Goal: Communication & Community: Participate in discussion

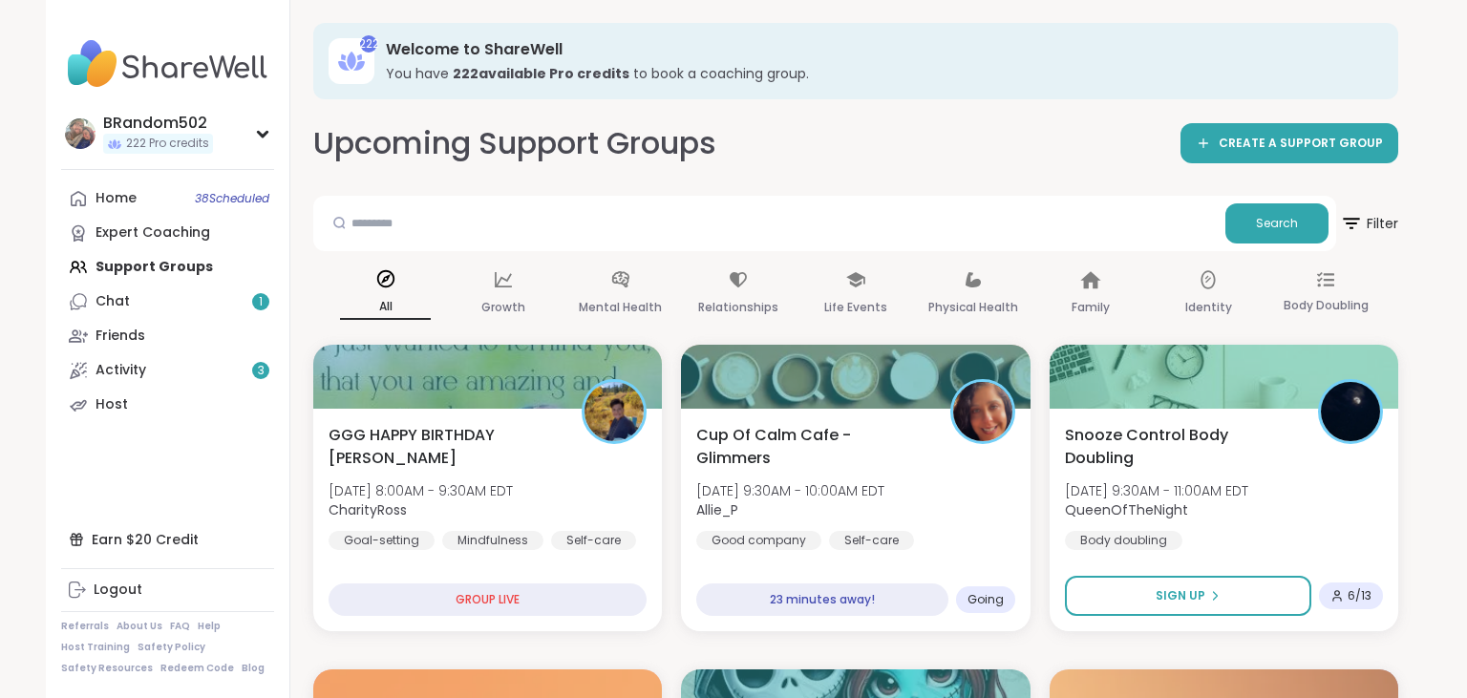
click at [150, 294] on link "Chat 1" at bounding box center [167, 302] width 213 height 34
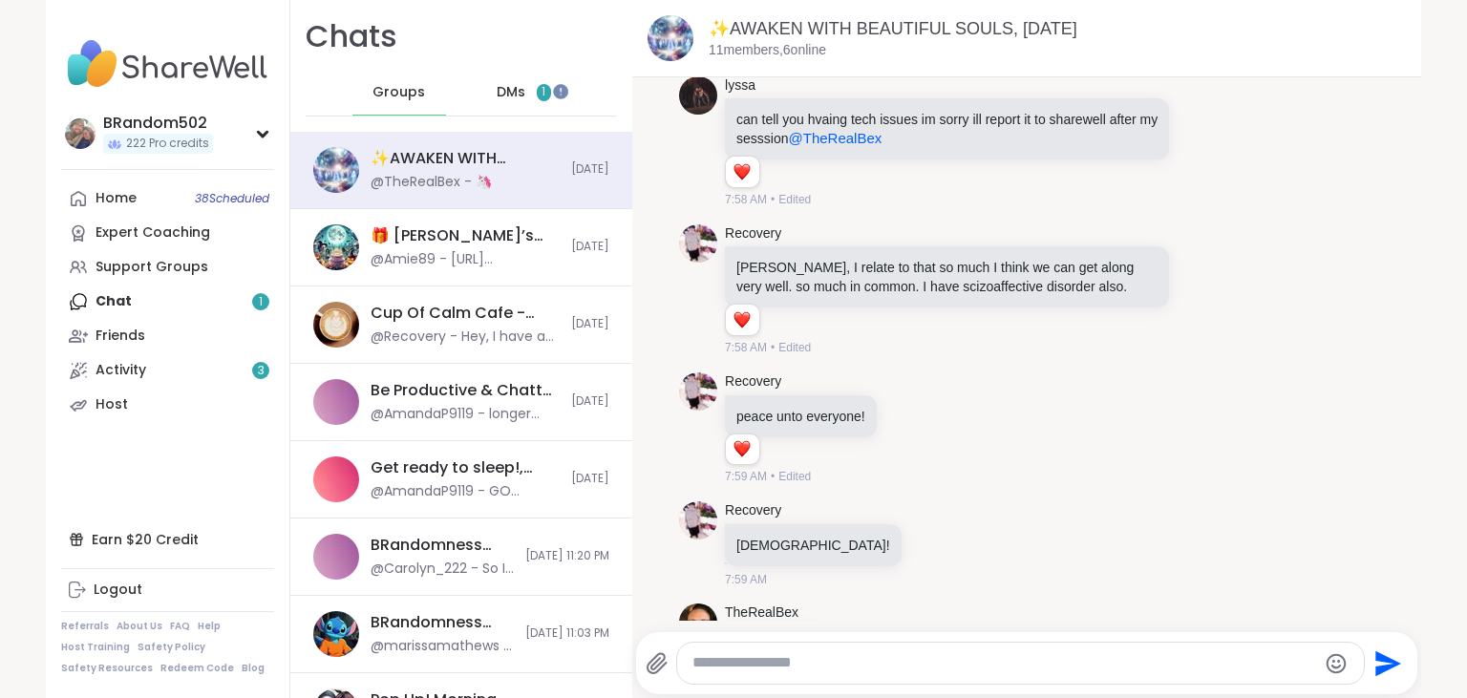
click at [511, 95] on span "DMs" at bounding box center [511, 92] width 29 height 19
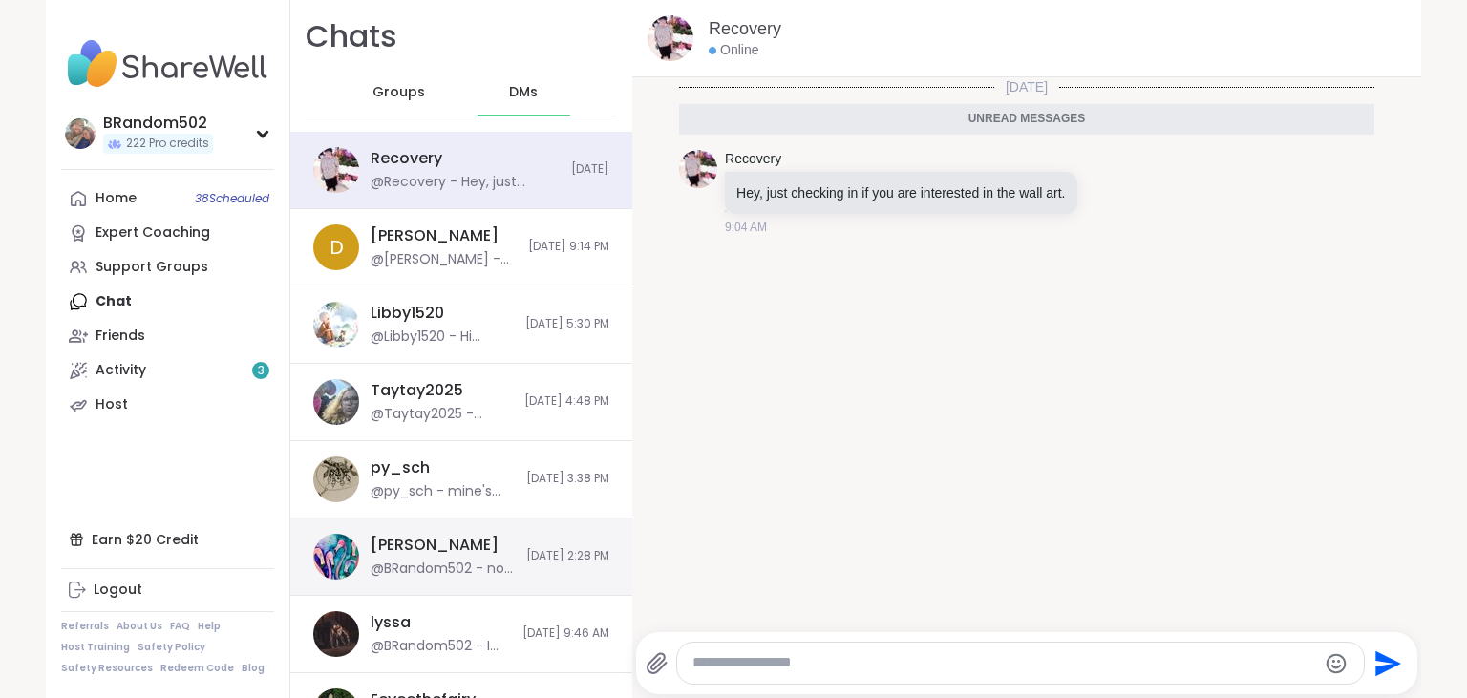
click at [444, 548] on div "hollyjanicki" at bounding box center [435, 545] width 128 height 21
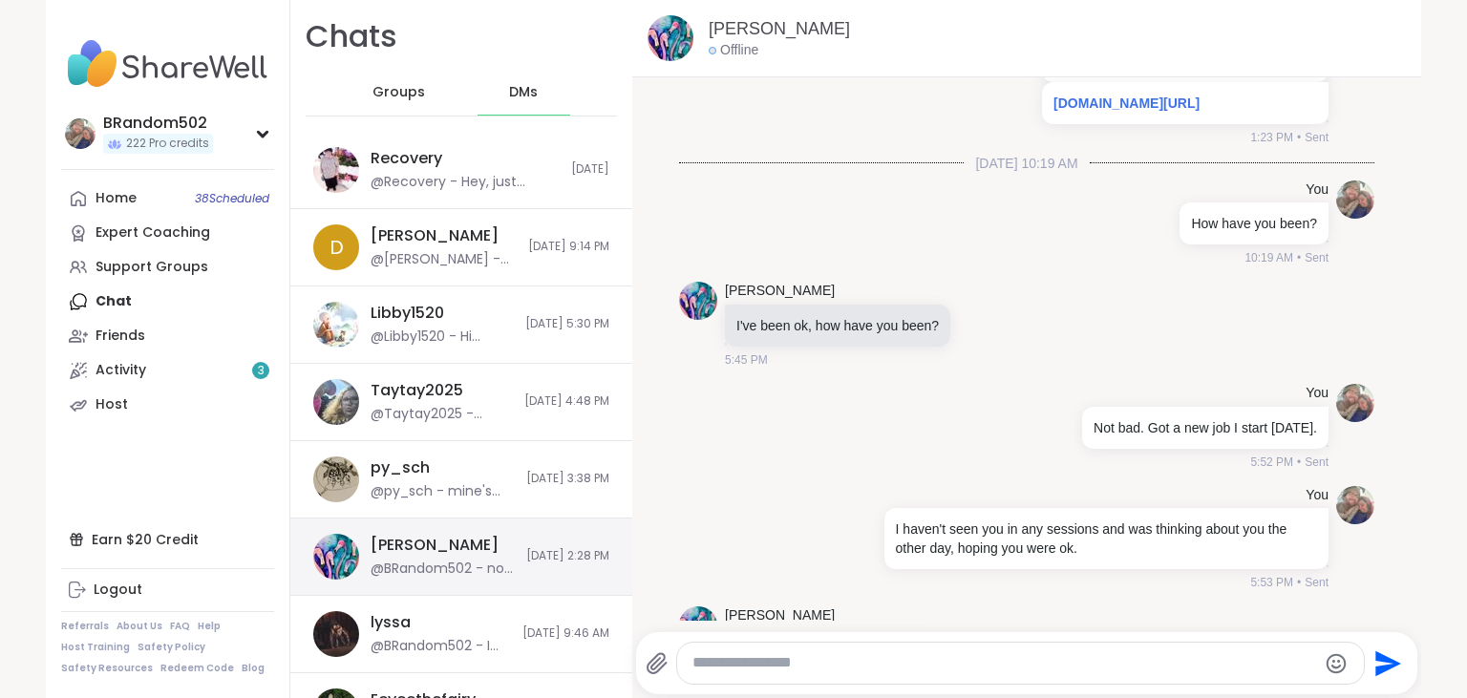
scroll to position [3609, 0]
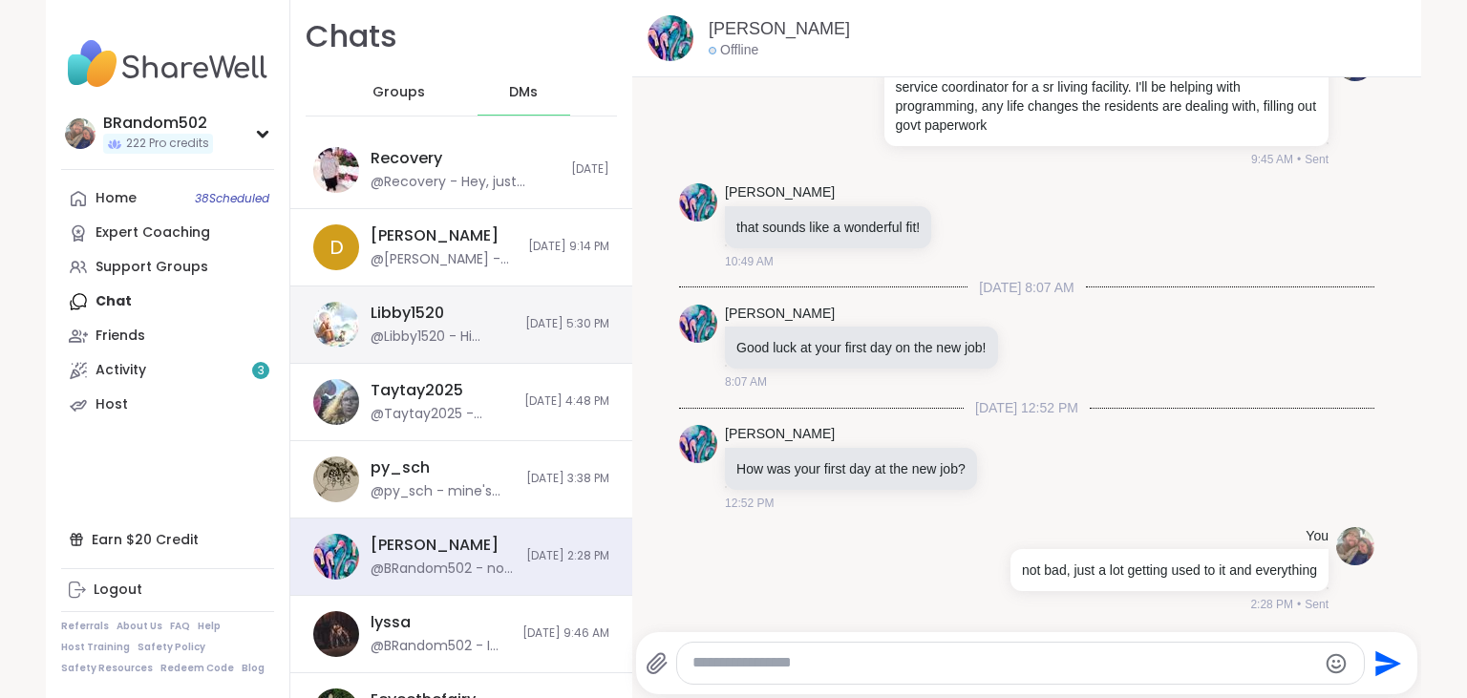
click at [464, 340] on div "@Libby1520 - Hi Brandon, haven’t seen Steven. If you connect with him, please t…" at bounding box center [442, 337] width 143 height 19
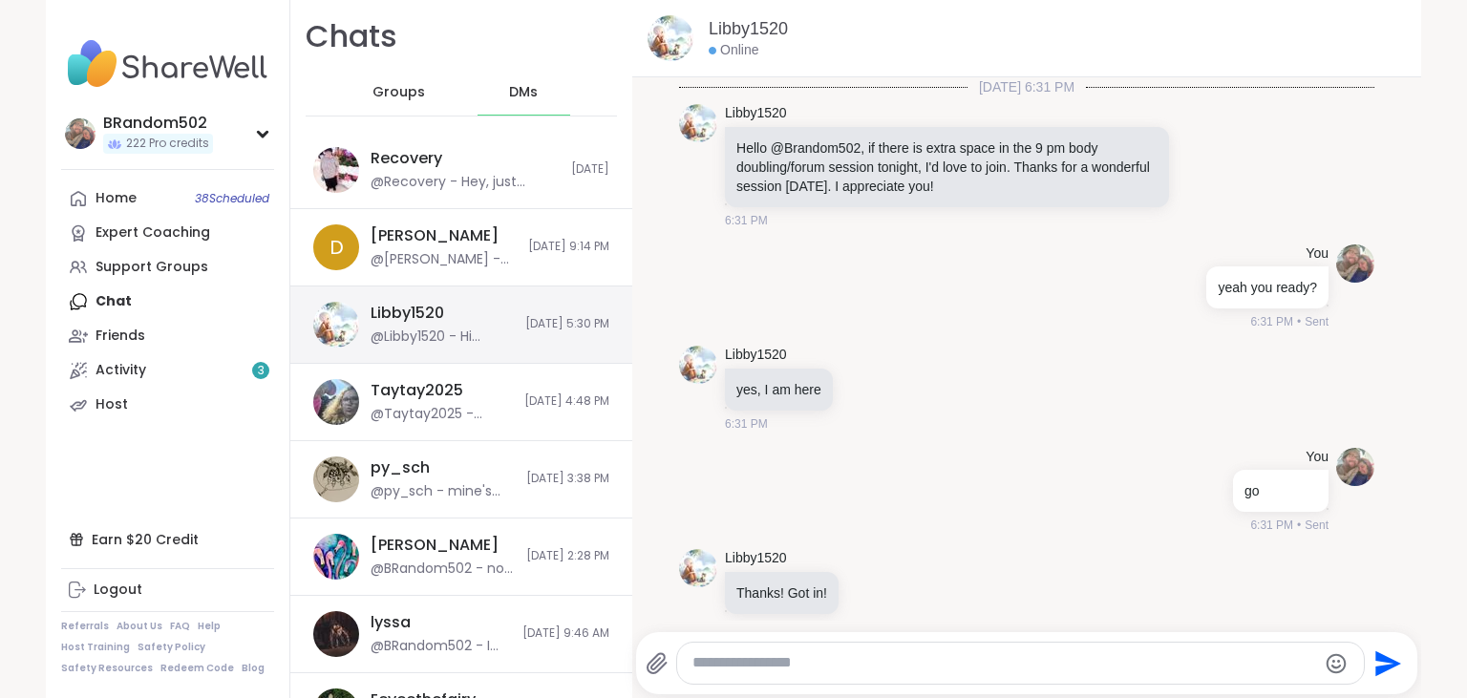
scroll to position [734, 0]
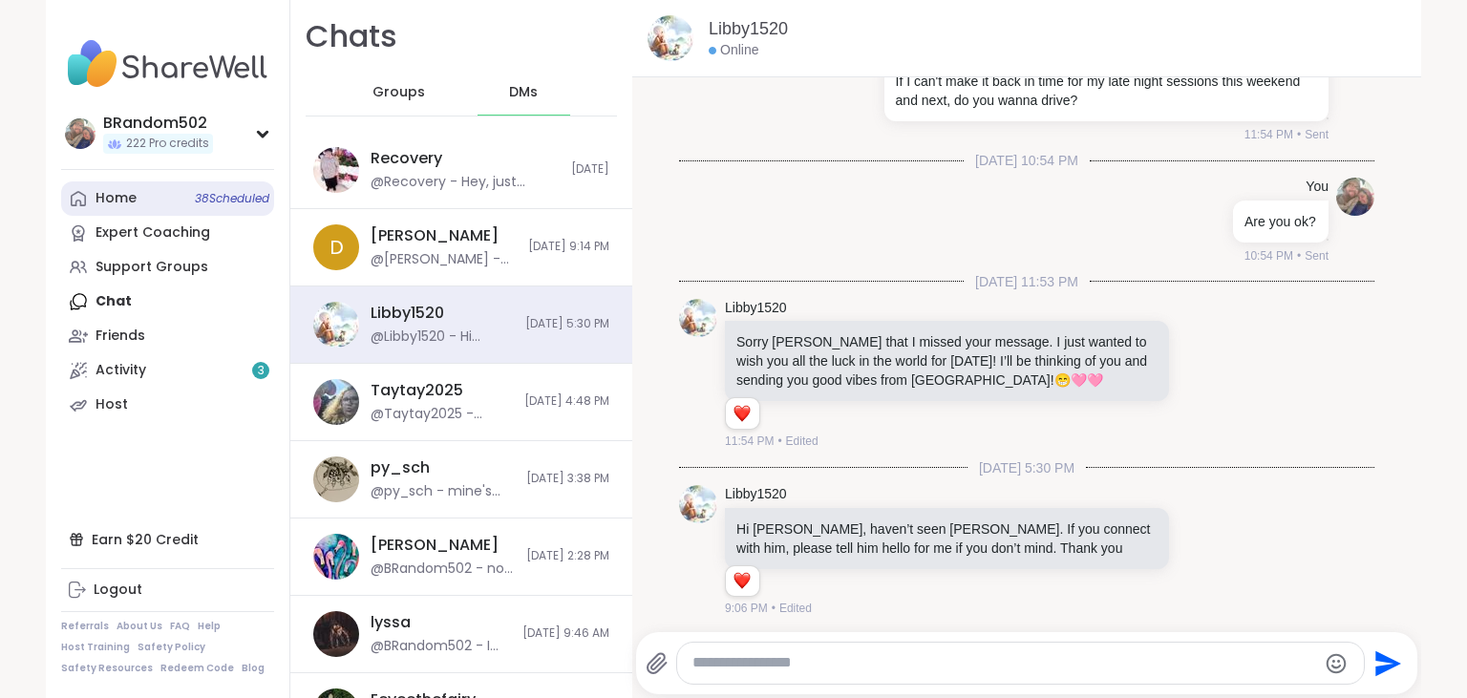
click at [213, 202] on span "38 Scheduled" at bounding box center [232, 198] width 74 height 15
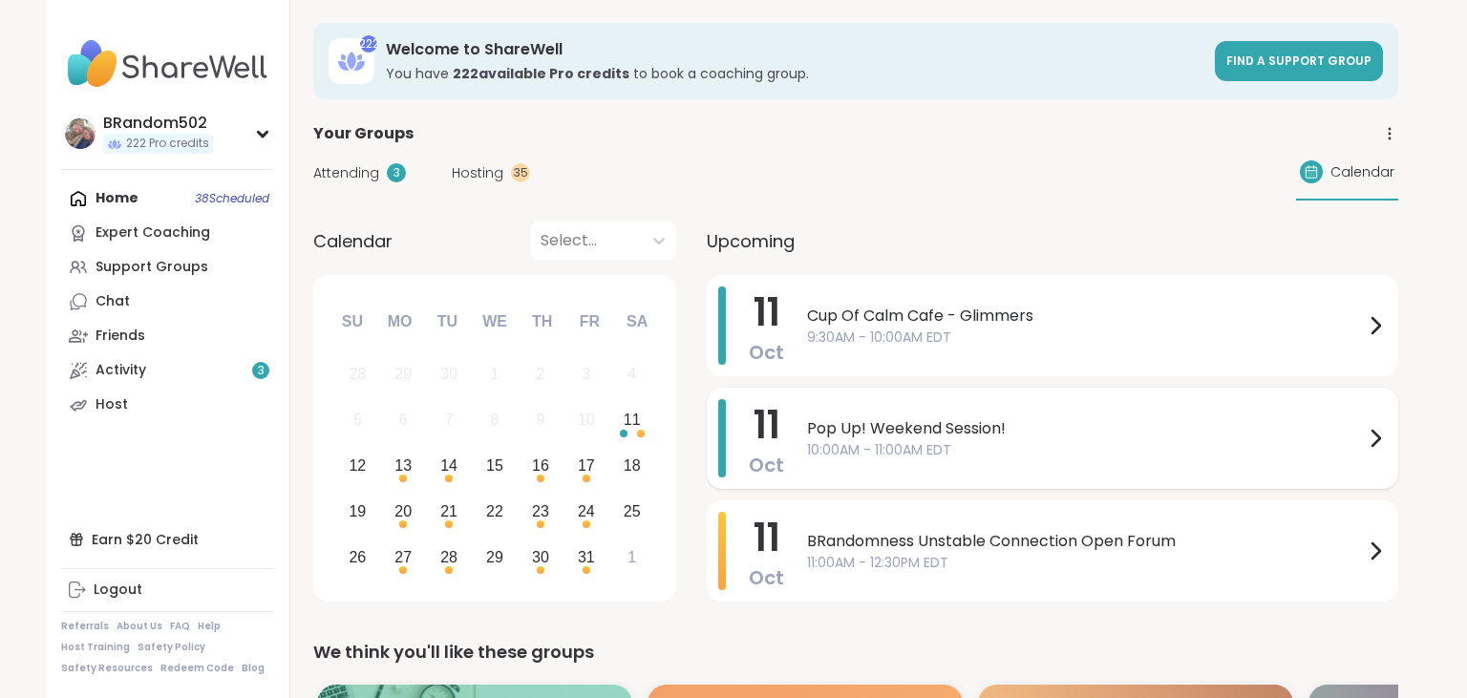
click at [948, 454] on span "10:00AM - 11:00AM EDT" at bounding box center [1085, 450] width 557 height 20
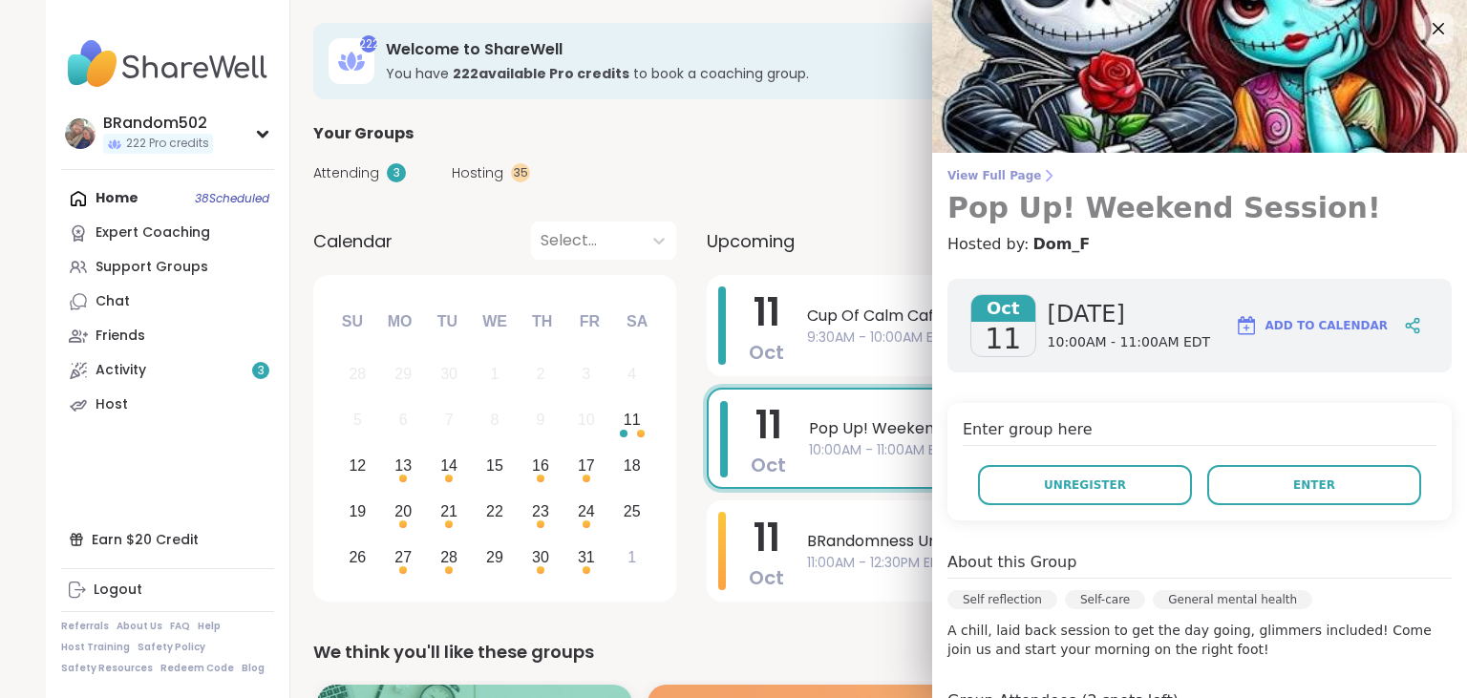
click at [996, 175] on span "View Full Page" at bounding box center [1199, 175] width 504 height 15
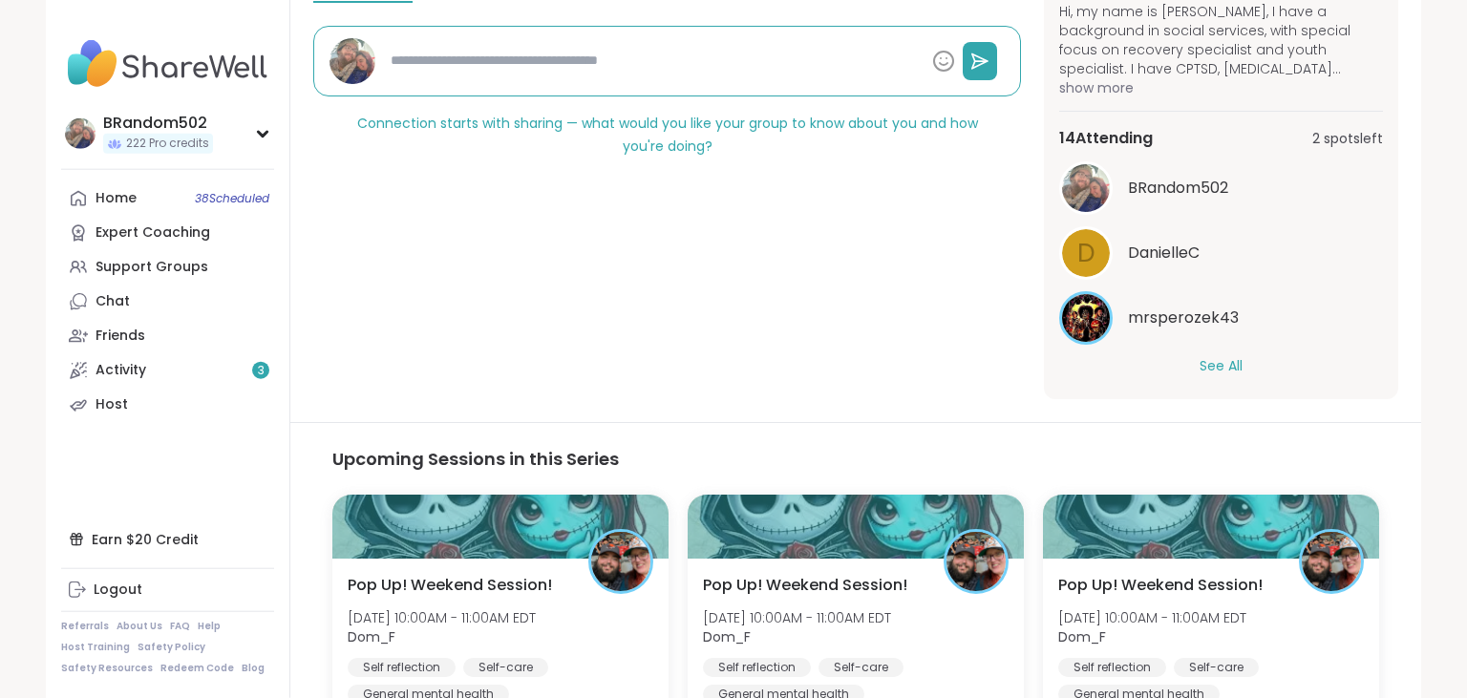
scroll to position [152, 0]
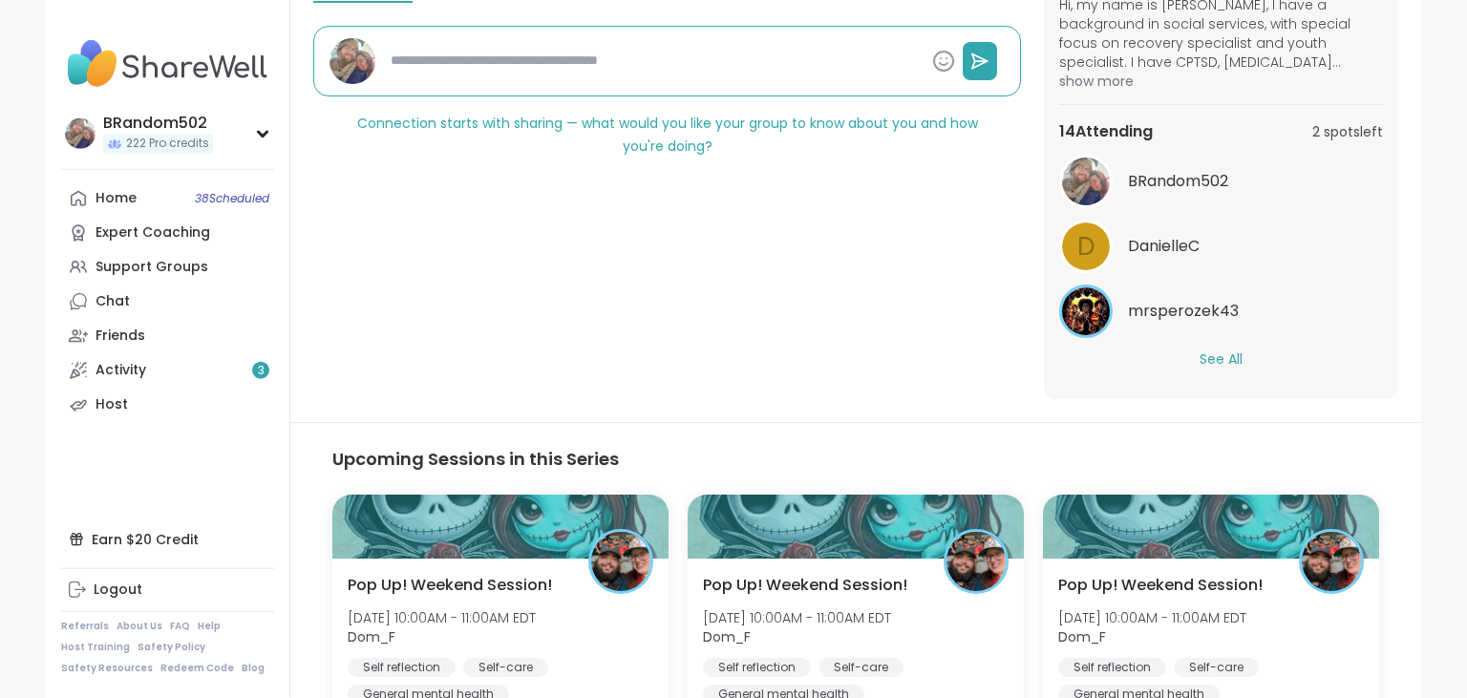
click at [1232, 354] on button "See All" at bounding box center [1220, 360] width 43 height 20
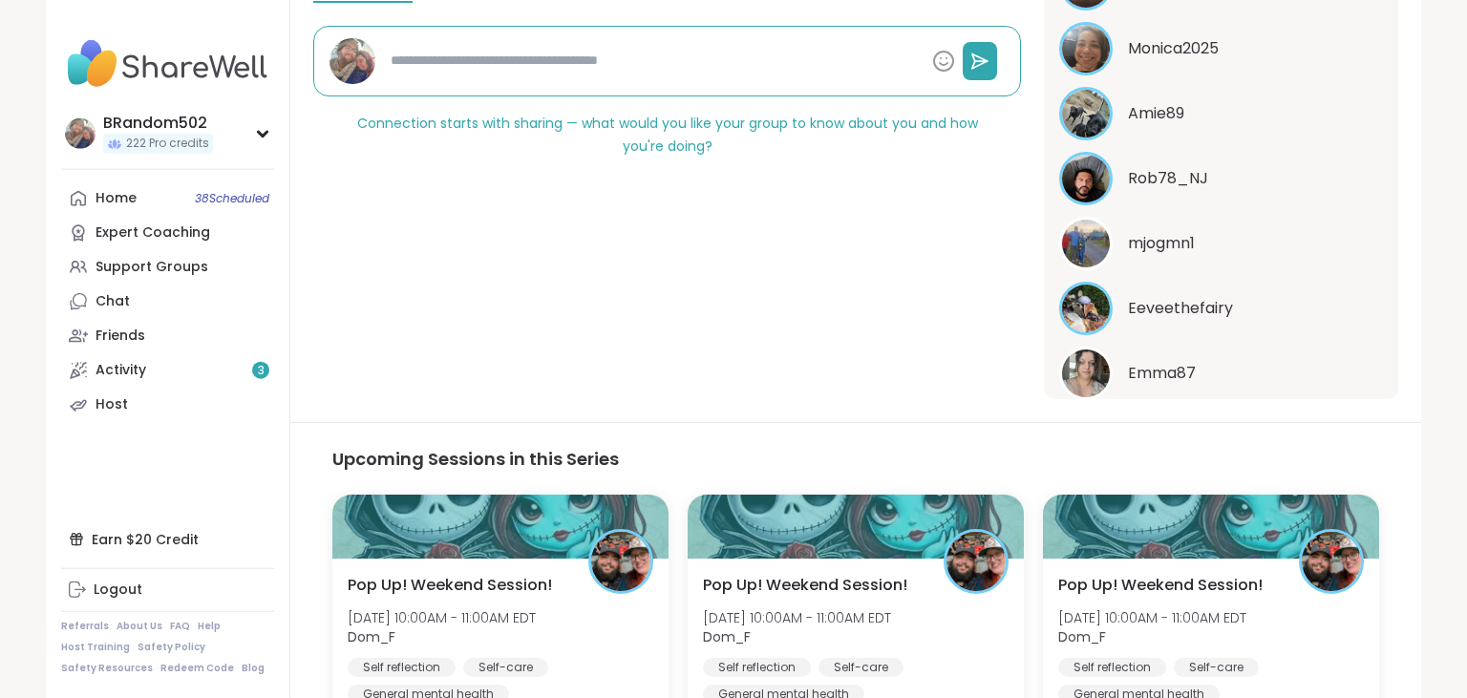
scroll to position [521, 0]
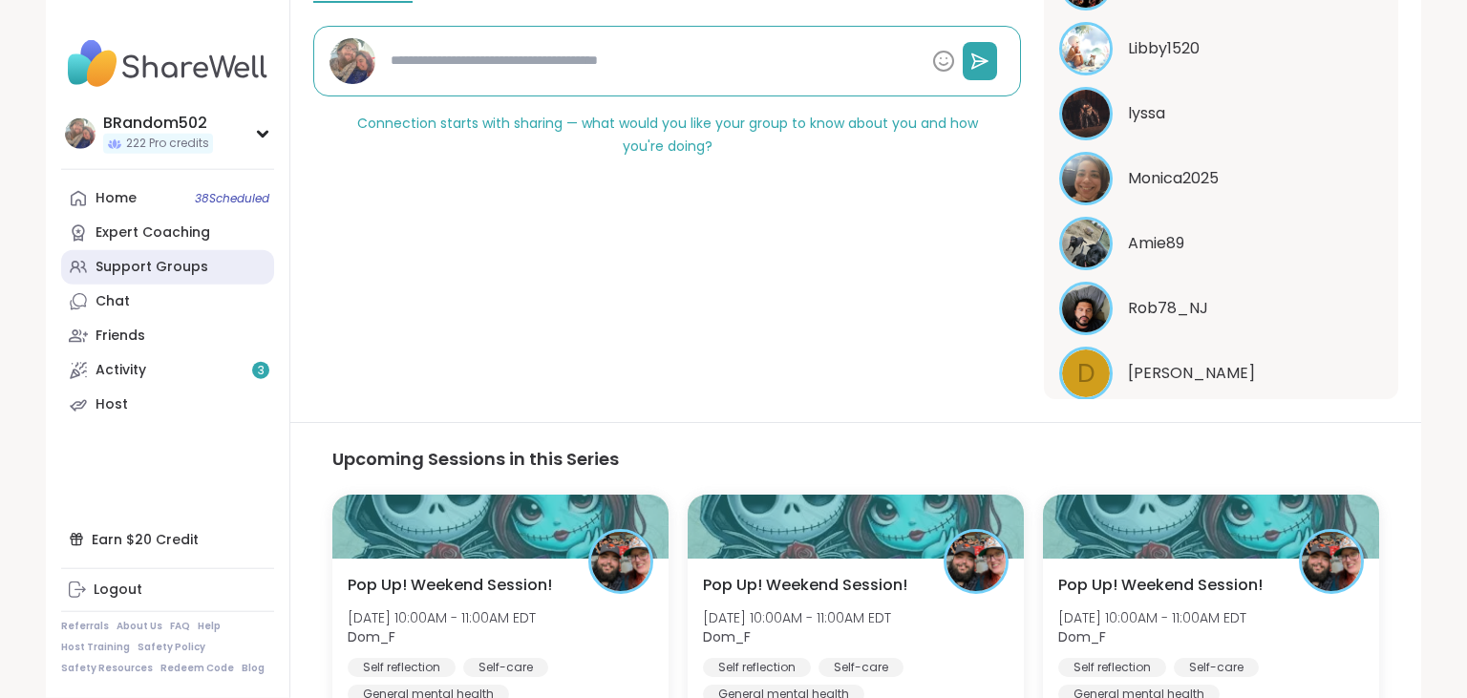
click at [151, 268] on div "Support Groups" at bounding box center [151, 267] width 113 height 19
type textarea "*"
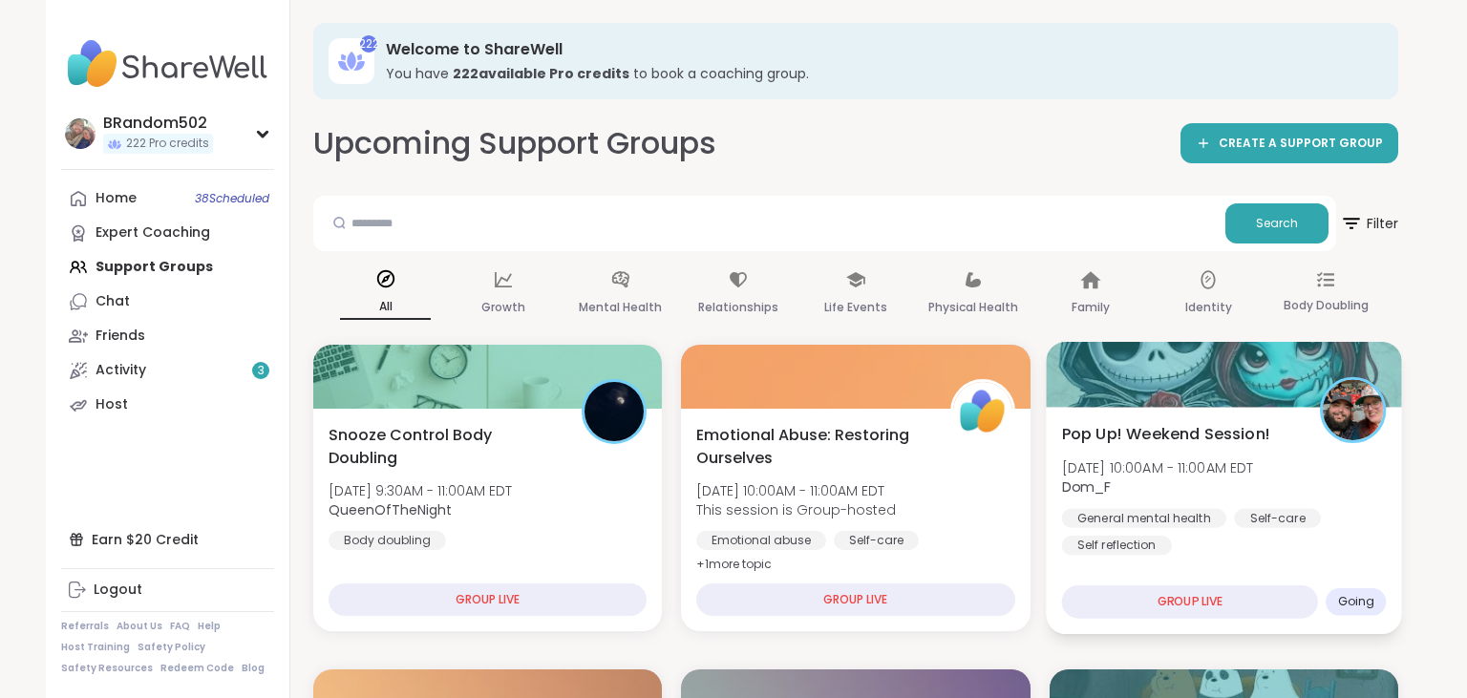
click at [1199, 471] on span "Sat, Oct 11 | 10:00AM - 11:00AM EDT" at bounding box center [1157, 466] width 192 height 19
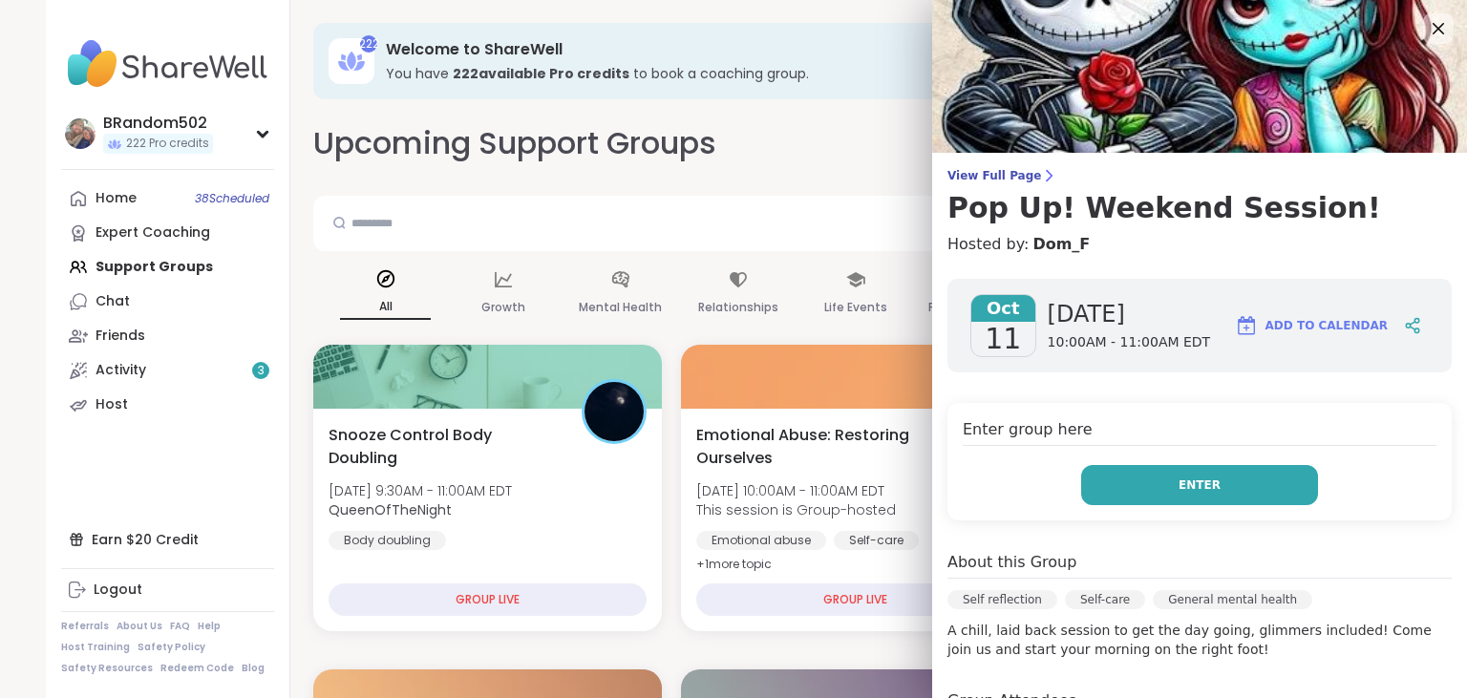
click at [1201, 483] on span "Enter" at bounding box center [1199, 485] width 42 height 17
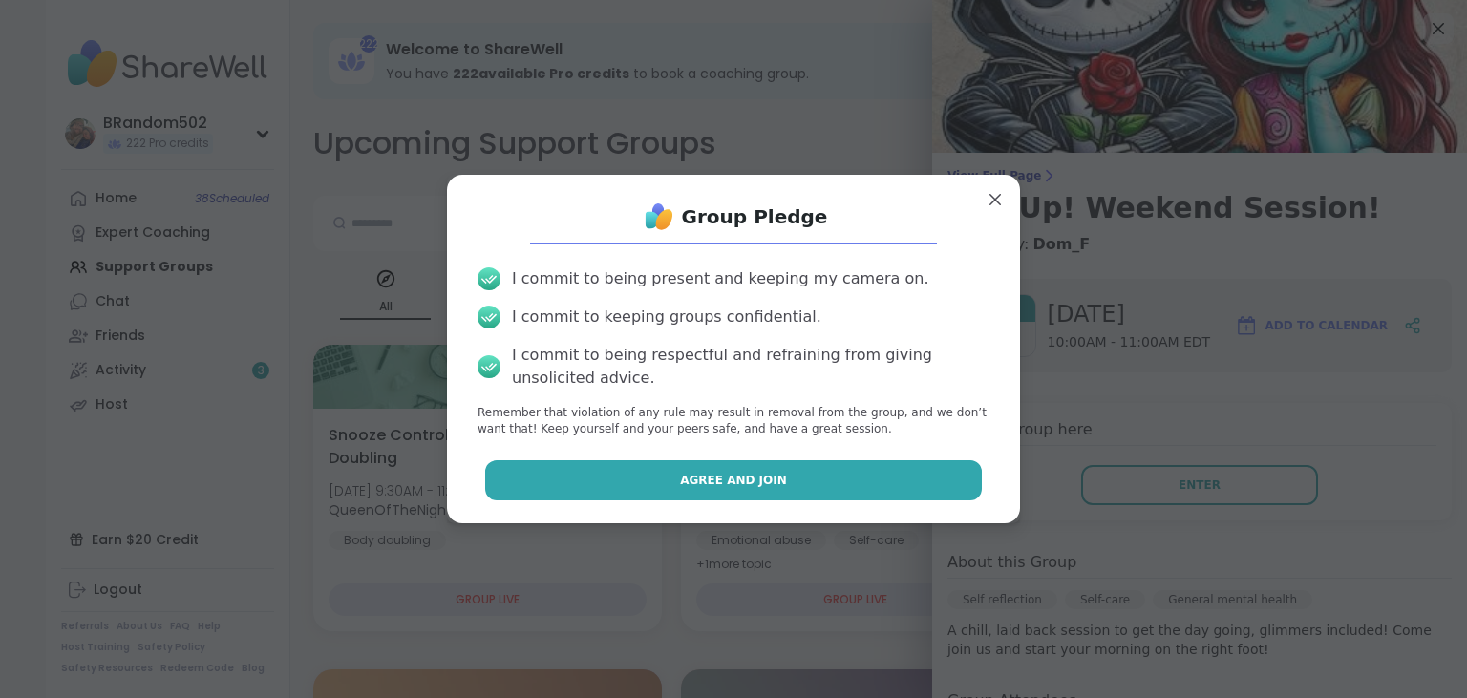
click at [866, 483] on button "Agree and Join" at bounding box center [734, 480] width 498 height 40
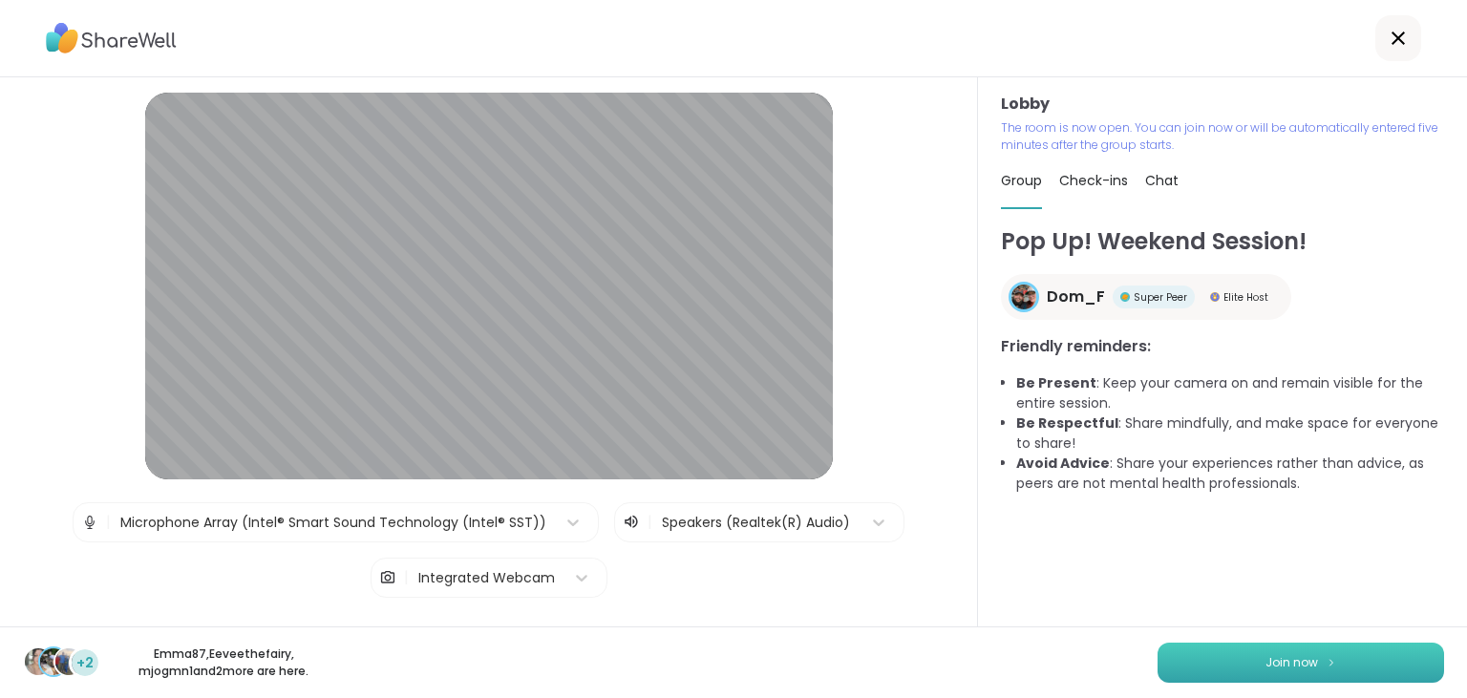
click at [1196, 662] on button "Join now" at bounding box center [1300, 663] width 286 height 40
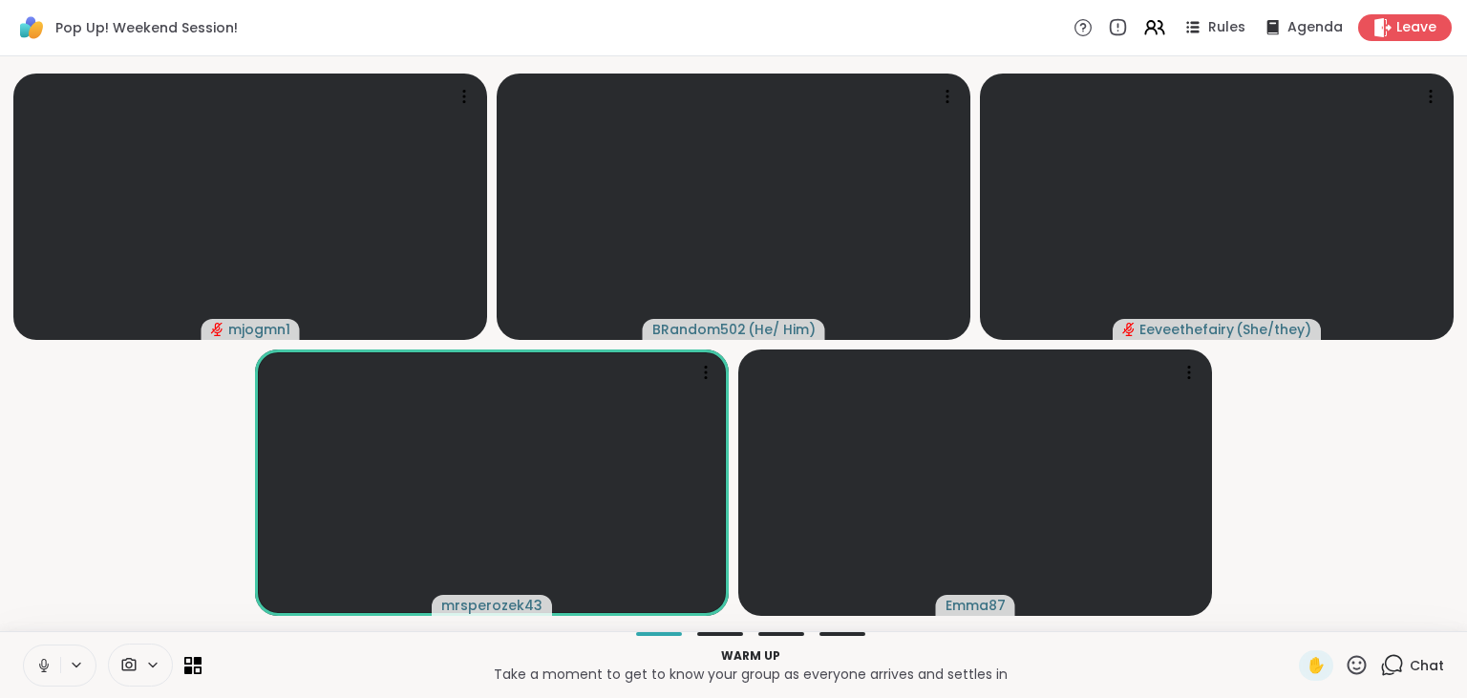
click at [43, 655] on button at bounding box center [42, 666] width 36 height 40
click at [1361, 668] on icon at bounding box center [1357, 665] width 24 height 24
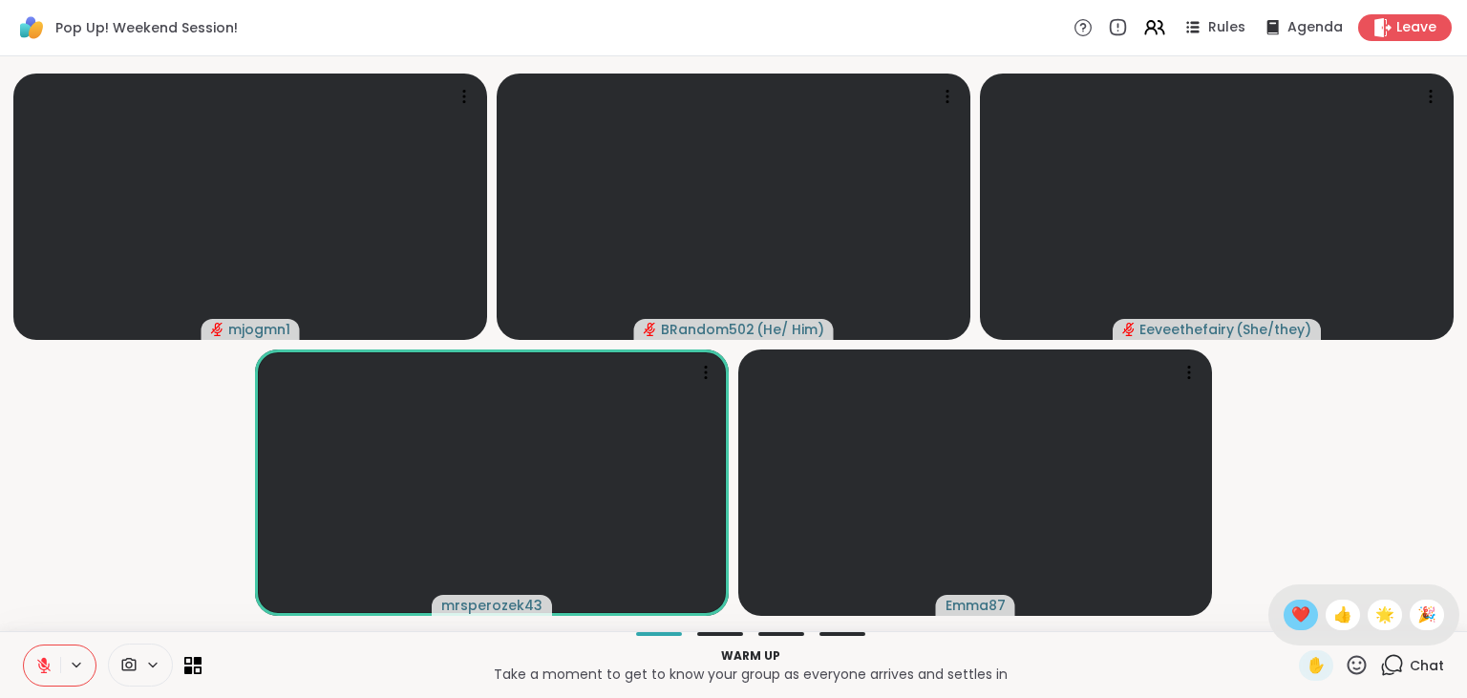
click at [1298, 619] on span "❤️" at bounding box center [1300, 615] width 19 height 23
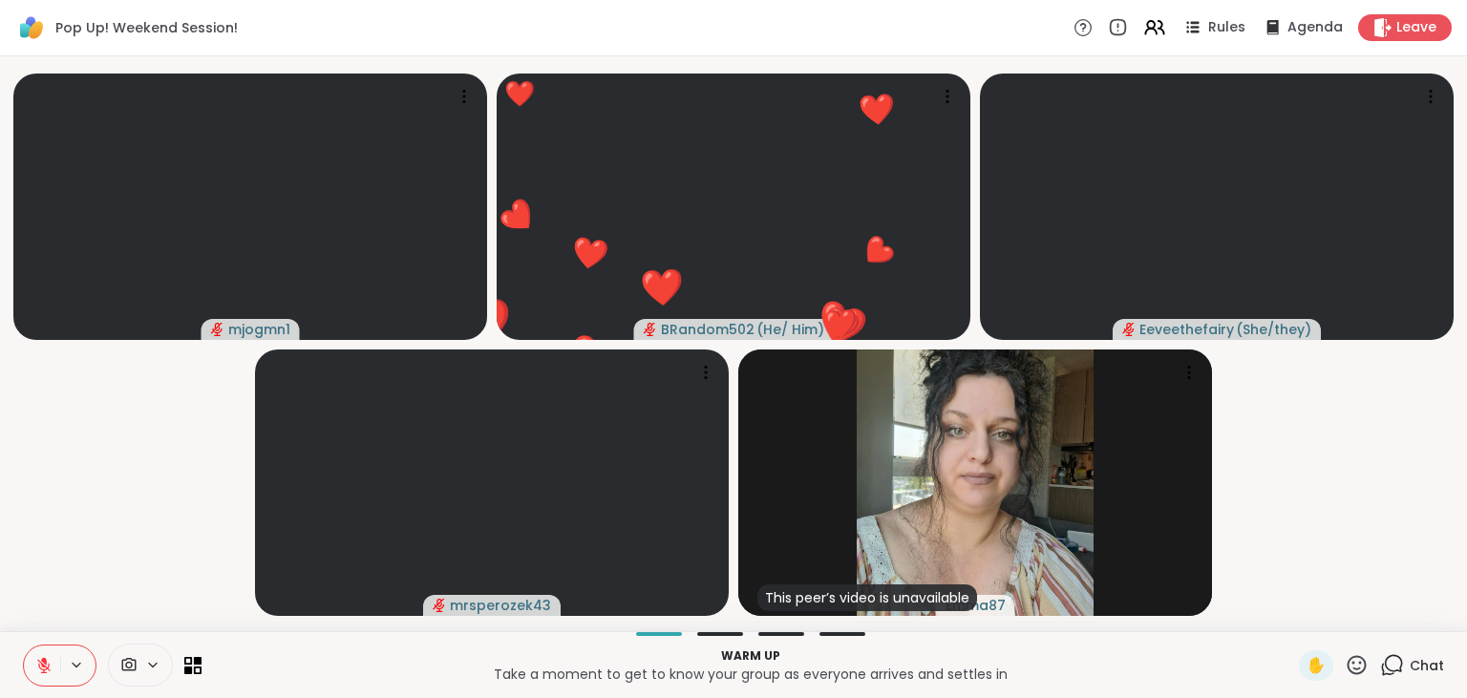
click at [44, 666] on icon at bounding box center [43, 665] width 13 height 13
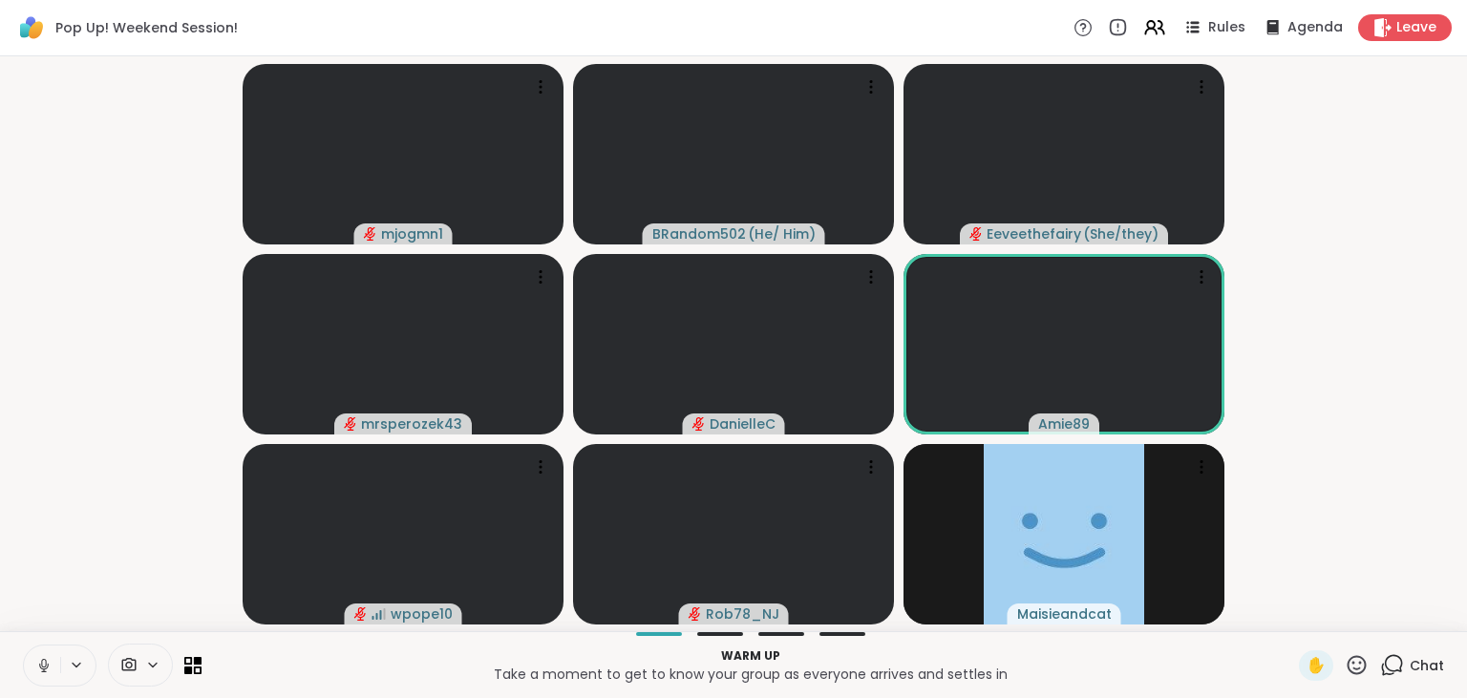
click at [44, 666] on icon at bounding box center [43, 665] width 17 height 17
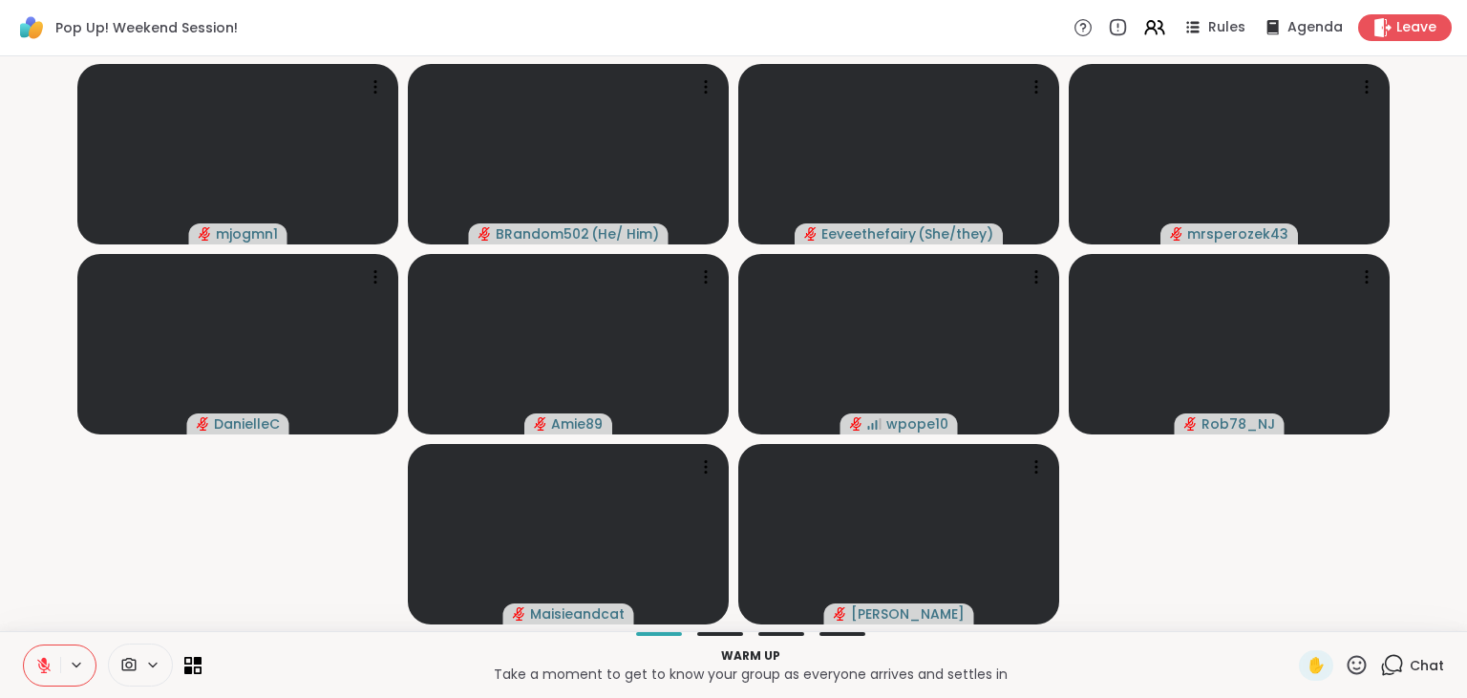
click at [44, 666] on icon at bounding box center [43, 665] width 13 height 13
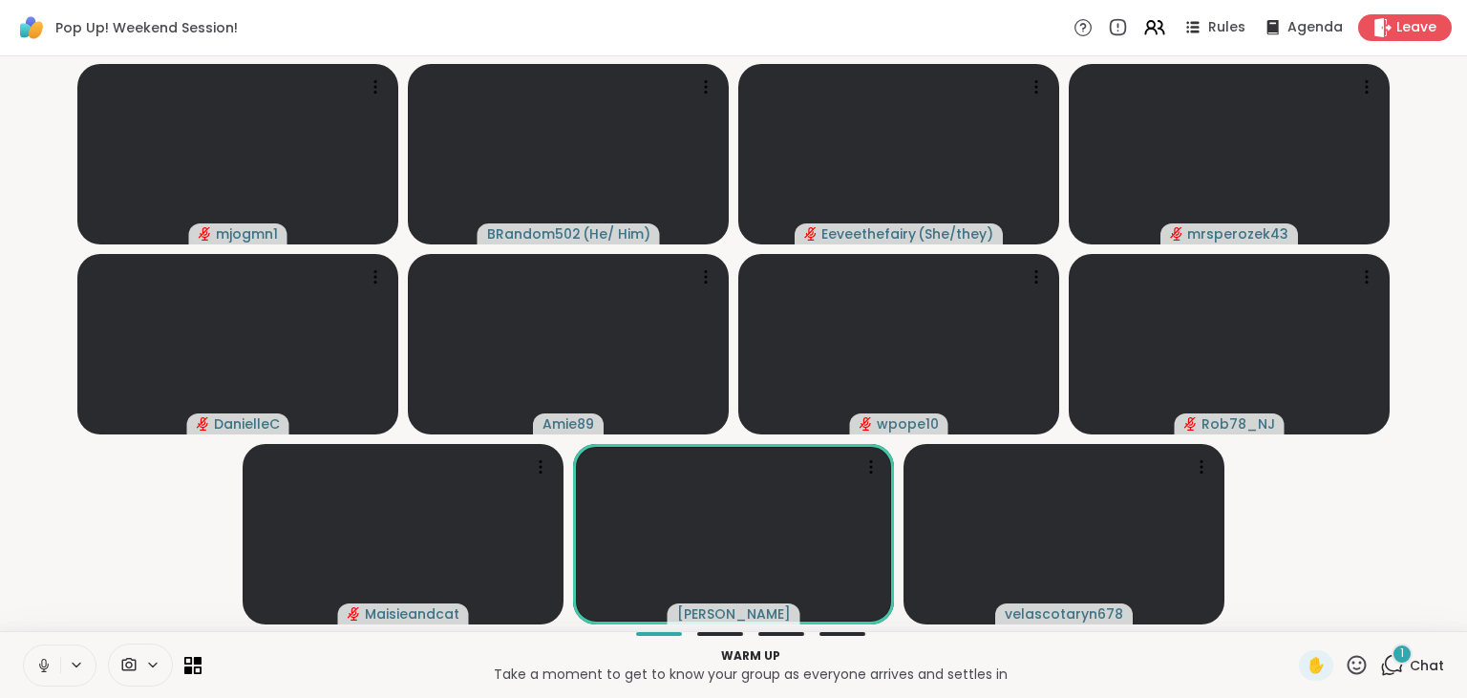
click at [44, 666] on icon at bounding box center [43, 665] width 17 height 17
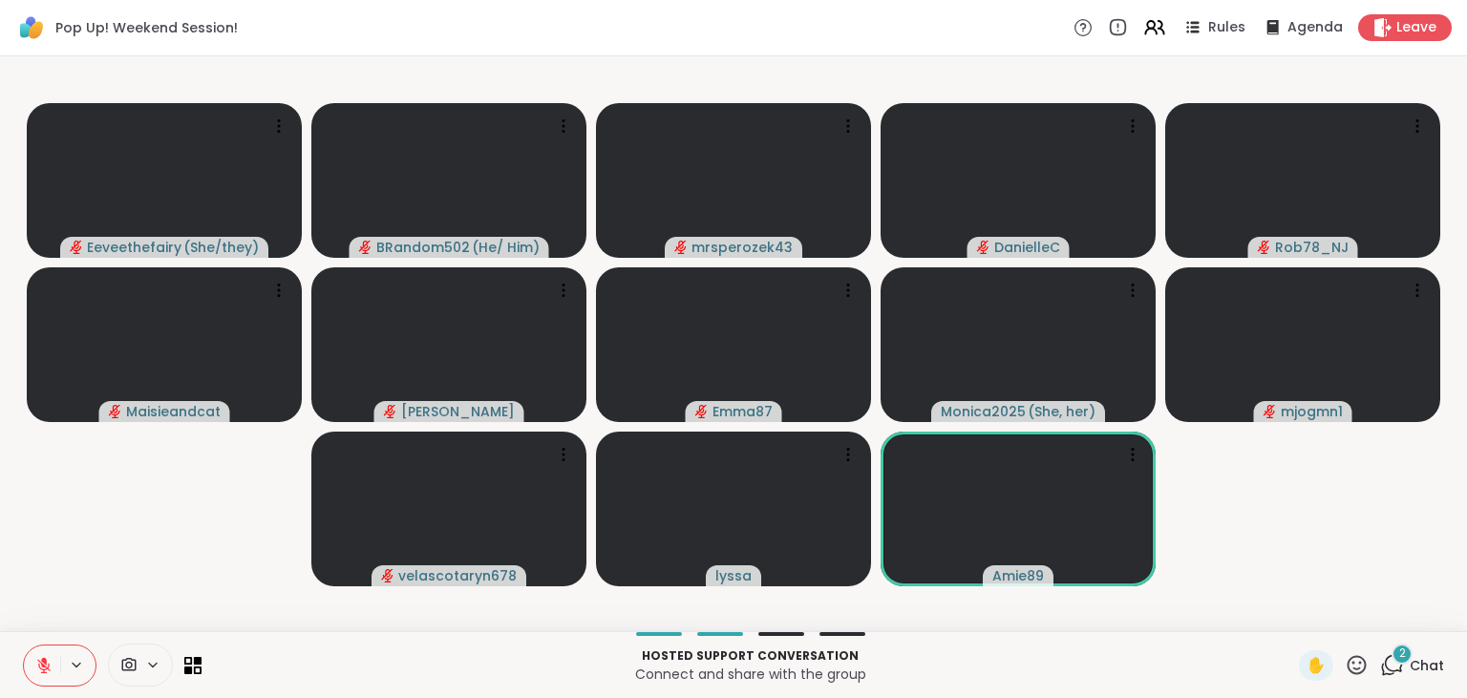
click at [44, 666] on icon at bounding box center [43, 665] width 13 height 13
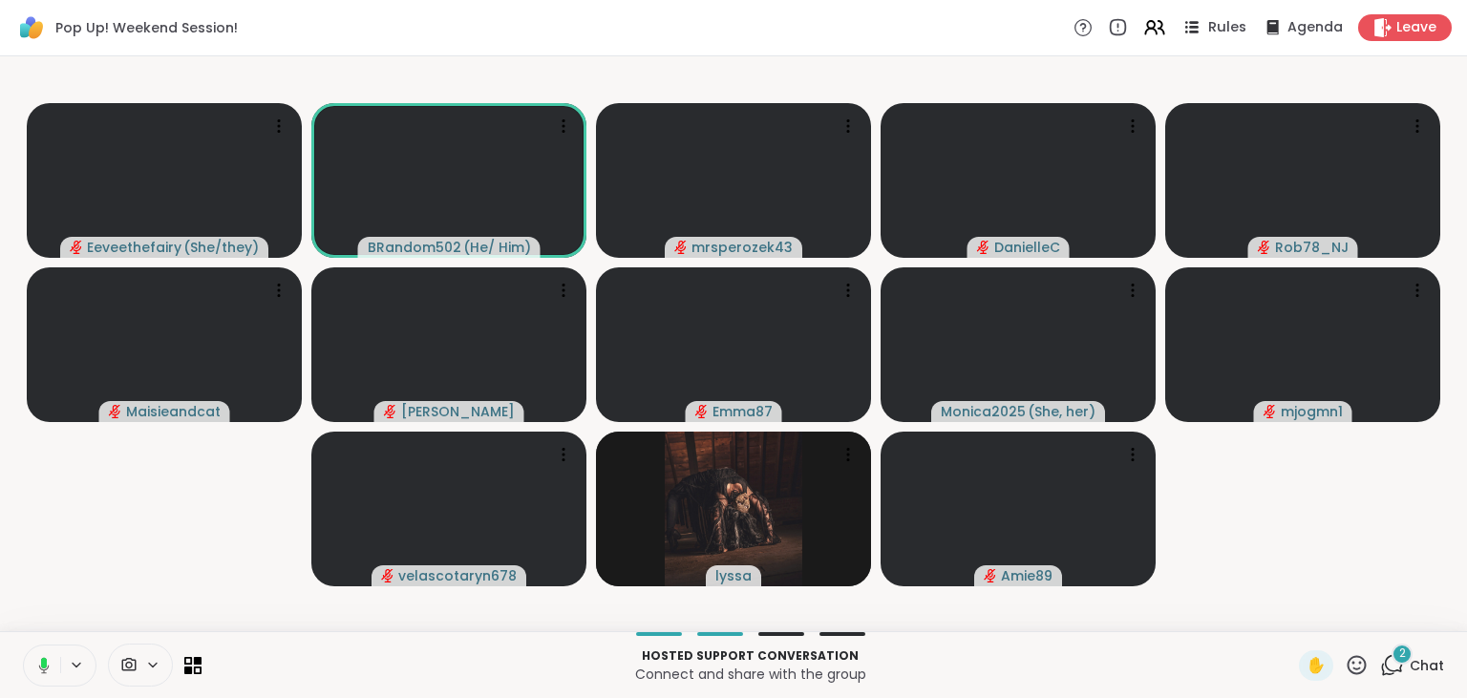
click at [1229, 21] on span "Rules" at bounding box center [1227, 28] width 39 height 20
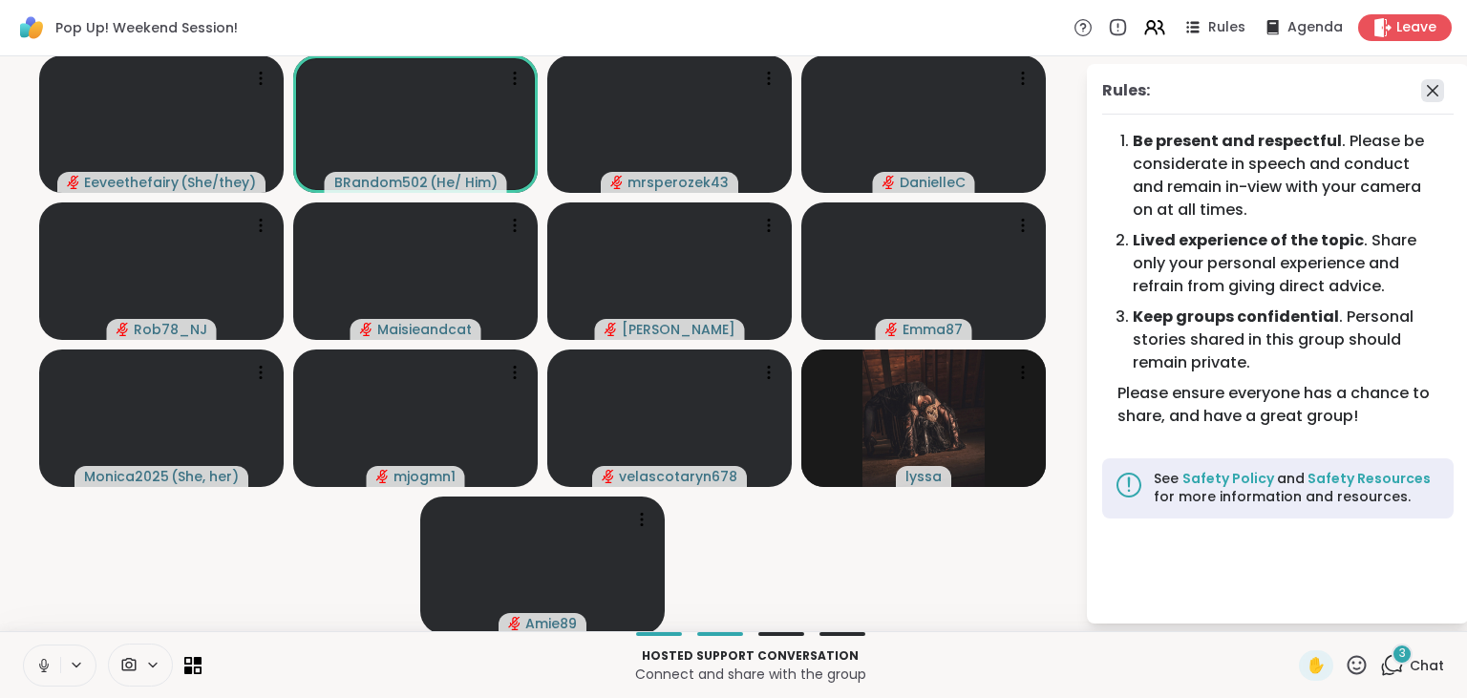
click at [1431, 86] on icon at bounding box center [1432, 90] width 23 height 23
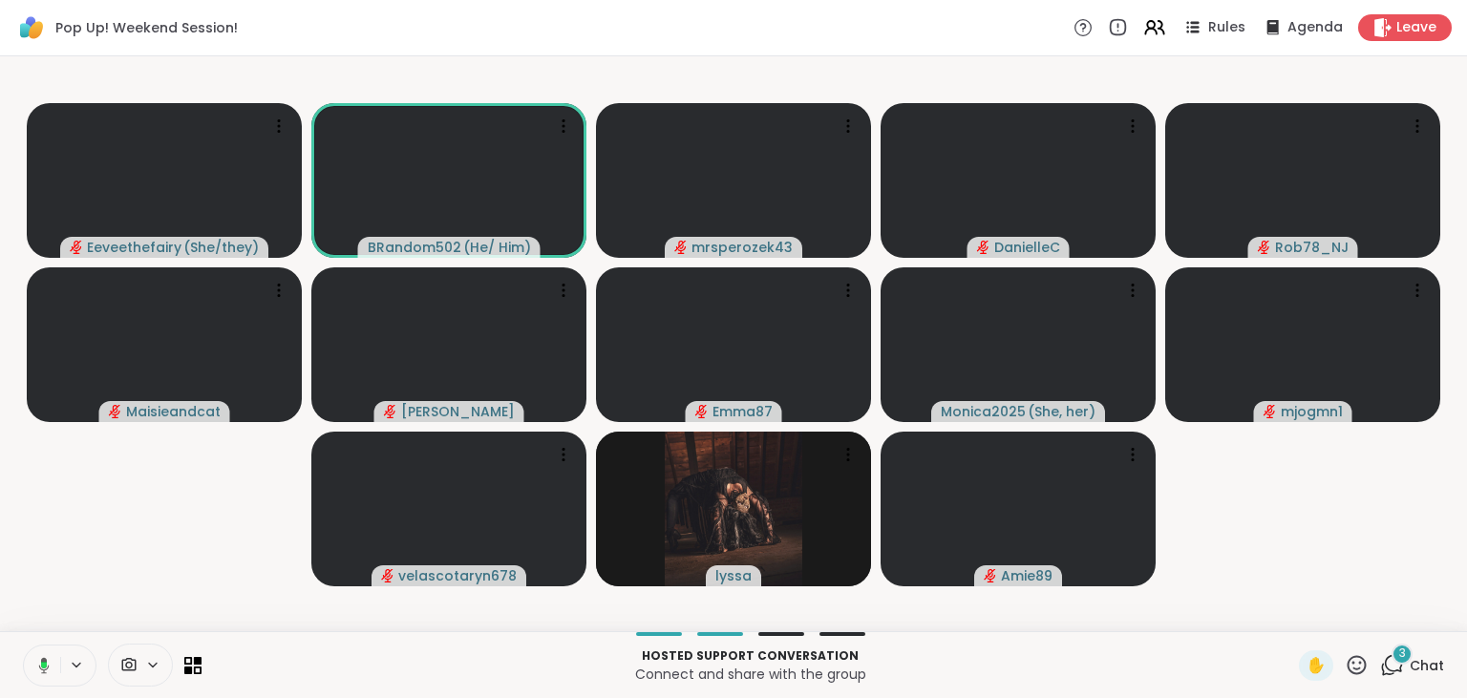
click at [1396, 660] on div "3" at bounding box center [1401, 654] width 21 height 21
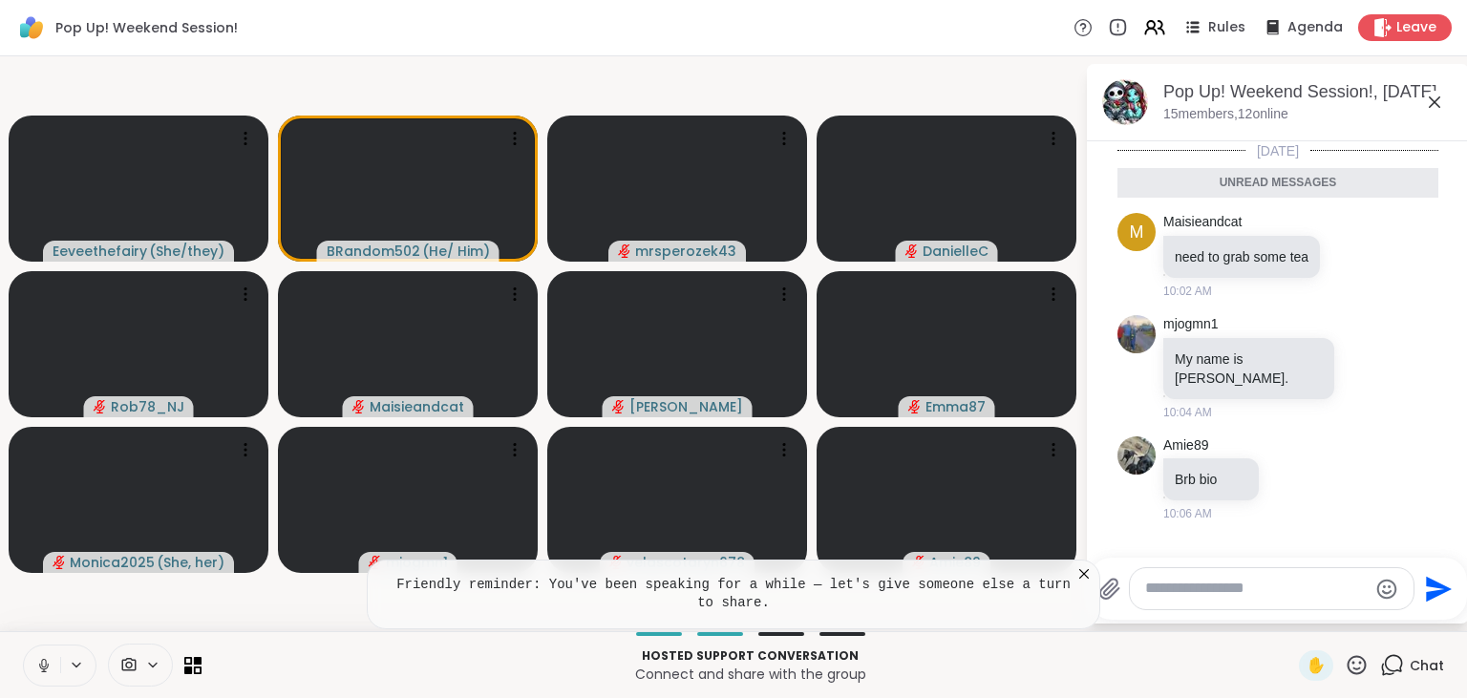
click at [48, 651] on button at bounding box center [42, 666] width 36 height 40
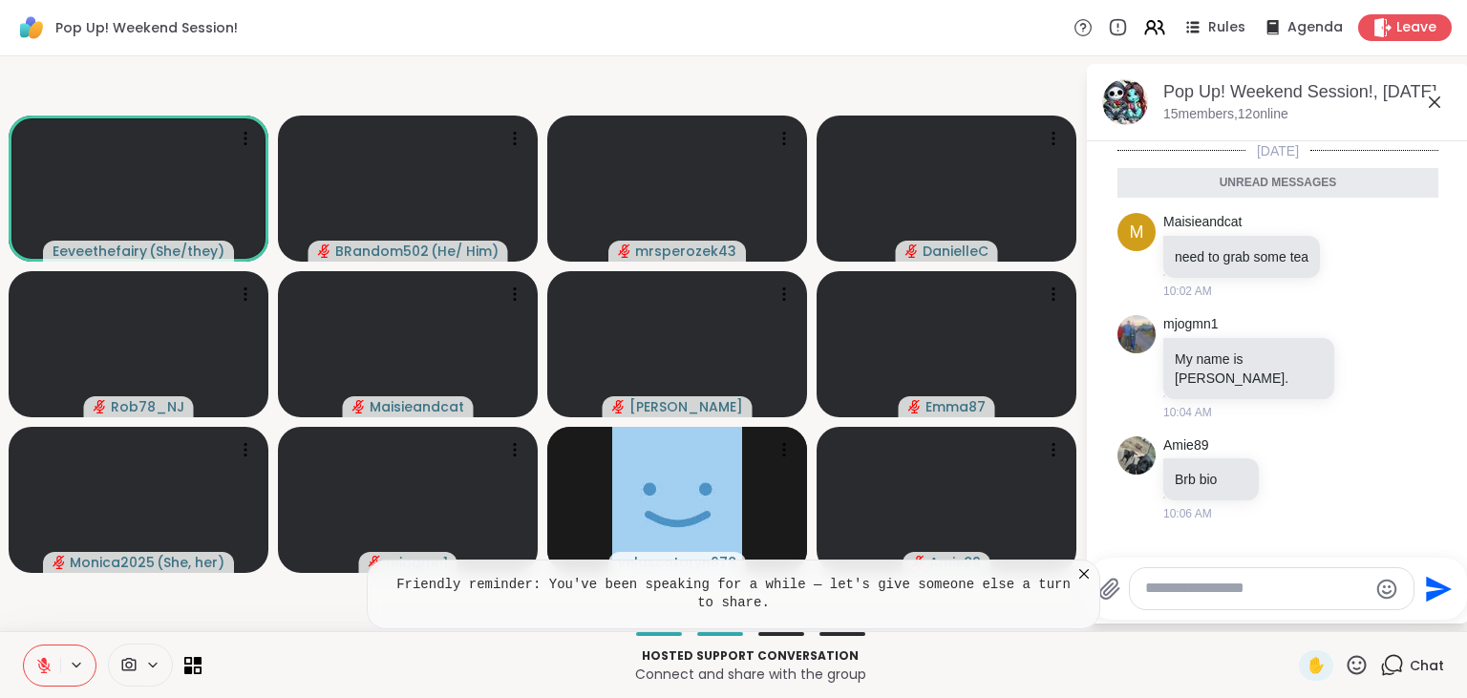
click at [1087, 576] on icon at bounding box center [1084, 574] width 10 height 10
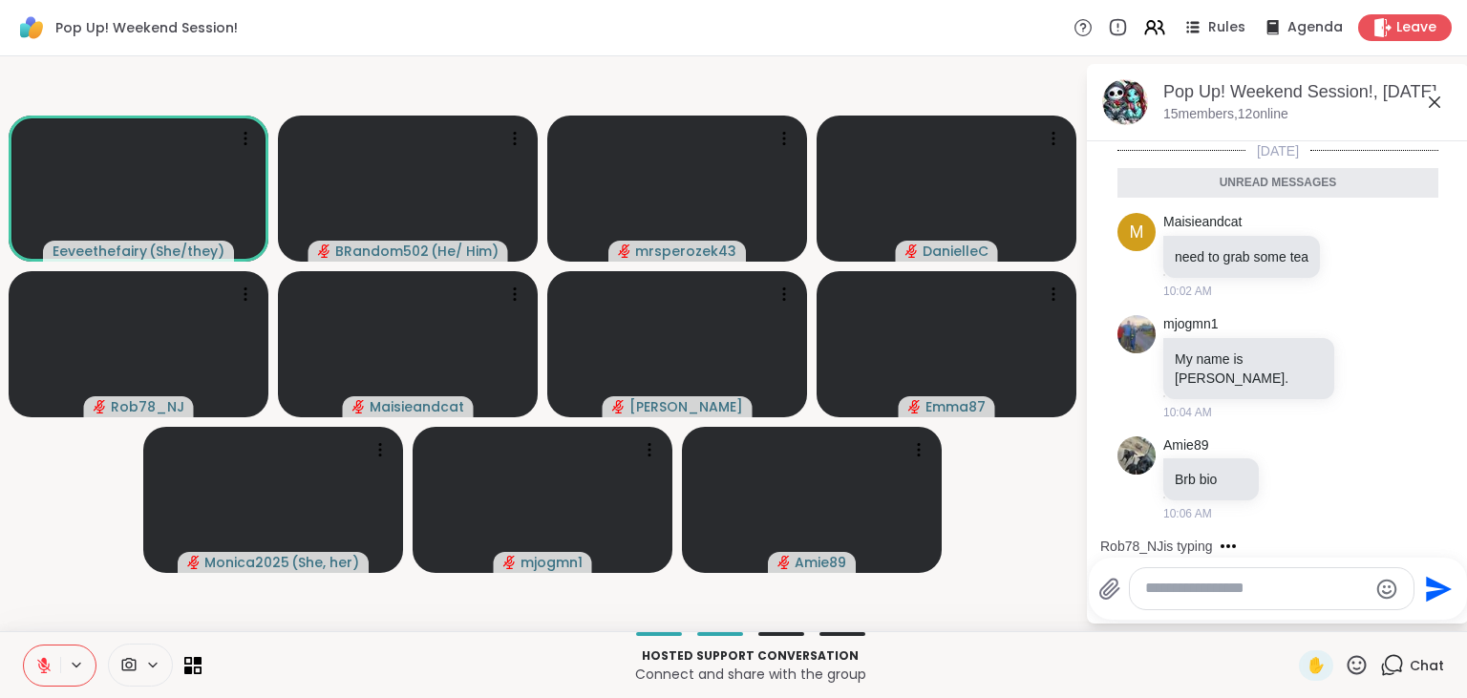
click at [44, 656] on button at bounding box center [42, 666] width 36 height 40
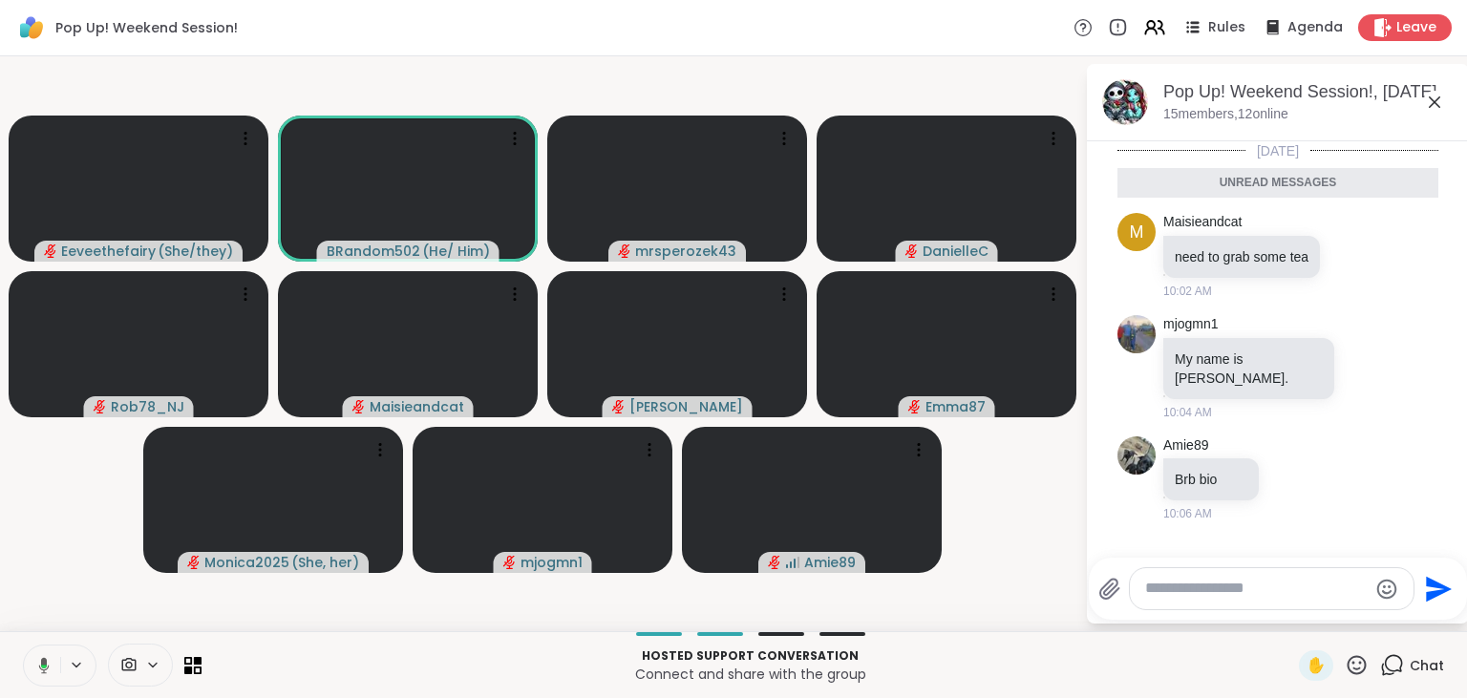
click at [48, 652] on button at bounding box center [40, 666] width 39 height 40
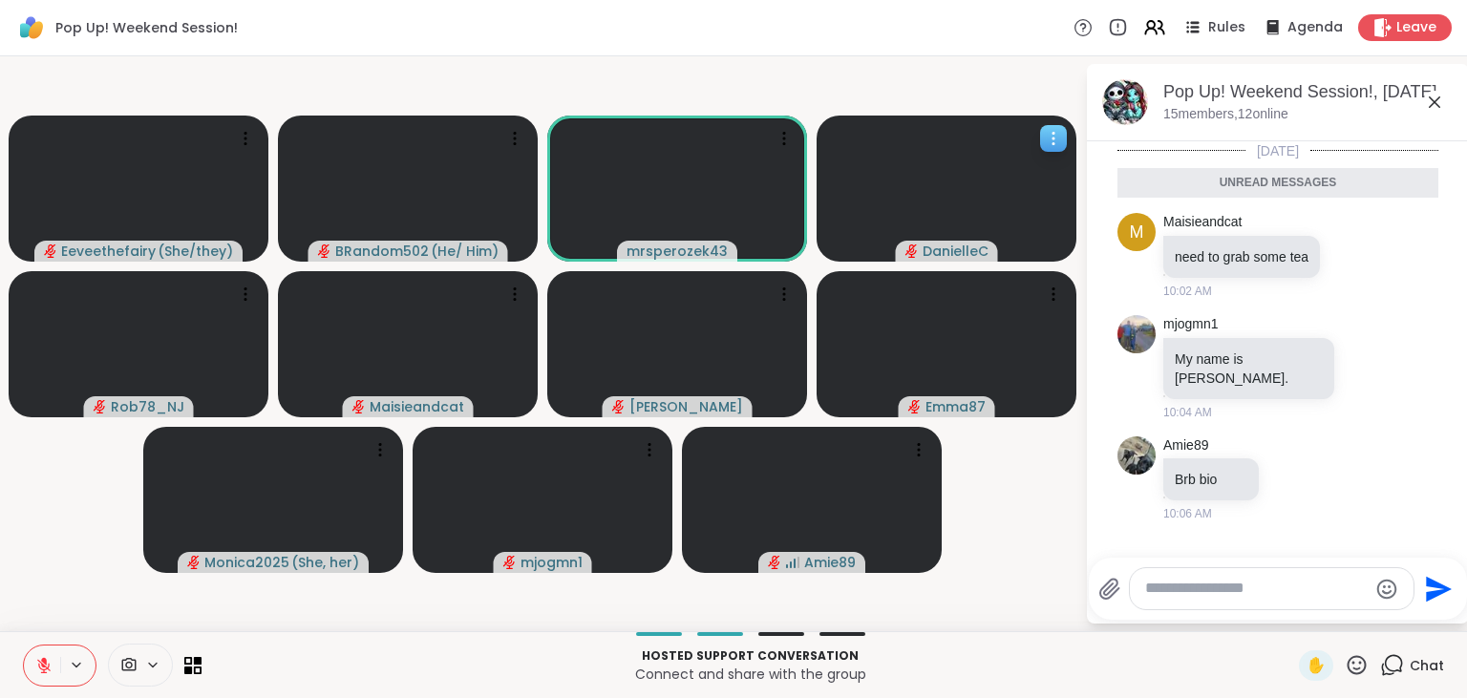
click at [1056, 137] on icon at bounding box center [1053, 138] width 19 height 19
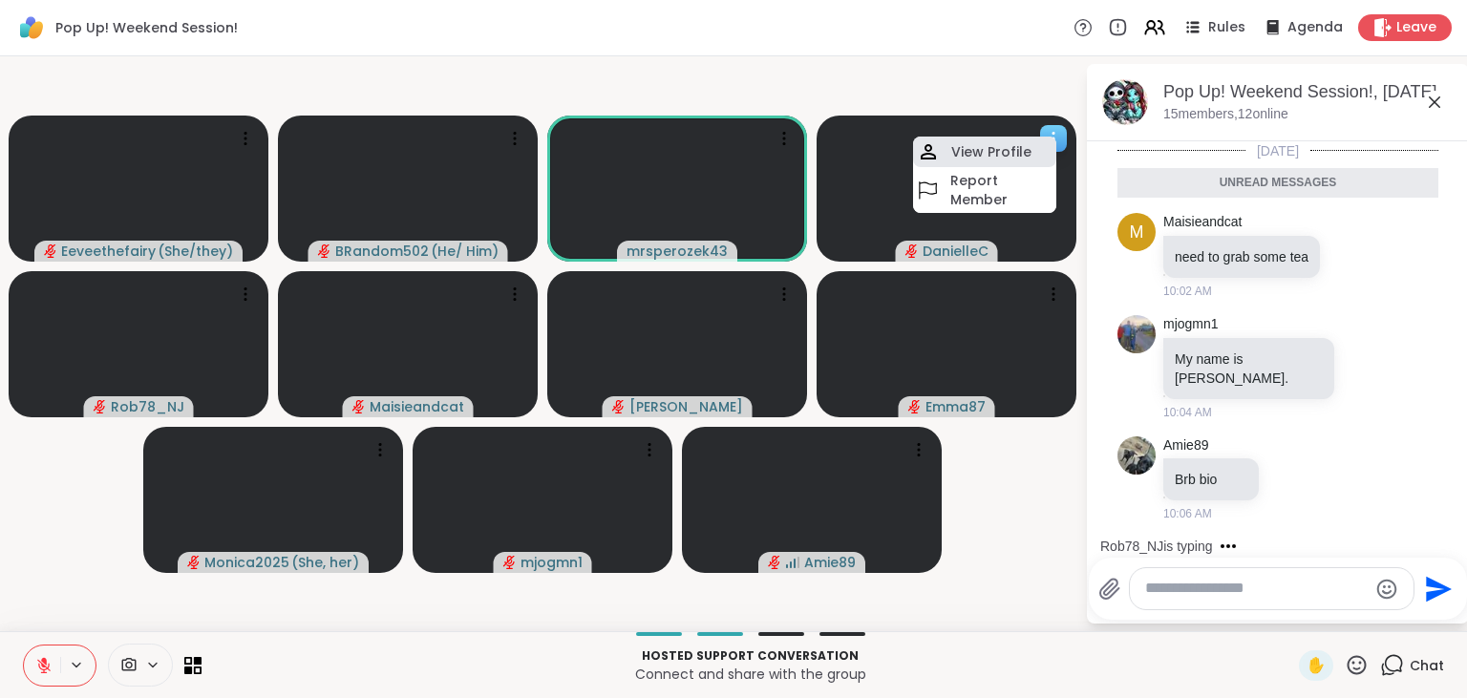
click at [1026, 147] on h4 "View Profile" at bounding box center [991, 151] width 80 height 19
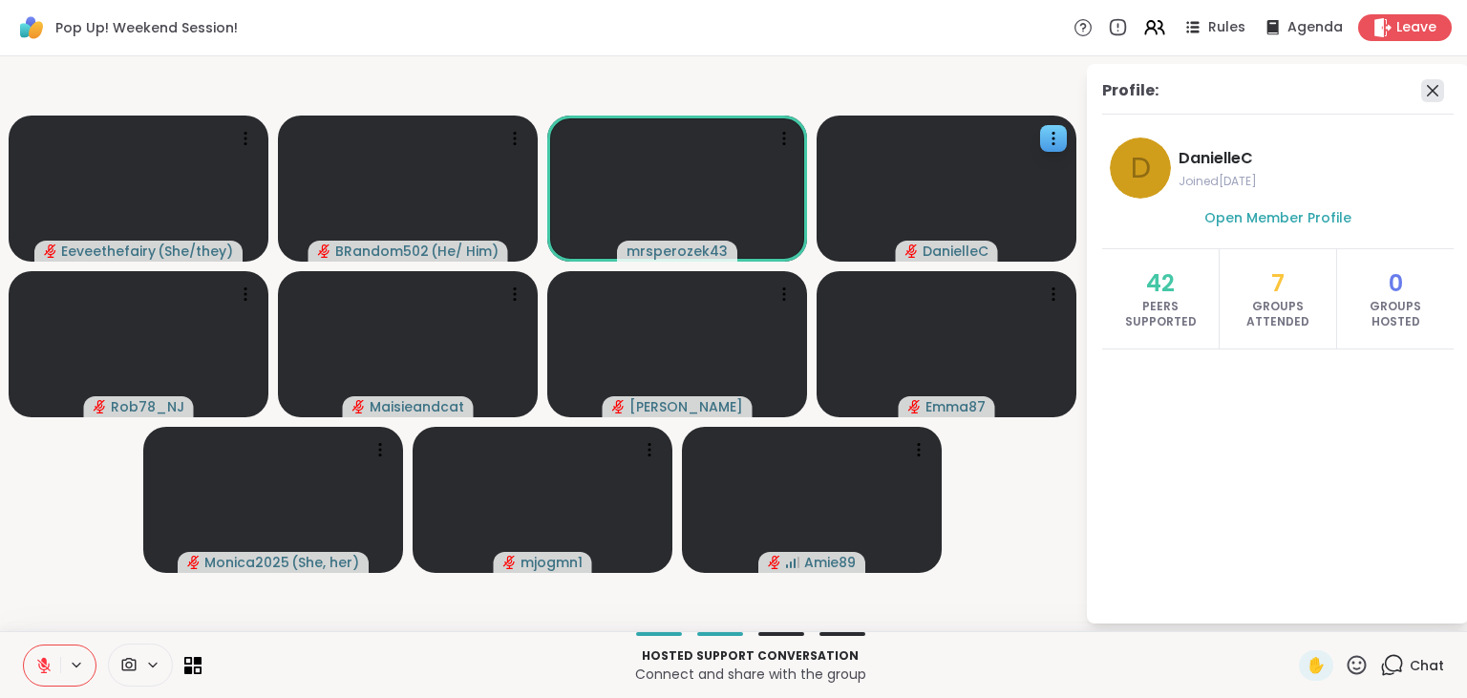
click at [1435, 91] on icon at bounding box center [1432, 90] width 23 height 23
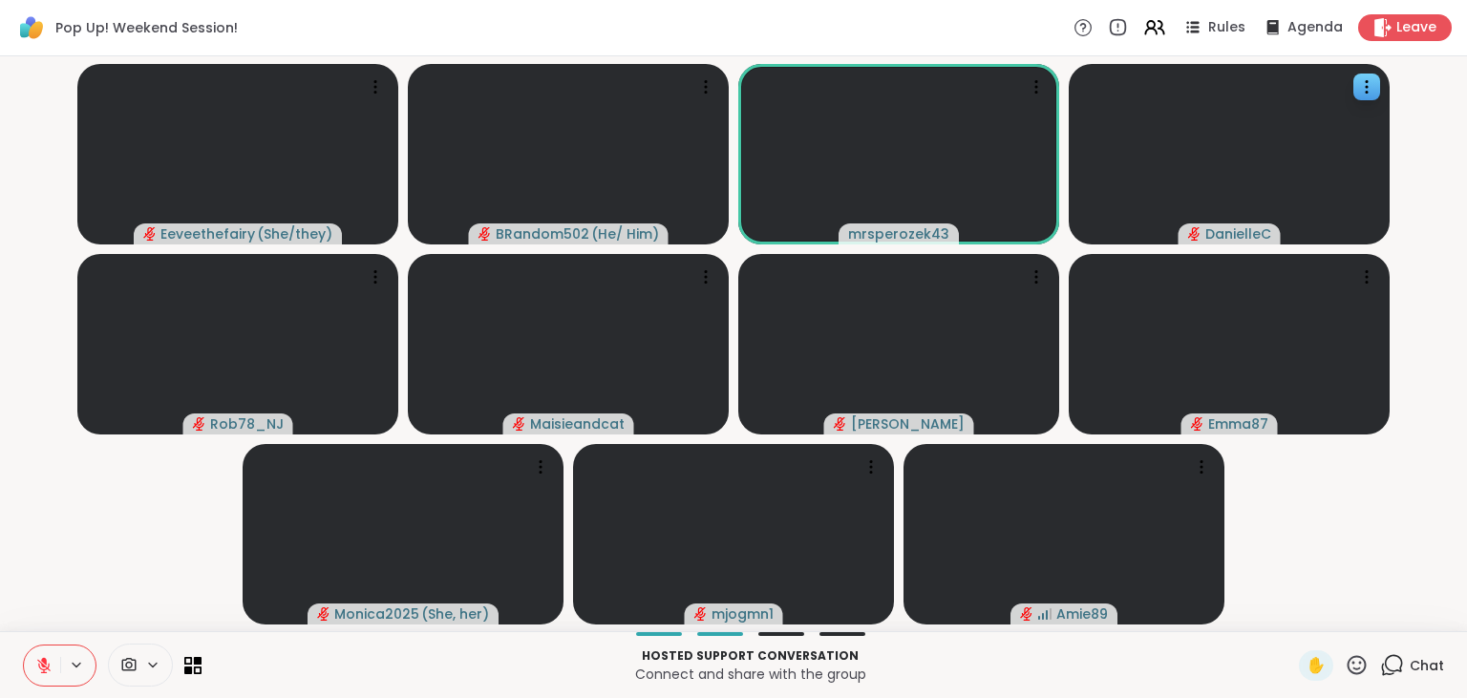
click at [1389, 657] on icon at bounding box center [1392, 665] width 24 height 24
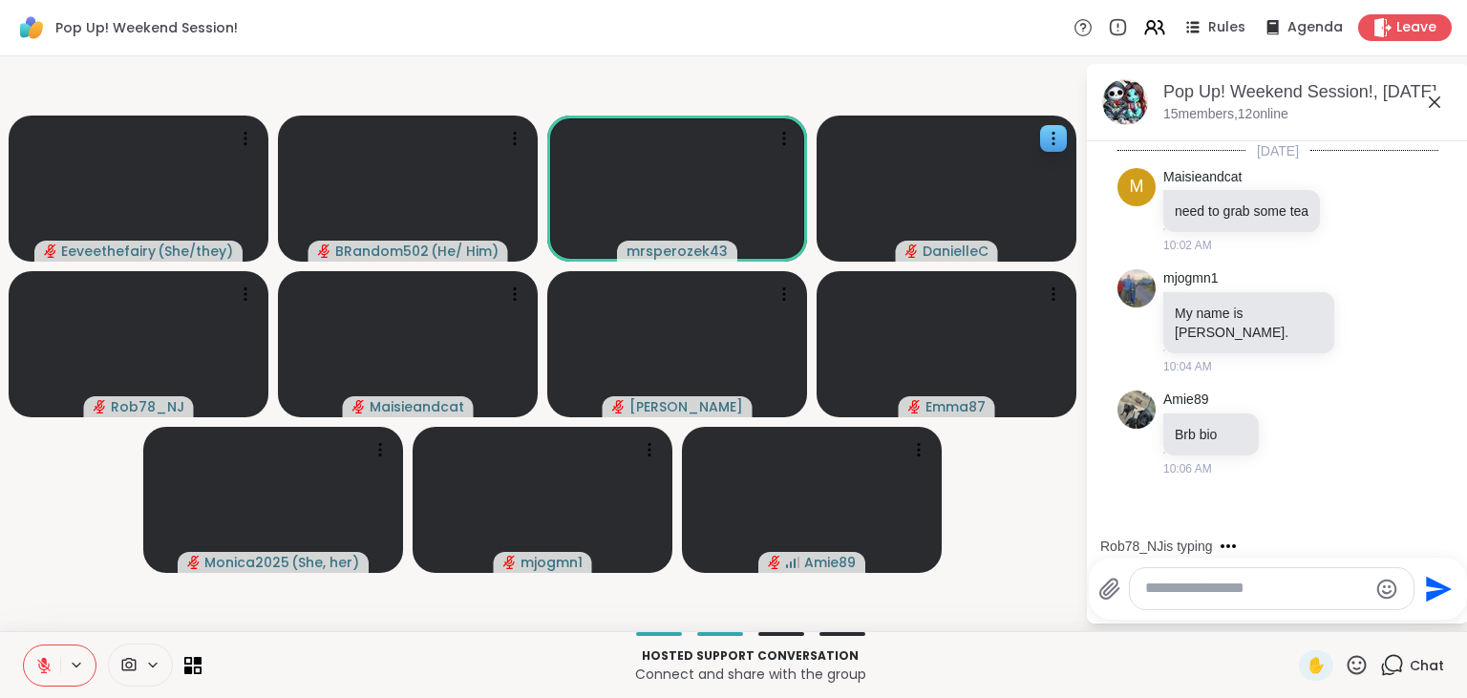
click at [37, 655] on button at bounding box center [42, 666] width 36 height 40
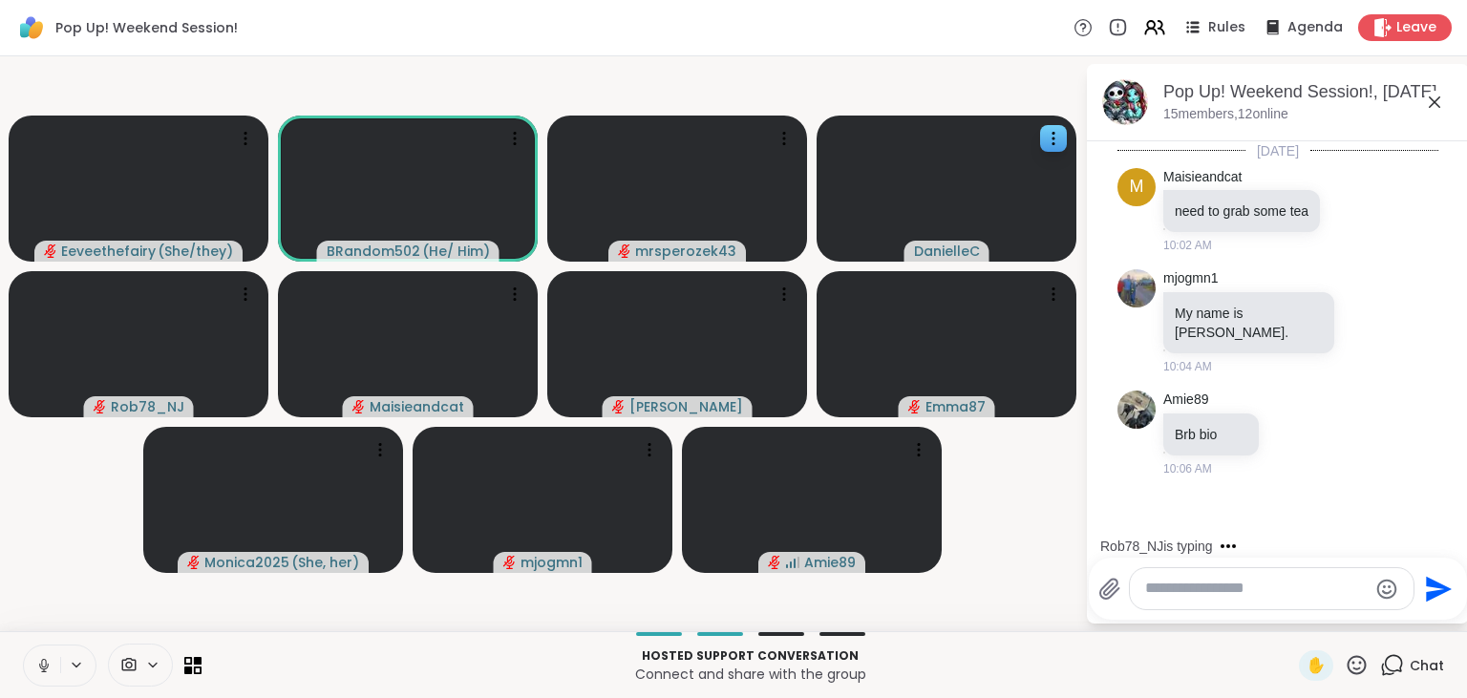
click at [37, 655] on button at bounding box center [42, 666] width 36 height 40
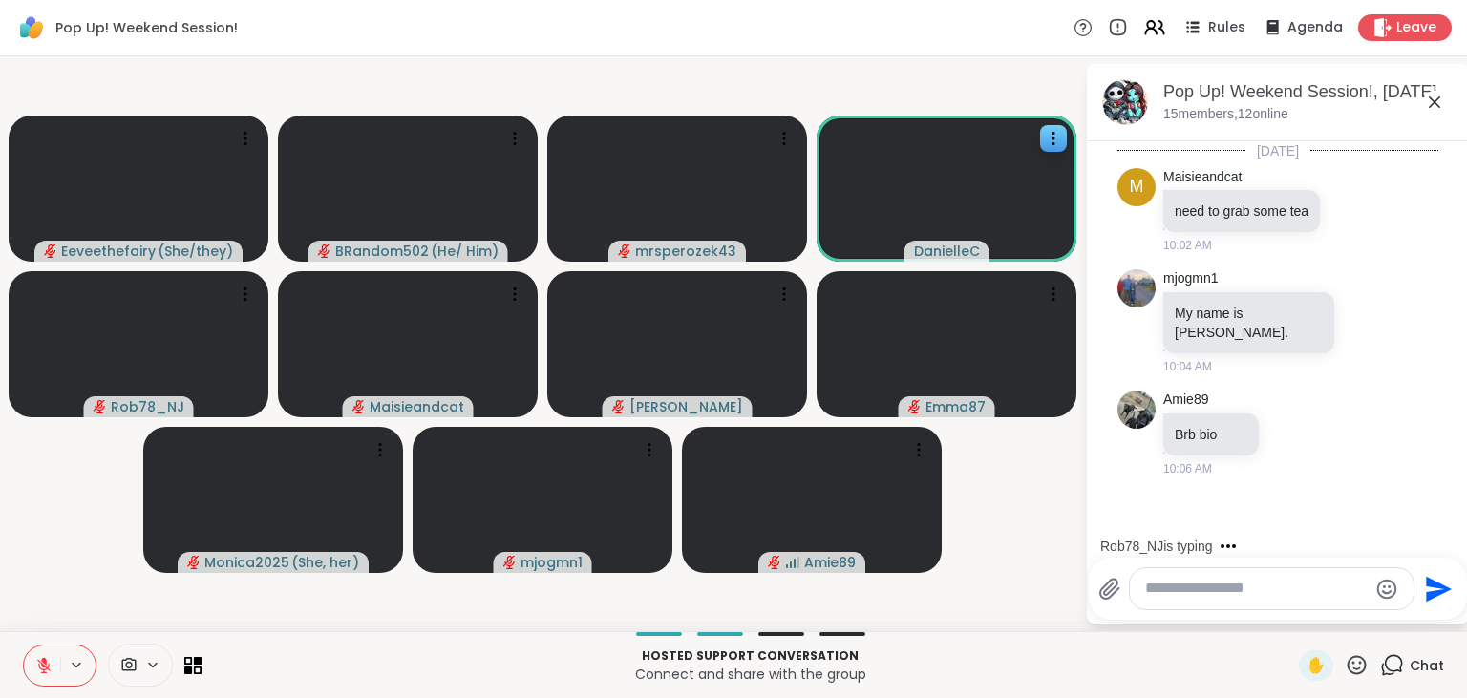
scroll to position [95, 0]
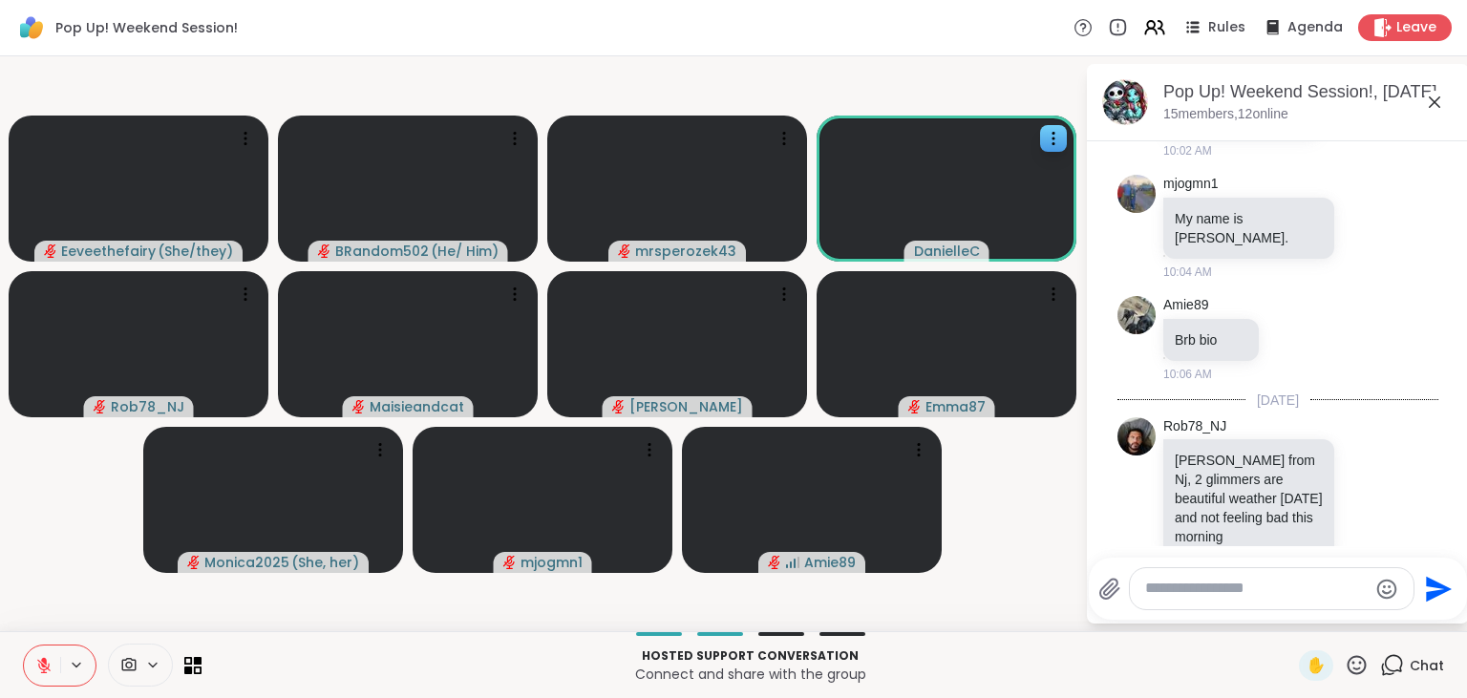
click at [39, 651] on button at bounding box center [42, 666] width 36 height 40
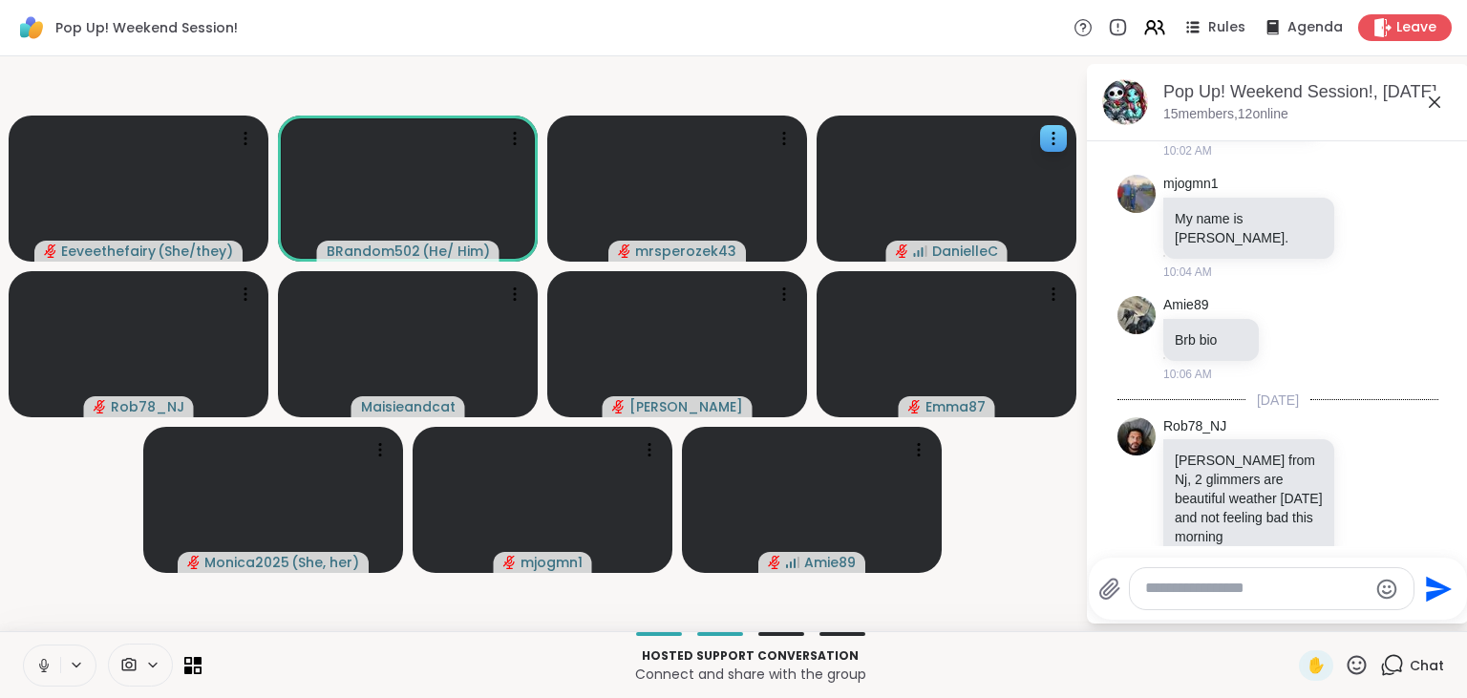
click at [39, 651] on button at bounding box center [42, 666] width 36 height 40
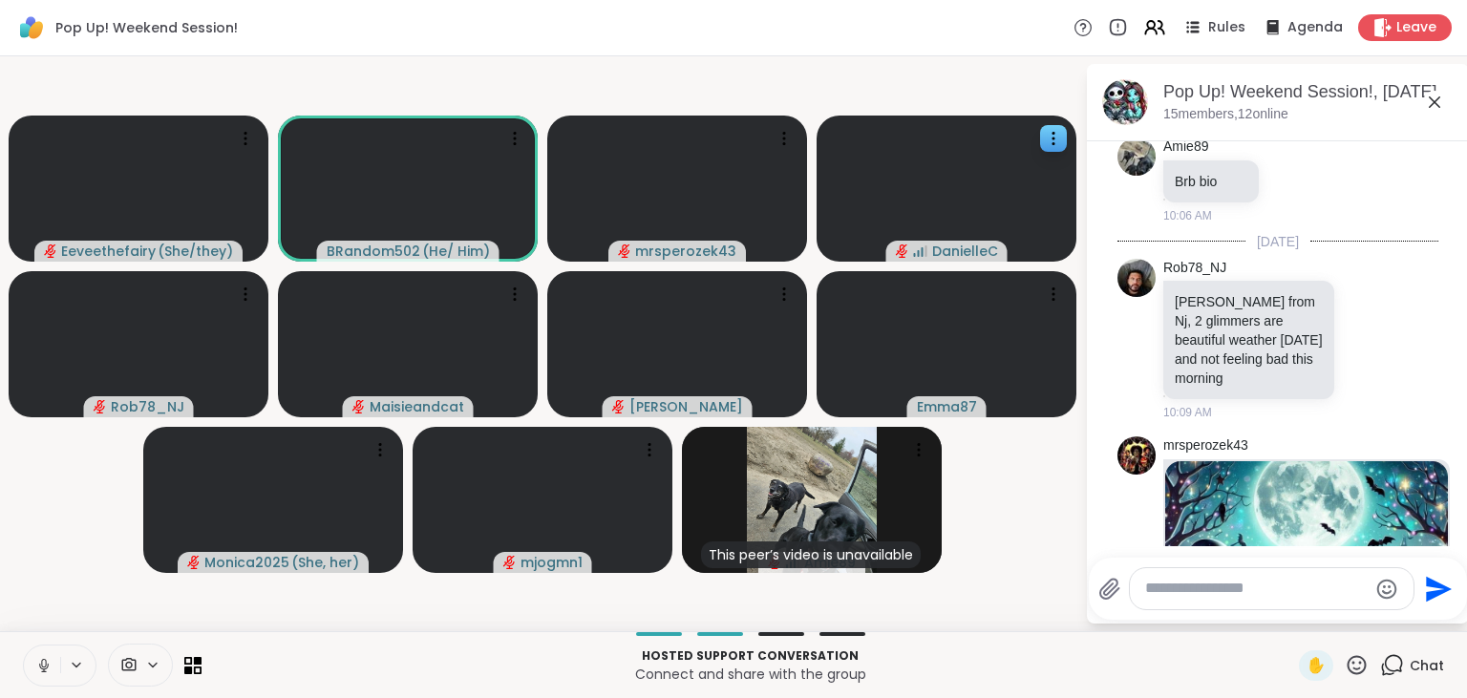
click at [36, 665] on icon at bounding box center [43, 665] width 17 height 17
click at [48, 659] on icon at bounding box center [43, 665] width 17 height 17
click at [1287, 533] on button "New Messages!" at bounding box center [1277, 531] width 96 height 23
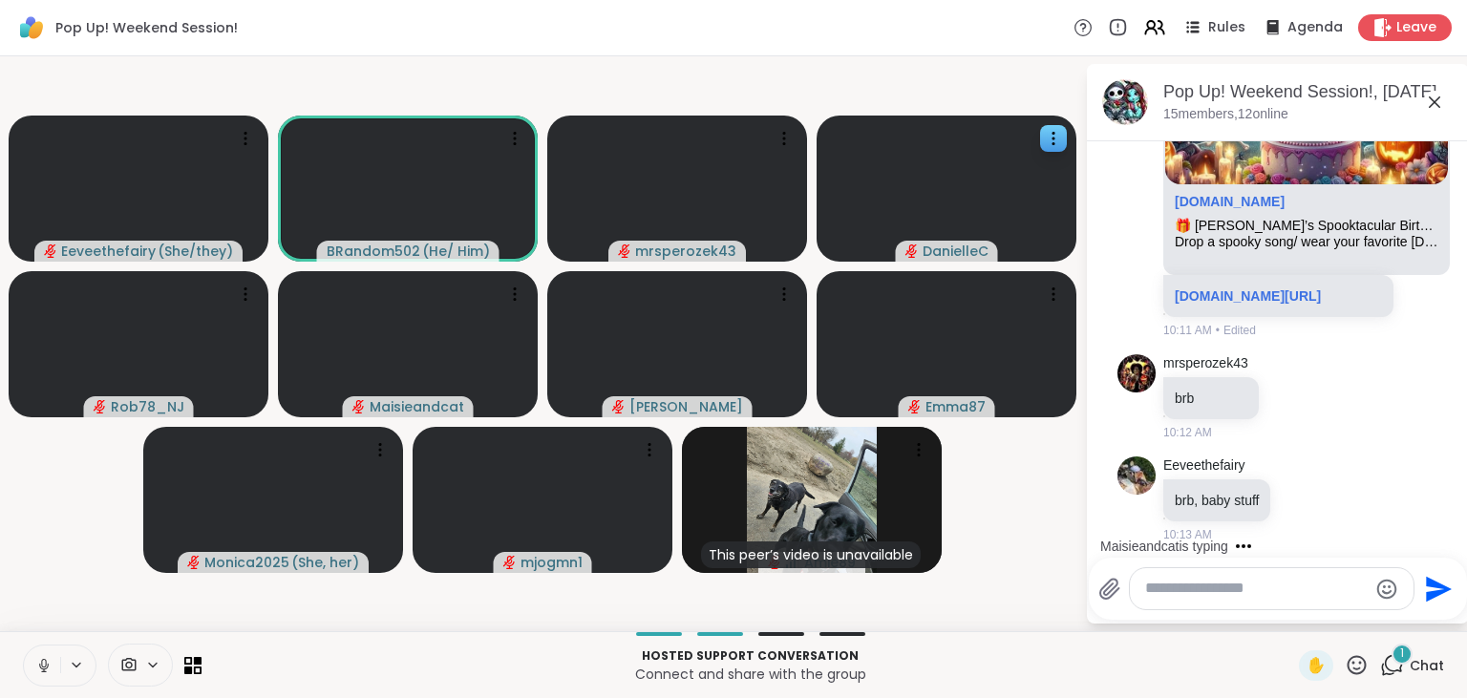
scroll to position [869, 0]
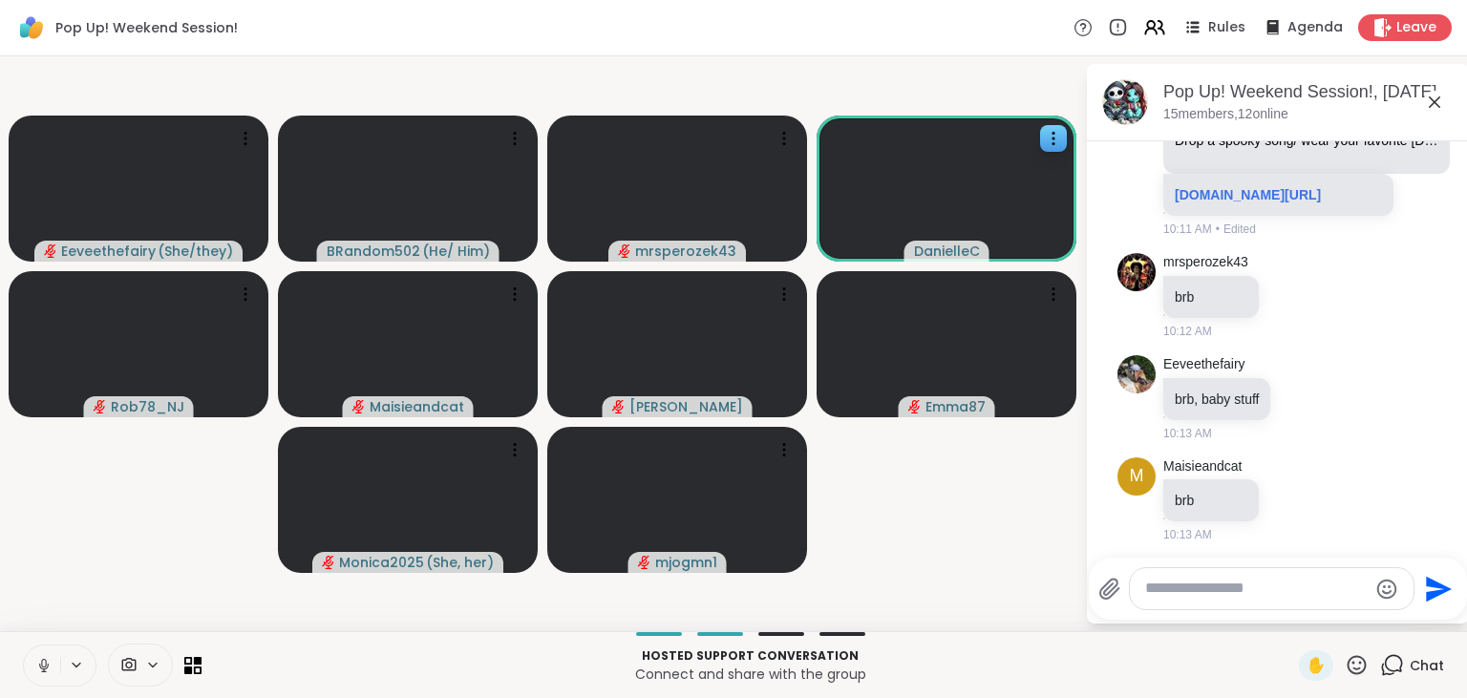
click at [39, 660] on icon at bounding box center [43, 665] width 17 height 17
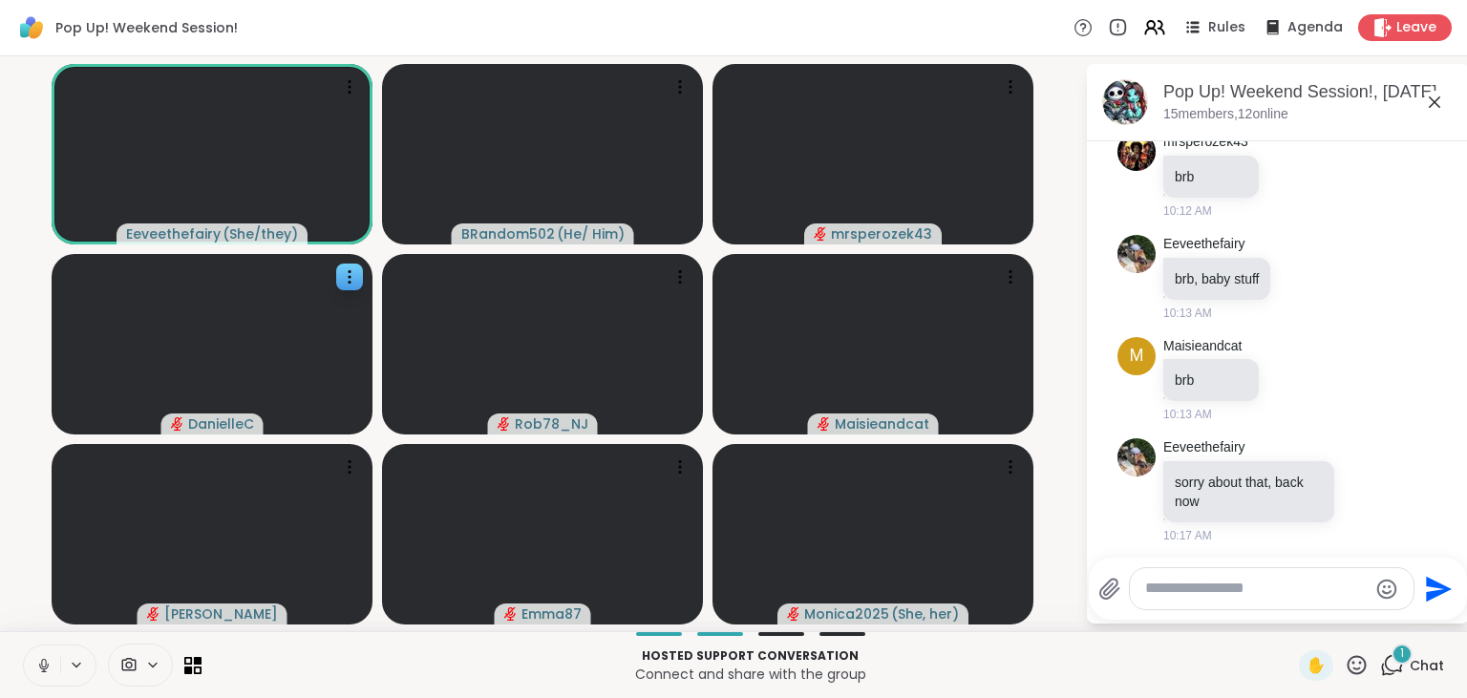
scroll to position [1111, 0]
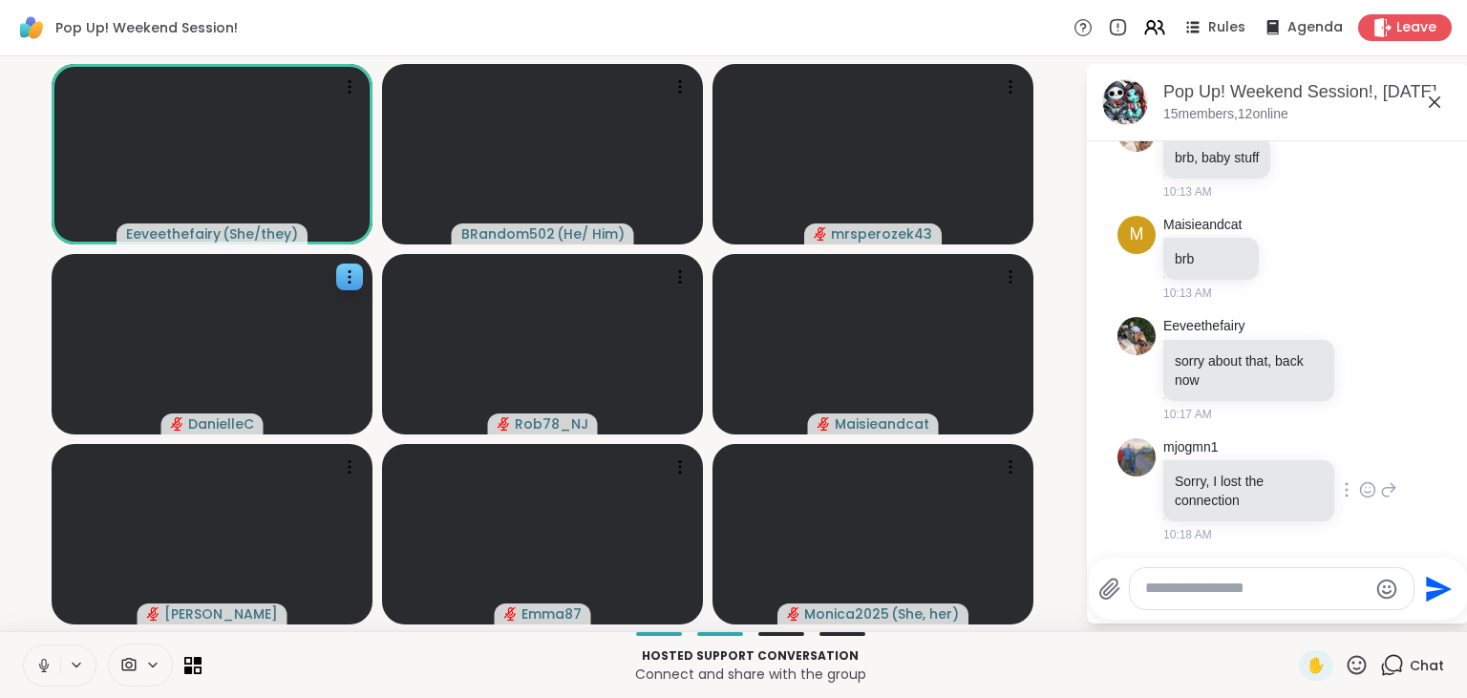
click at [1385, 490] on icon at bounding box center [1388, 489] width 17 height 23
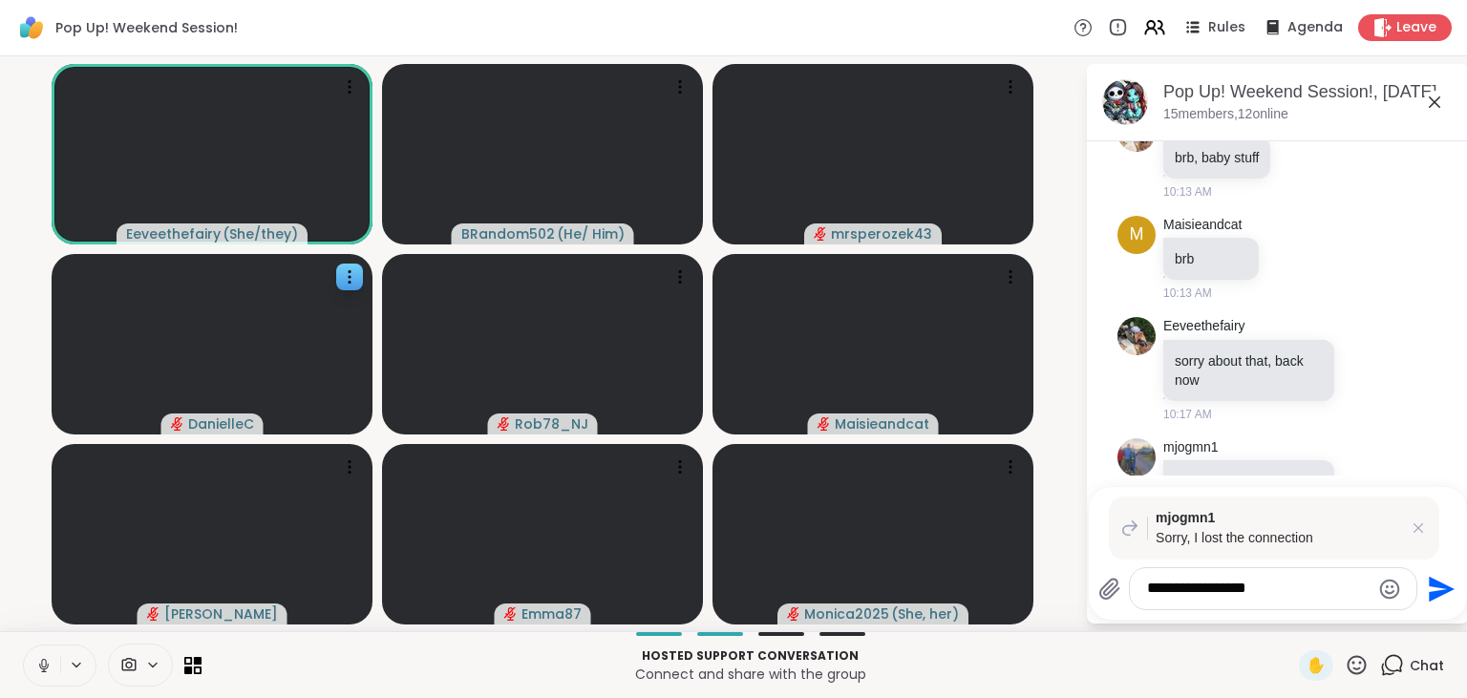
type textarea "**********"
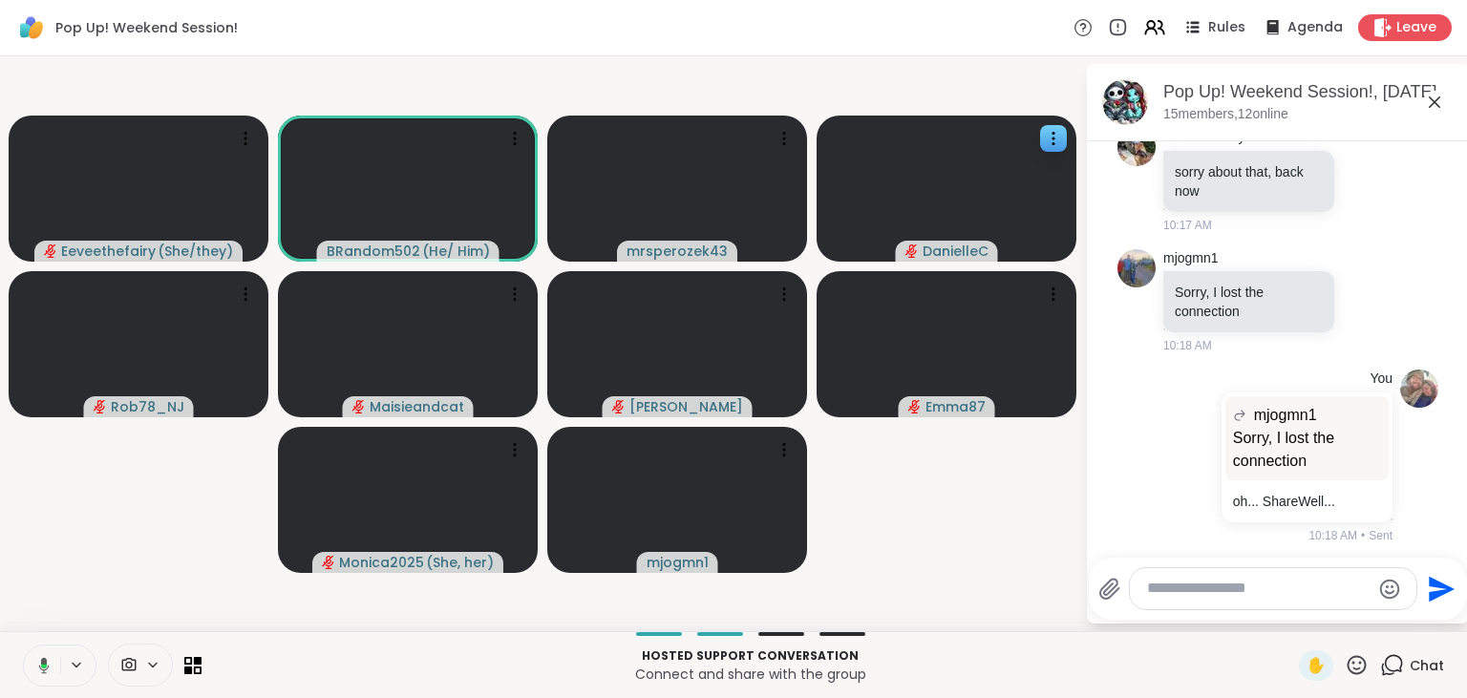
click at [47, 670] on icon at bounding box center [40, 665] width 17 height 17
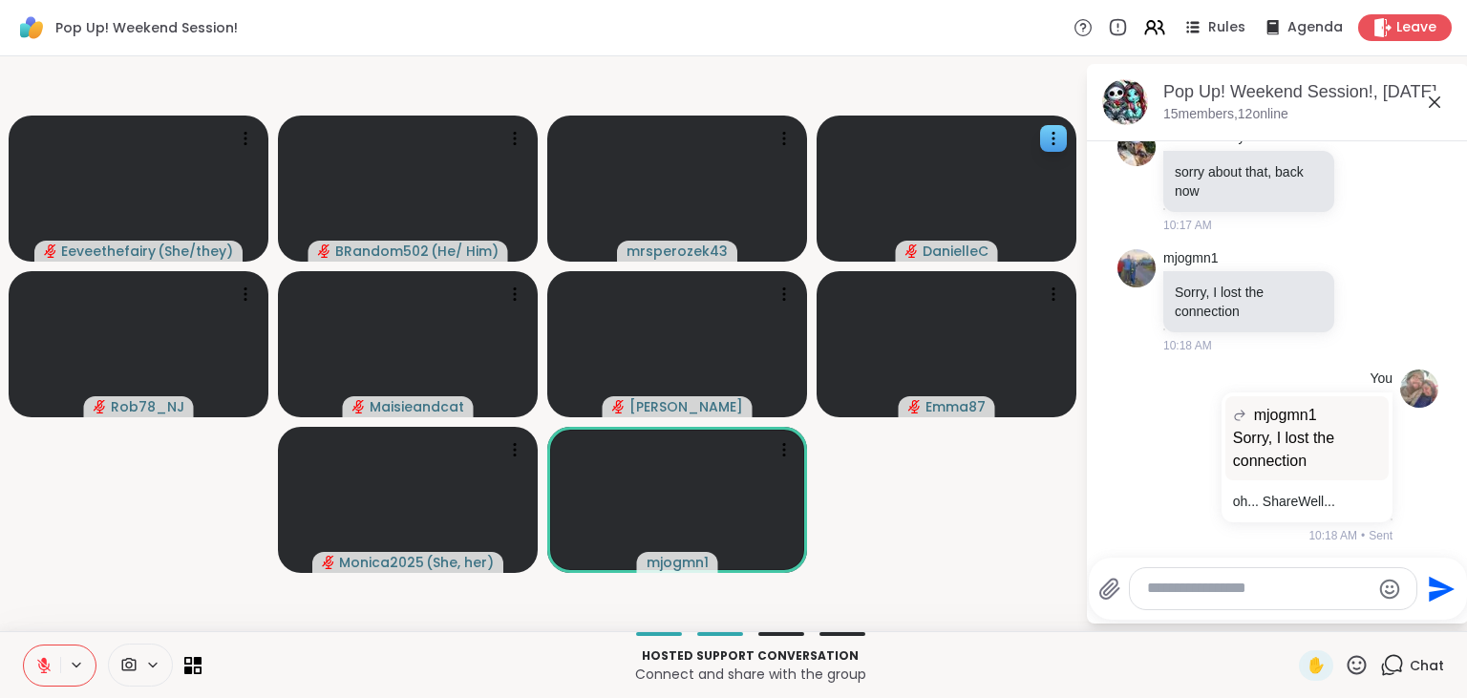
click at [47, 670] on icon at bounding box center [43, 665] width 17 height 17
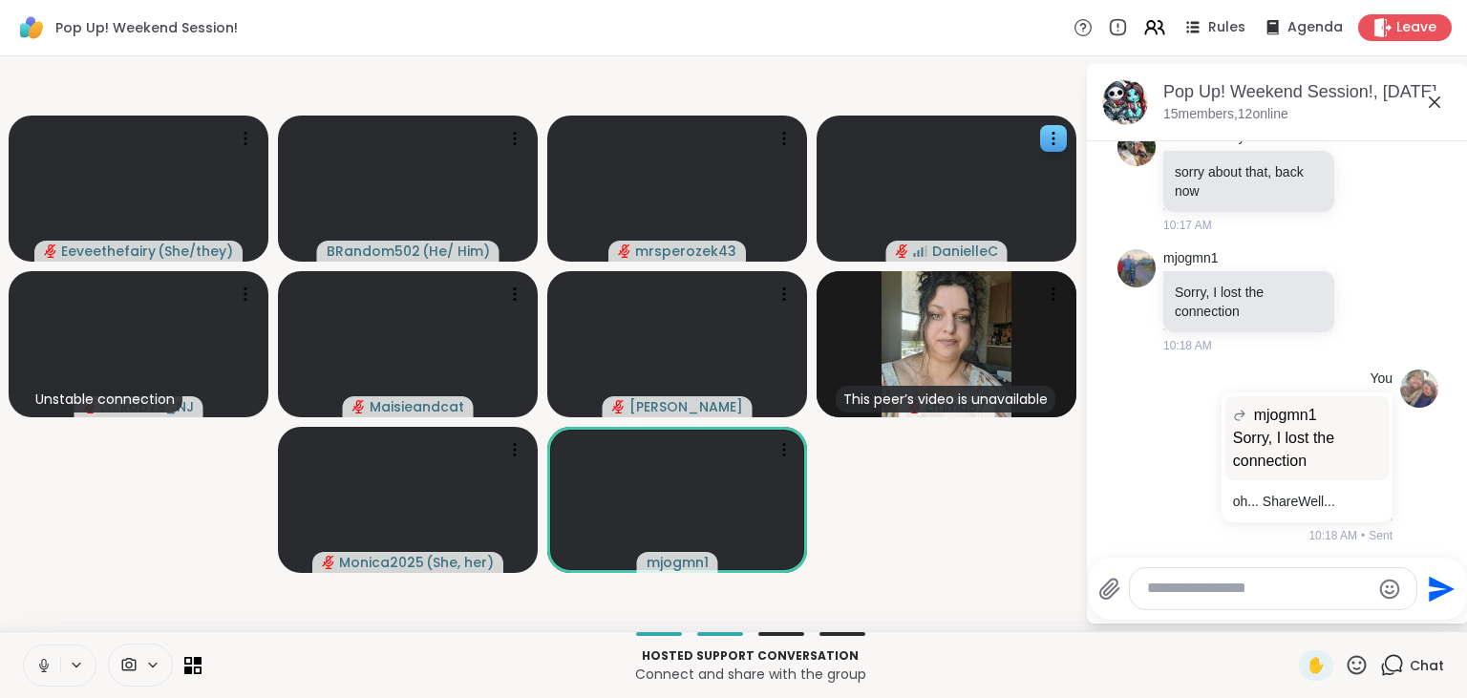
click at [44, 651] on button at bounding box center [42, 666] width 36 height 40
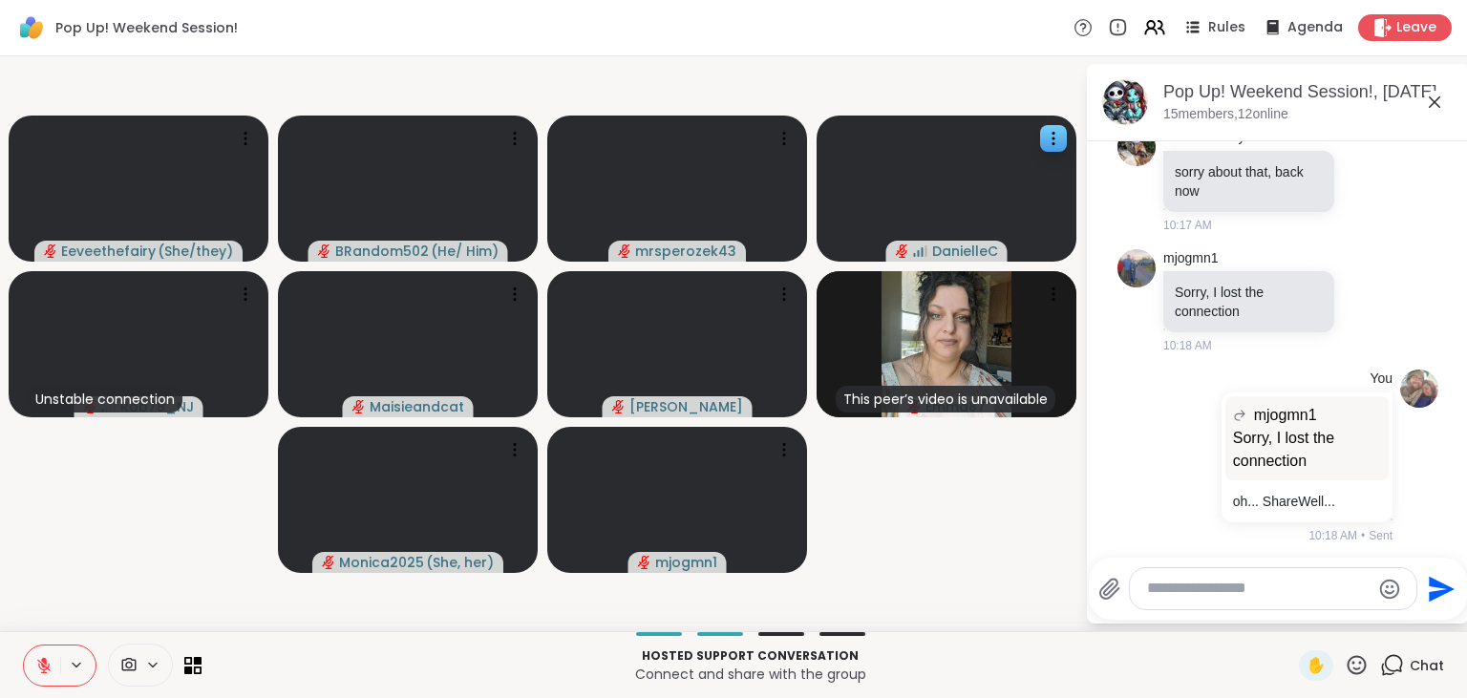
click at [44, 651] on button at bounding box center [42, 666] width 36 height 40
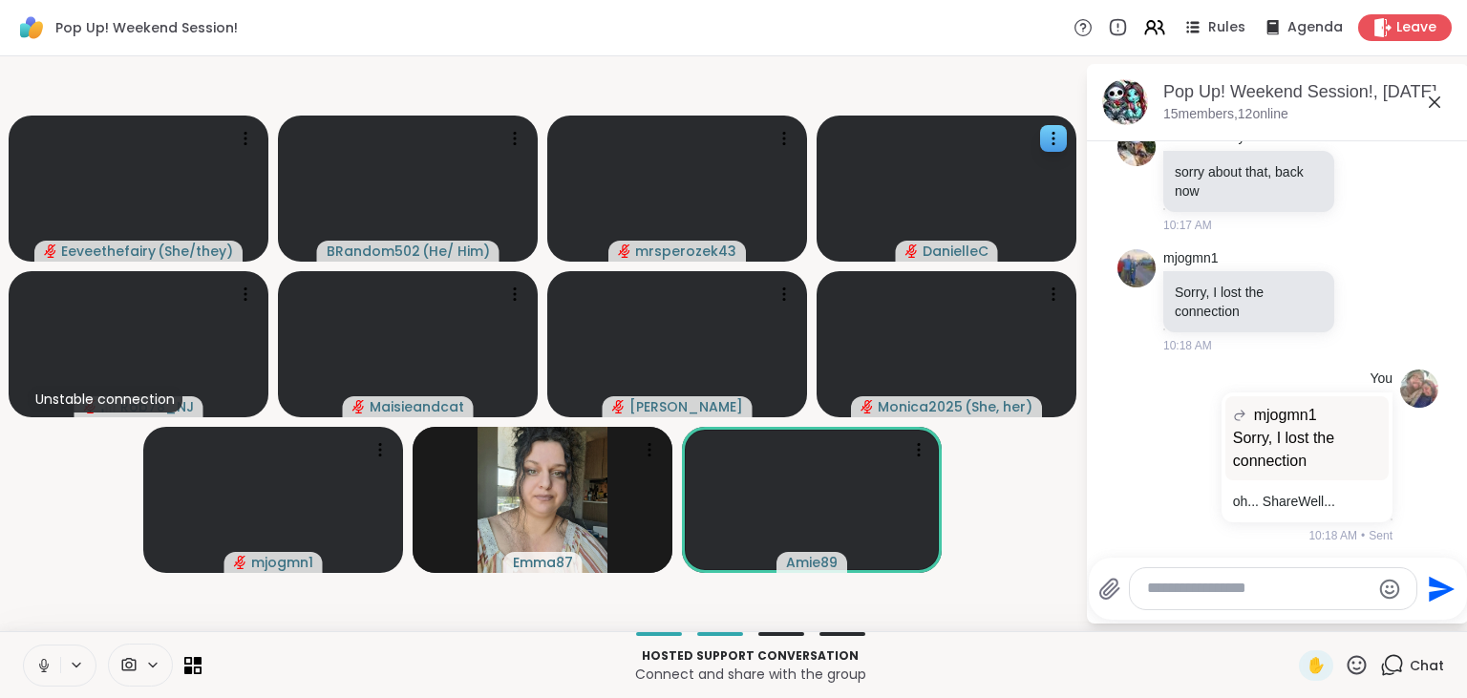
click at [1361, 670] on icon at bounding box center [1356, 664] width 19 height 19
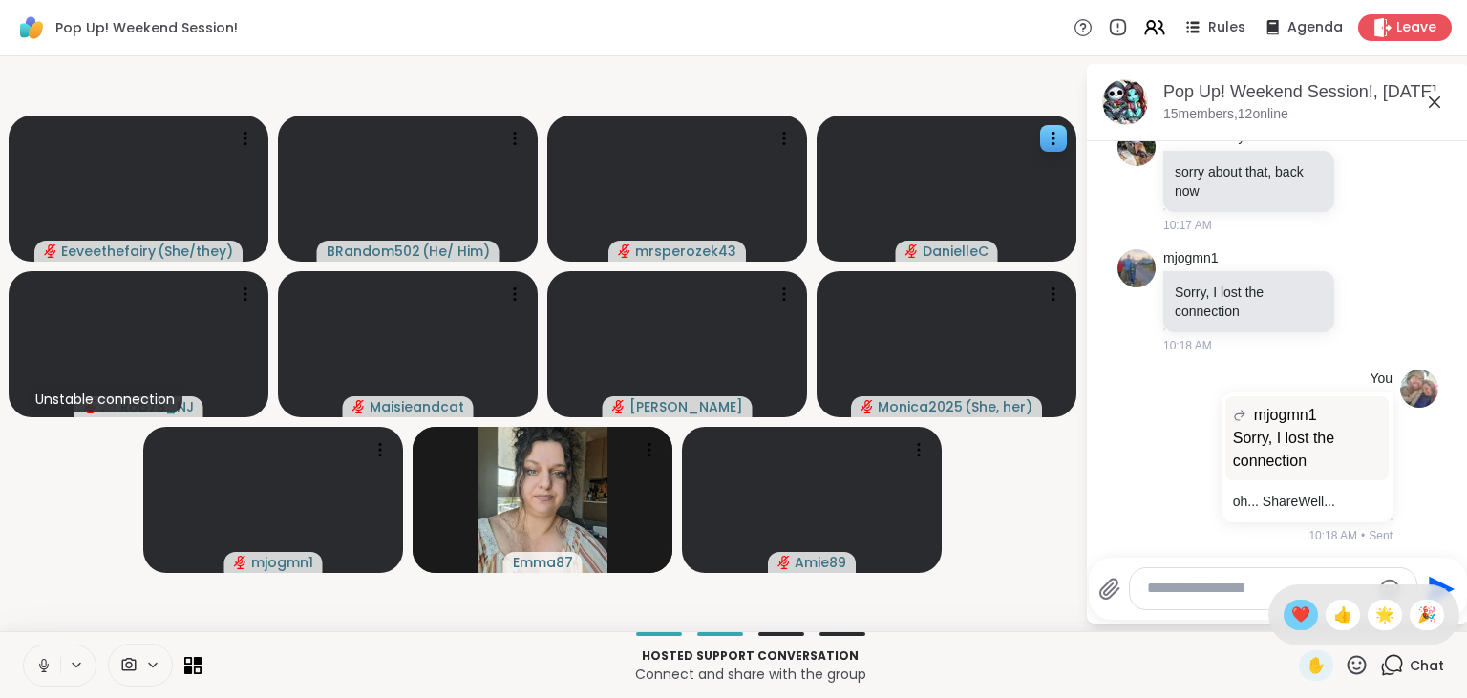
click at [1296, 616] on span "❤️" at bounding box center [1300, 615] width 19 height 23
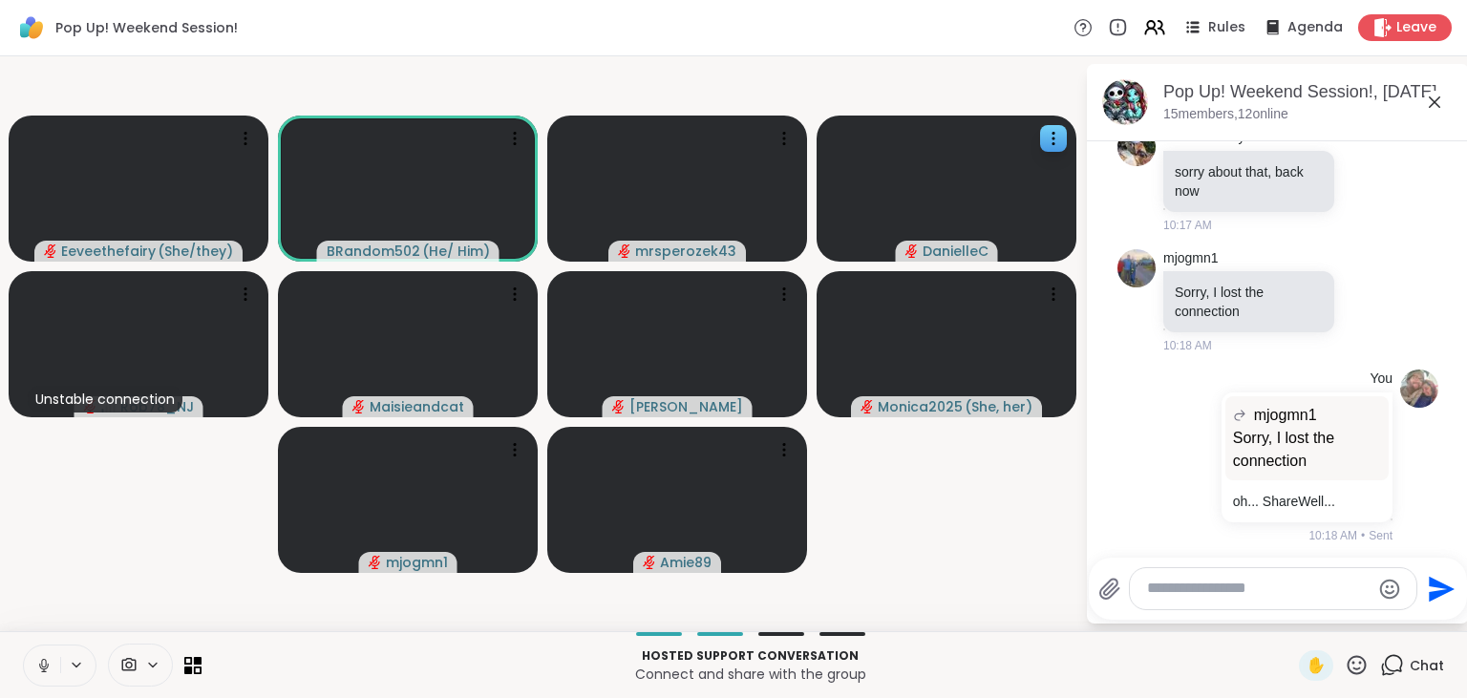
click at [41, 659] on icon at bounding box center [43, 665] width 17 height 17
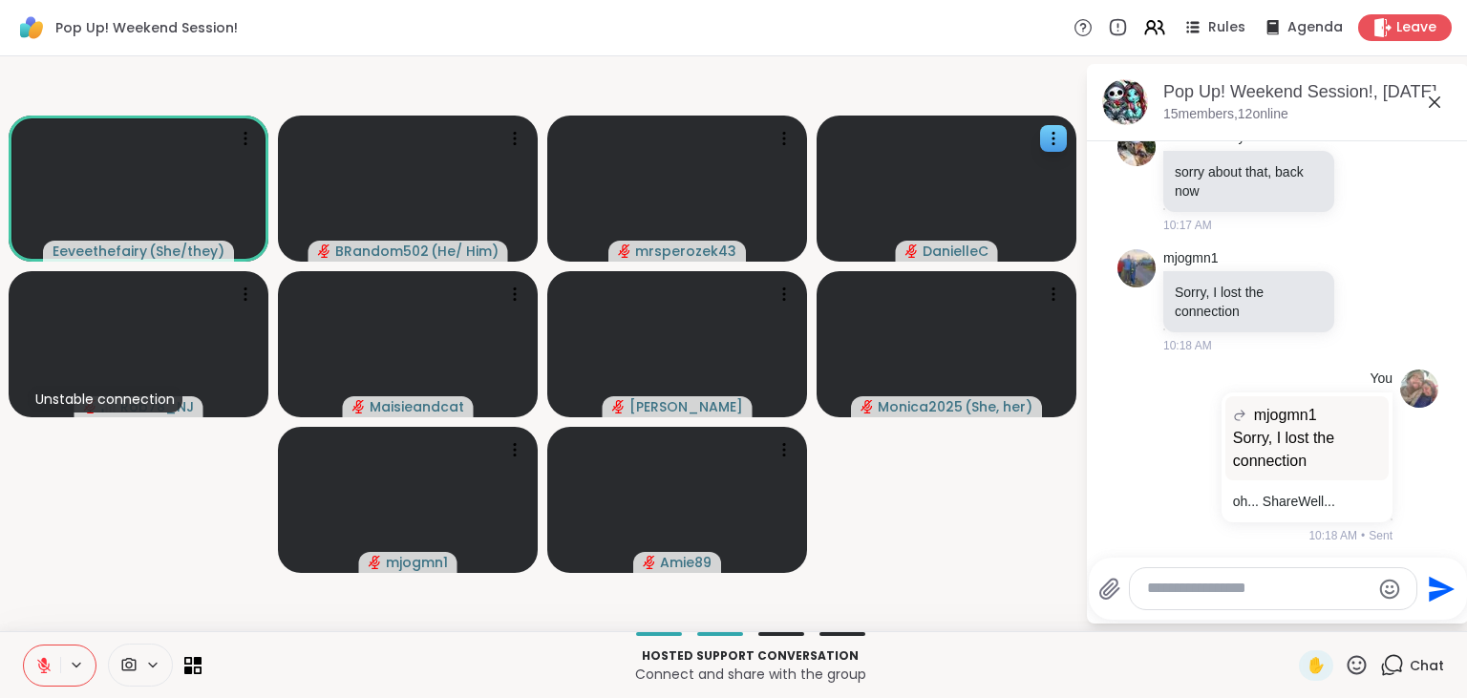
click at [41, 659] on icon at bounding box center [43, 665] width 17 height 17
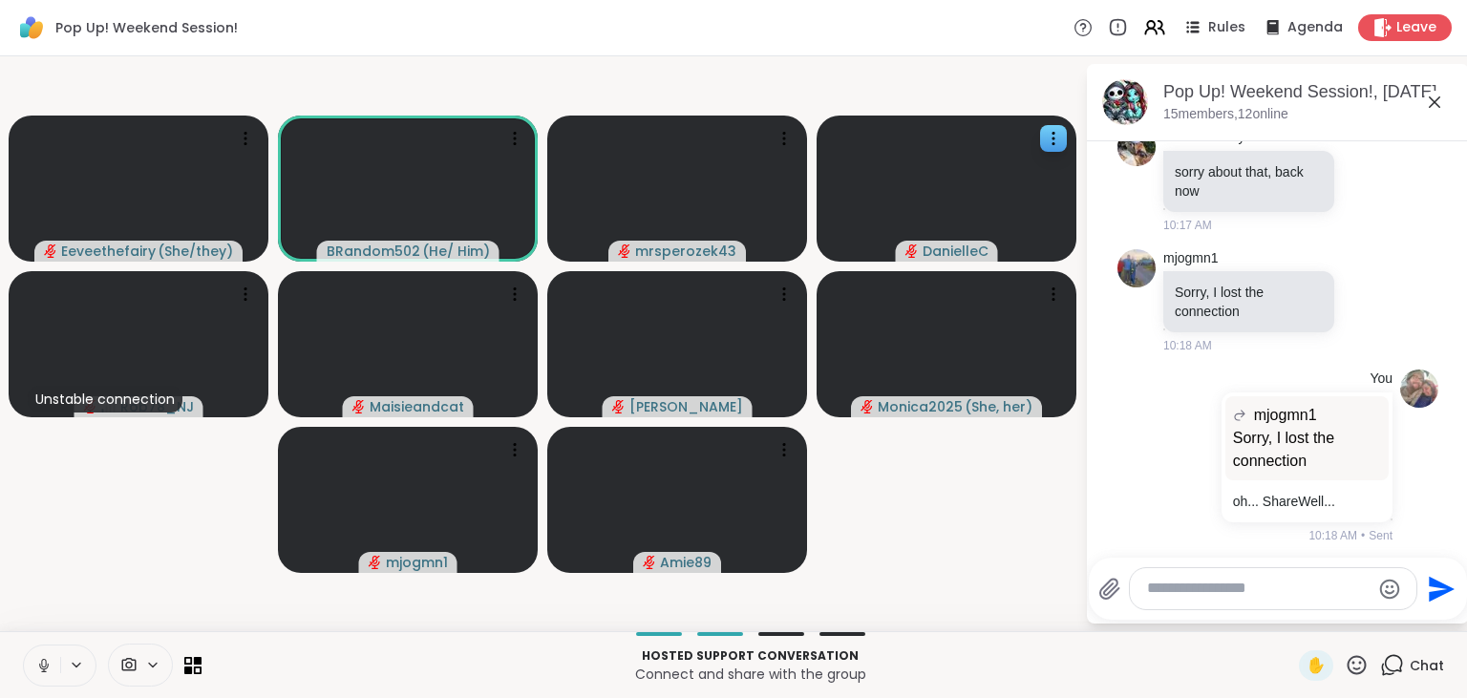
click at [36, 655] on button at bounding box center [42, 666] width 36 height 40
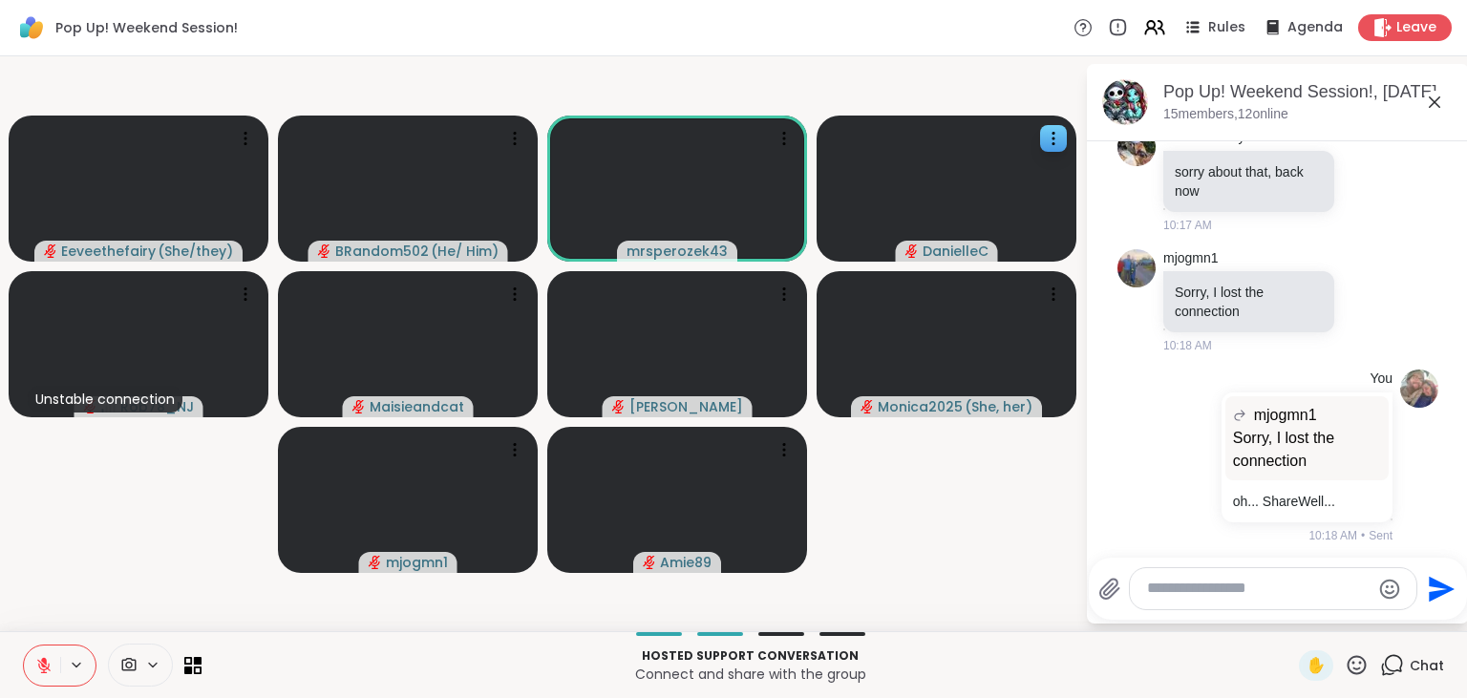
click at [36, 655] on button at bounding box center [42, 666] width 36 height 40
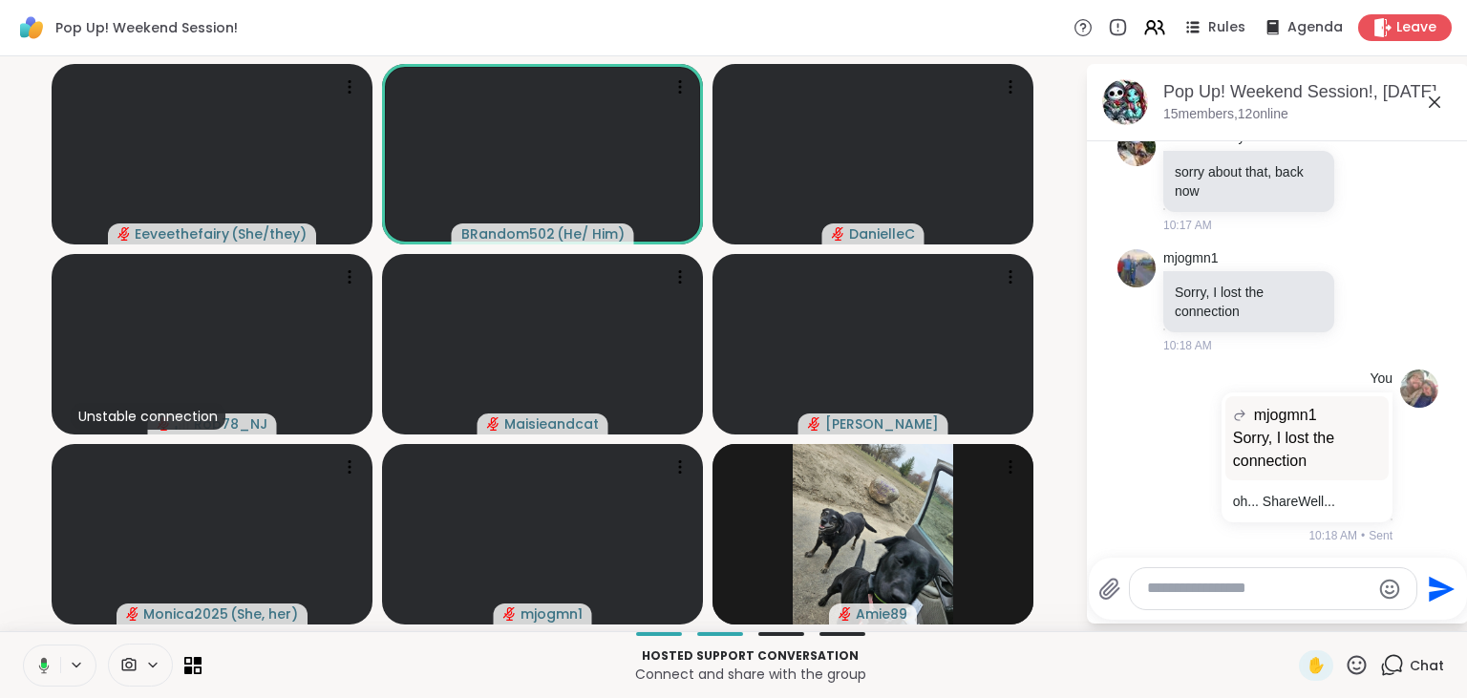
click at [36, 655] on button at bounding box center [40, 666] width 39 height 40
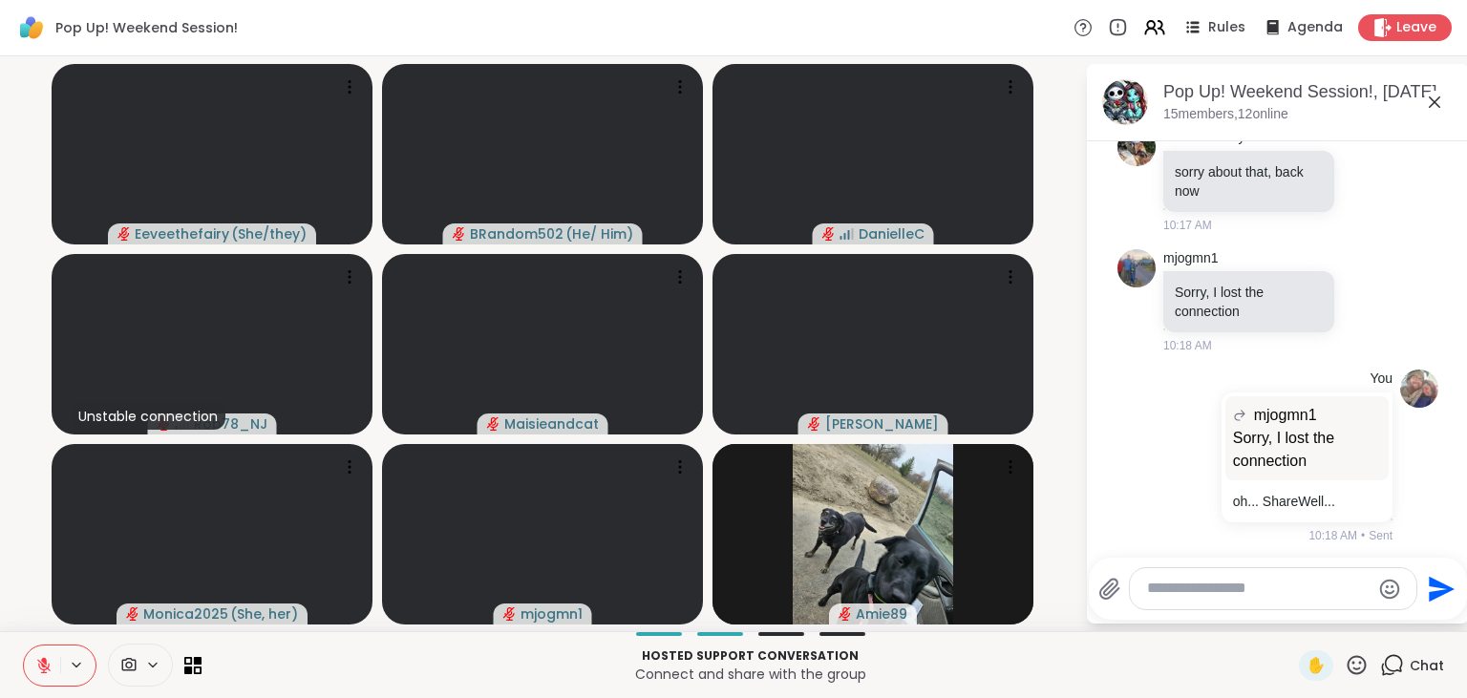
click at [36, 655] on button at bounding box center [42, 666] width 36 height 40
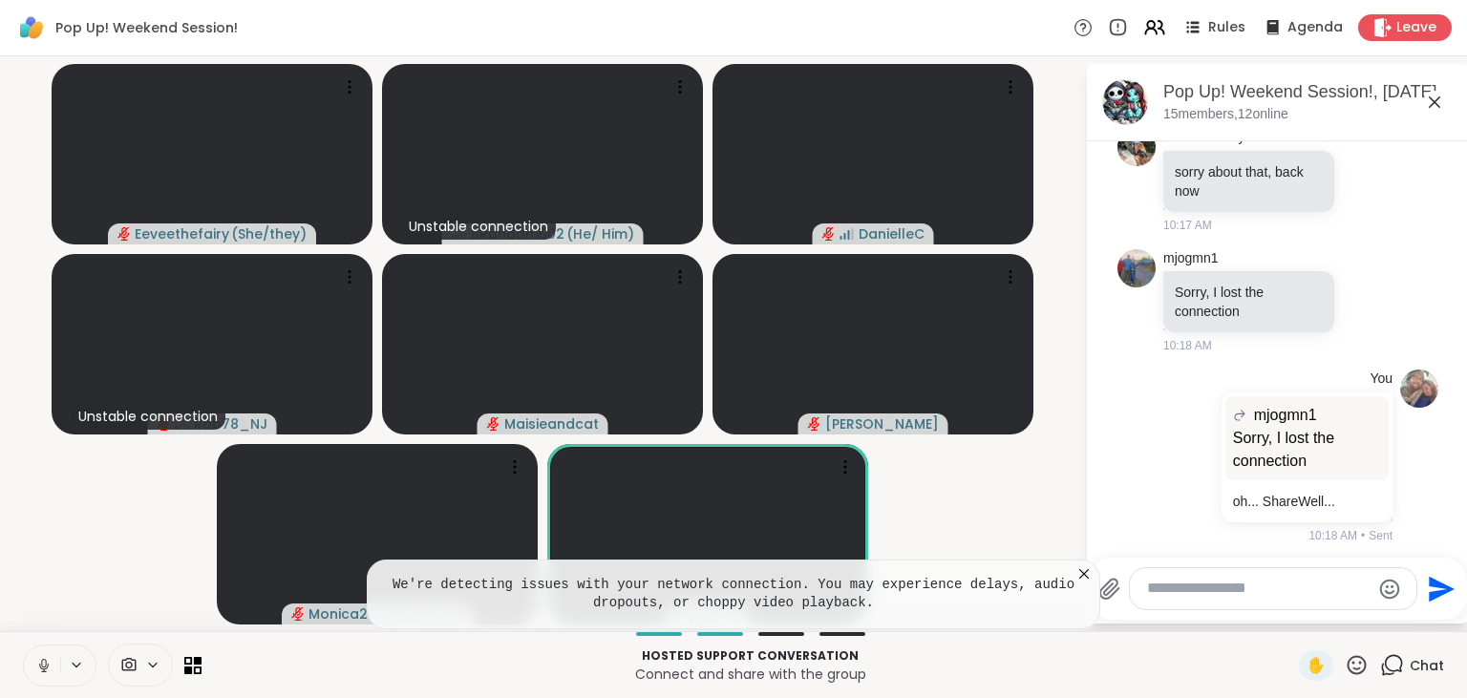
click at [1085, 574] on icon at bounding box center [1084, 574] width 10 height 10
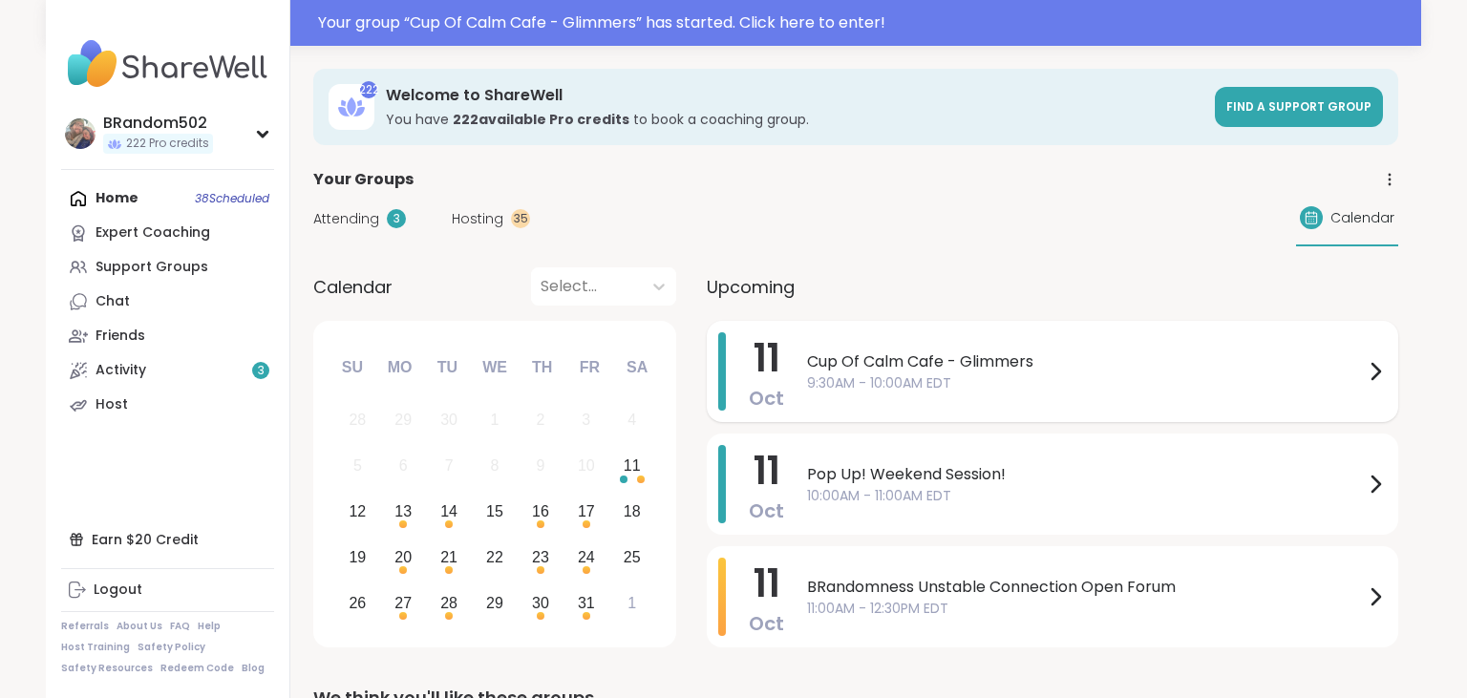
click at [887, 381] on span "9:30AM - 10:00AM EDT" at bounding box center [1085, 383] width 557 height 20
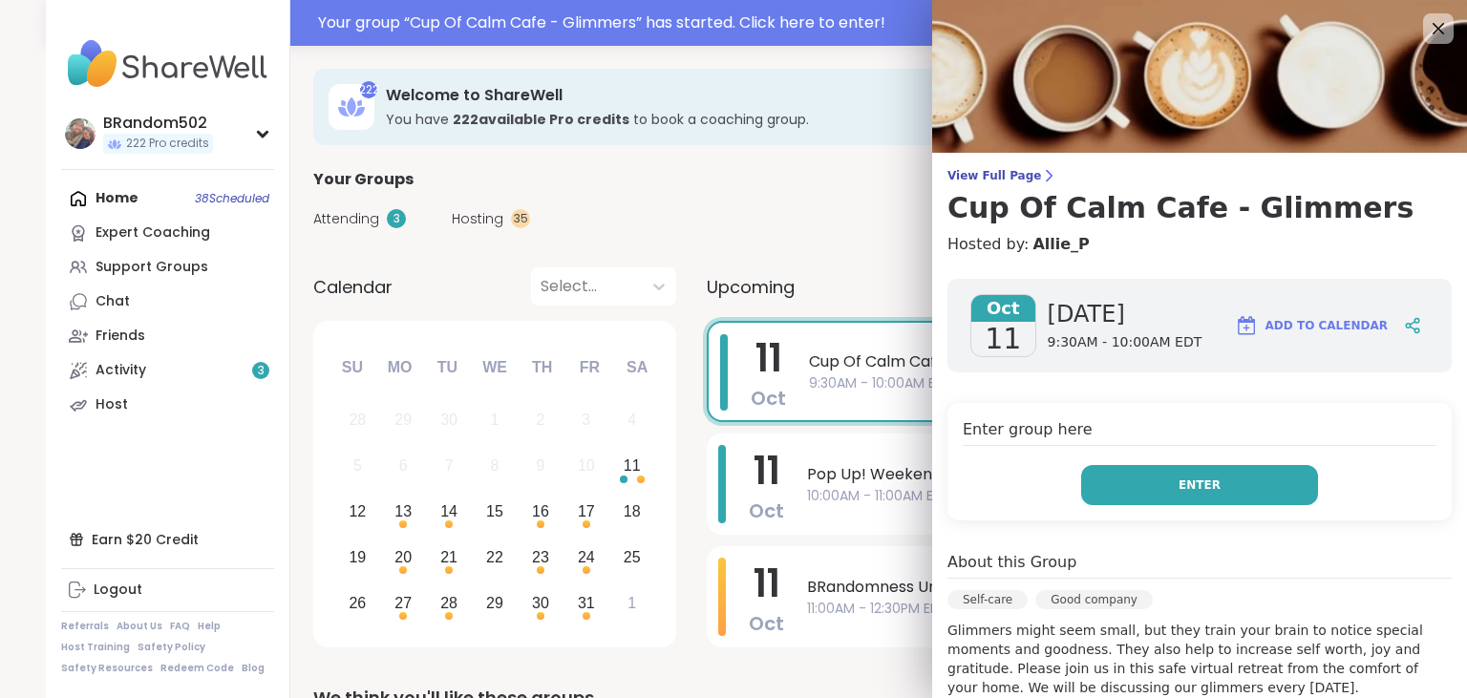
click at [1131, 486] on button "Enter" at bounding box center [1199, 485] width 237 height 40
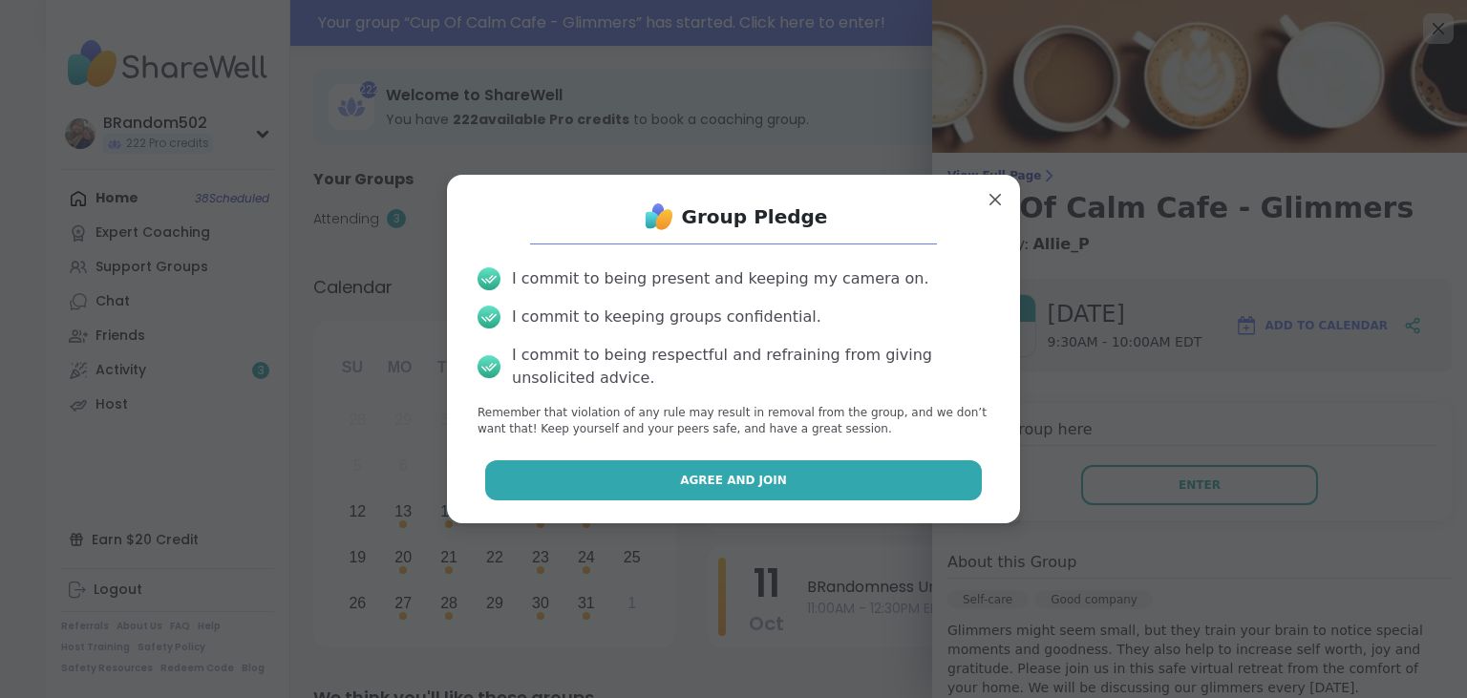
click at [770, 498] on button "Agree and Join" at bounding box center [734, 480] width 498 height 40
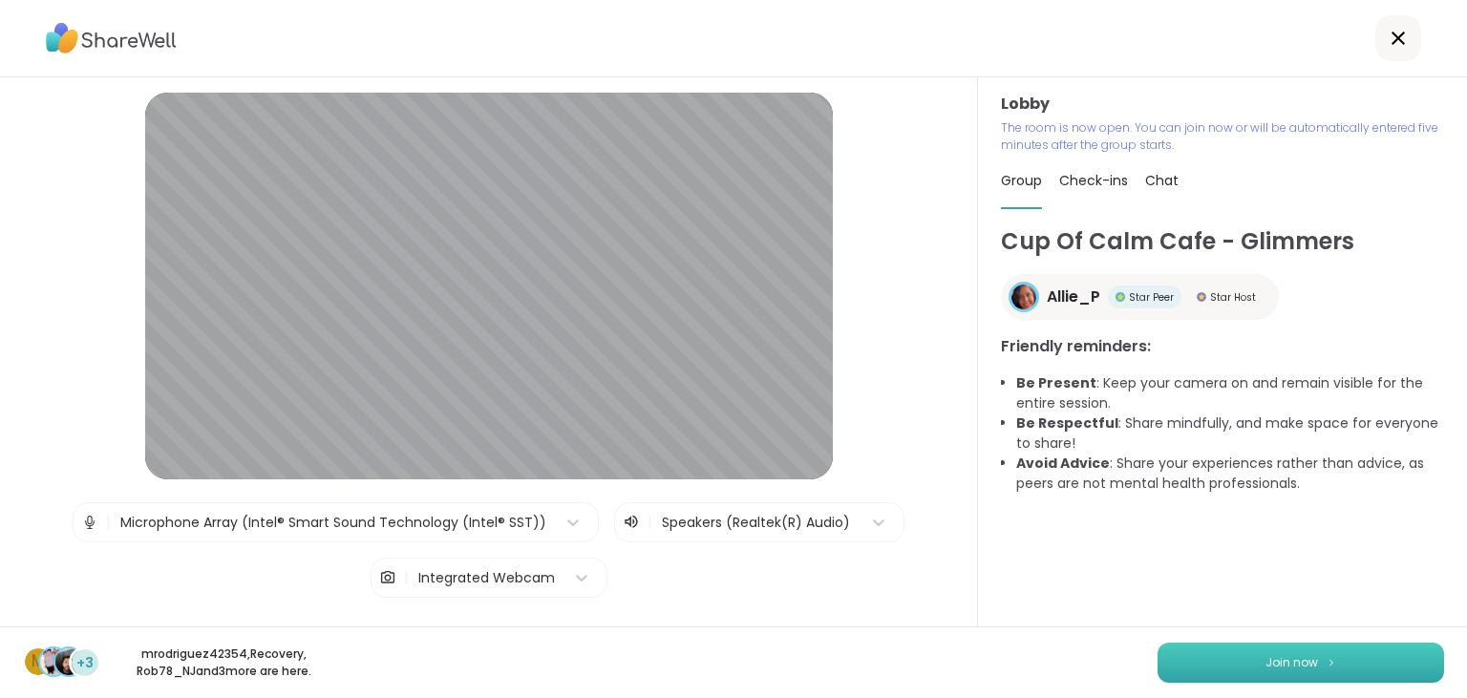
click at [1222, 662] on button "Join now" at bounding box center [1300, 663] width 286 height 40
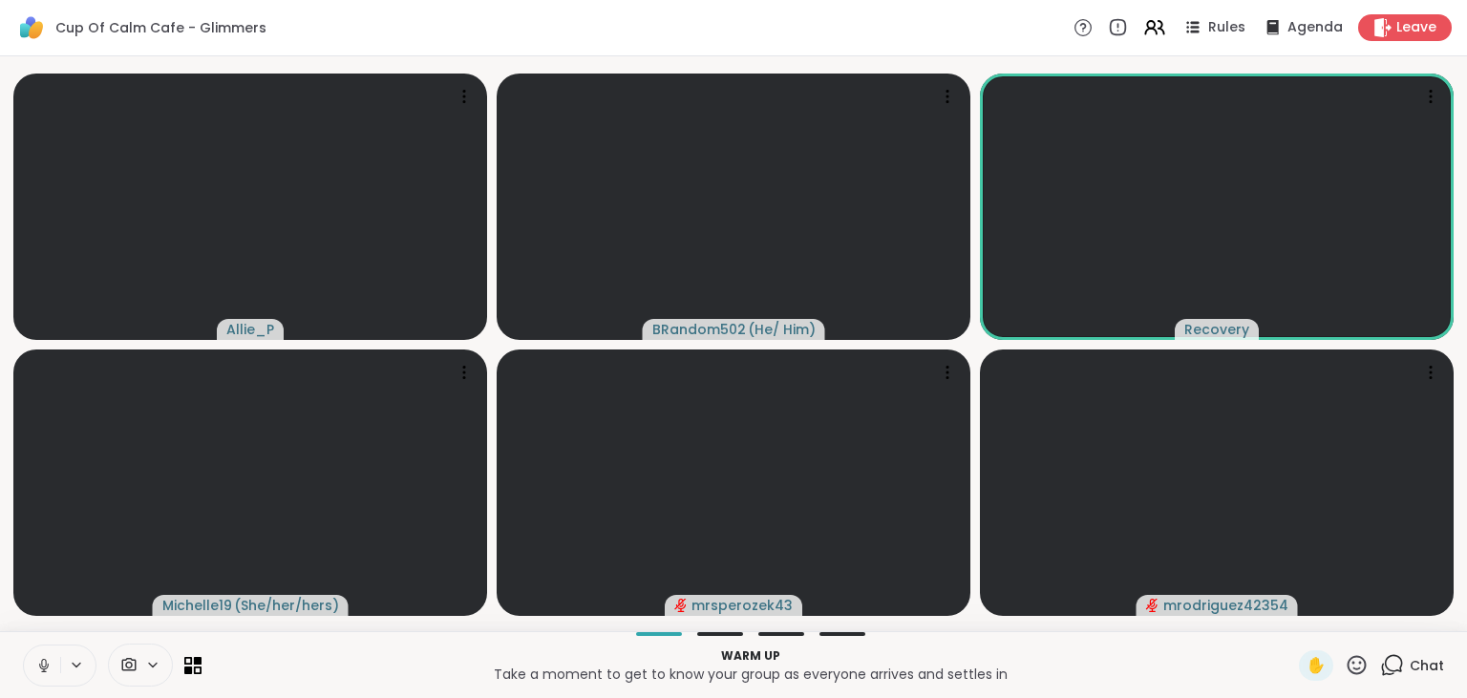
click at [40, 663] on icon at bounding box center [43, 665] width 17 height 17
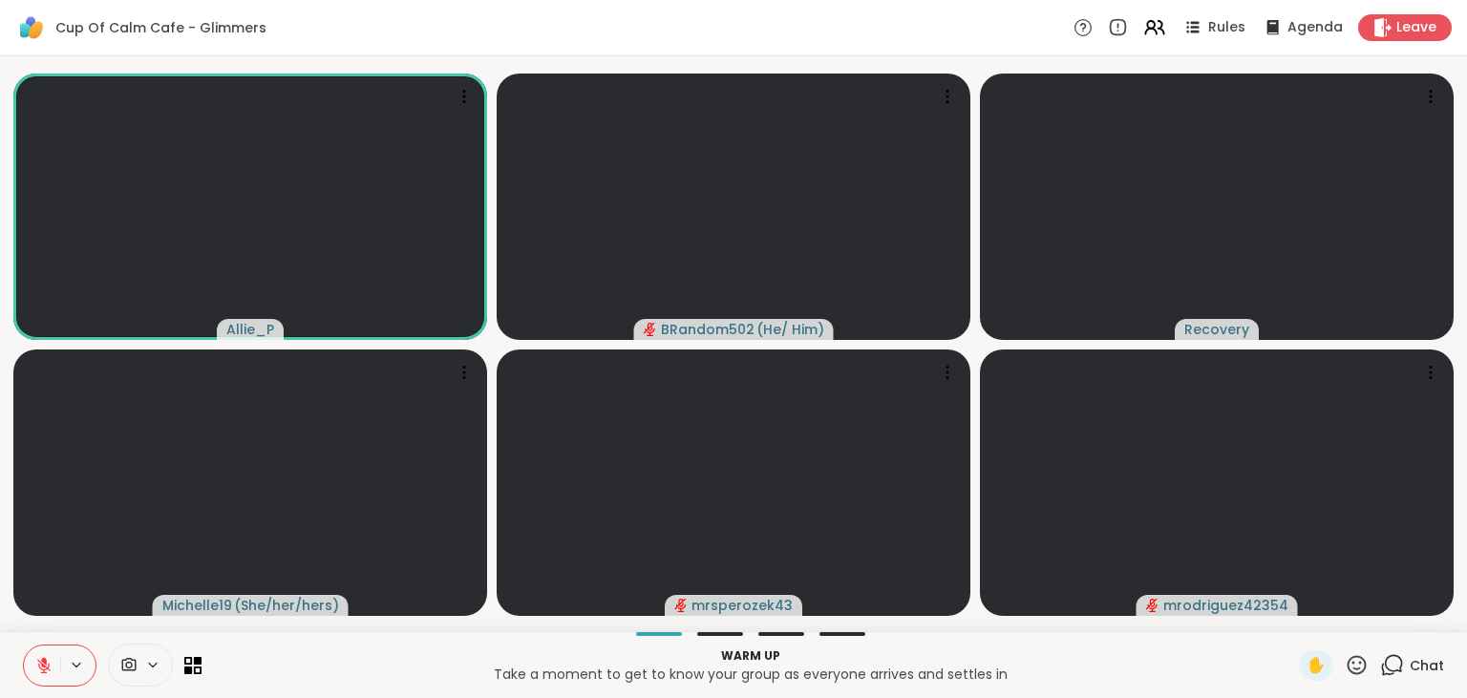
click at [1397, 667] on icon at bounding box center [1392, 665] width 24 height 24
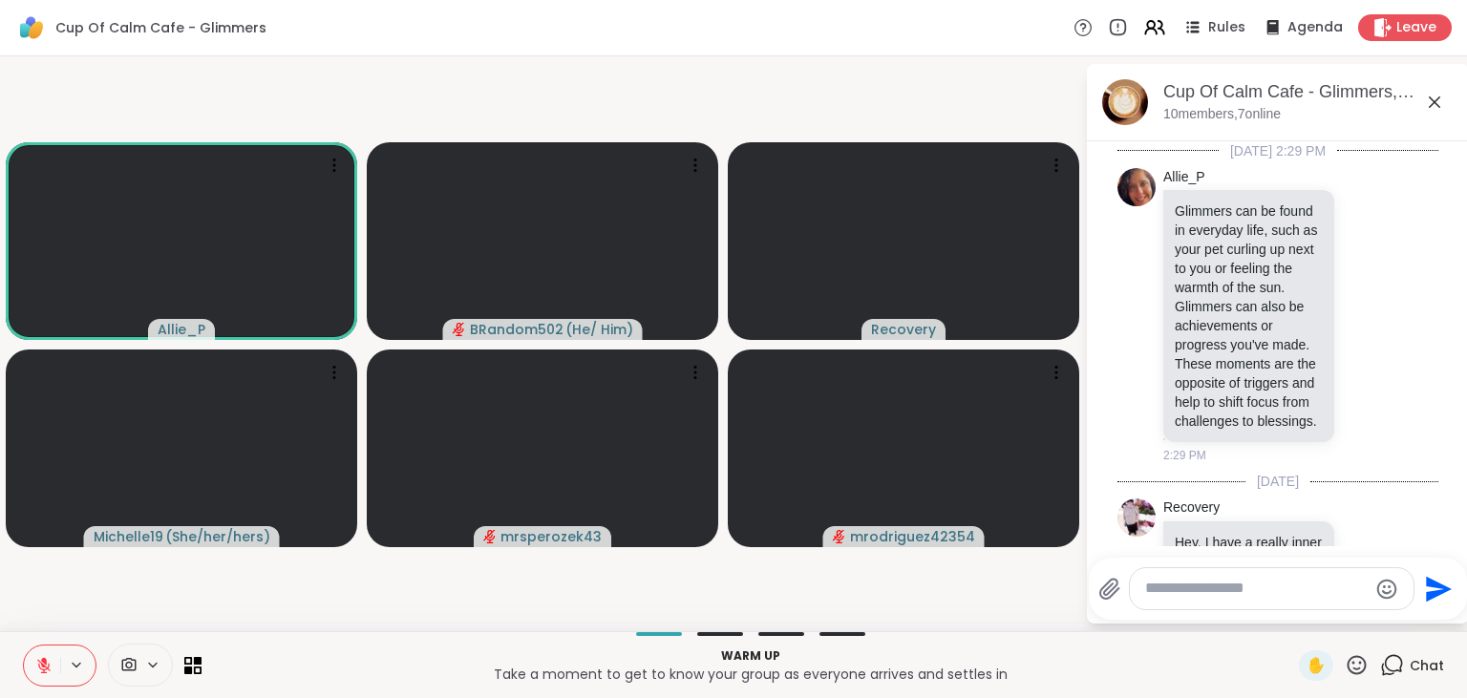
scroll to position [148, 0]
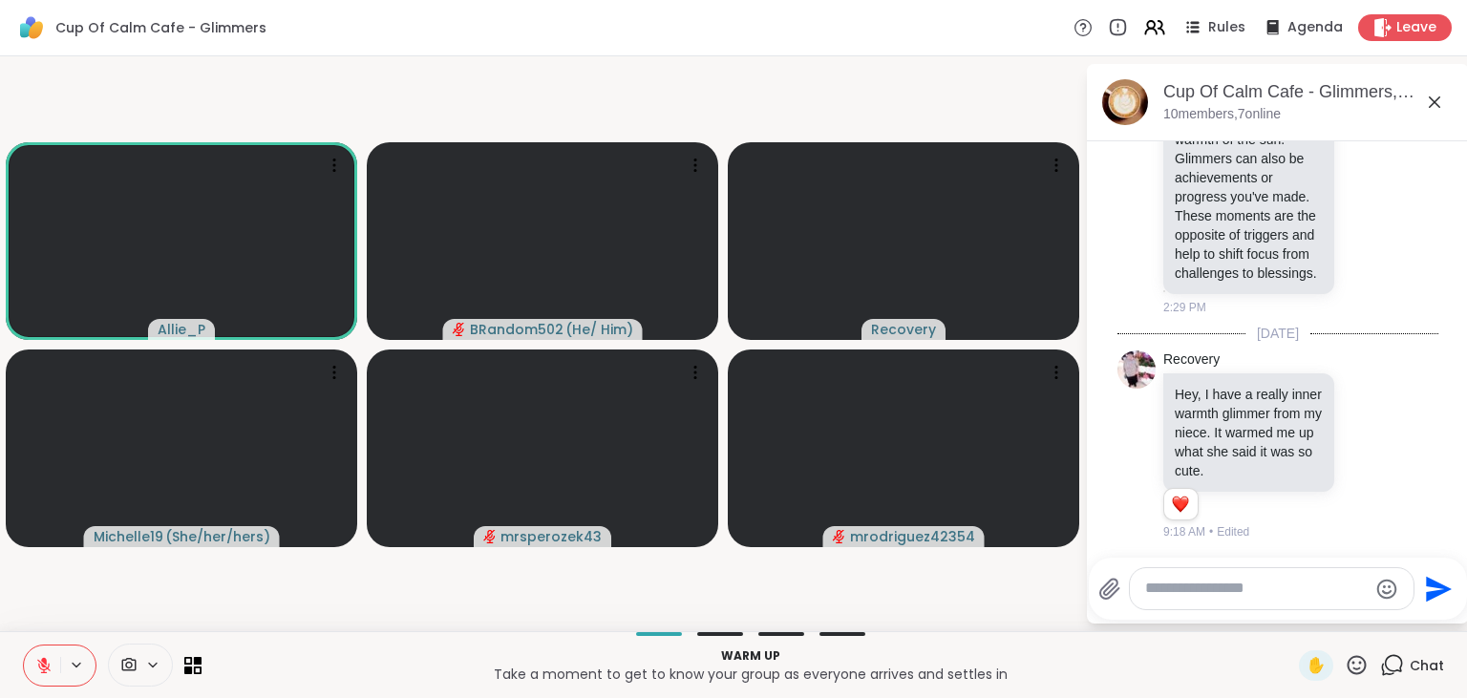
click at [34, 659] on button at bounding box center [42, 666] width 36 height 40
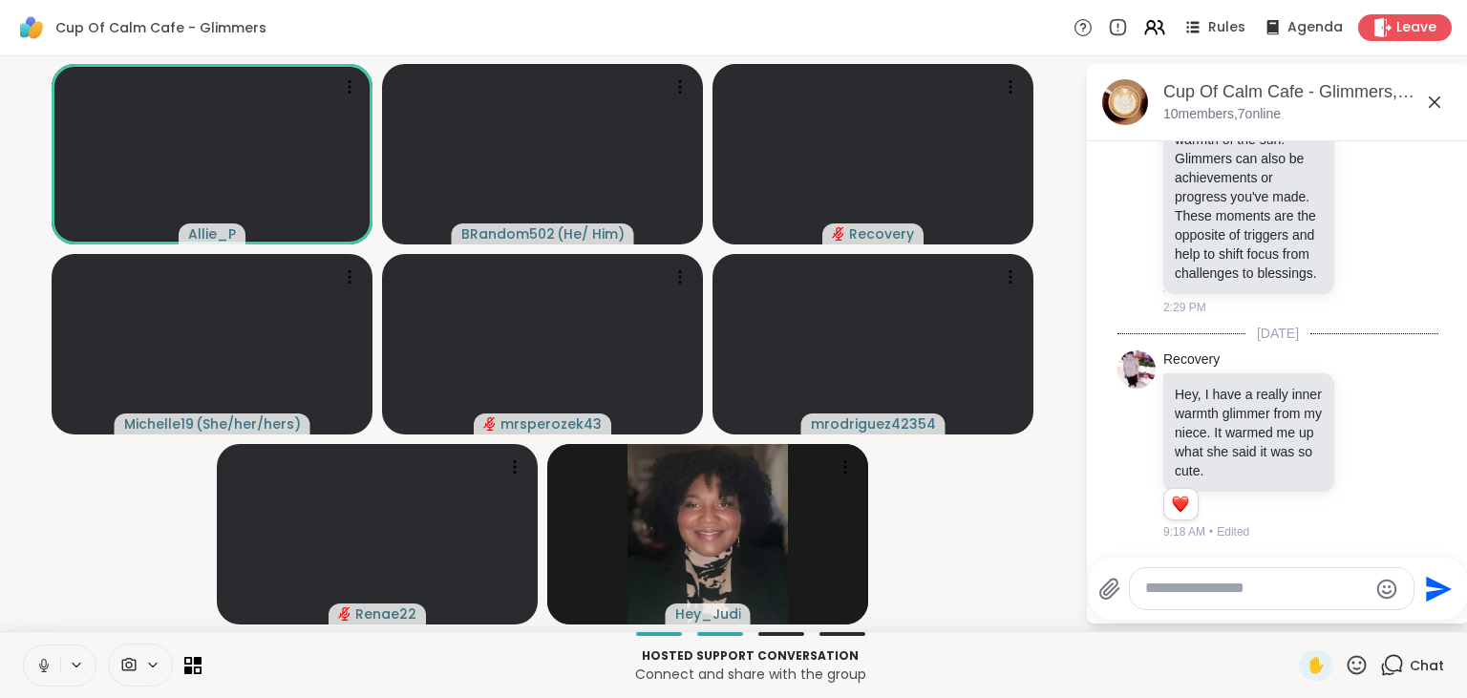
click at [34, 659] on button at bounding box center [42, 666] width 36 height 40
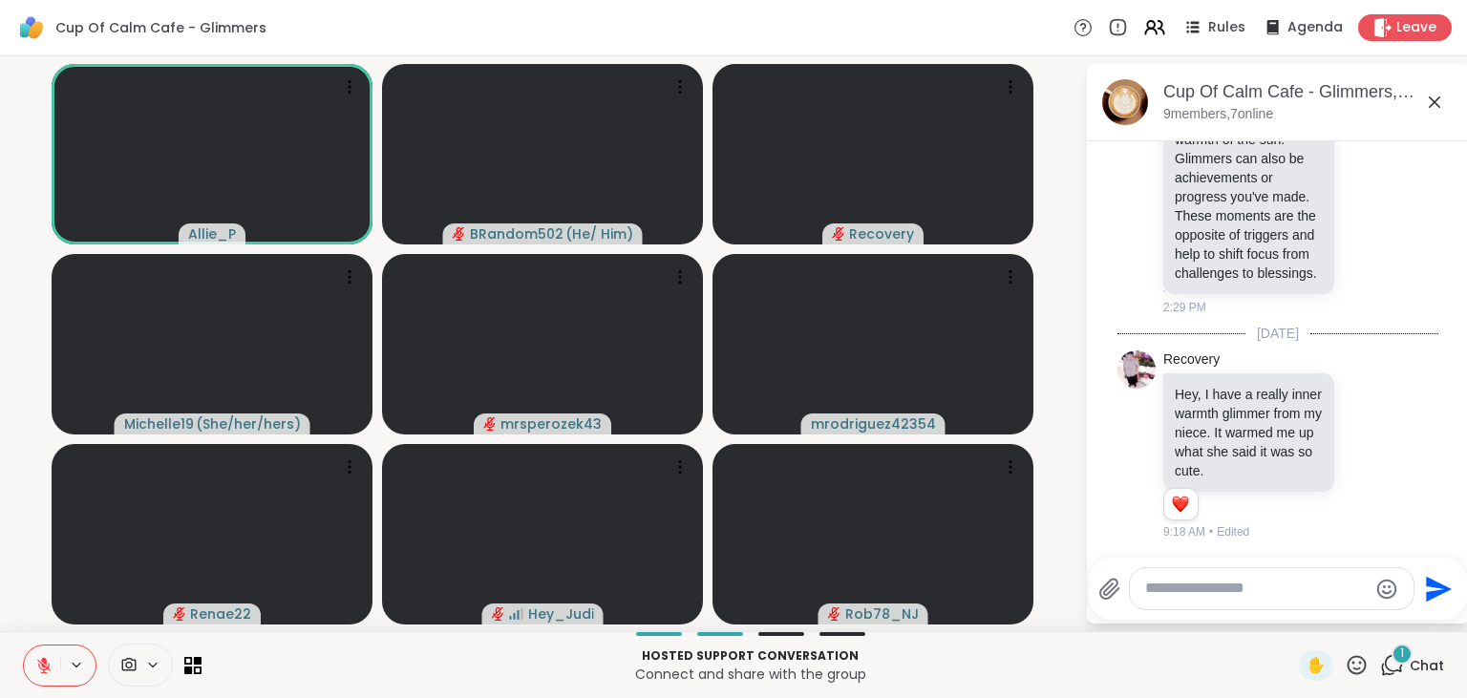
scroll to position [268, 0]
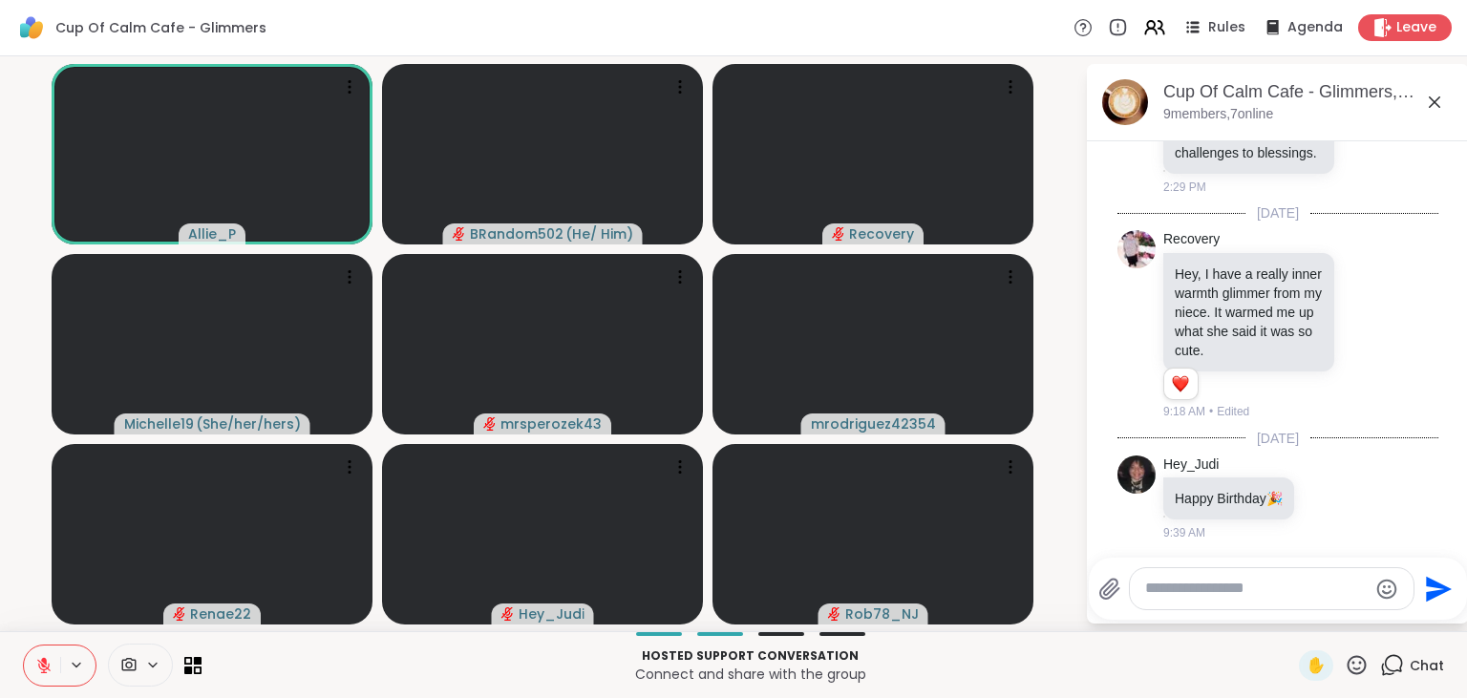
click at [32, 661] on button at bounding box center [42, 666] width 36 height 40
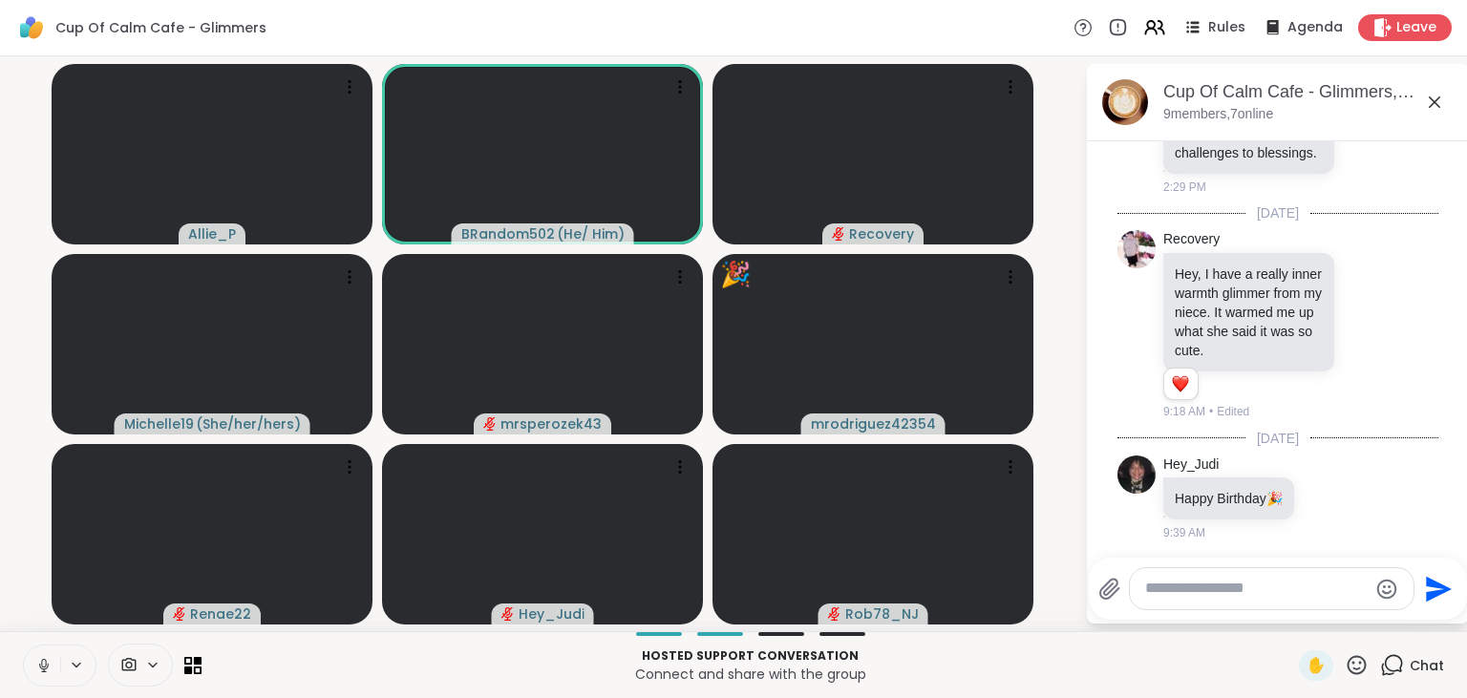
scroll to position [371, 0]
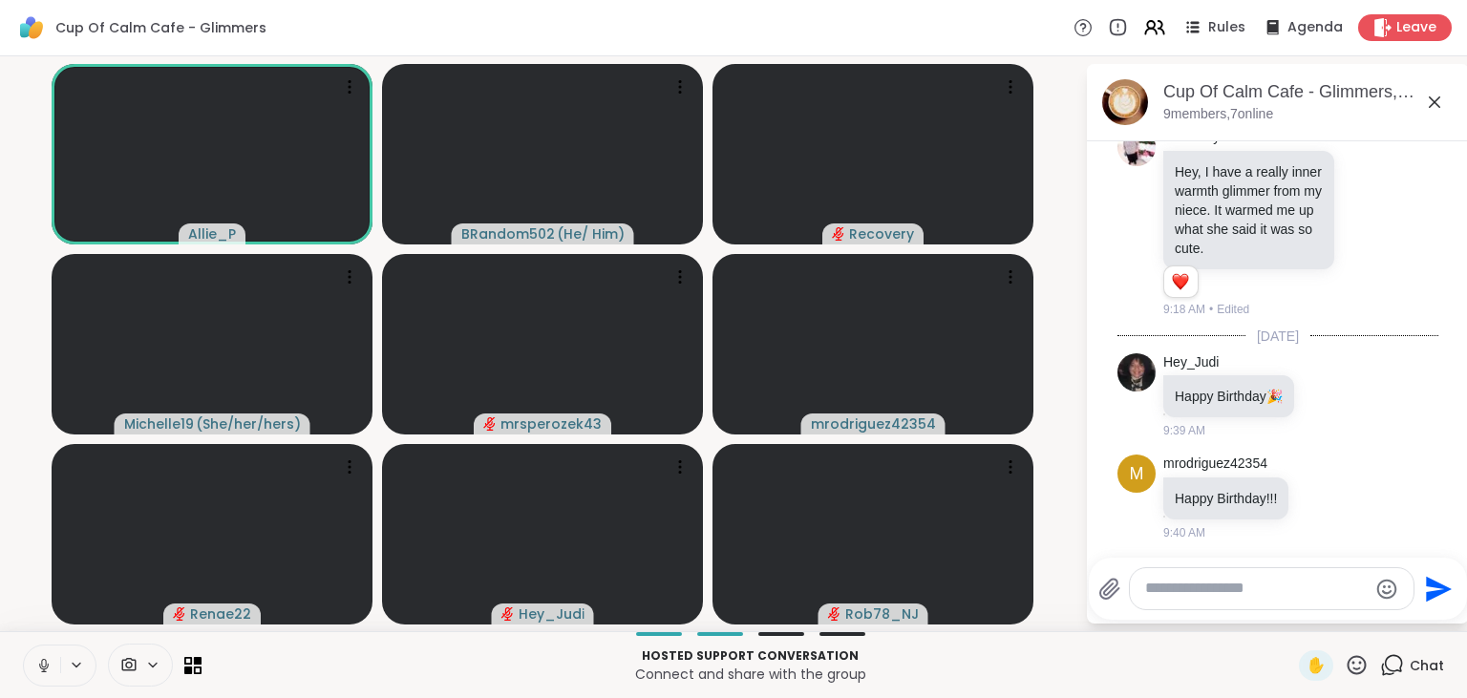
click at [36, 654] on button at bounding box center [42, 666] width 36 height 40
click at [1362, 667] on icon at bounding box center [1357, 665] width 24 height 24
click at [1291, 617] on span "❤️" at bounding box center [1300, 615] width 19 height 23
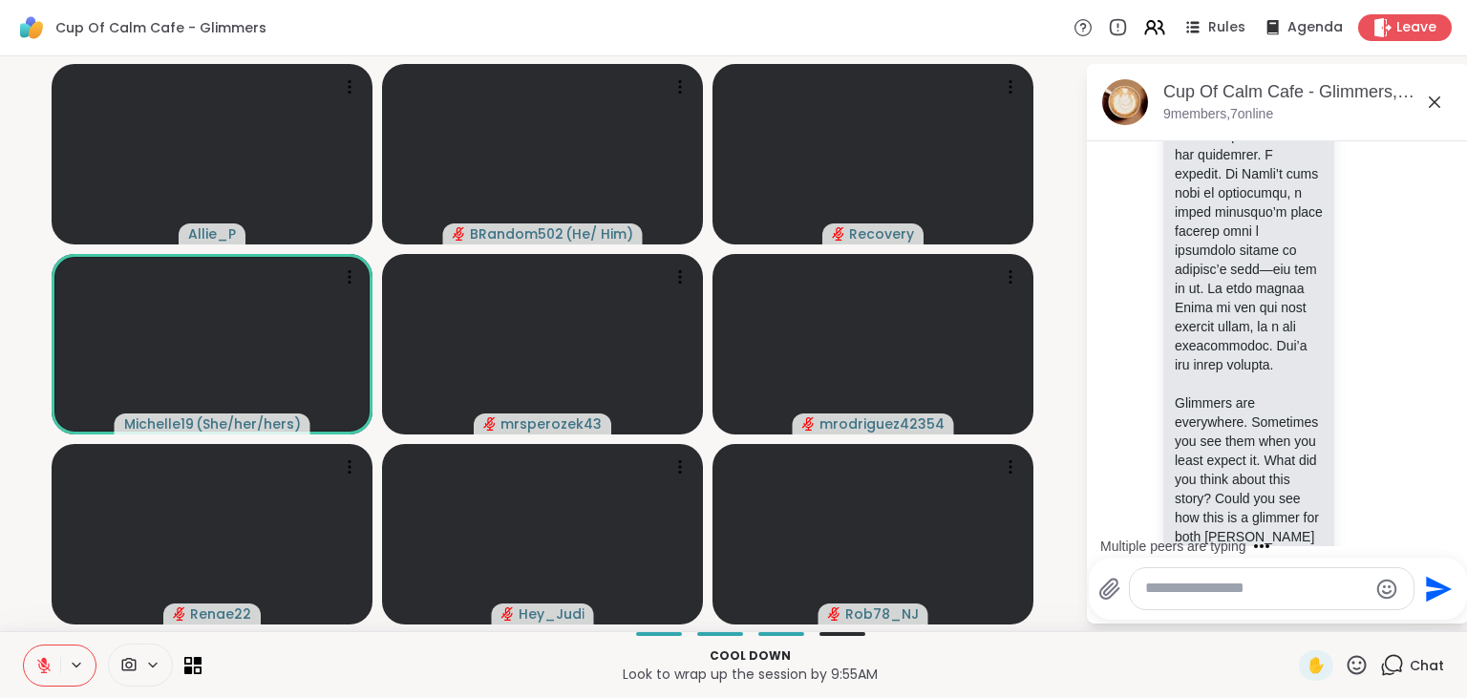
scroll to position [1566, 0]
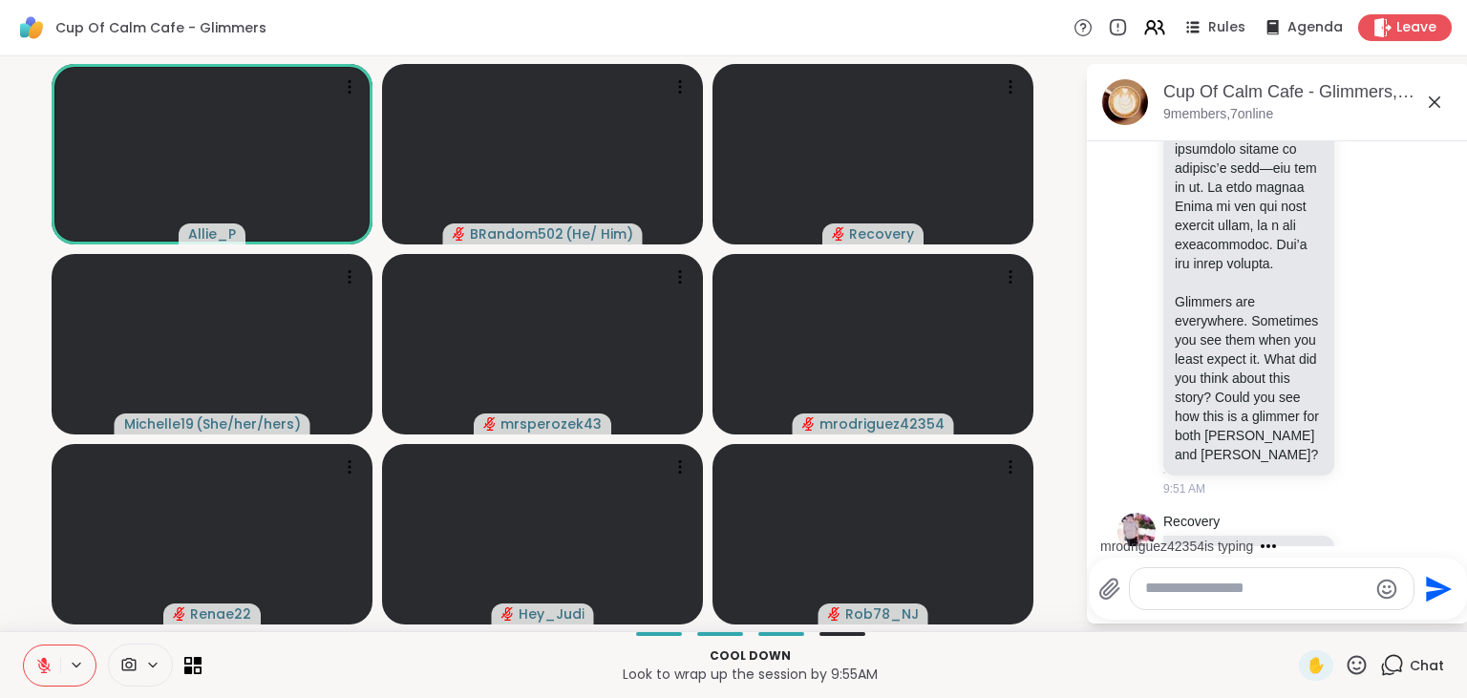
click at [38, 668] on icon at bounding box center [43, 665] width 17 height 17
click at [1359, 556] on icon at bounding box center [1367, 565] width 17 height 19
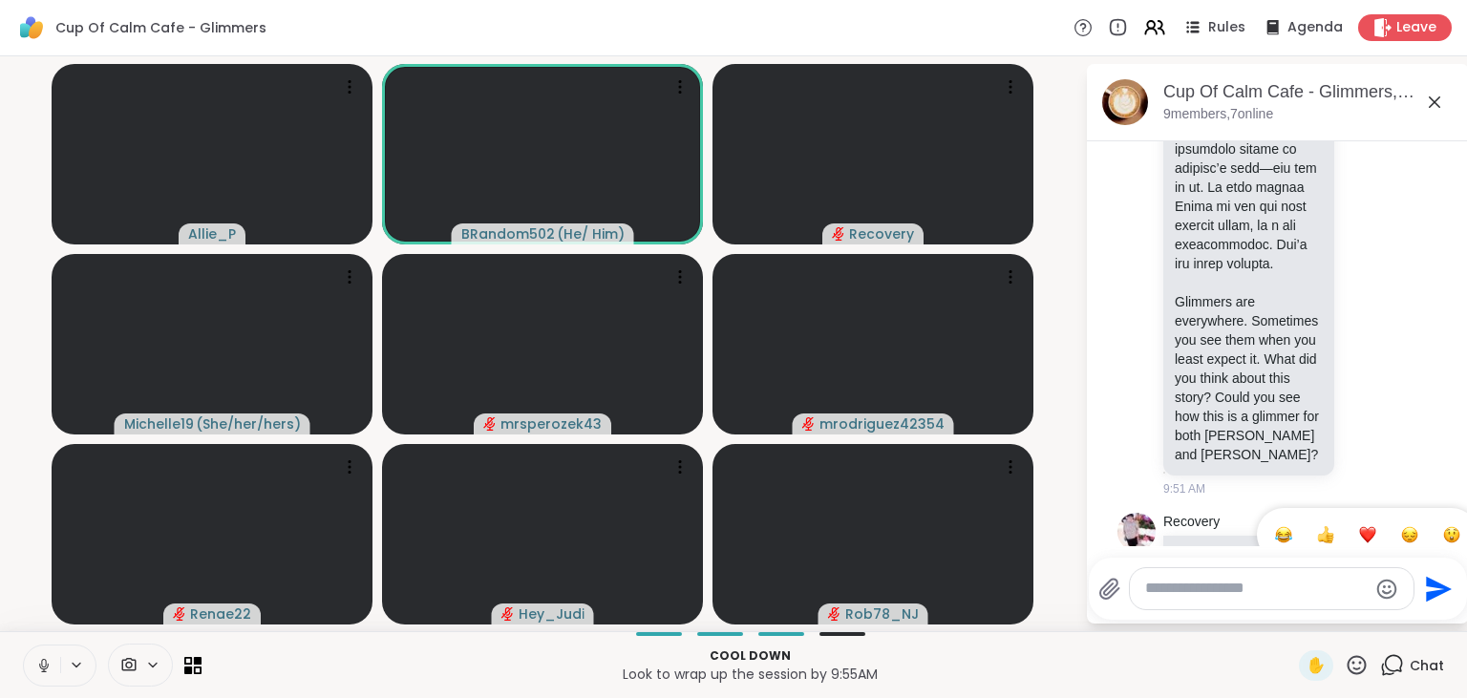
click at [1317, 526] on div "Select Reaction: Thumbs up" at bounding box center [1325, 534] width 17 height 17
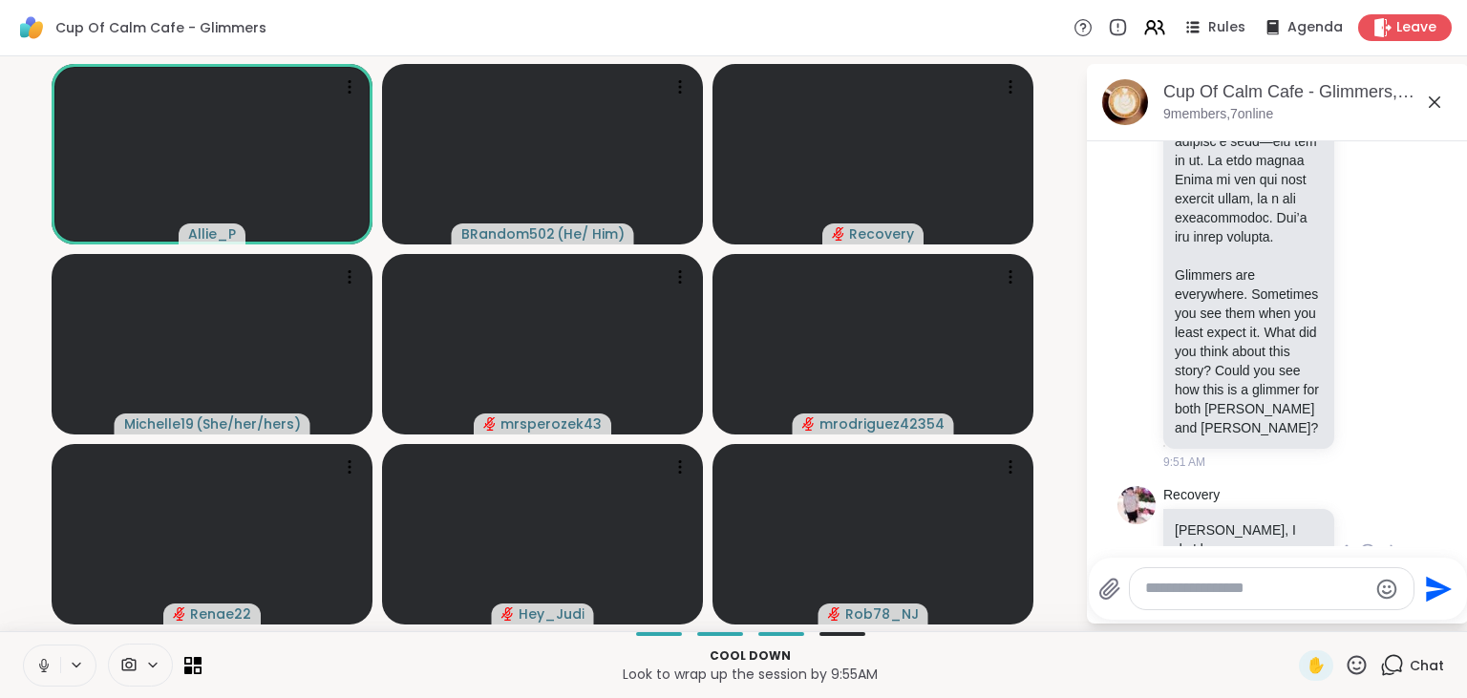
click at [44, 669] on icon at bounding box center [43, 670] width 1 height 4
click at [44, 669] on icon at bounding box center [43, 665] width 13 height 13
click at [44, 669] on icon at bounding box center [43, 670] width 1 height 4
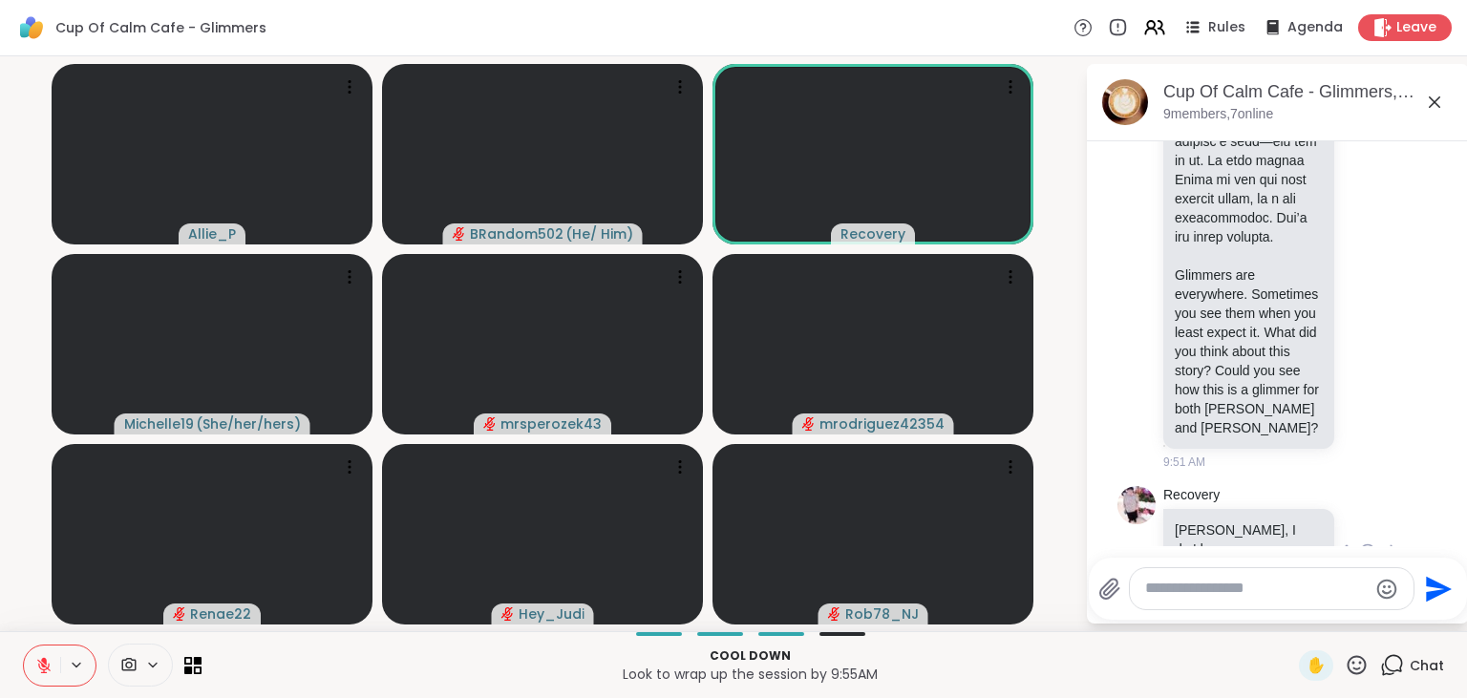
click at [44, 669] on icon at bounding box center [43, 665] width 13 height 13
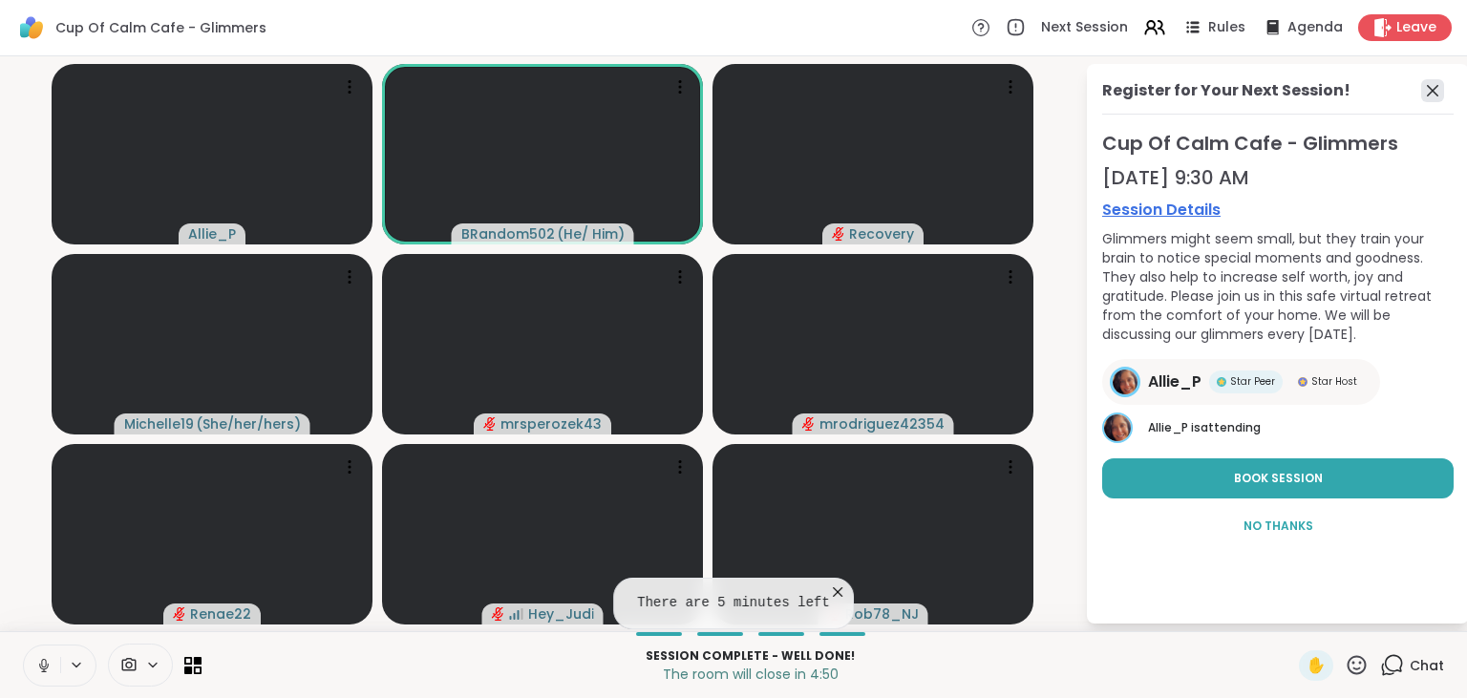
click at [1436, 88] on icon at bounding box center [1432, 90] width 11 height 11
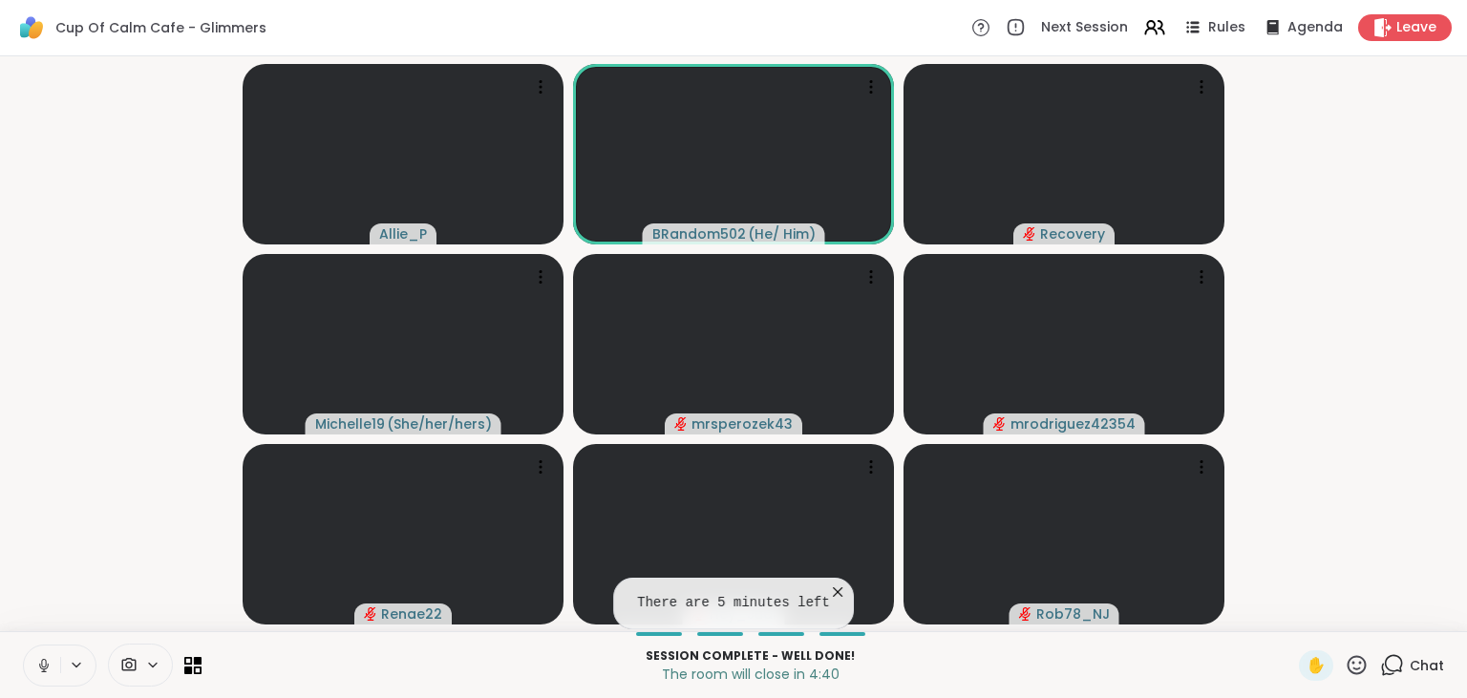
click at [1390, 665] on icon at bounding box center [1392, 665] width 24 height 24
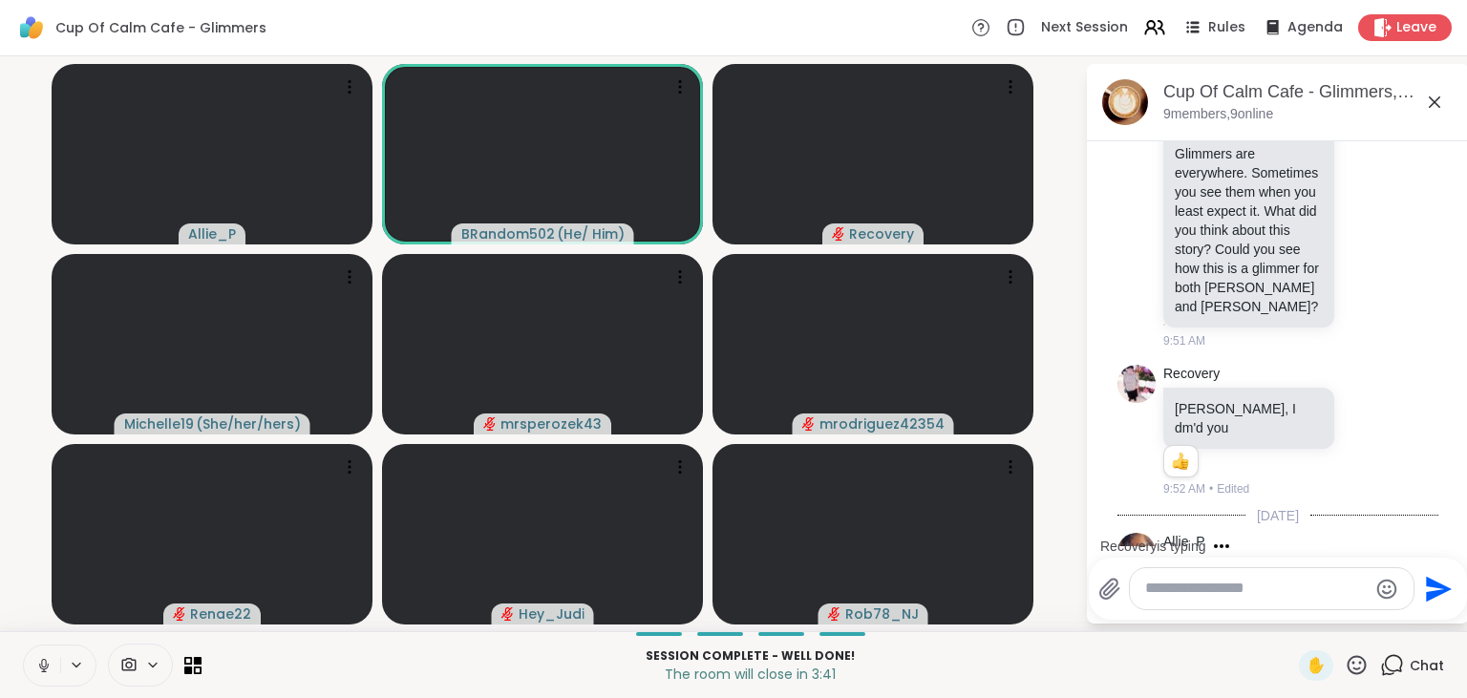
scroll to position [1835, 0]
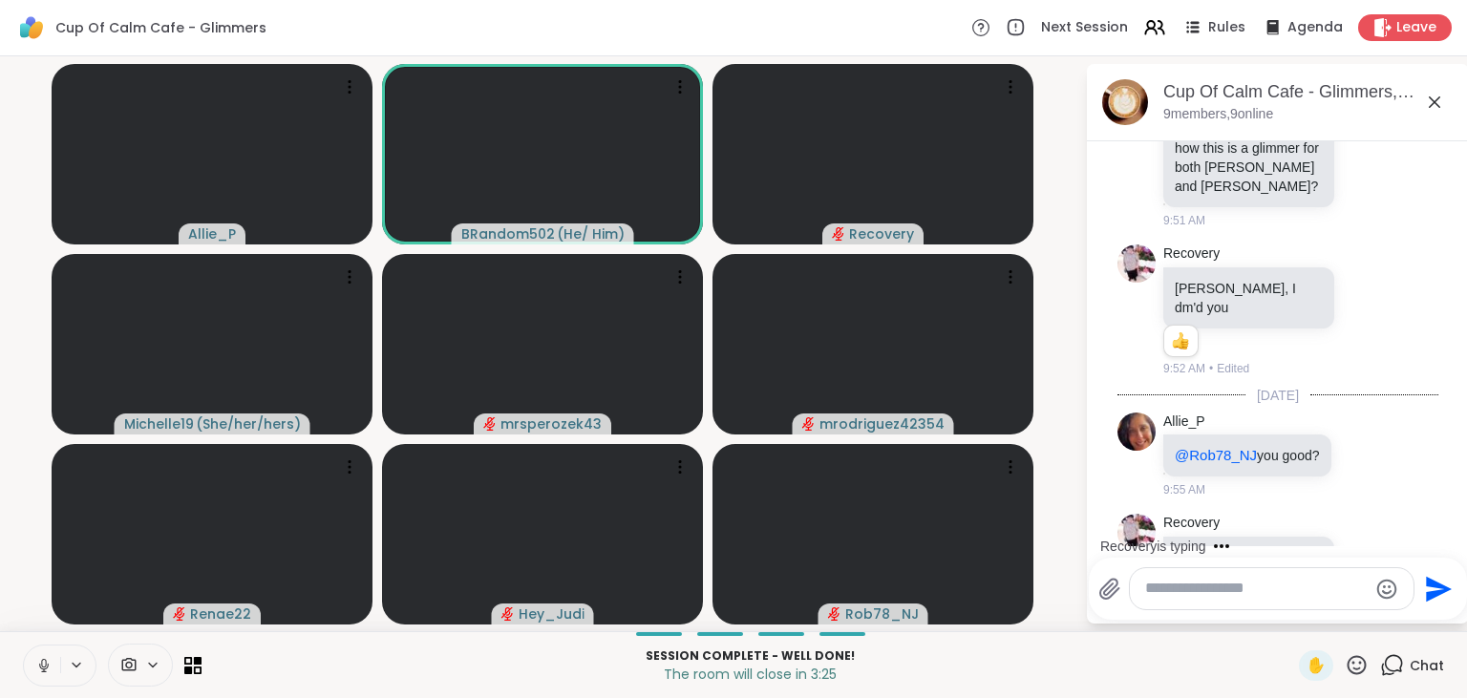
click at [43, 655] on button at bounding box center [42, 666] width 36 height 40
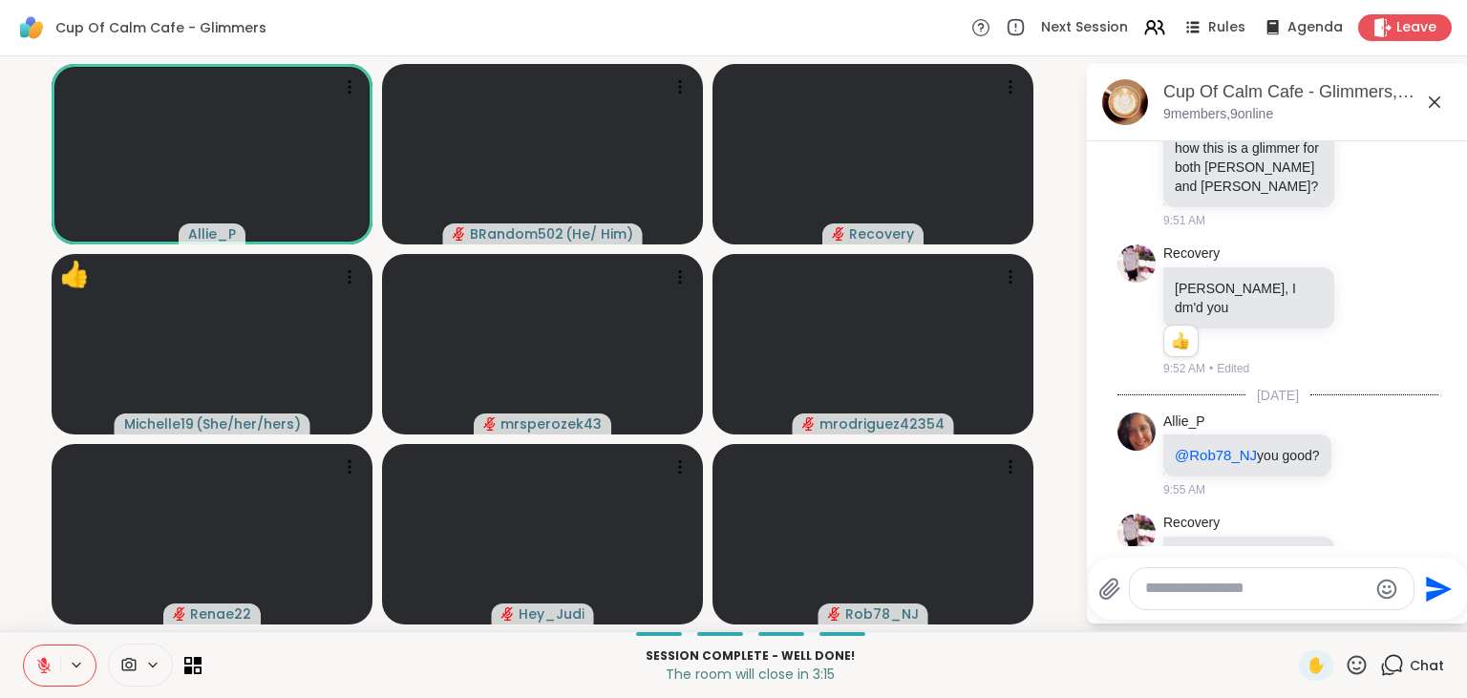
click at [1375, 559] on icon at bounding box center [1368, 566] width 14 height 14
click at [1211, 527] on div "Select Reaction: Heart" at bounding box center [1215, 535] width 17 height 17
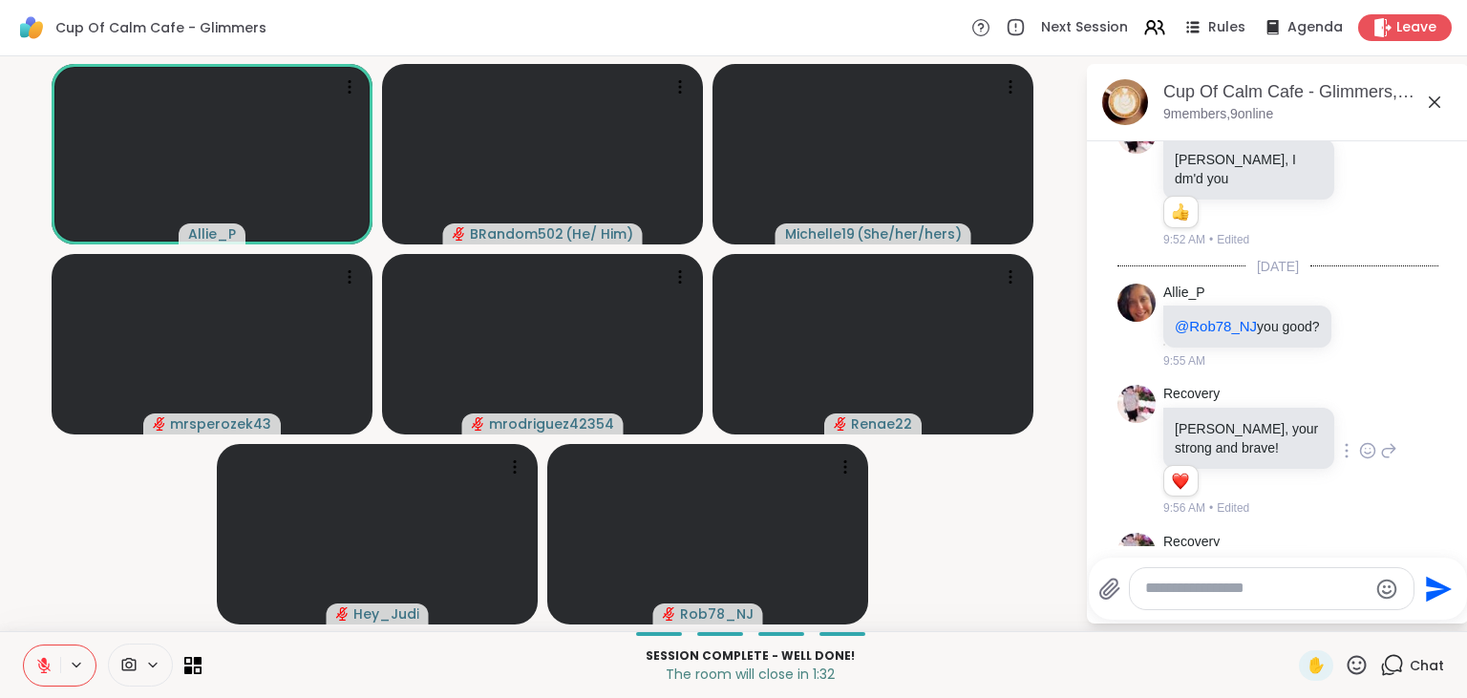
scroll to position [2065, 0]
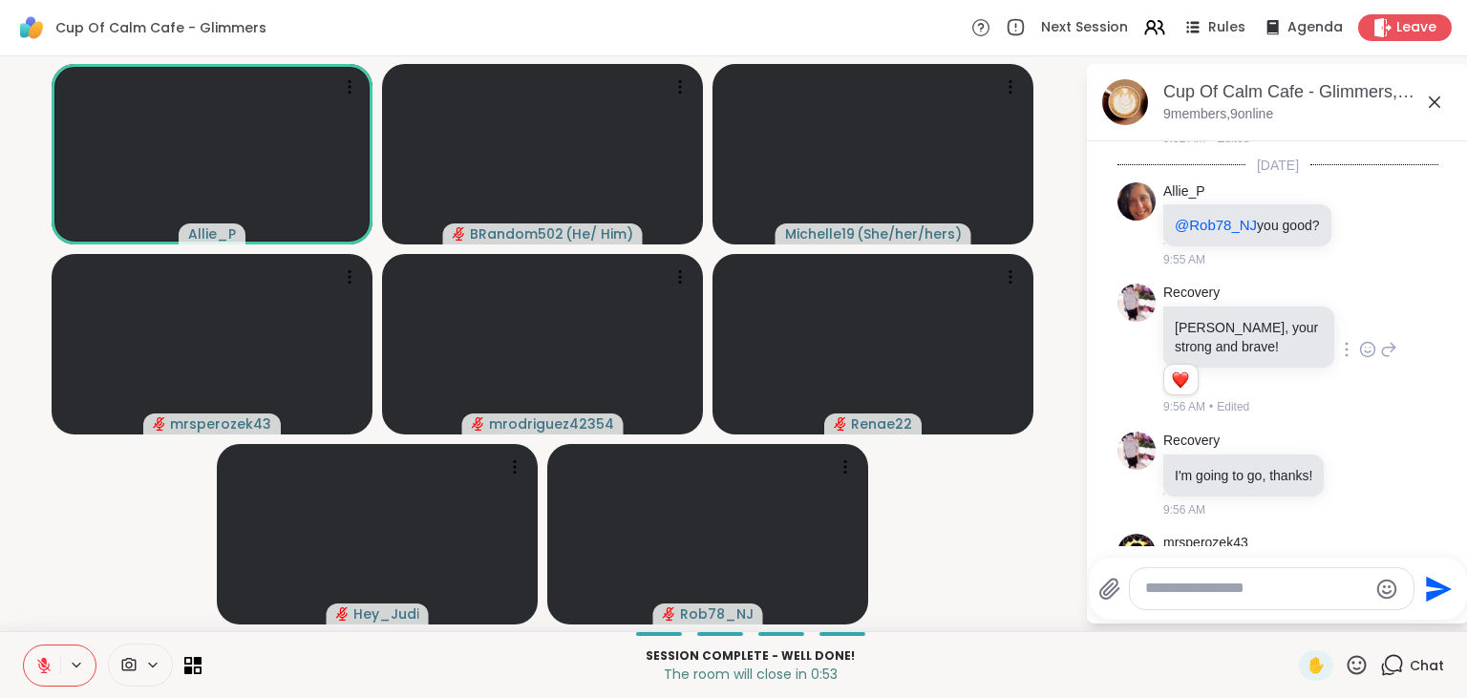
click at [43, 661] on icon at bounding box center [44, 661] width 6 height 8
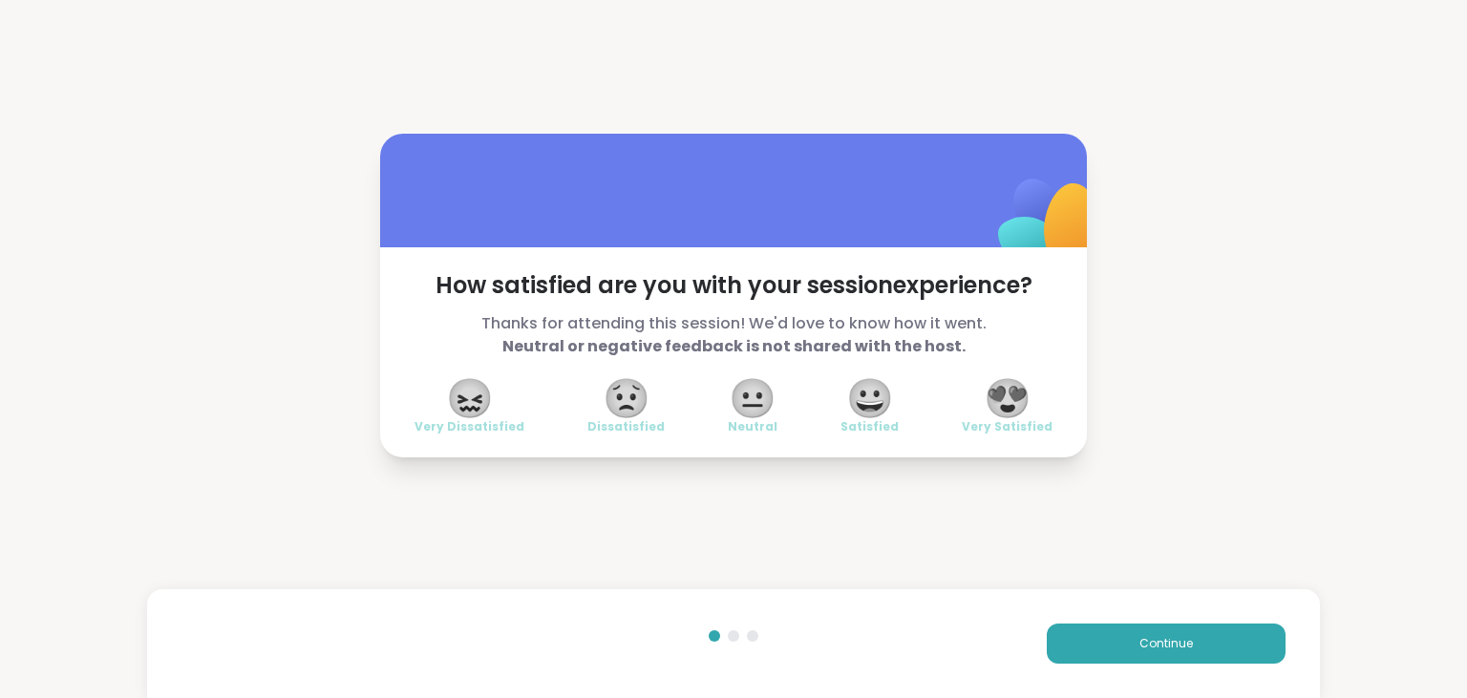
click at [1018, 395] on span "😍" at bounding box center [1008, 398] width 48 height 34
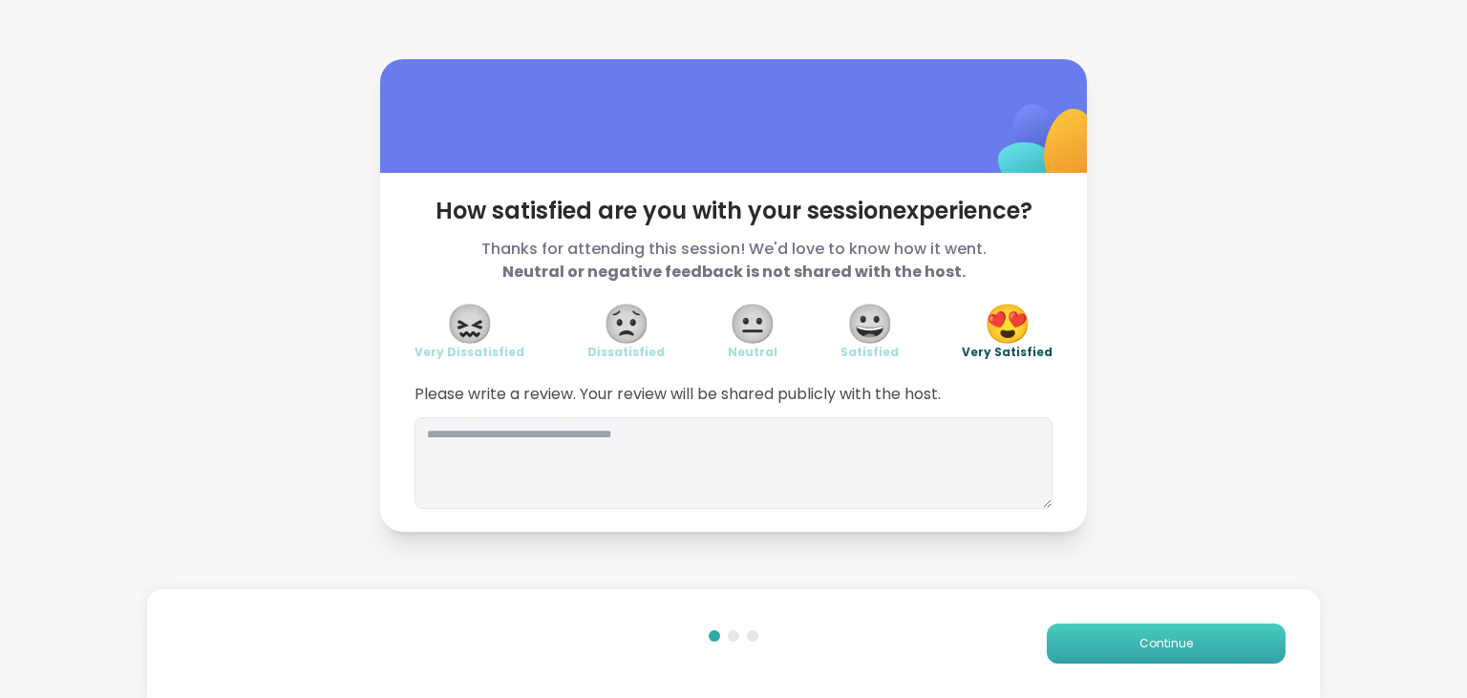
click at [1106, 628] on button "Continue" at bounding box center [1166, 644] width 239 height 40
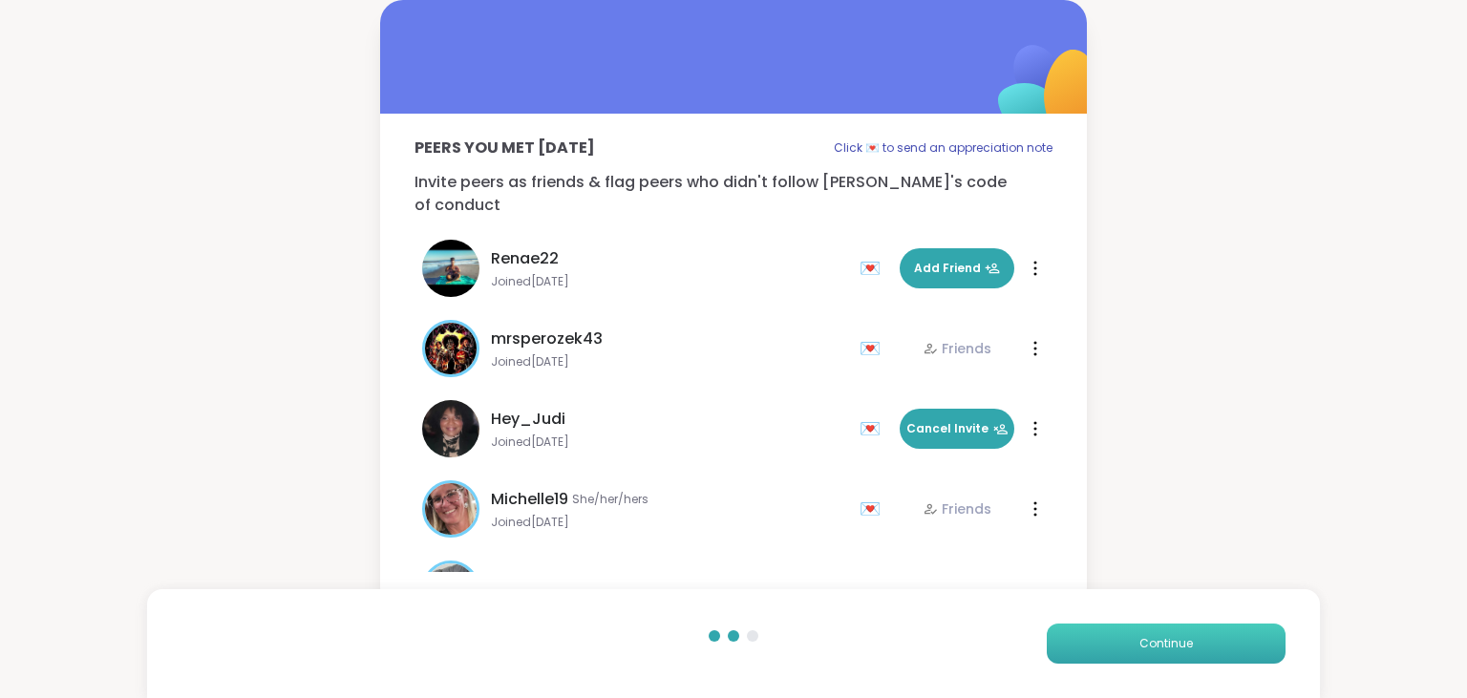
click at [1106, 628] on button "Continue" at bounding box center [1166, 644] width 239 height 40
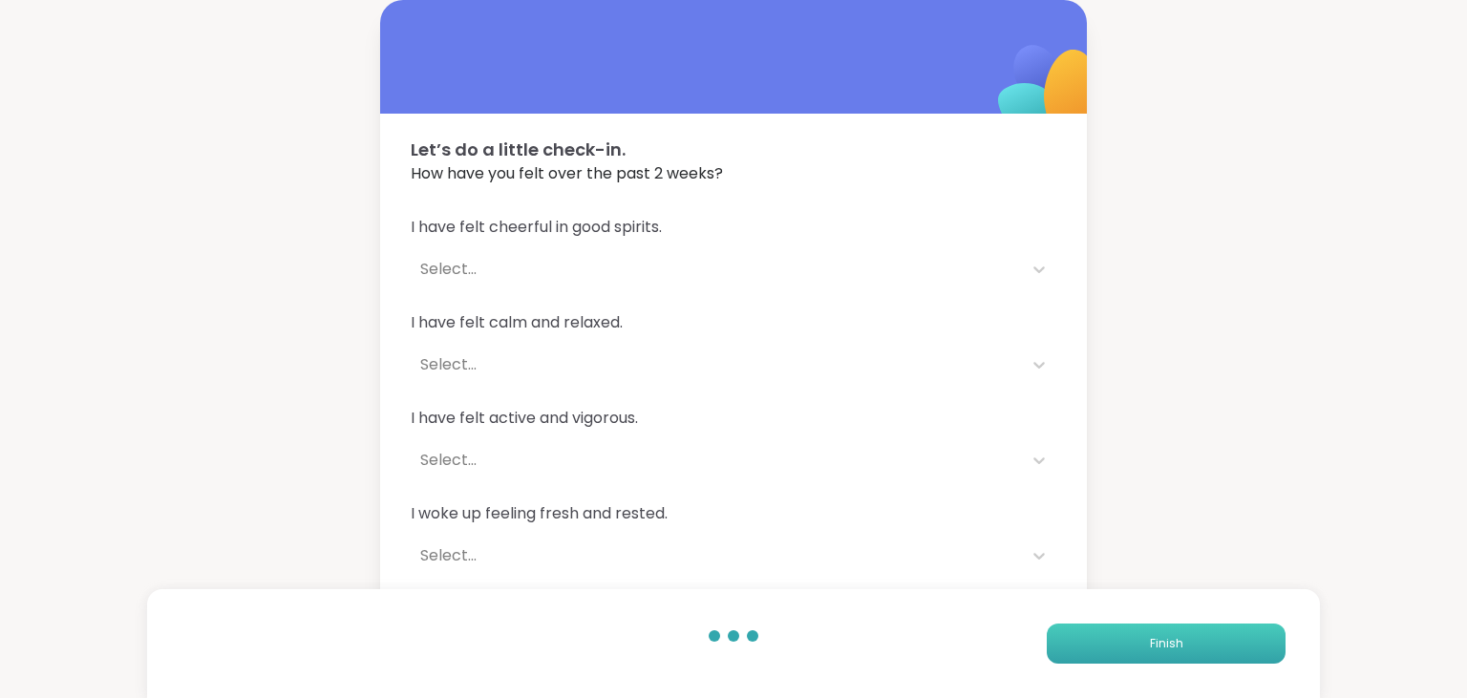
click at [1106, 628] on button "Finish" at bounding box center [1166, 644] width 239 height 40
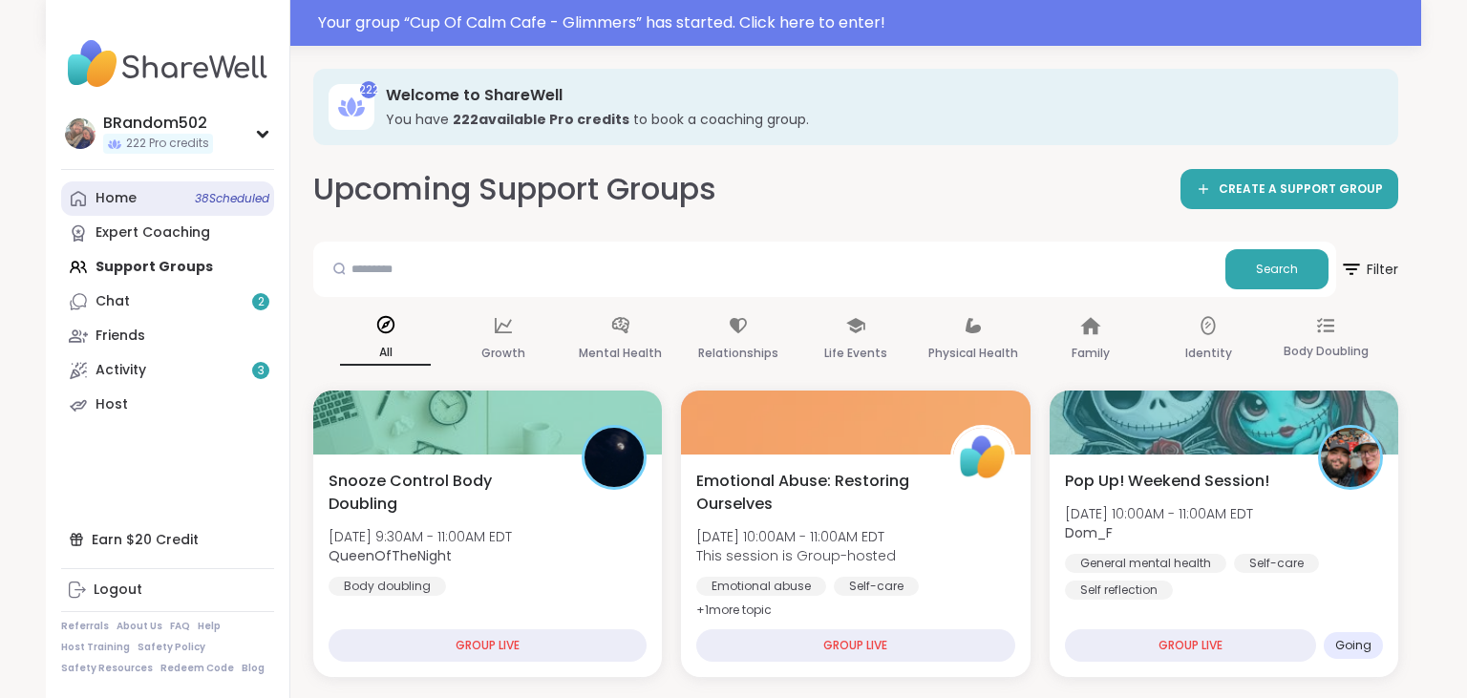
click at [172, 194] on link "Home 38 Scheduled" at bounding box center [167, 198] width 213 height 34
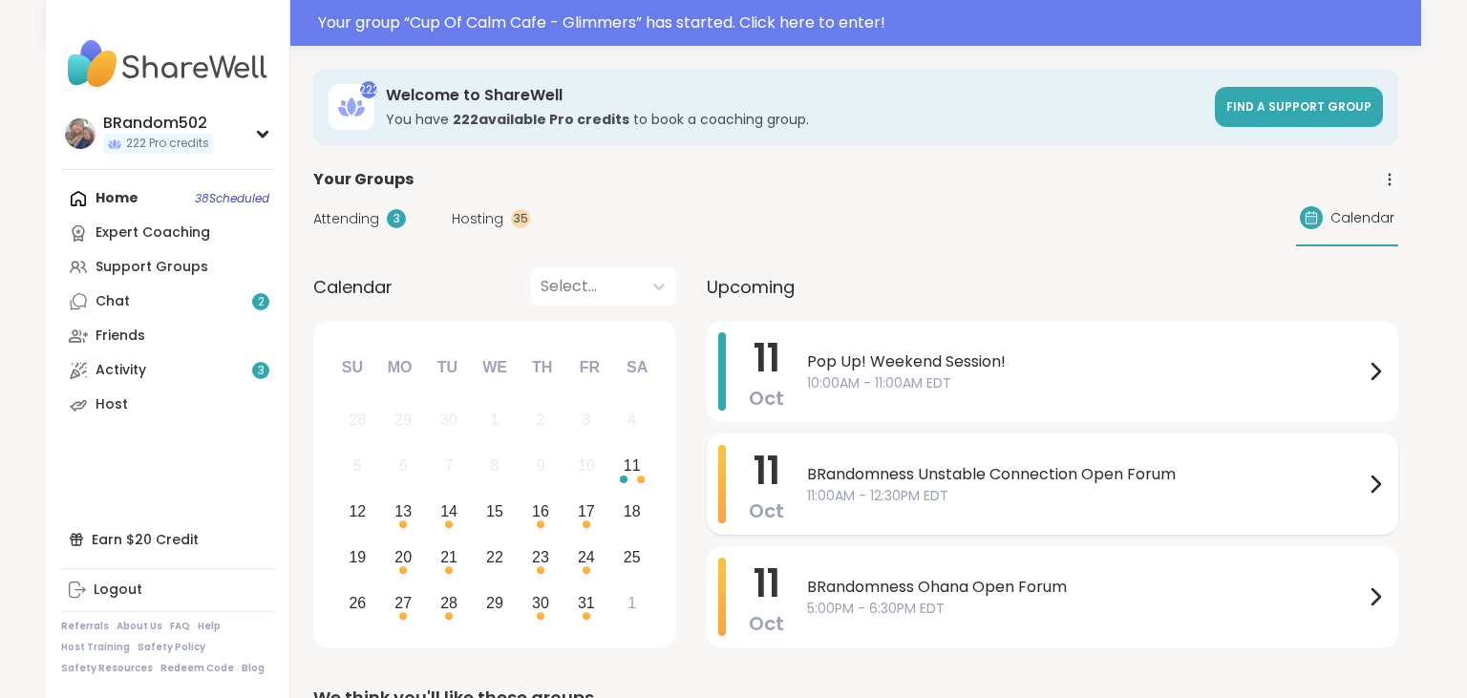
click at [914, 476] on span "BRandomness Unstable Connection Open Forum" at bounding box center [1085, 474] width 557 height 23
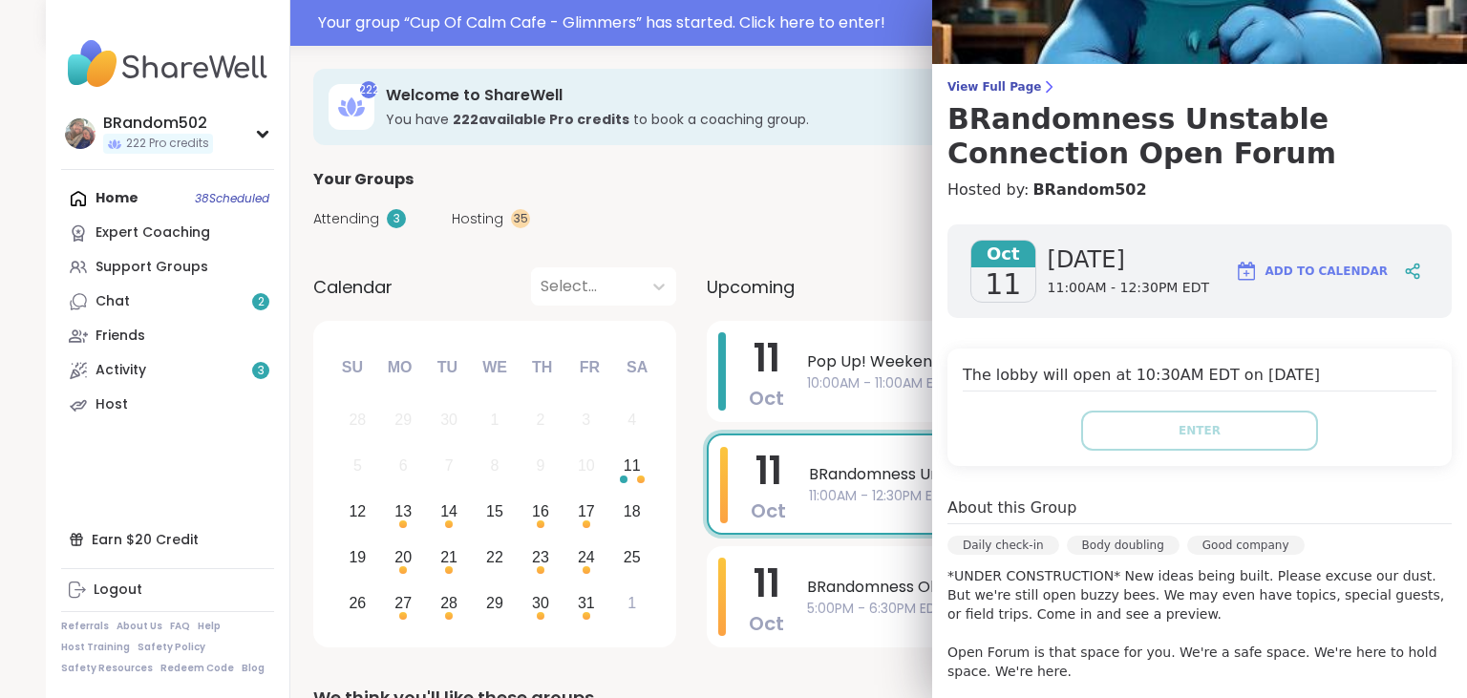
scroll to position [87, 0]
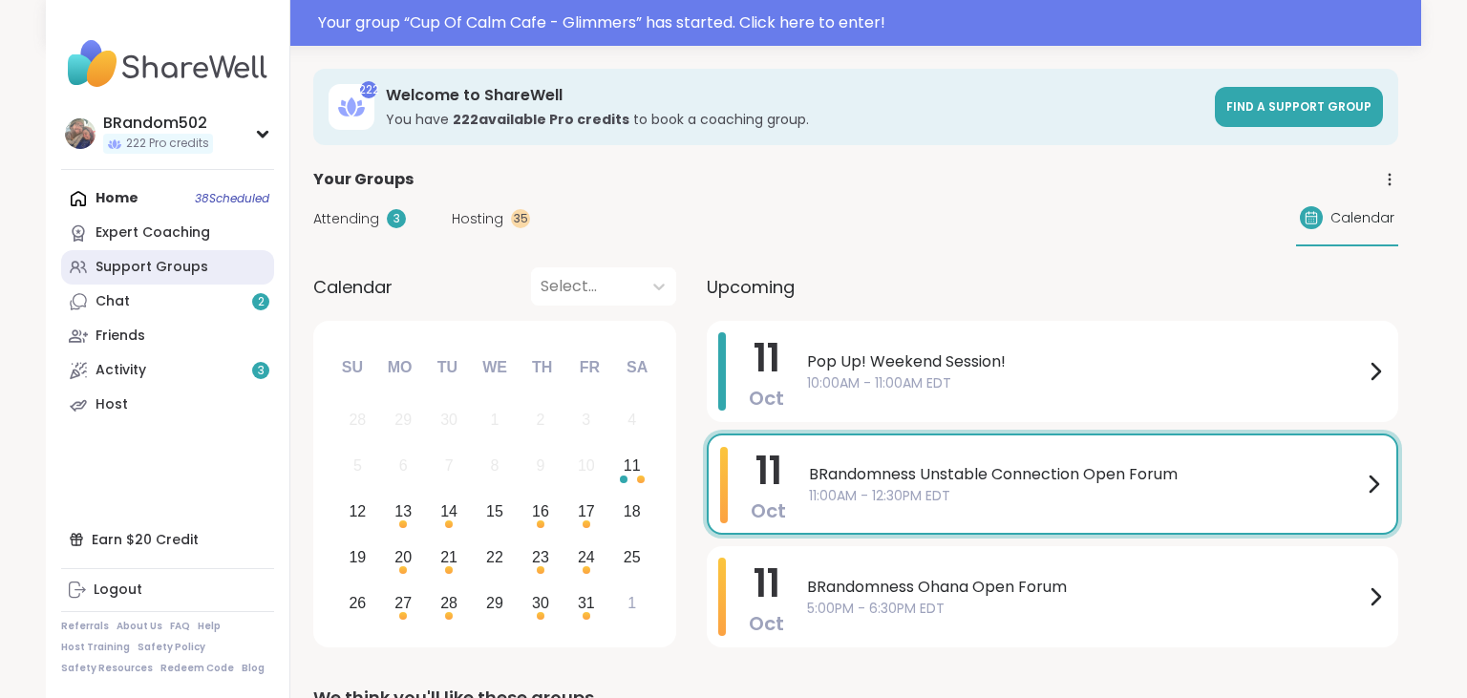
click at [206, 262] on link "Support Groups" at bounding box center [167, 267] width 213 height 34
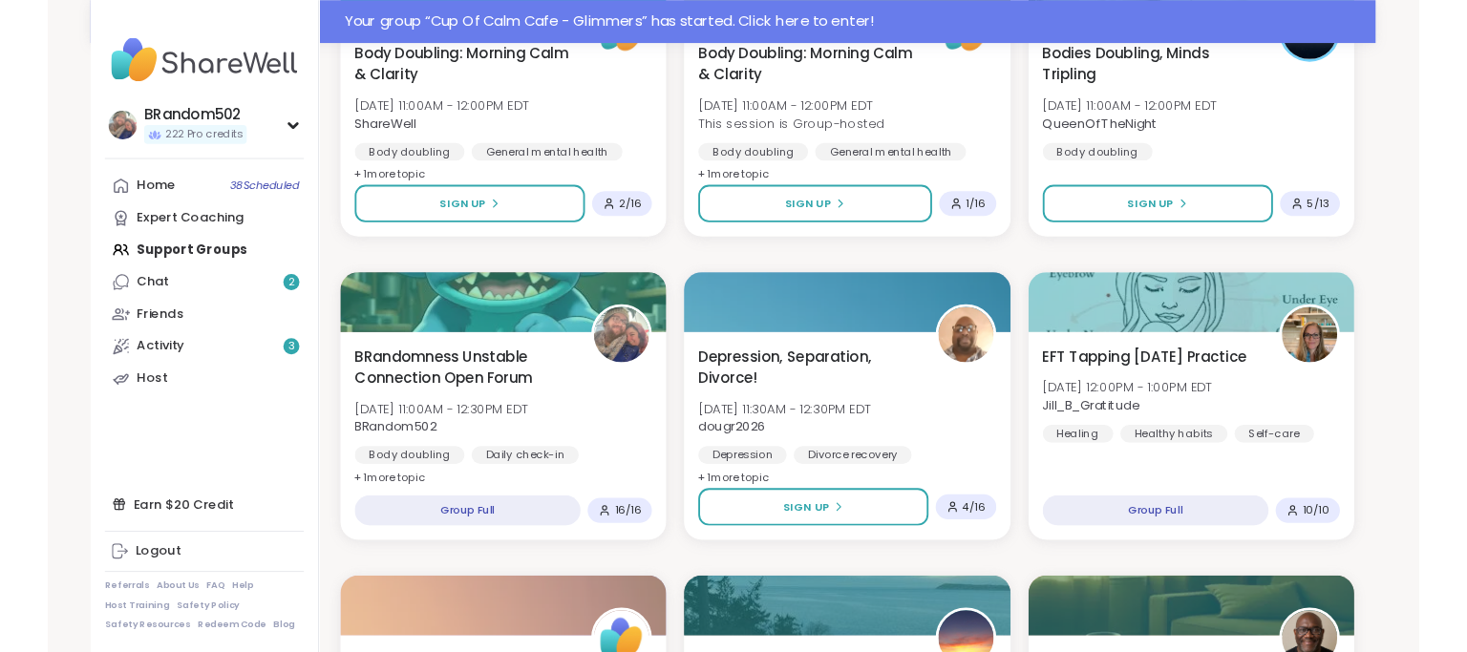
scroll to position [1078, 0]
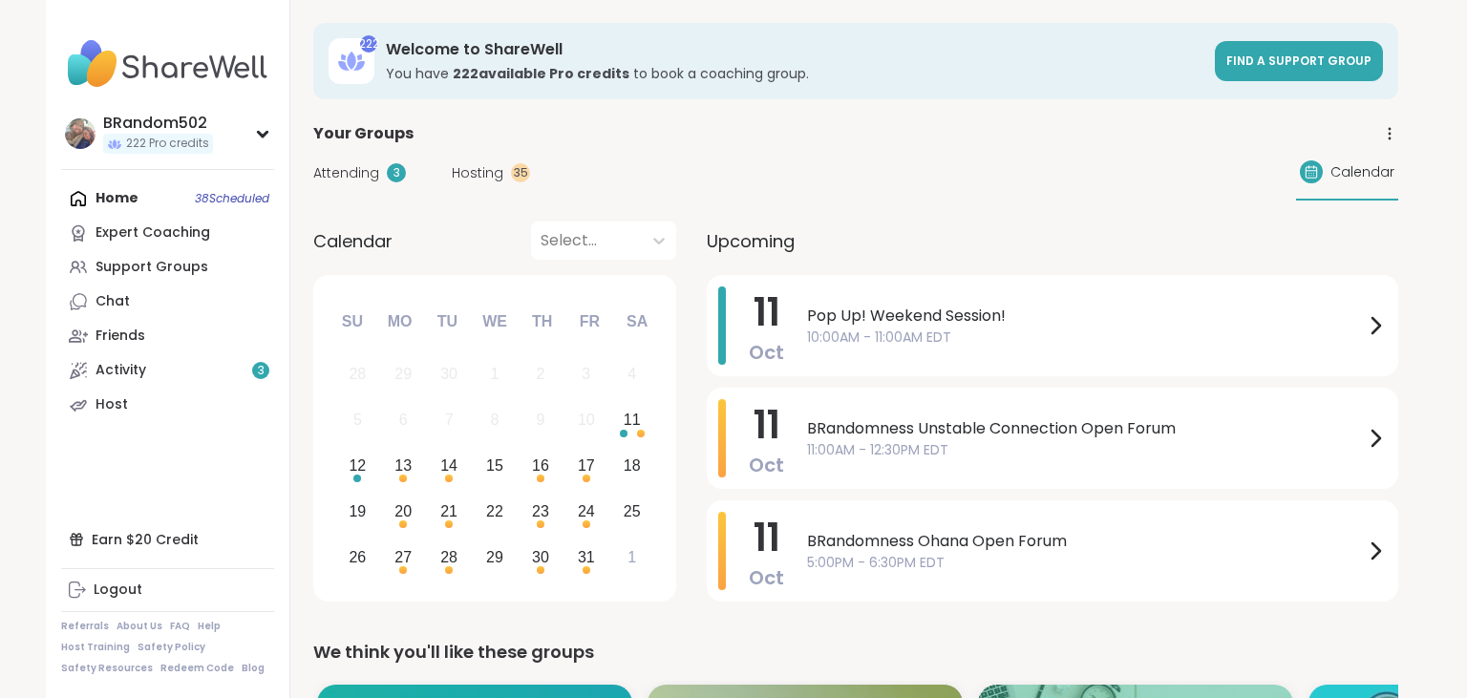
click at [836, 329] on span "10:00AM - 11:00AM EDT" at bounding box center [1085, 338] width 557 height 20
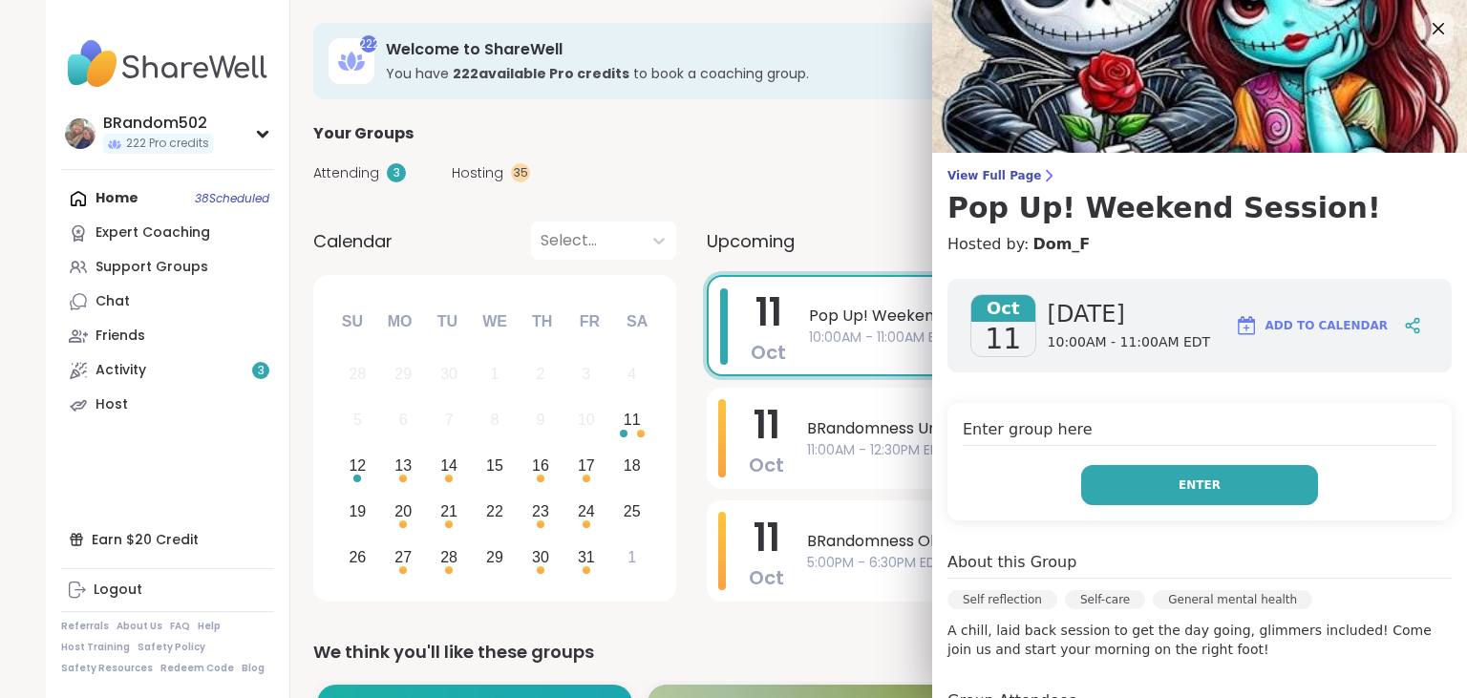
click at [1204, 476] on button "Enter" at bounding box center [1199, 485] width 237 height 40
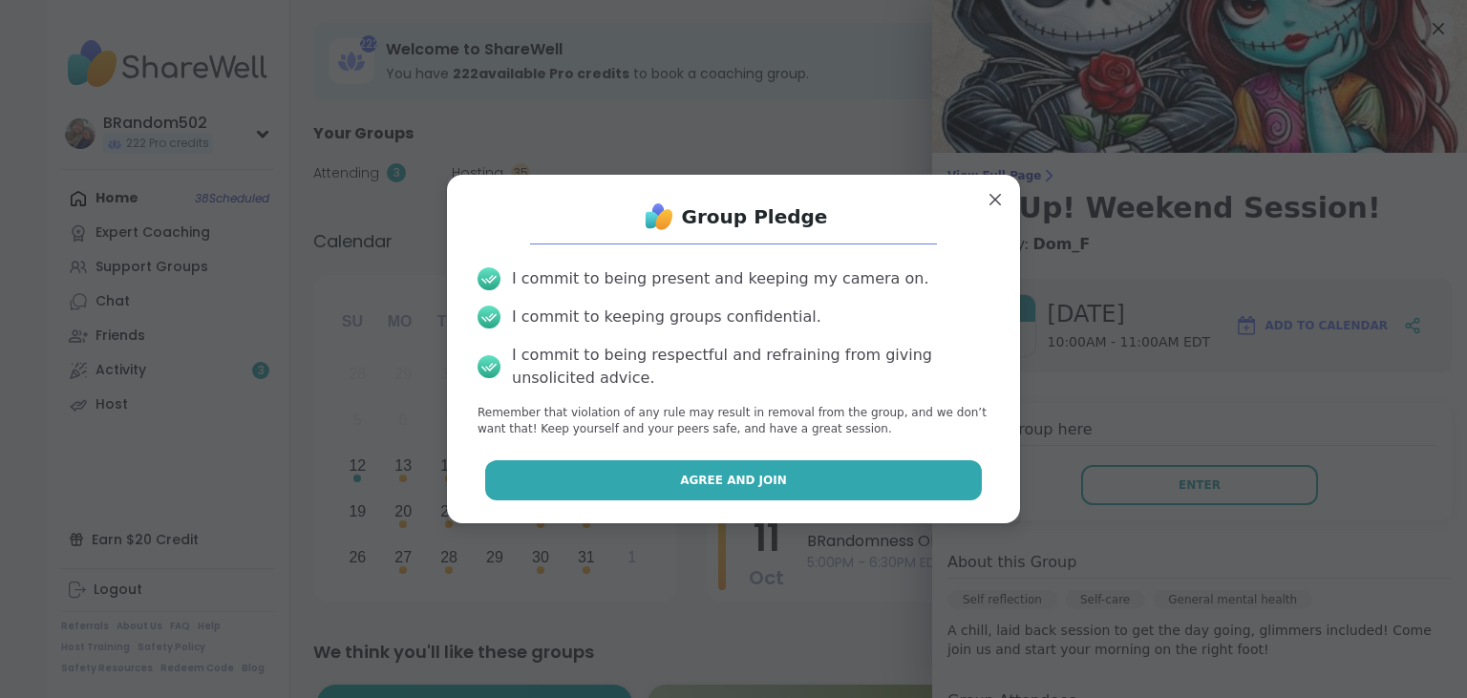
click at [841, 487] on button "Agree and Join" at bounding box center [734, 480] width 498 height 40
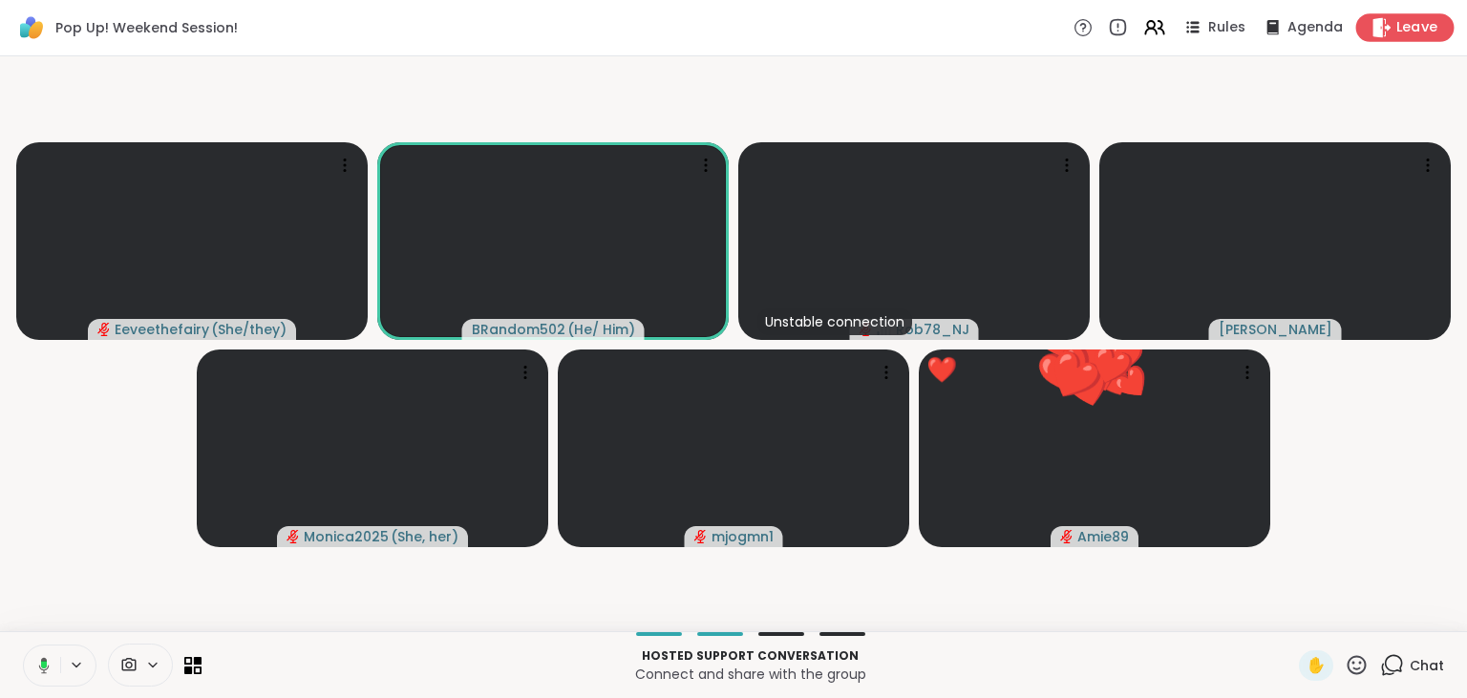
click at [1407, 30] on span "Leave" at bounding box center [1417, 28] width 42 height 20
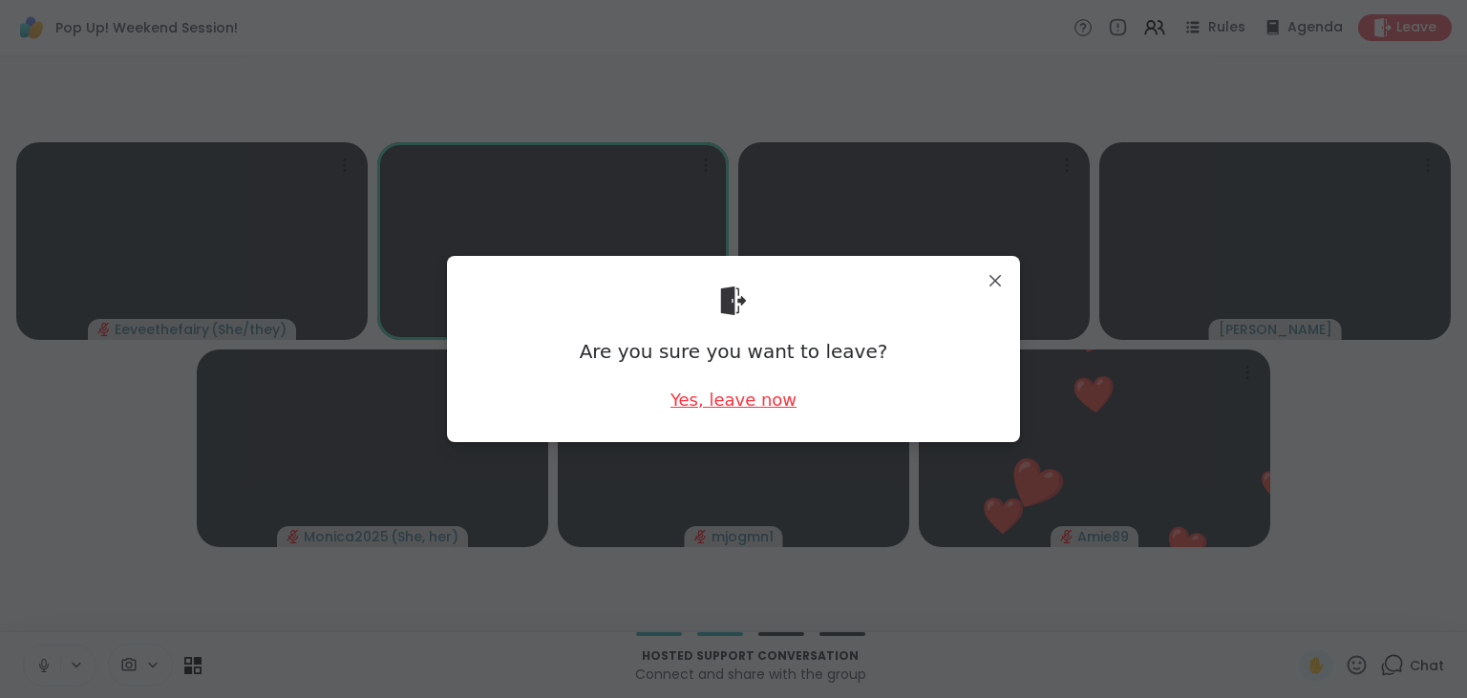
click at [760, 403] on div "Yes, leave now" at bounding box center [733, 400] width 126 height 24
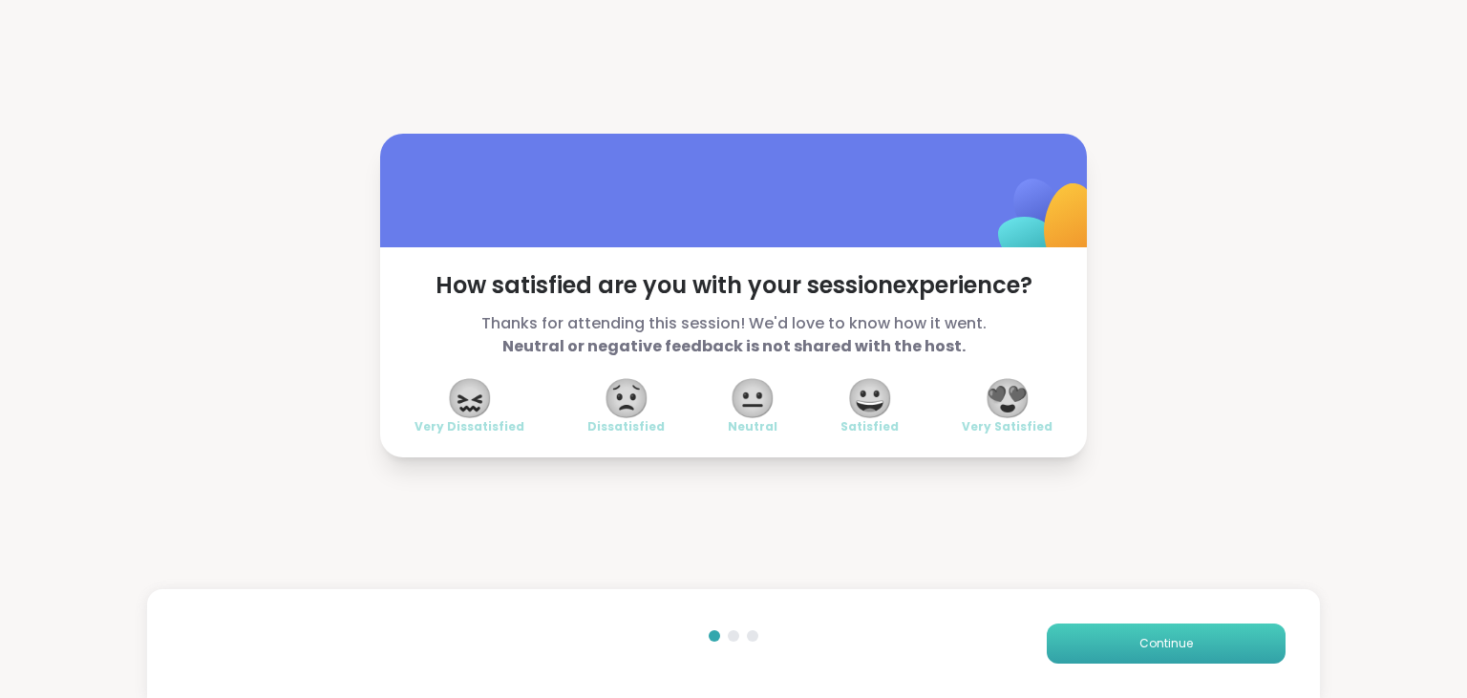
click at [1098, 628] on button "Continue" at bounding box center [1166, 644] width 239 height 40
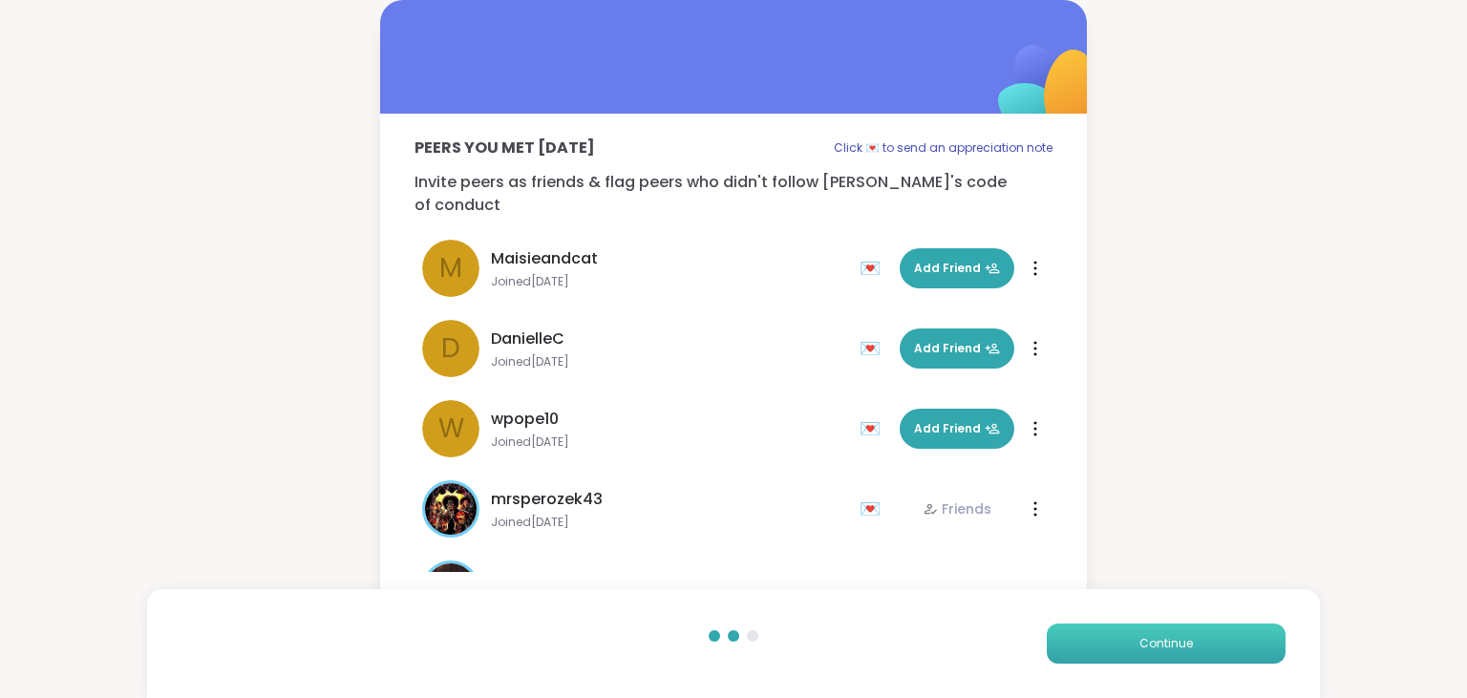
click at [1098, 628] on button "Continue" at bounding box center [1166, 644] width 239 height 40
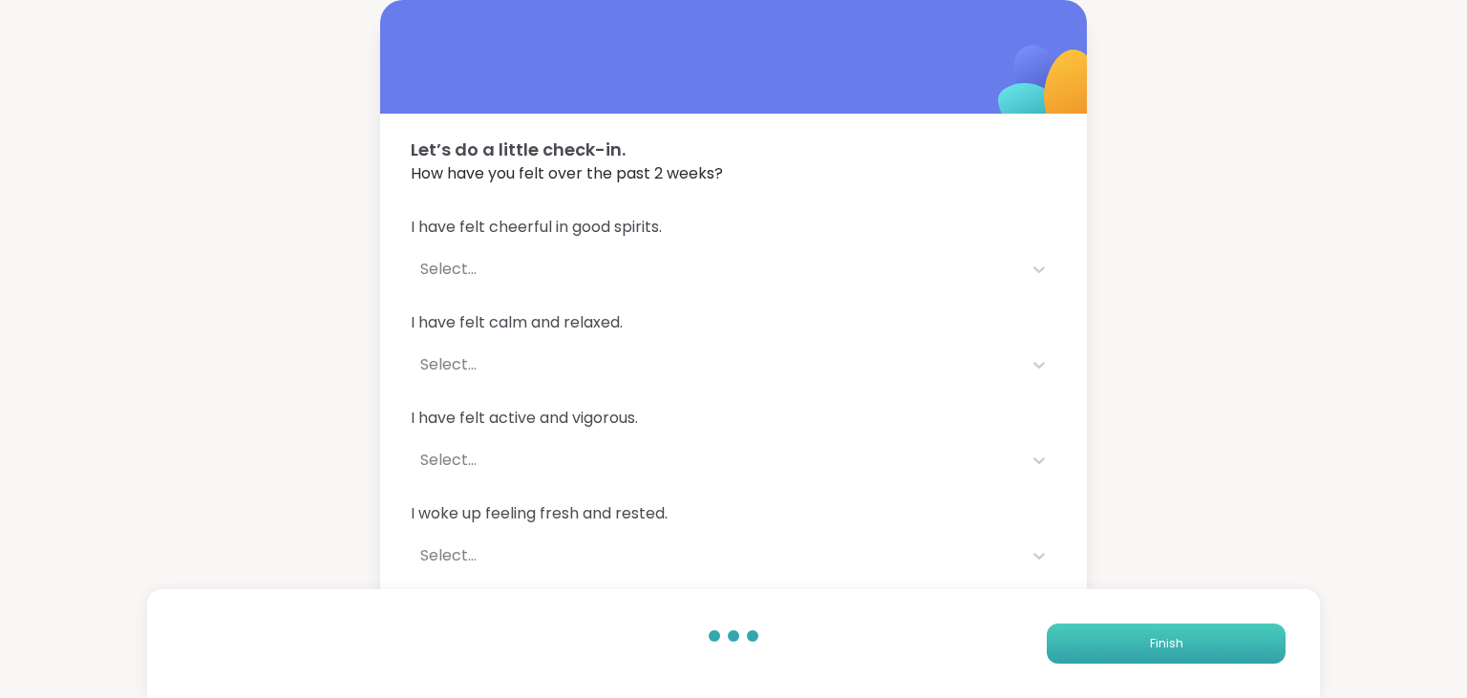
click at [1098, 628] on button "Finish" at bounding box center [1166, 644] width 239 height 40
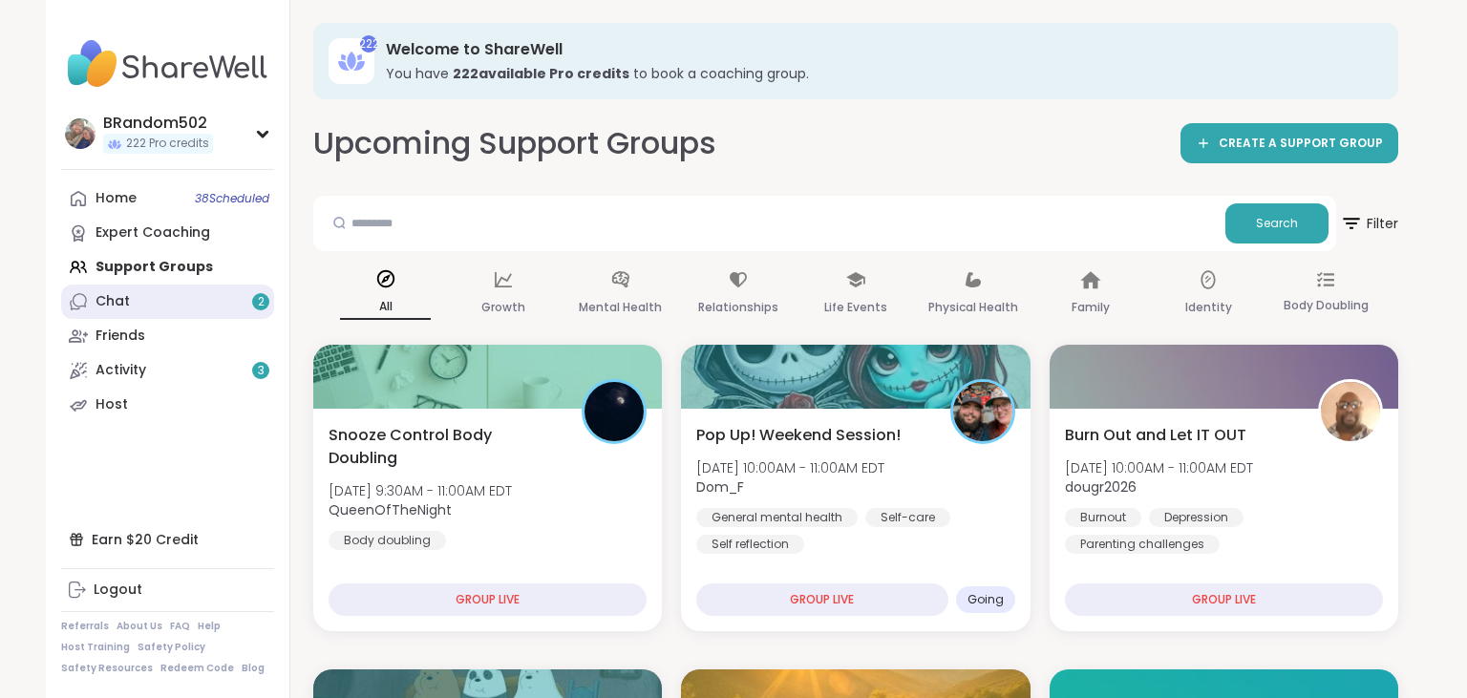
click at [190, 300] on link "Chat 2" at bounding box center [167, 302] width 213 height 34
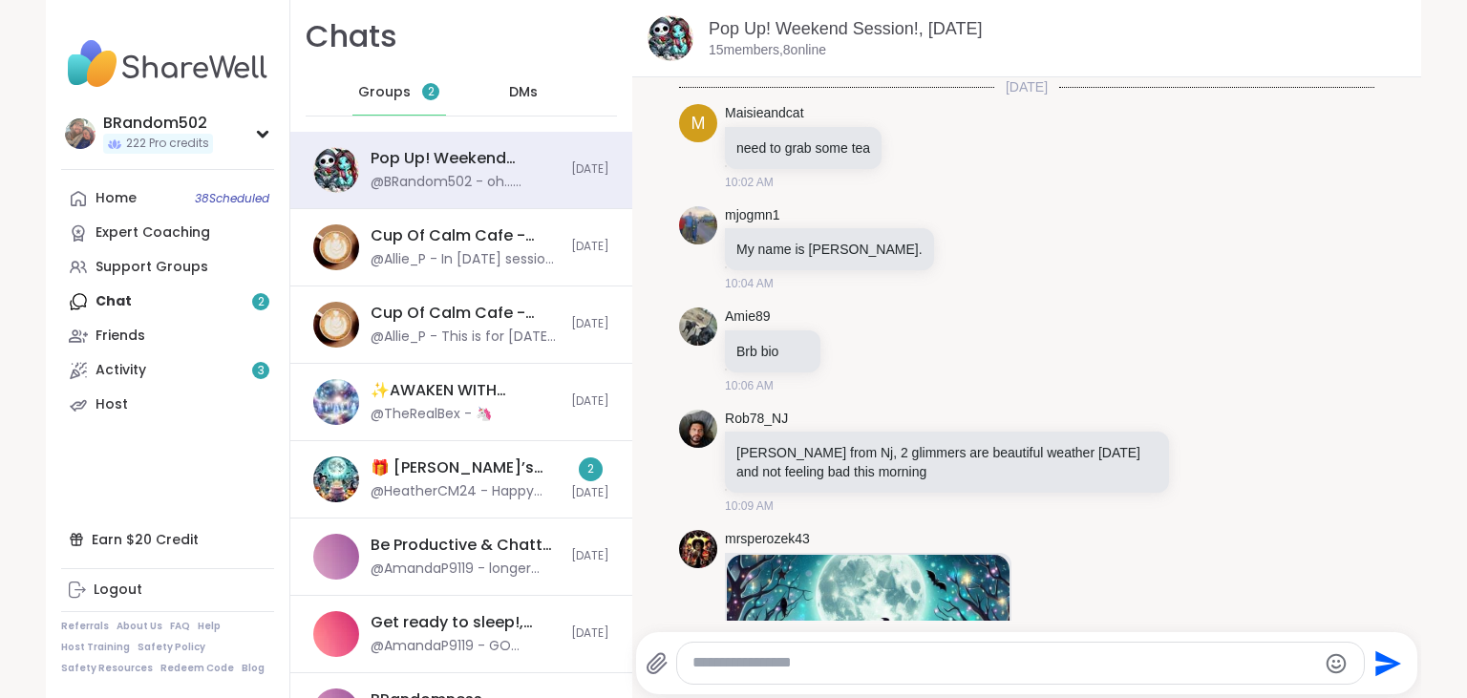
scroll to position [1006, 0]
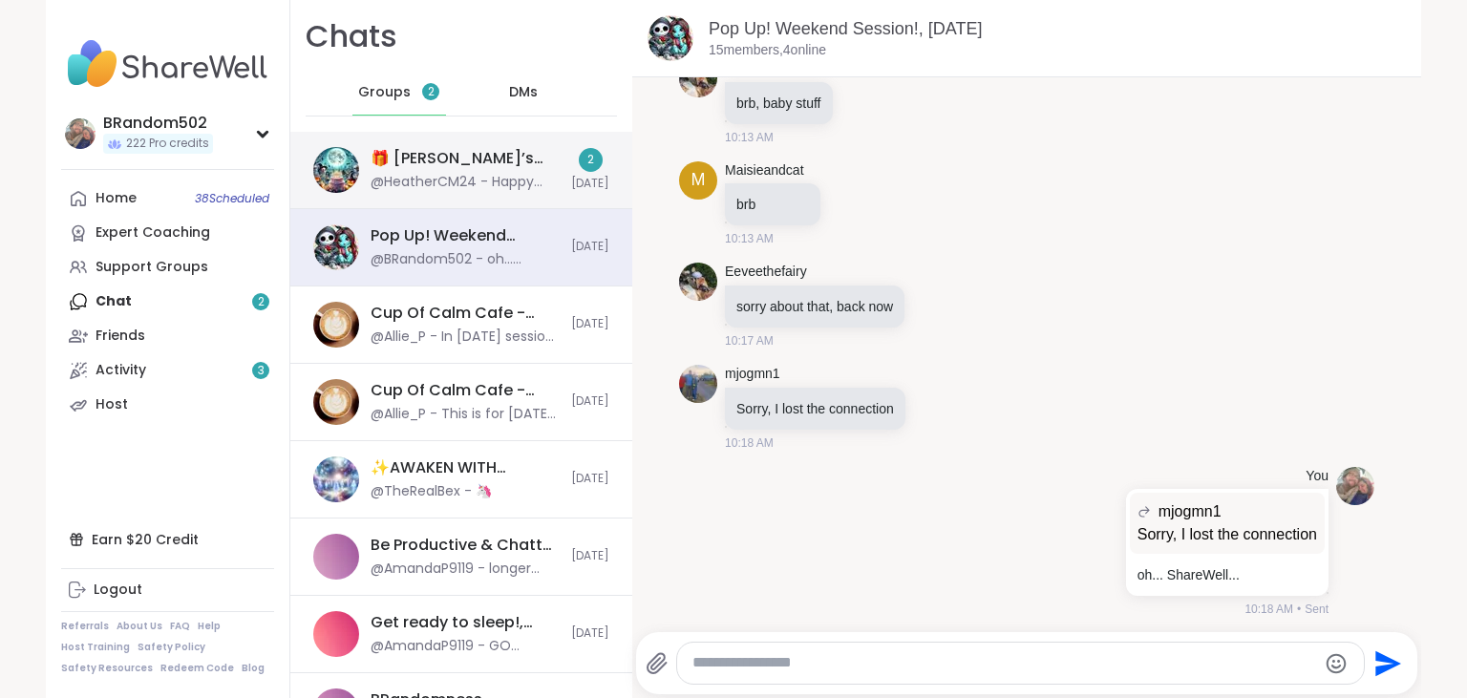
click at [451, 167] on div "🎁 [PERSON_NAME]’s Spooktacular Birthday Party 🎃 , [DATE]" at bounding box center [465, 158] width 189 height 21
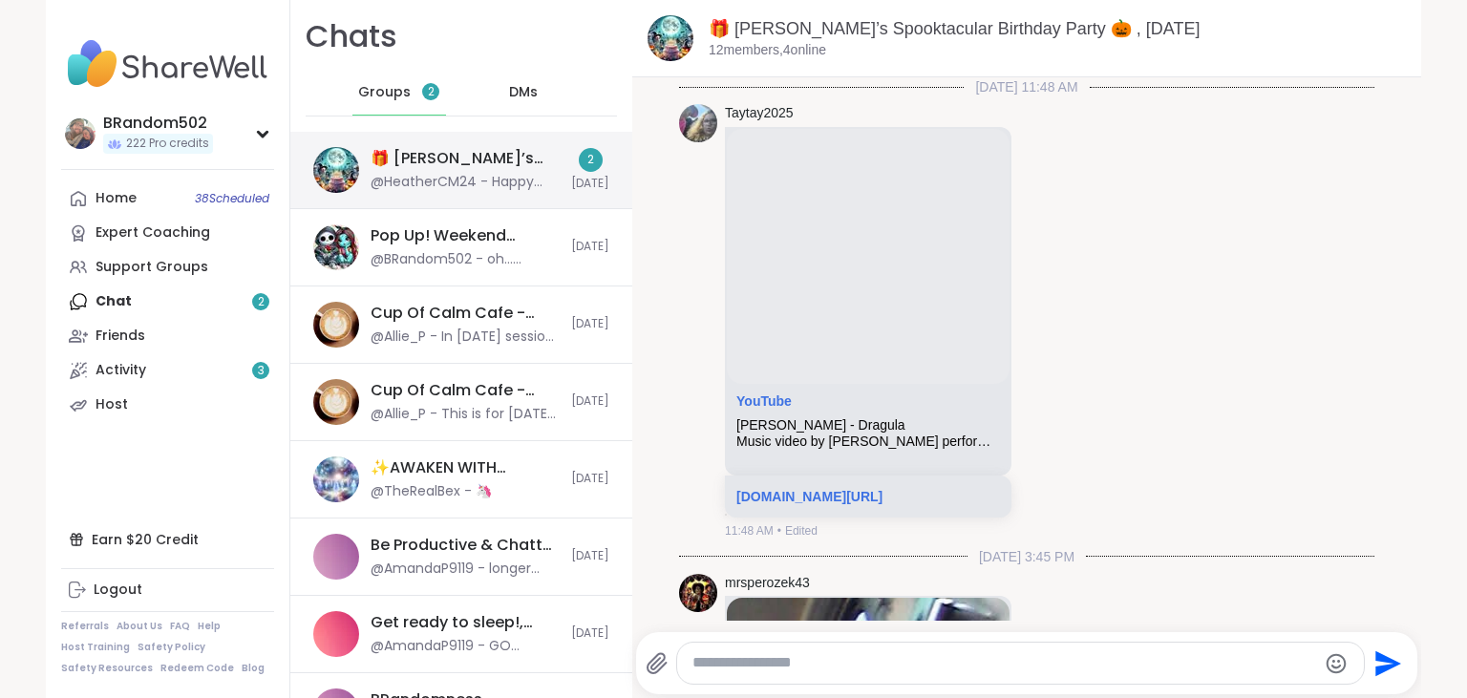
scroll to position [2251, 0]
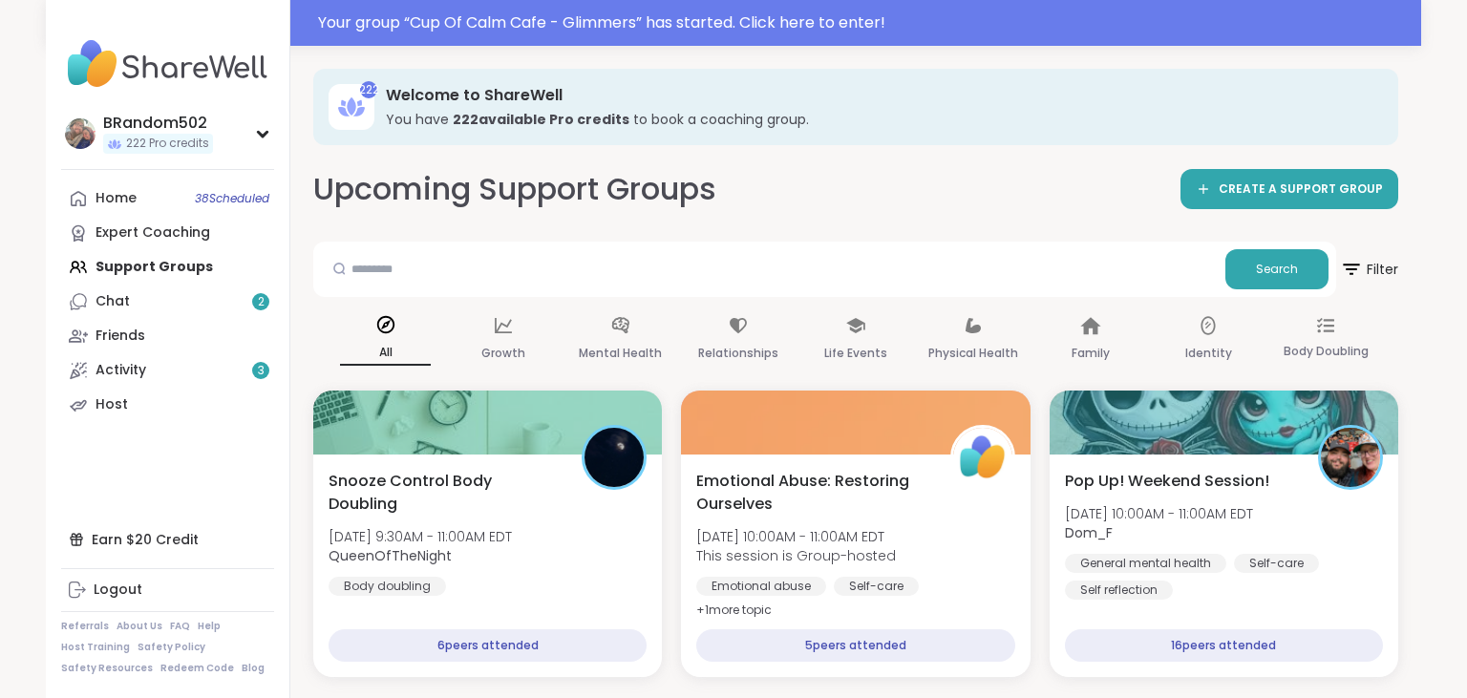
scroll to position [1078, 0]
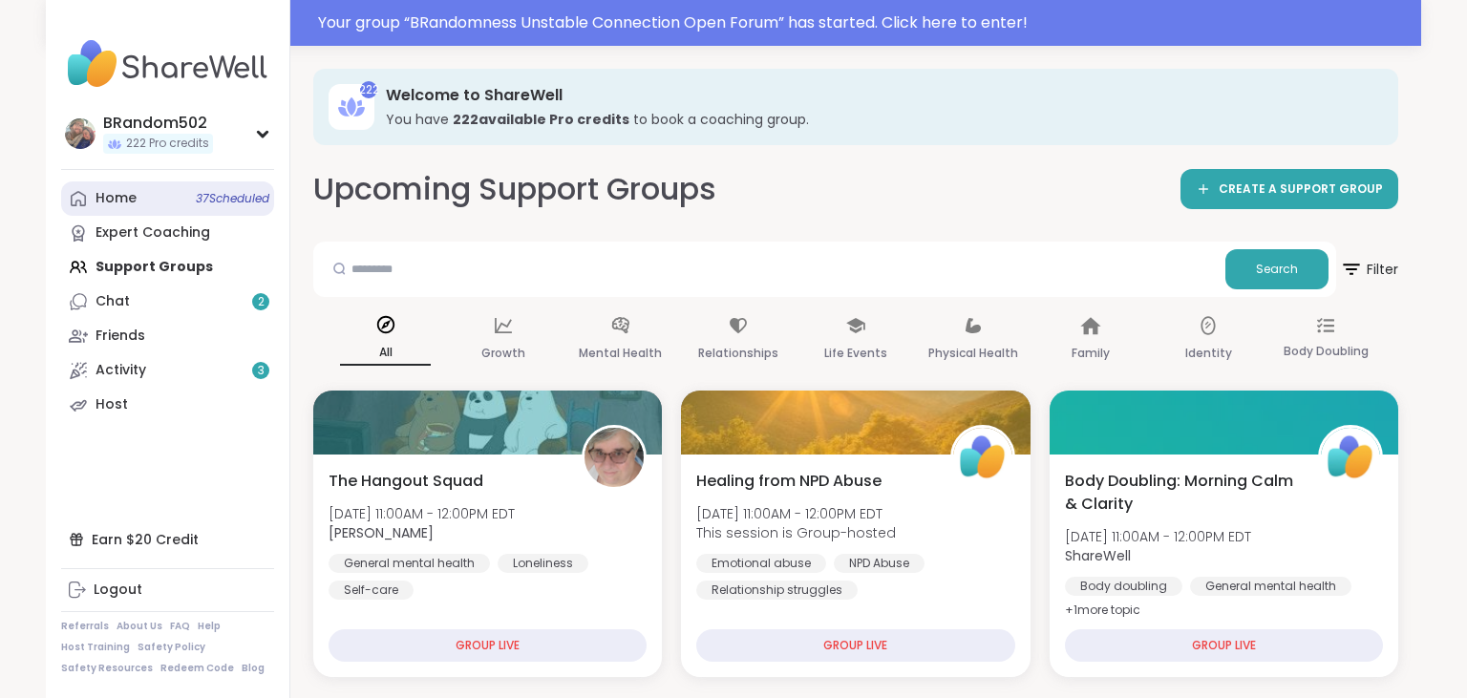
click at [151, 183] on link "Home 37 Scheduled" at bounding box center [167, 198] width 213 height 34
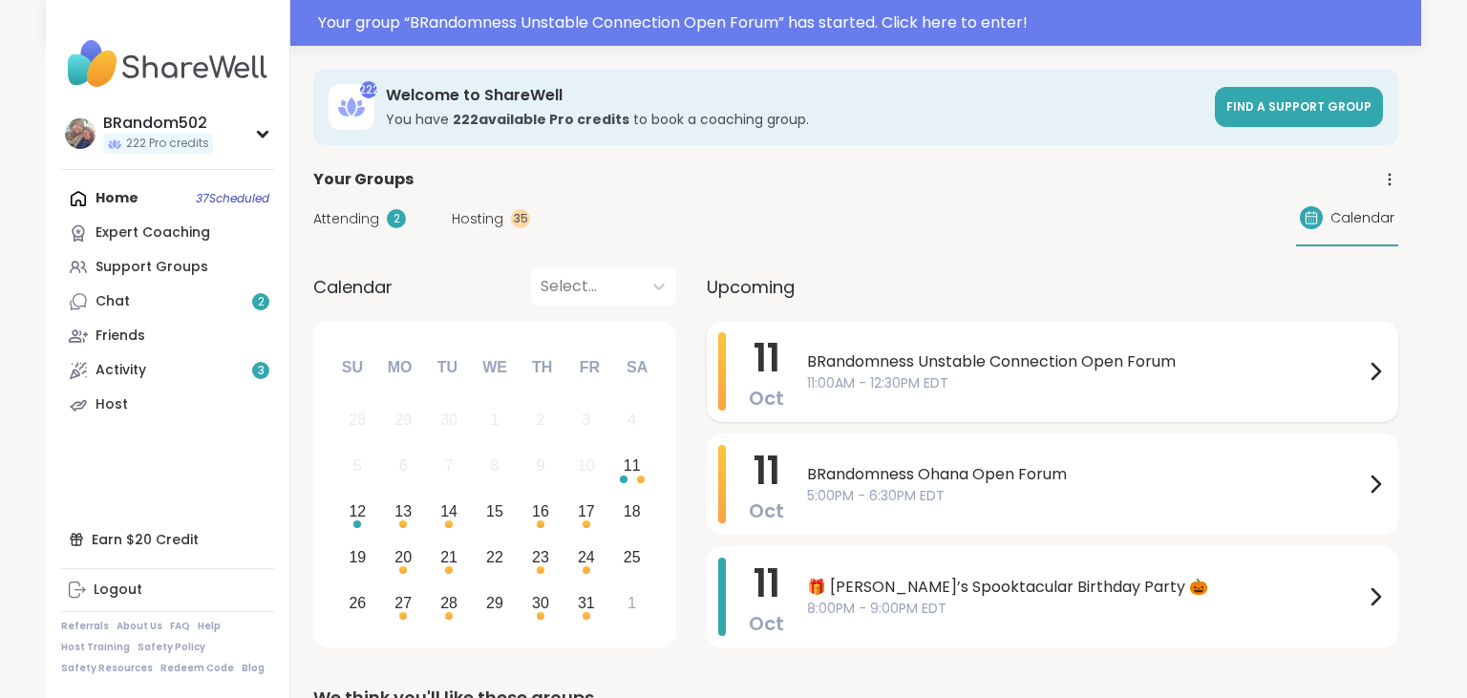
click at [873, 369] on span "BRandomness Unstable Connection Open Forum" at bounding box center [1085, 361] width 557 height 23
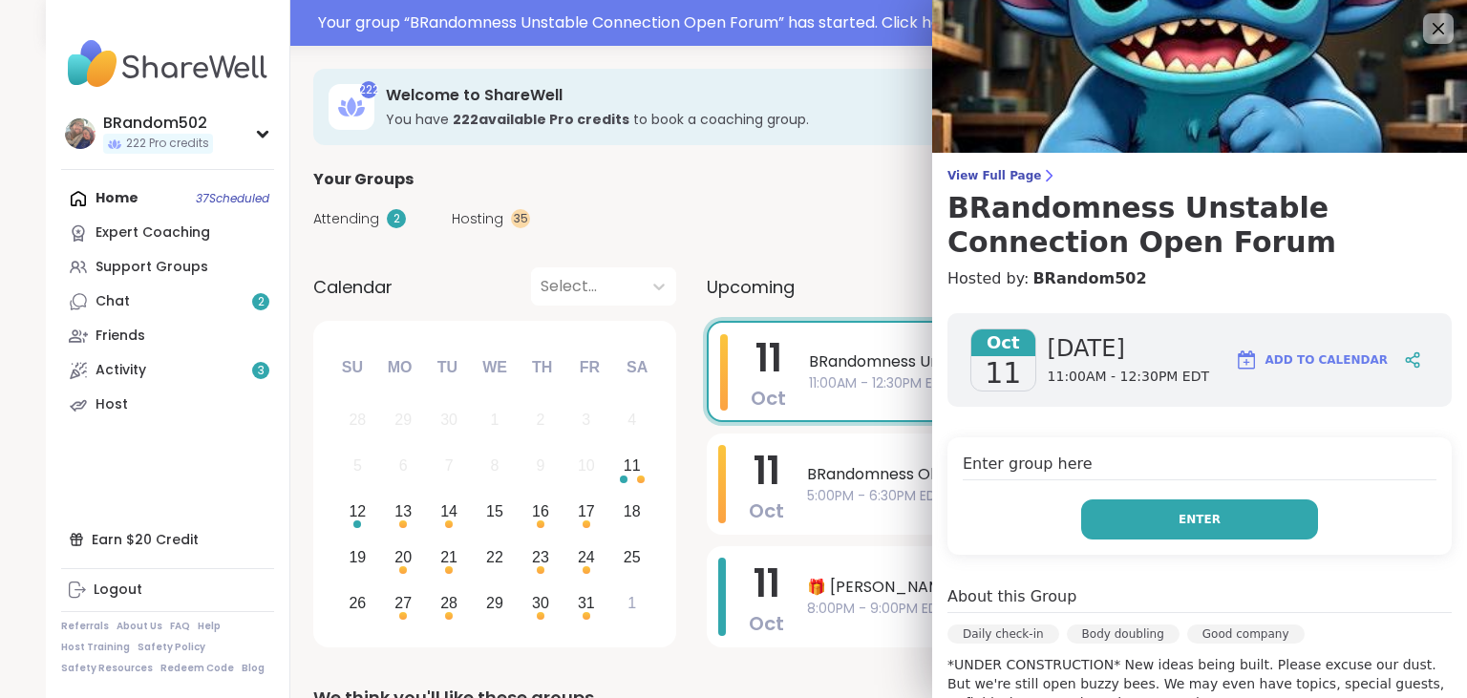
click at [1110, 502] on button "Enter" at bounding box center [1199, 519] width 237 height 40
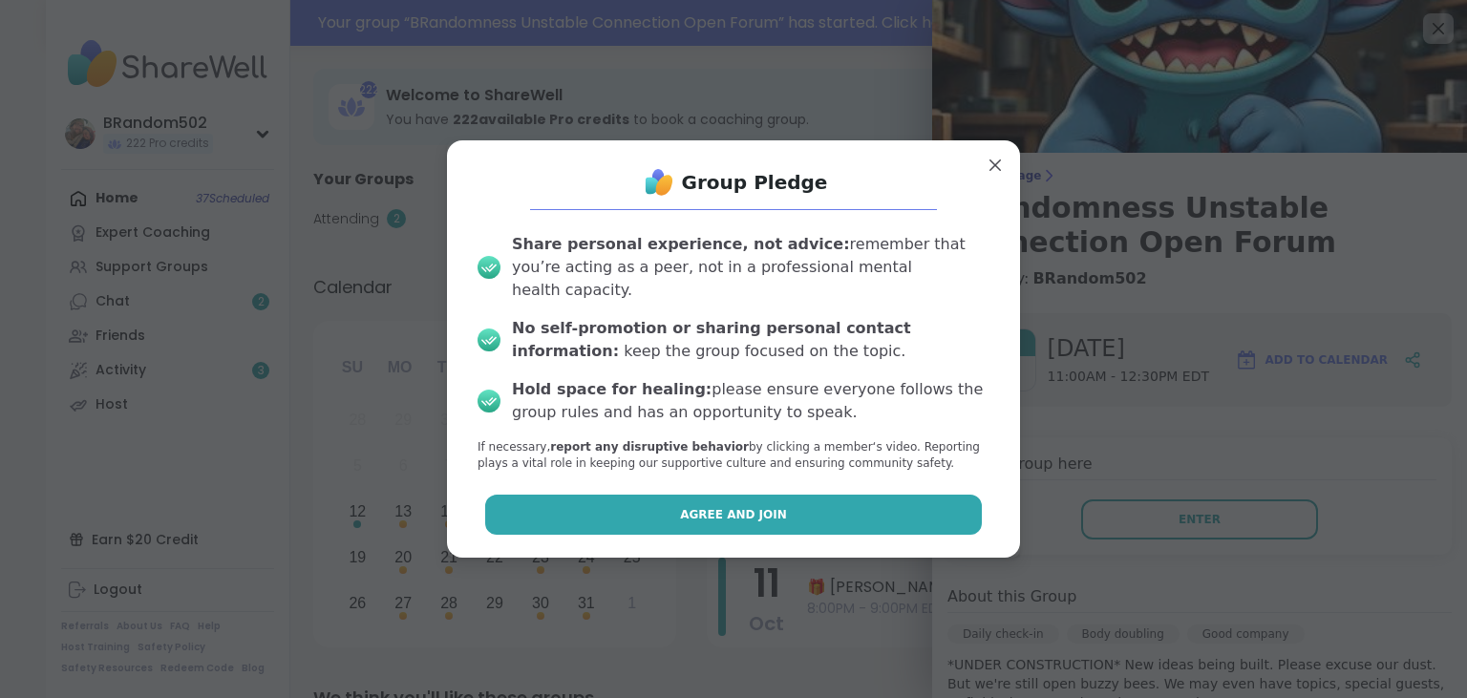
click at [891, 495] on button "Agree and Join" at bounding box center [734, 515] width 498 height 40
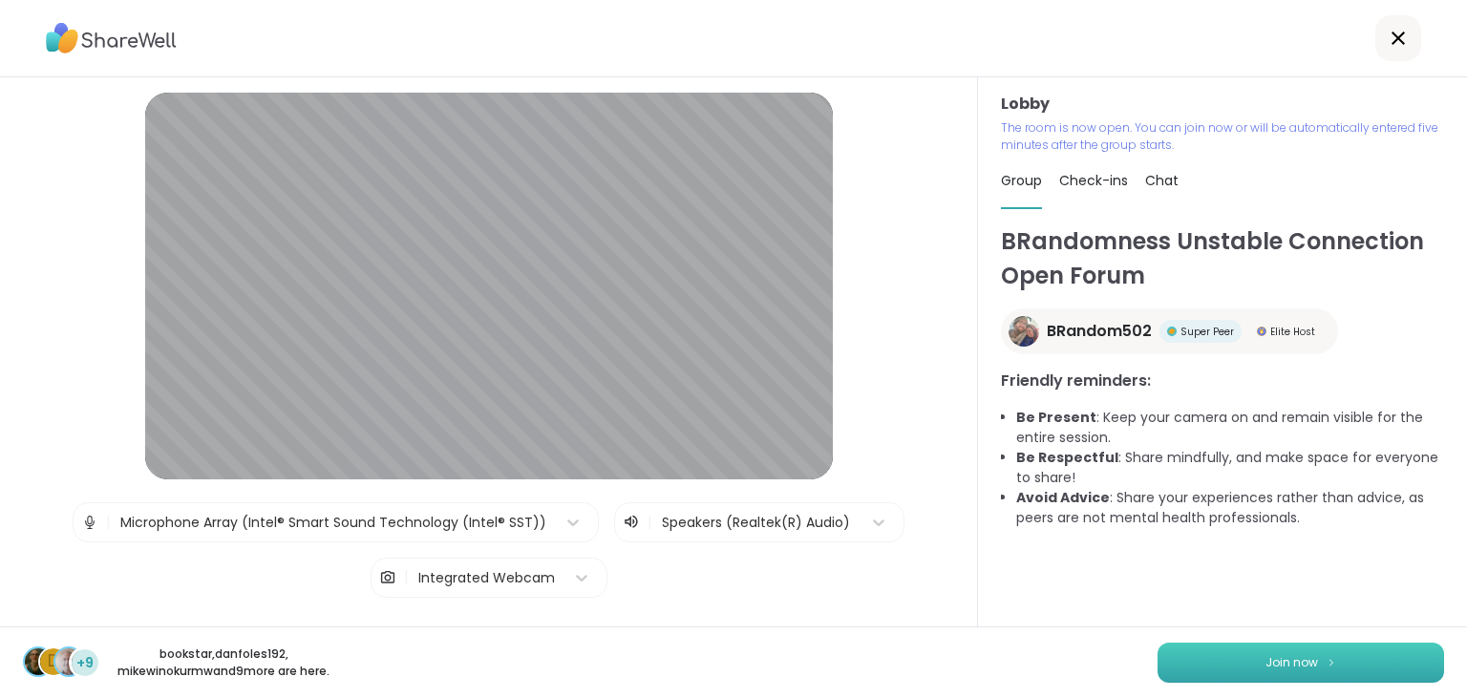
click at [1198, 657] on button "Join now" at bounding box center [1300, 663] width 286 height 40
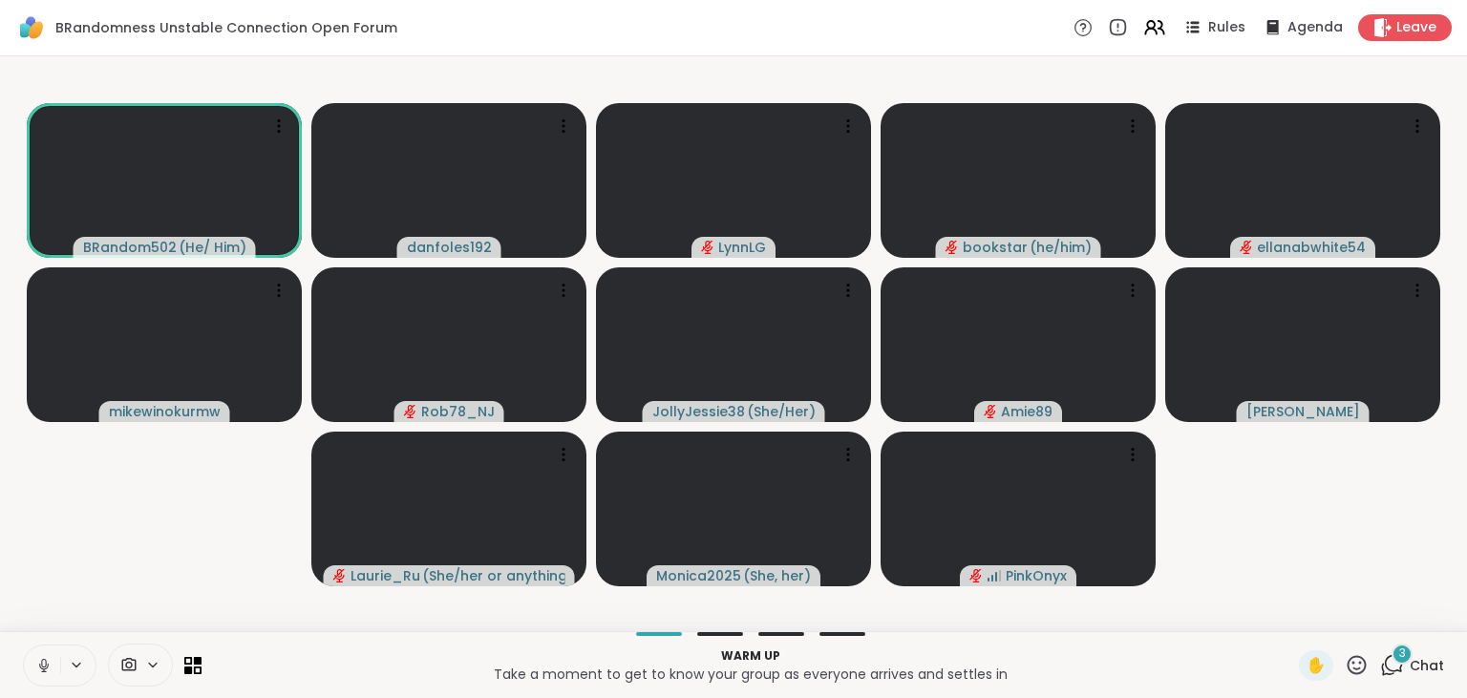
click at [1391, 661] on icon at bounding box center [1392, 665] width 24 height 24
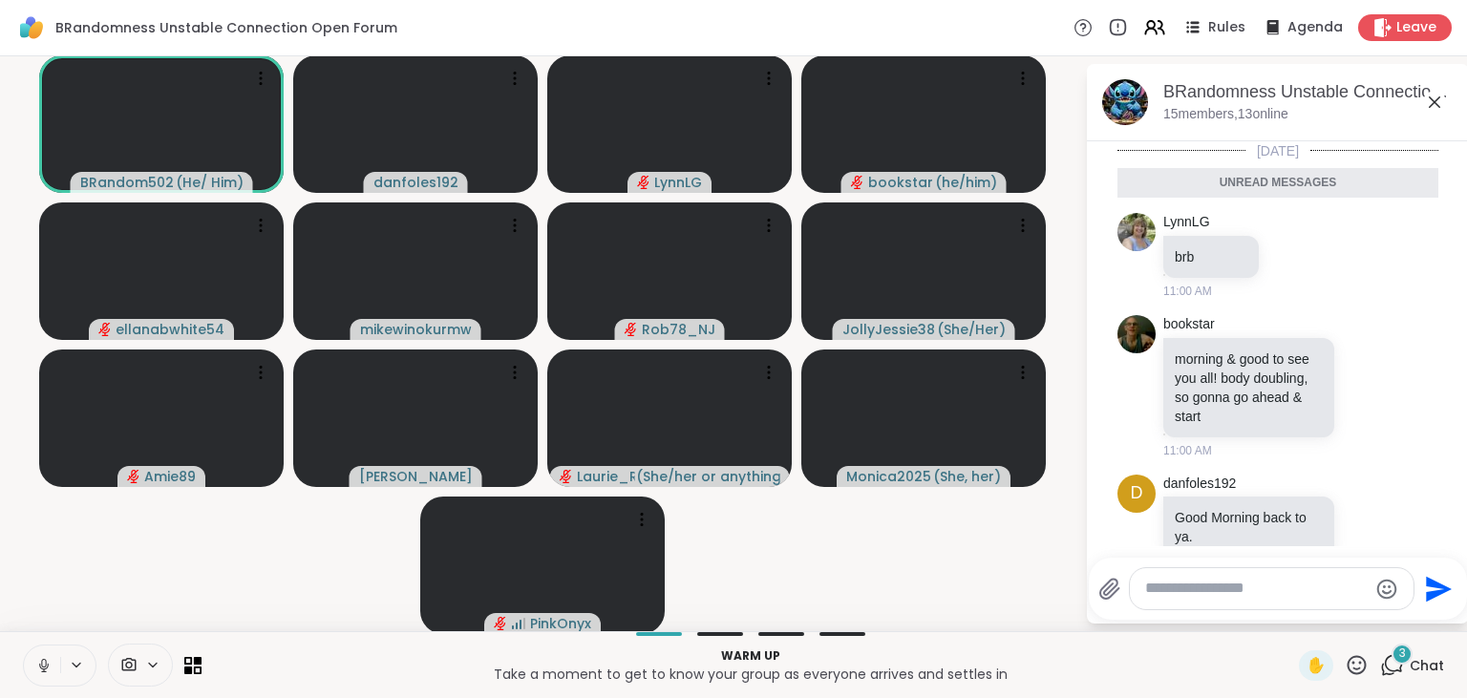
scroll to position [38, 0]
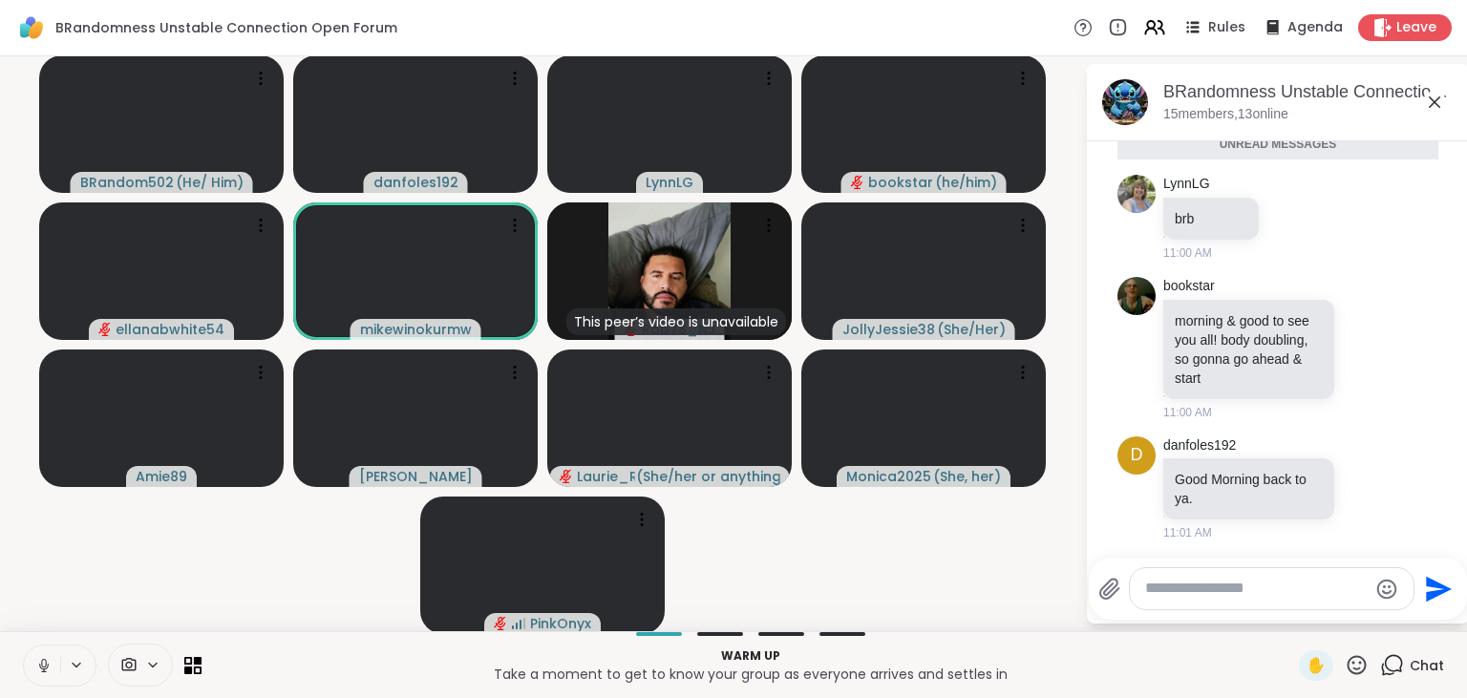
click at [40, 662] on icon at bounding box center [43, 665] width 17 height 17
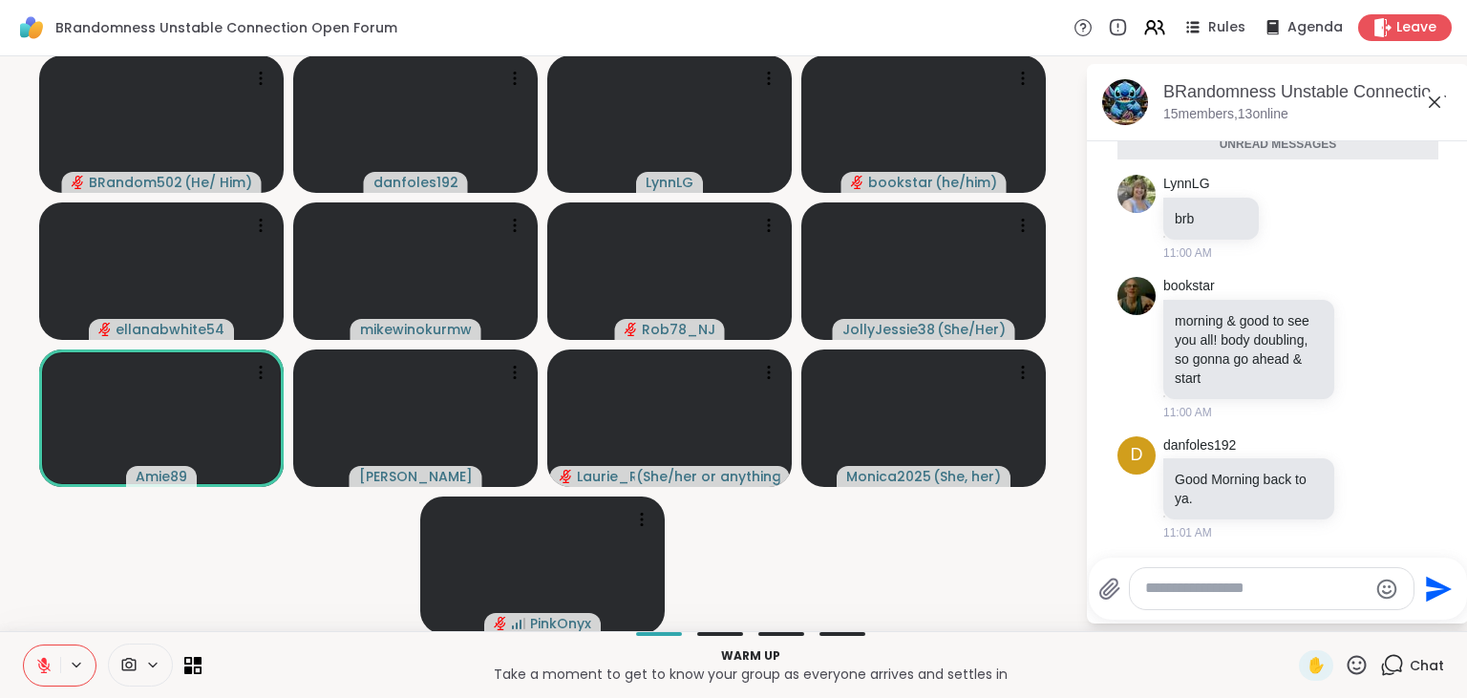
scroll to position [152, 0]
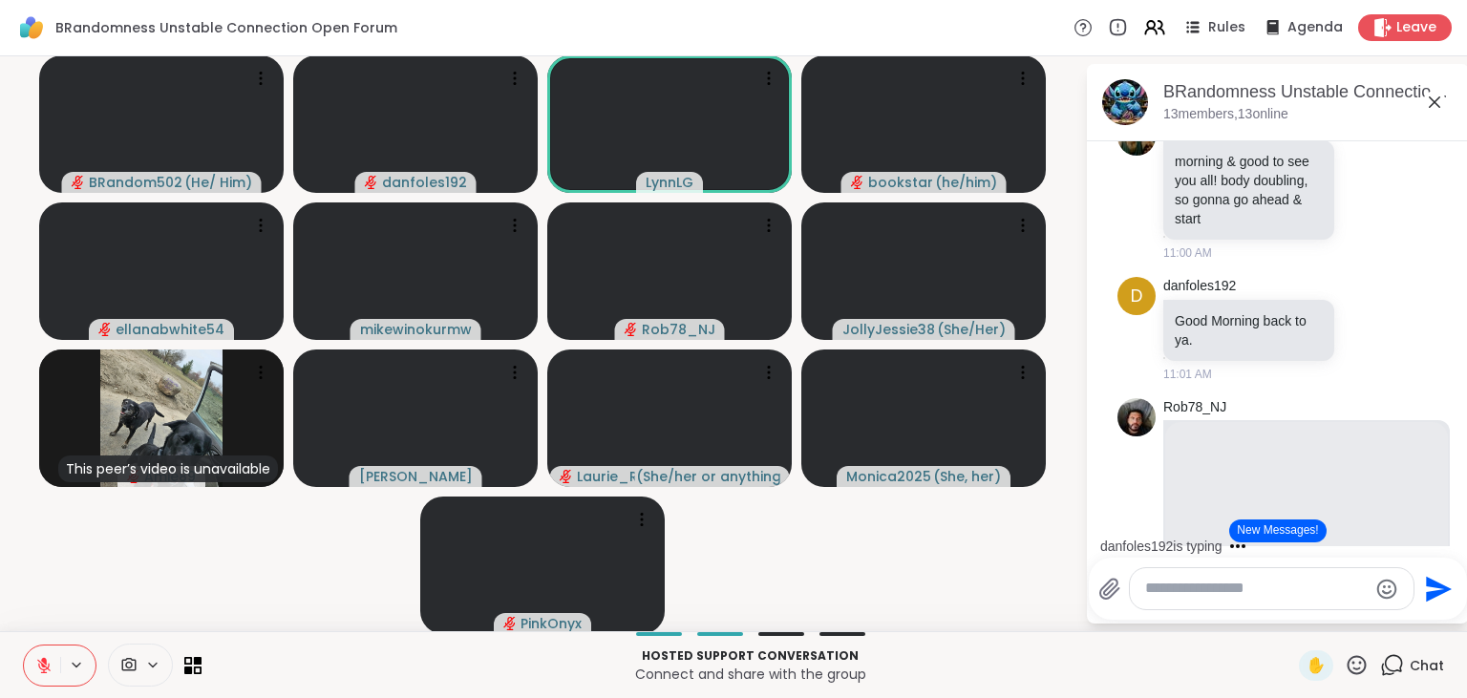
click at [48, 664] on icon at bounding box center [43, 665] width 17 height 17
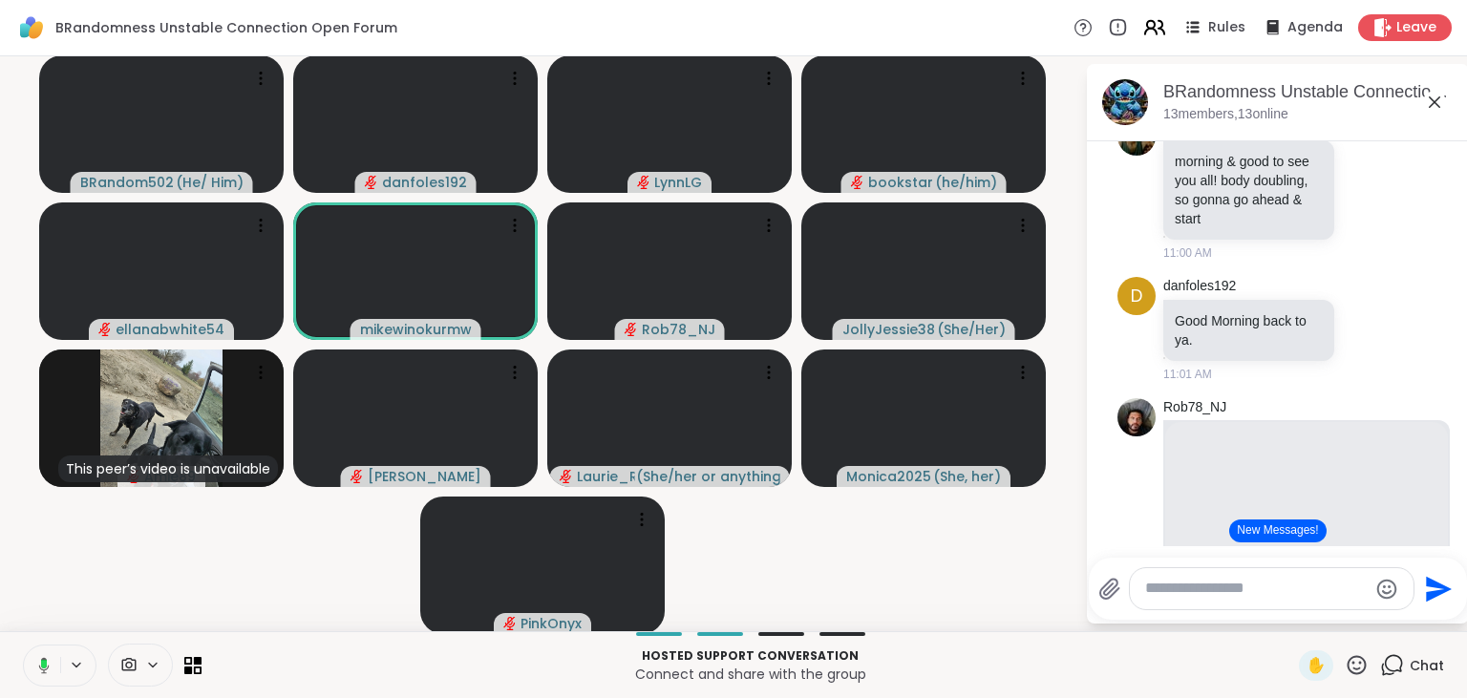
click at [1164, 31] on icon at bounding box center [1161, 27] width 6 height 13
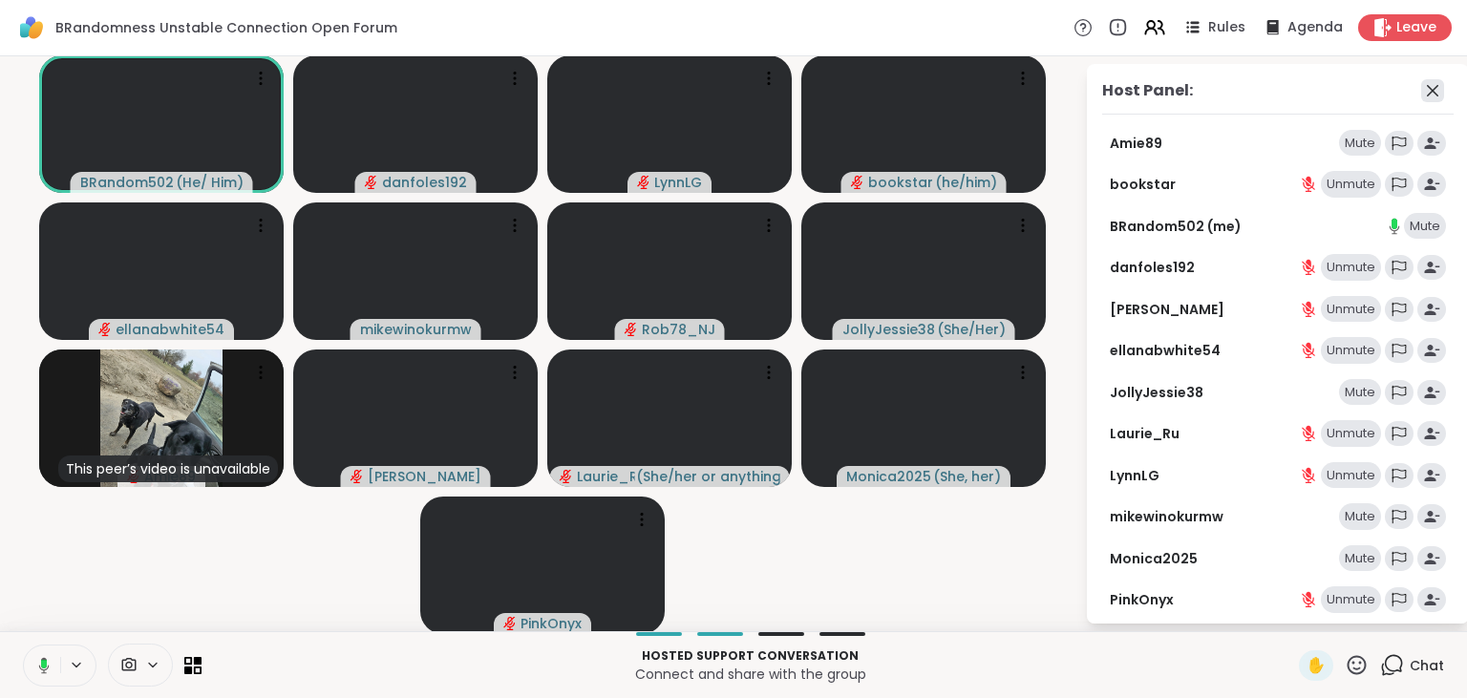
click at [1437, 90] on icon at bounding box center [1432, 90] width 23 height 23
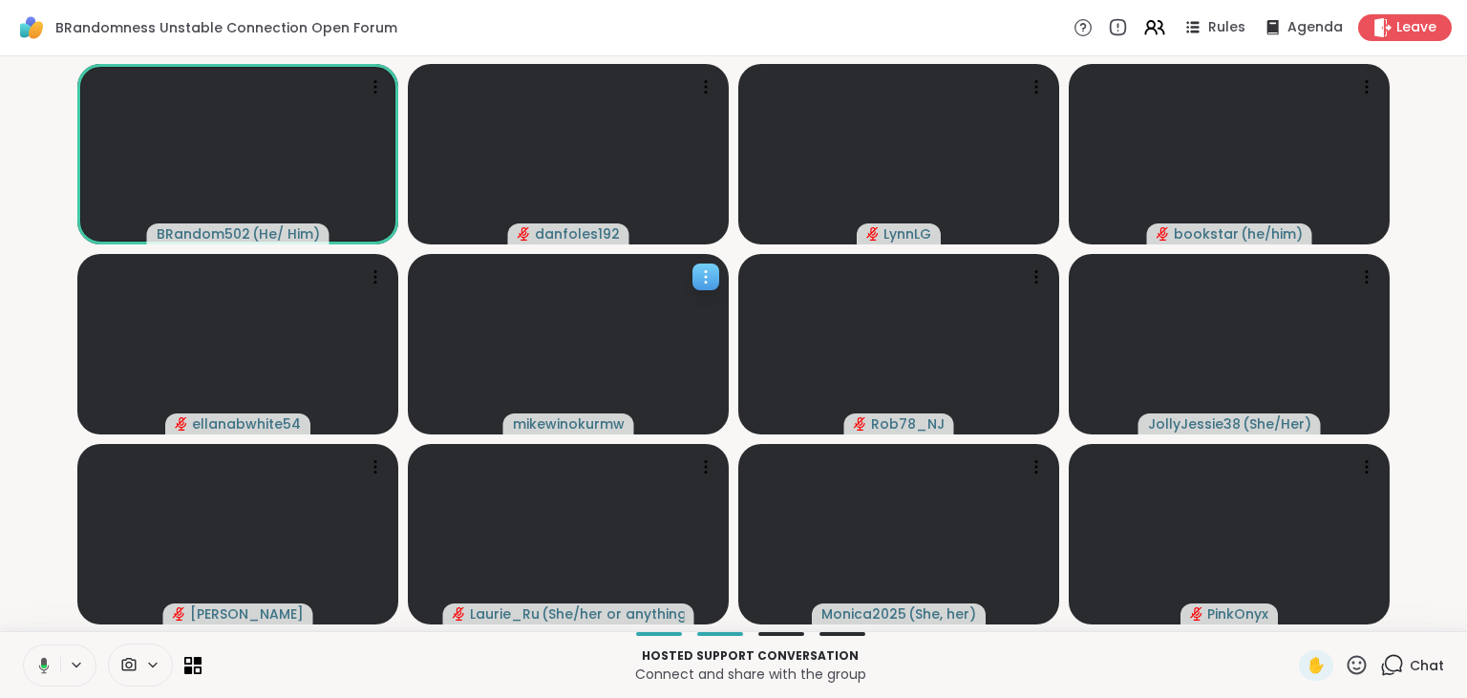
click at [0, 0] on slot "BRandom502 ( He/ Him ) danfoles192 LynnLG bookstar ( he/him ) ellanabwhite54 mi…" at bounding box center [0, 0] width 0 height 0
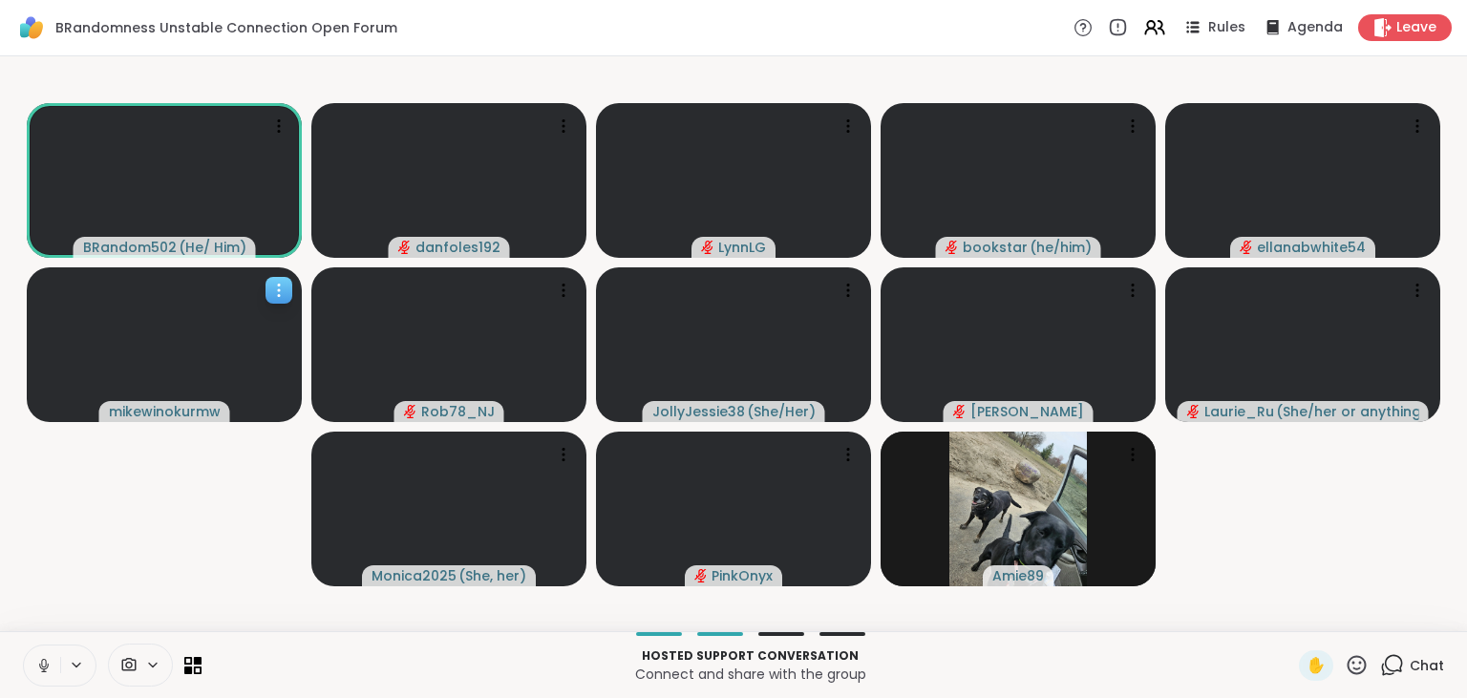
click at [281, 286] on icon at bounding box center [278, 290] width 19 height 19
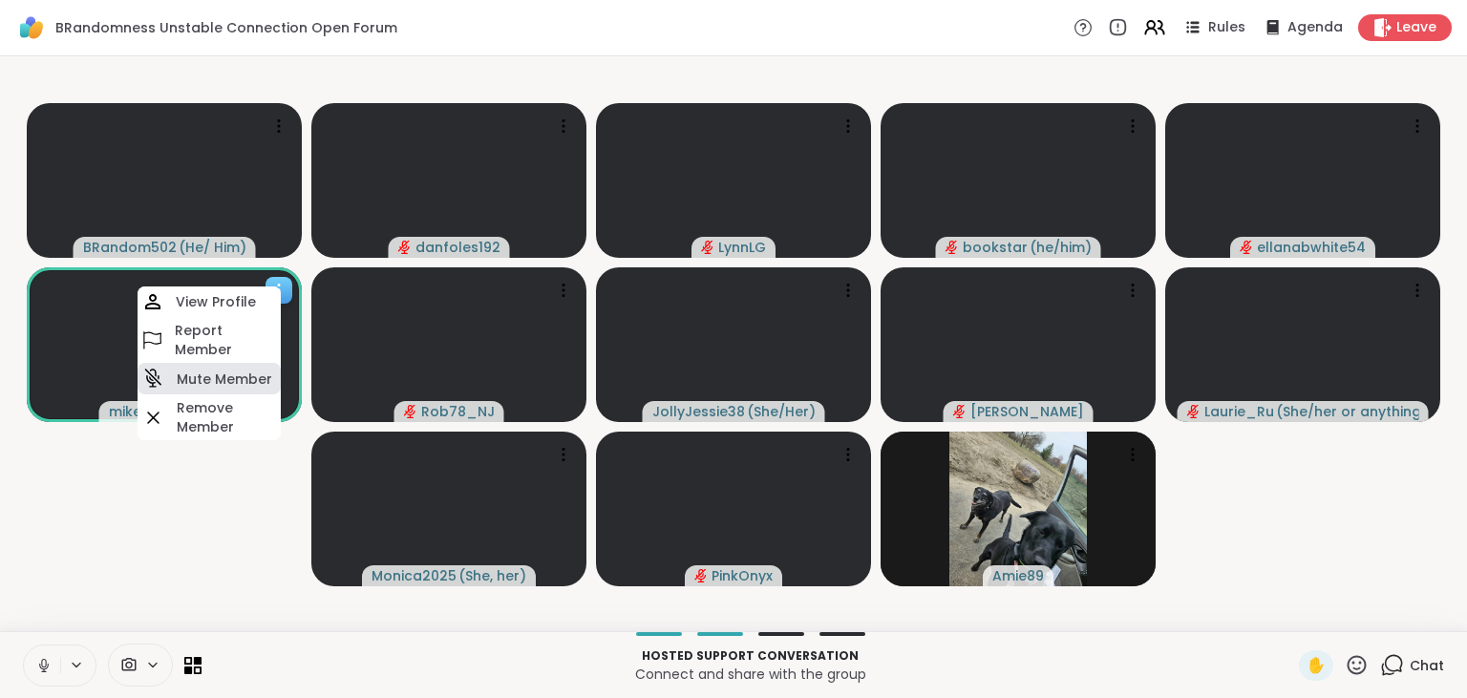
click at [229, 380] on h4 "Mute Member" at bounding box center [224, 379] width 95 height 19
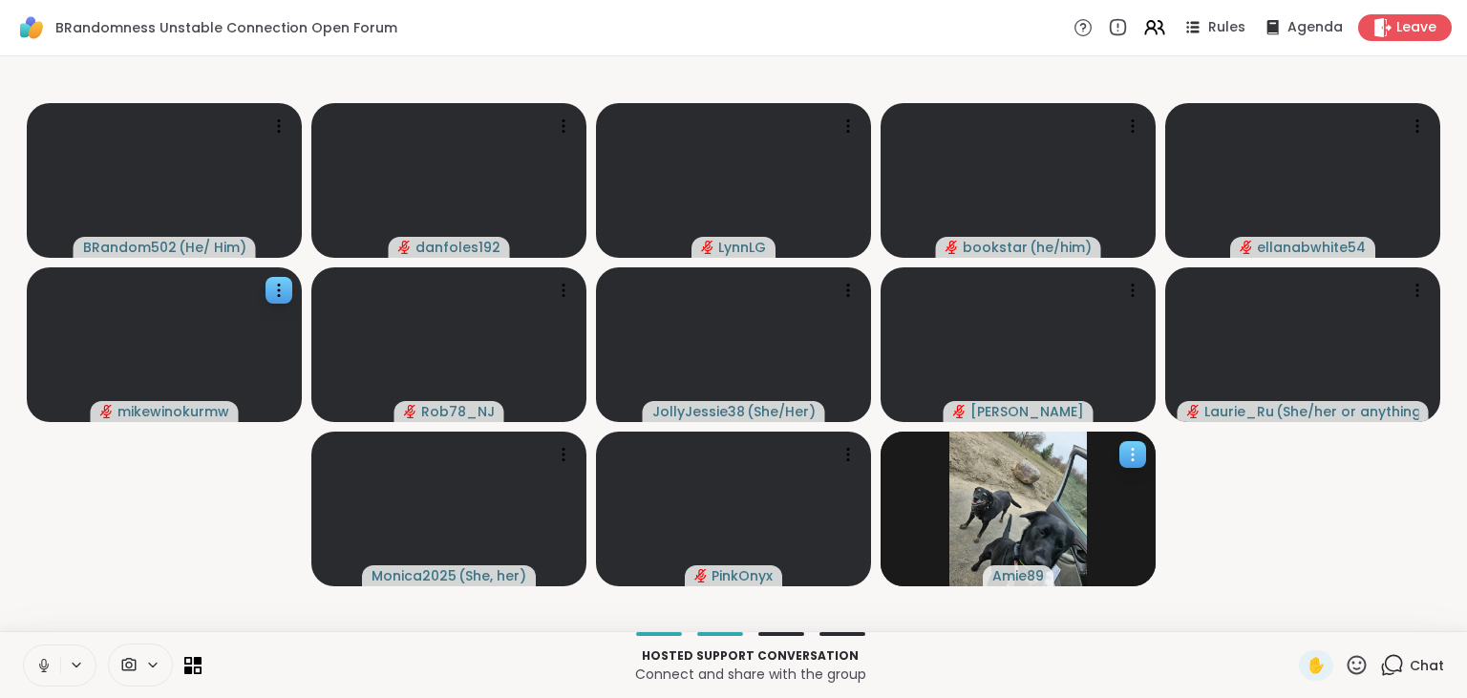
click at [1132, 463] on icon at bounding box center [1132, 454] width 19 height 19
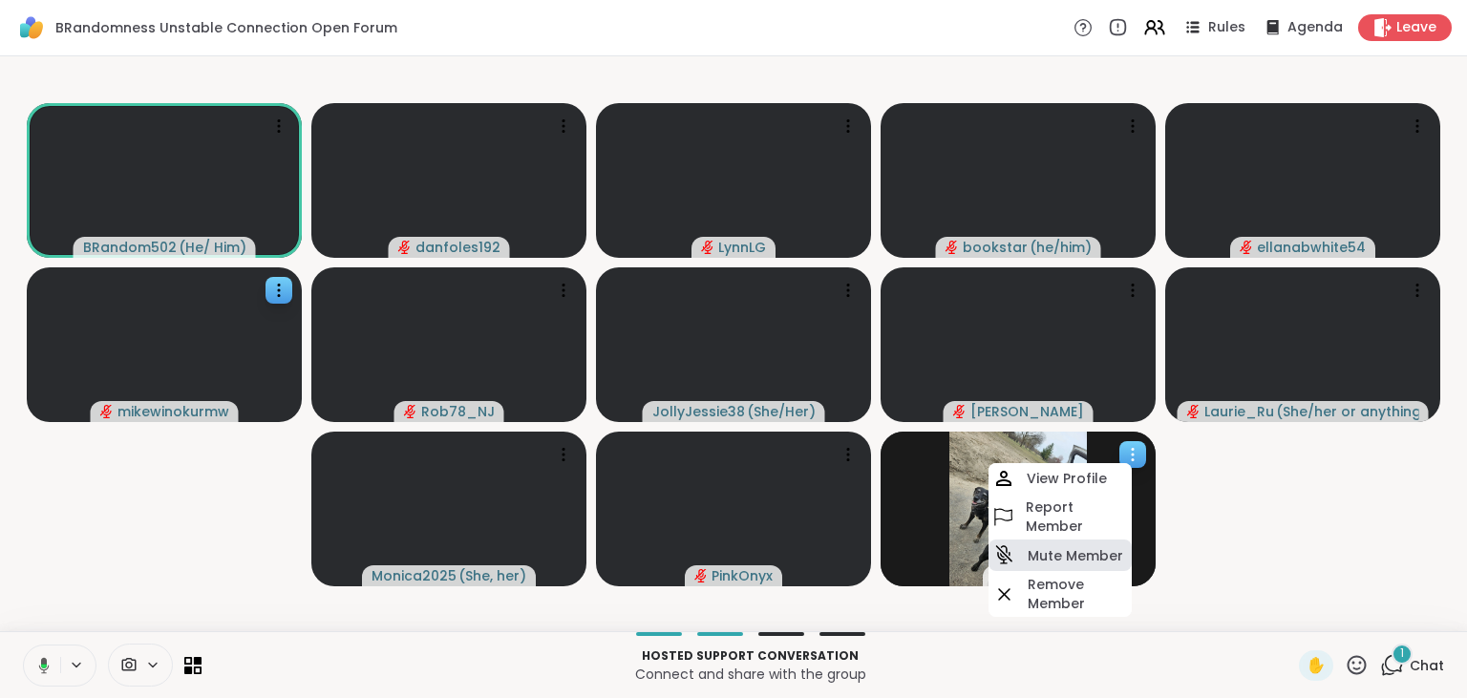
click at [1076, 550] on h4 "Mute Member" at bounding box center [1075, 555] width 95 height 19
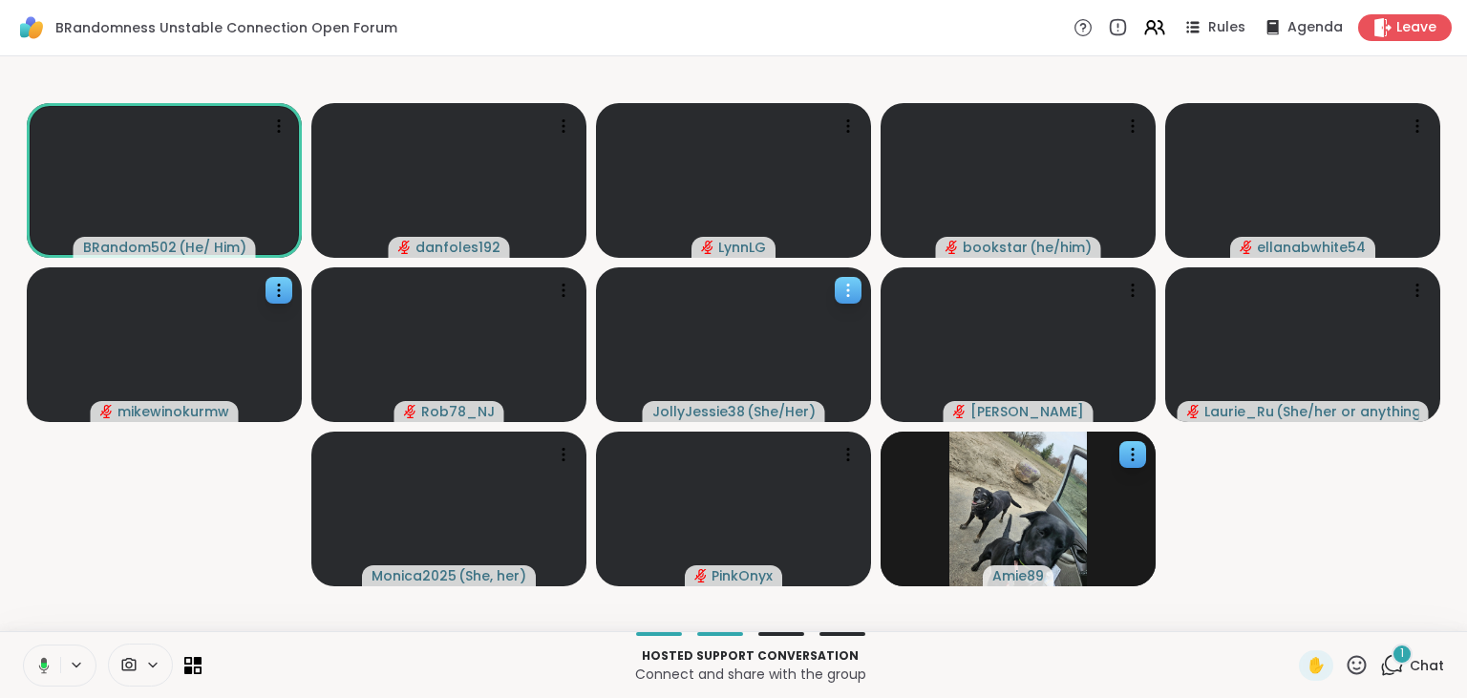
click at [854, 294] on icon at bounding box center [847, 290] width 19 height 19
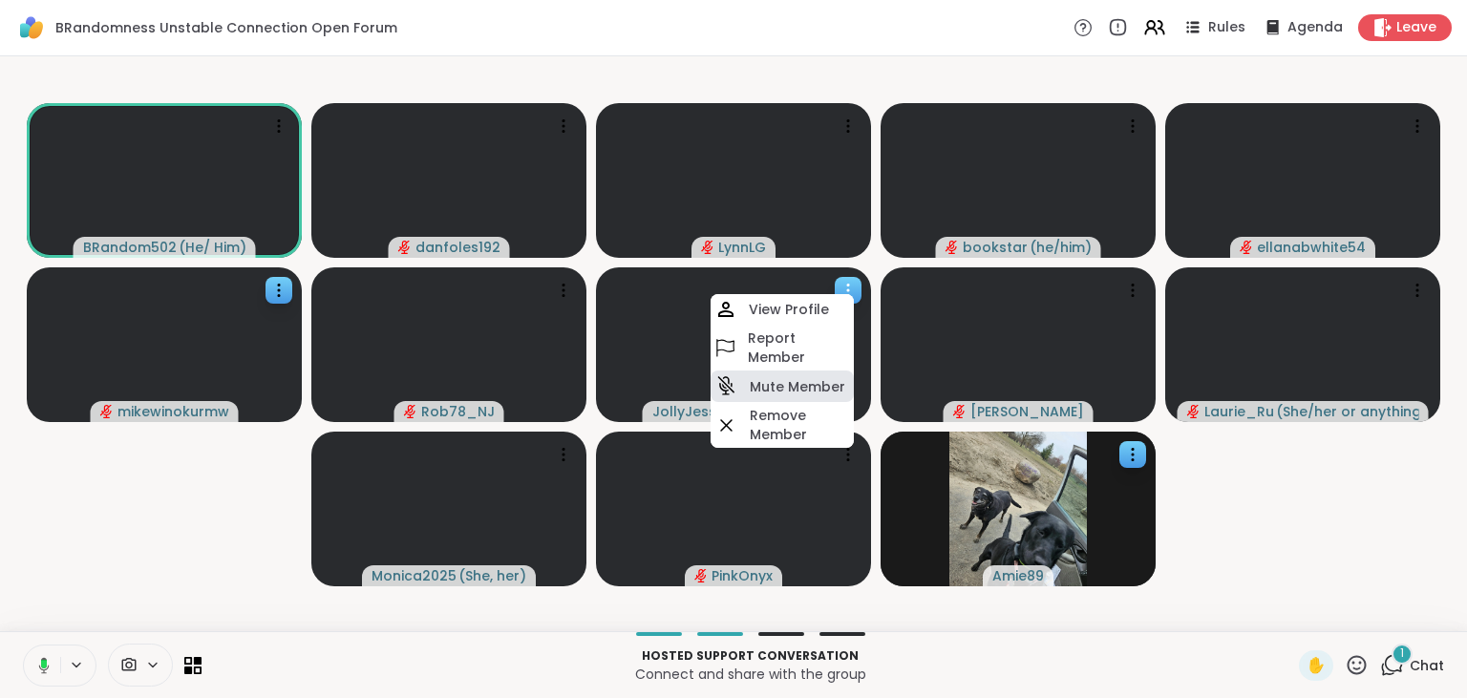
click at [808, 388] on h4 "Mute Member" at bounding box center [797, 386] width 95 height 19
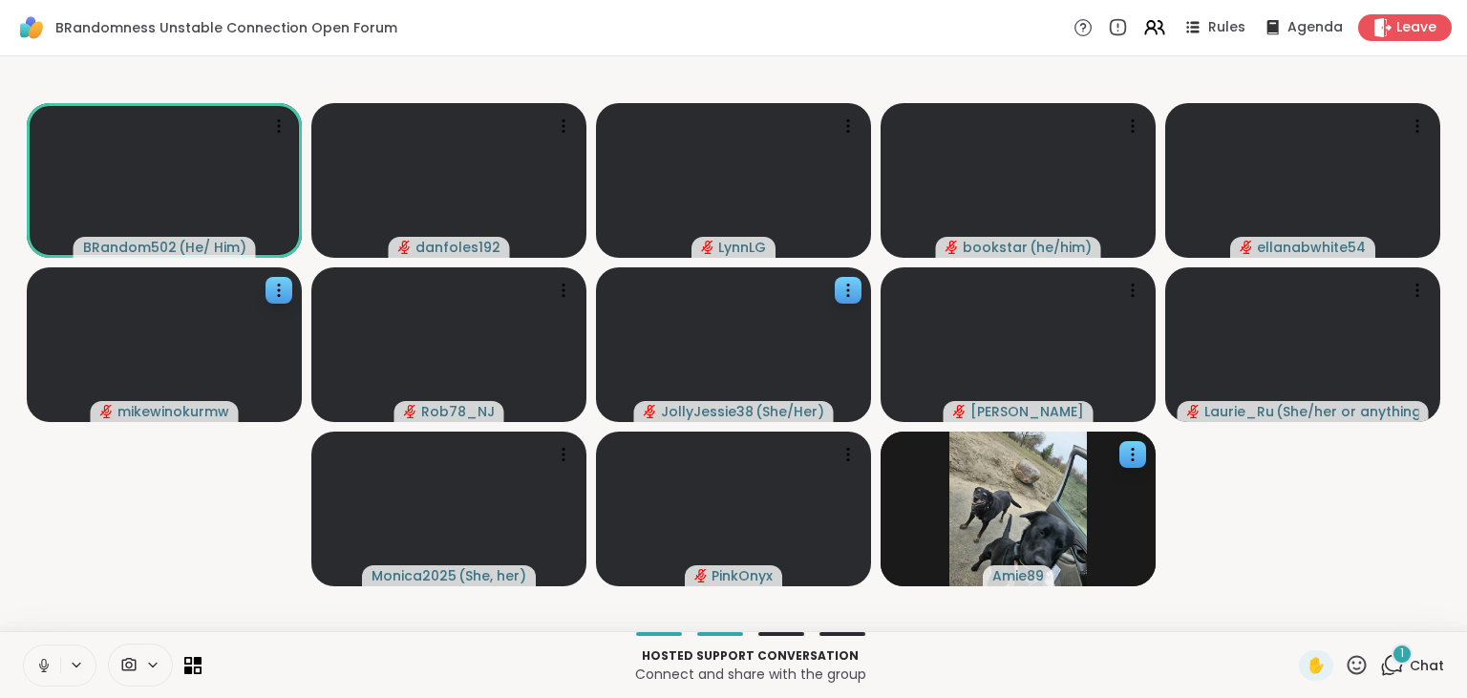
click at [1399, 664] on icon at bounding box center [1392, 665] width 24 height 24
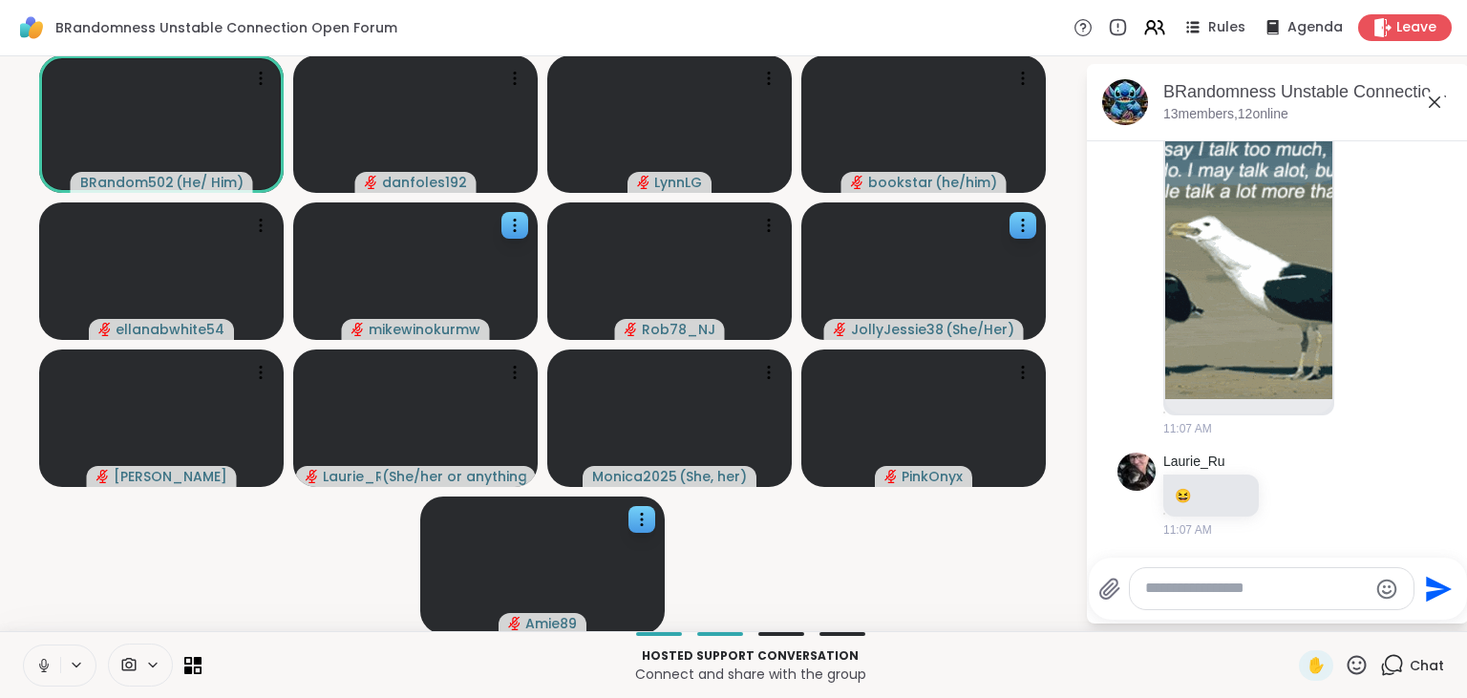
scroll to position [1075, 0]
click at [769, 385] on div at bounding box center [768, 372] width 27 height 27
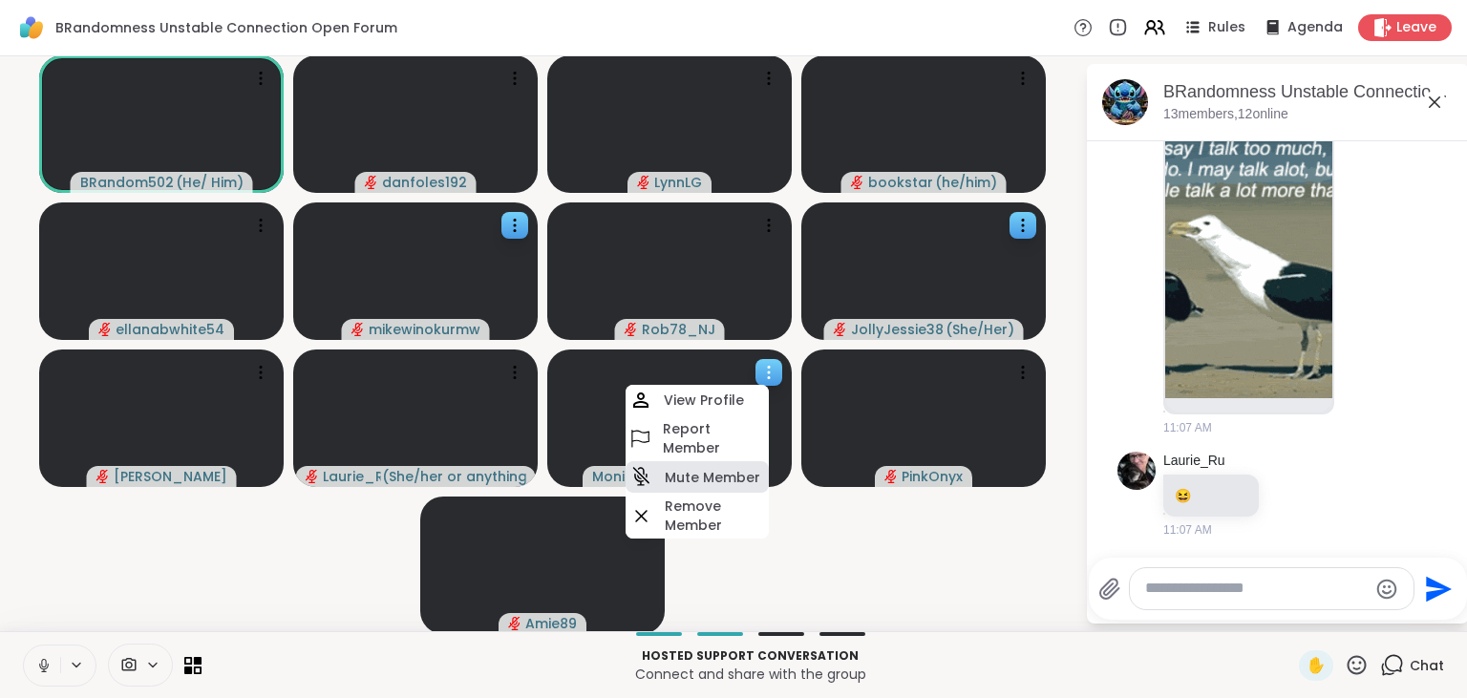
click at [710, 479] on h4 "Mute Member" at bounding box center [712, 477] width 95 height 19
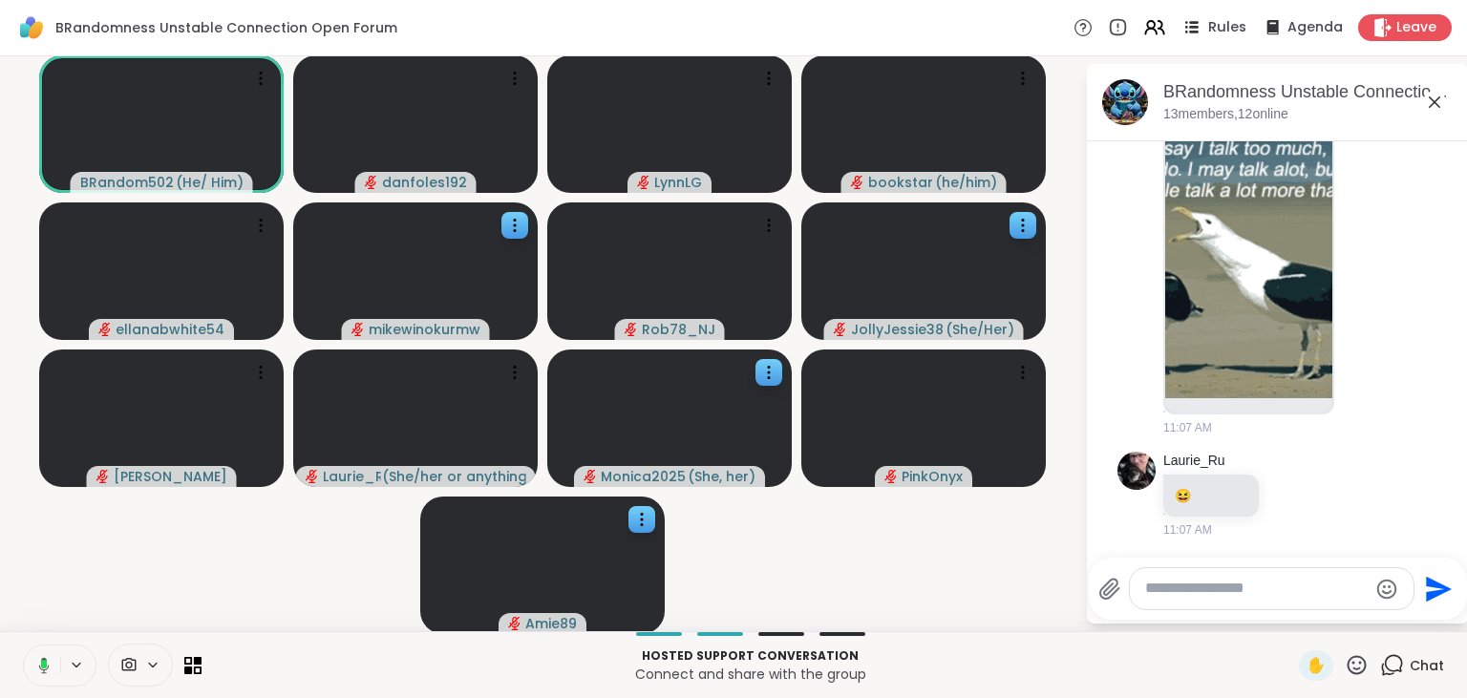
click at [1194, 28] on icon at bounding box center [1191, 27] width 24 height 24
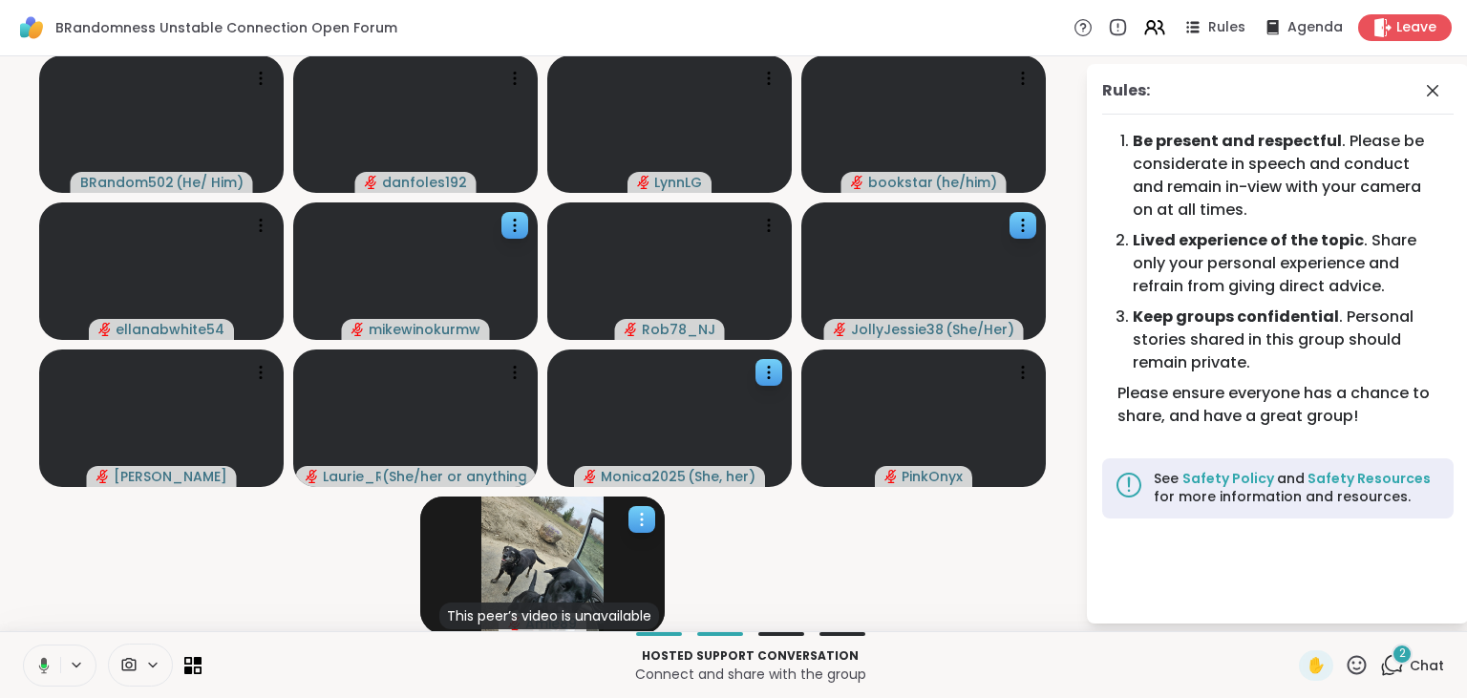
click at [648, 514] on icon at bounding box center [641, 519] width 19 height 19
click at [748, 539] on video-player-container "BRandom502 ( He/ Him ) danfoles192 LynnLG bookstar ( he/him ) ellanabwhite54 mi…" at bounding box center [542, 344] width 1062 height 560
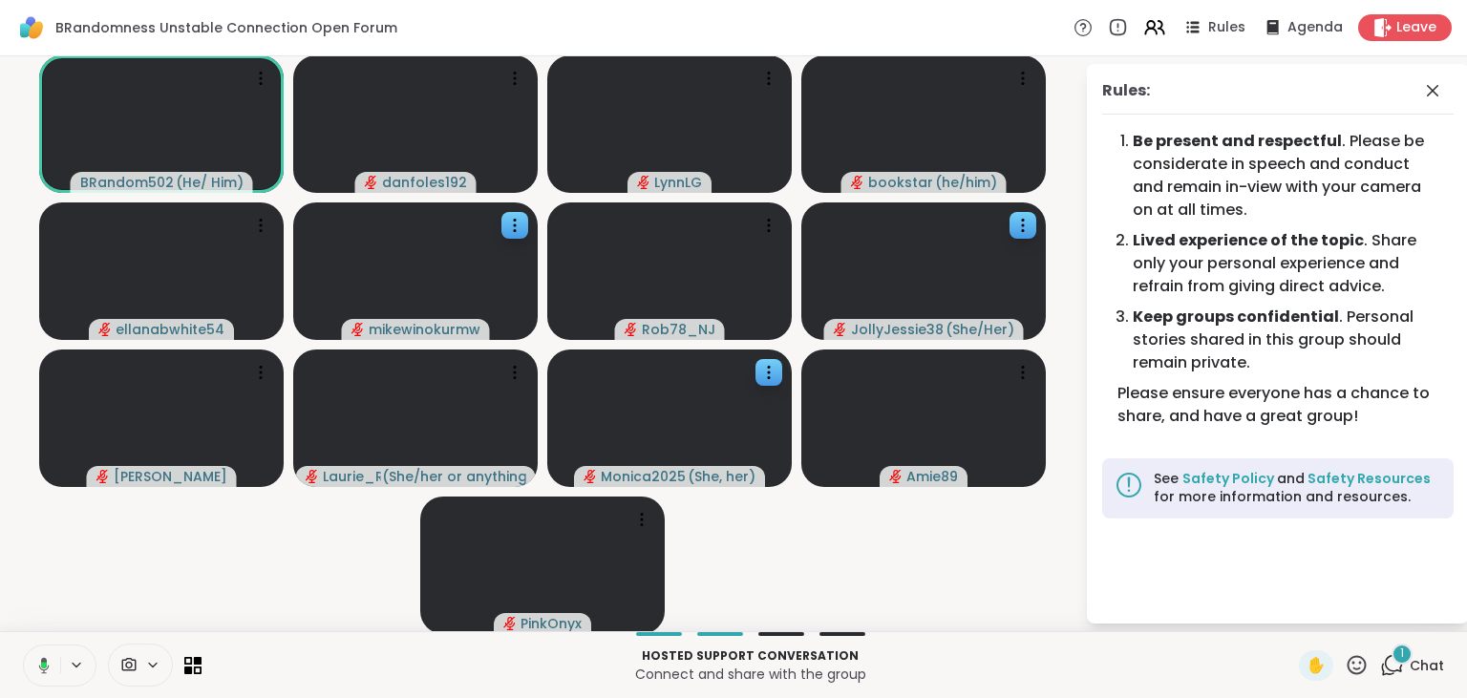
click at [1394, 662] on icon at bounding box center [1392, 665] width 24 height 24
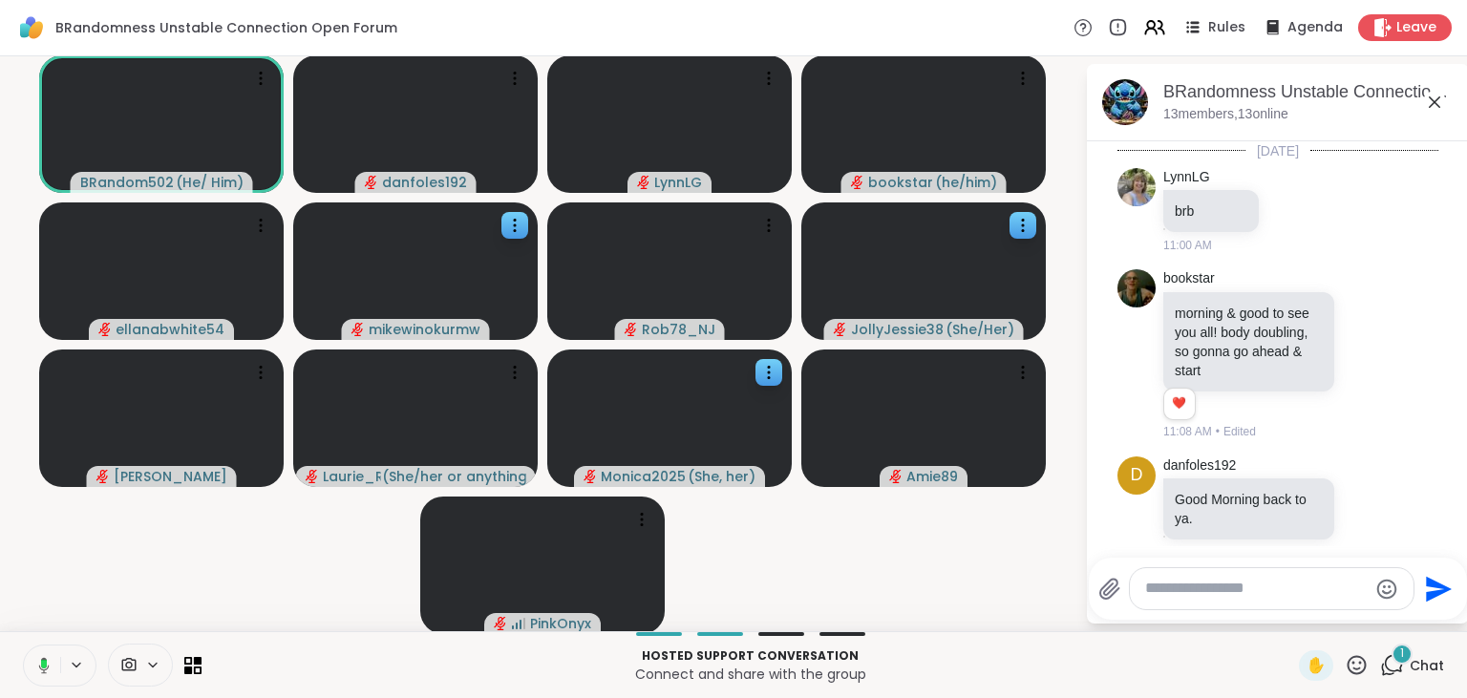
scroll to position [2150, 0]
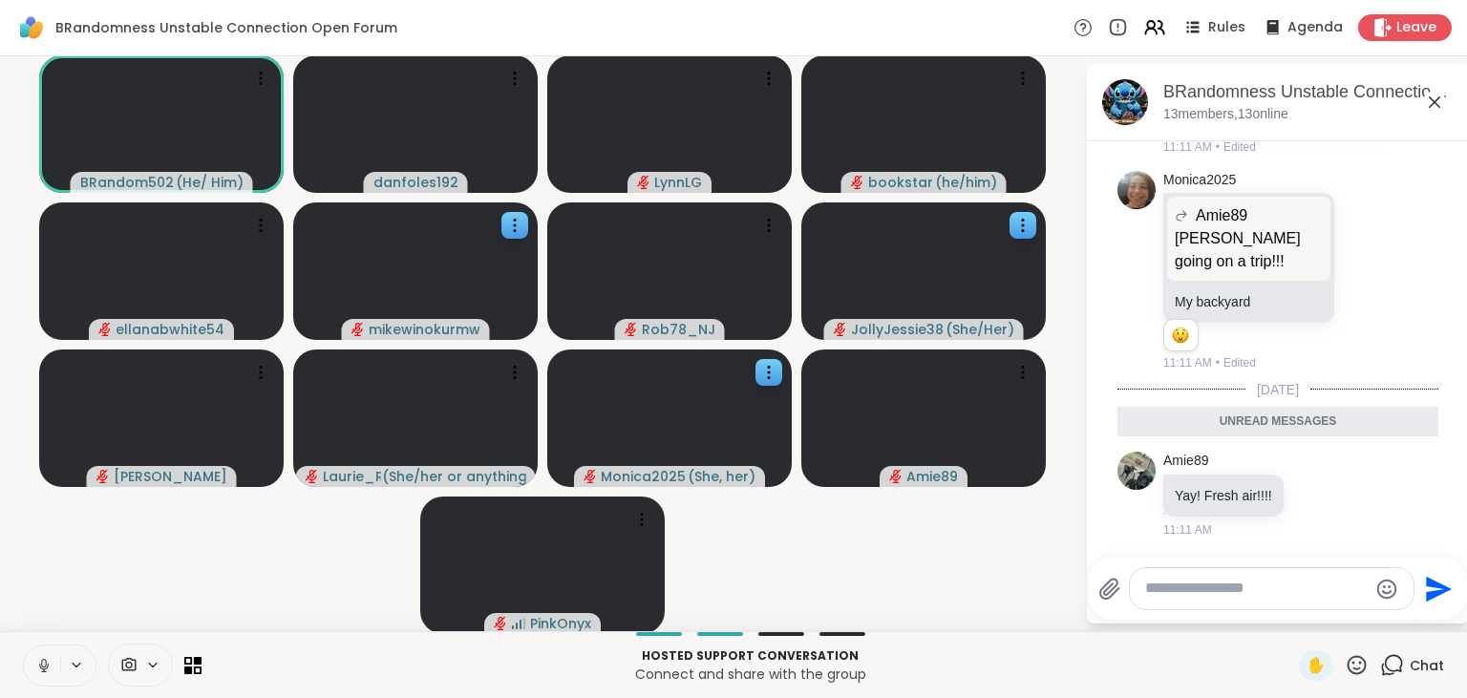
click at [42, 648] on button at bounding box center [42, 666] width 36 height 40
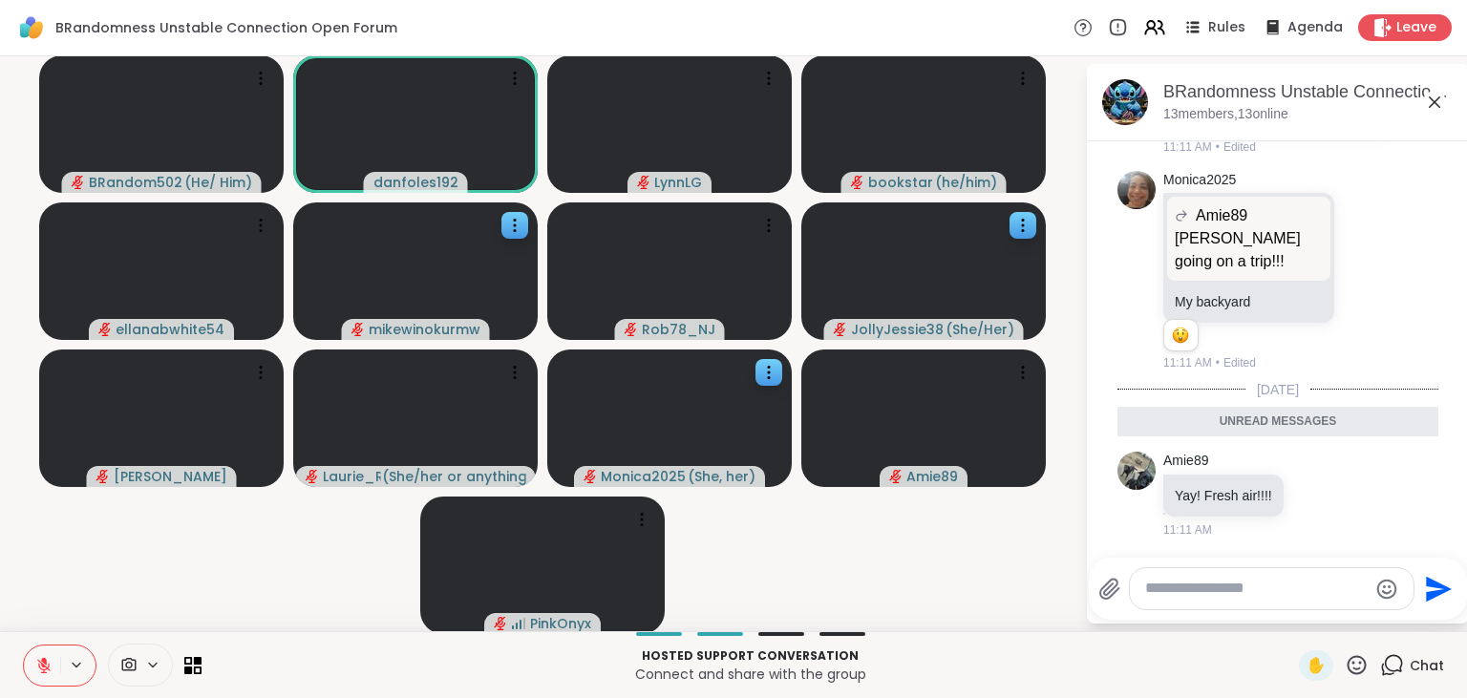
scroll to position [2224, 0]
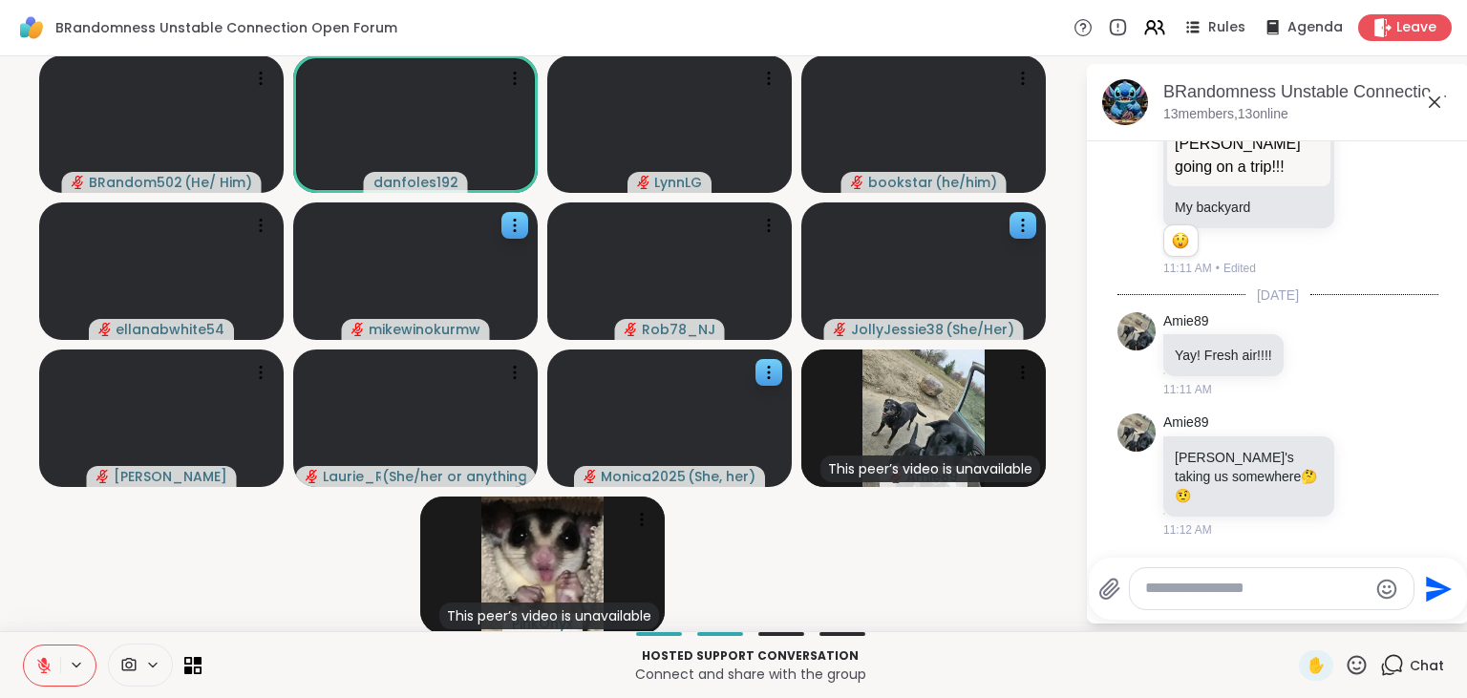
click at [32, 672] on button at bounding box center [42, 666] width 36 height 40
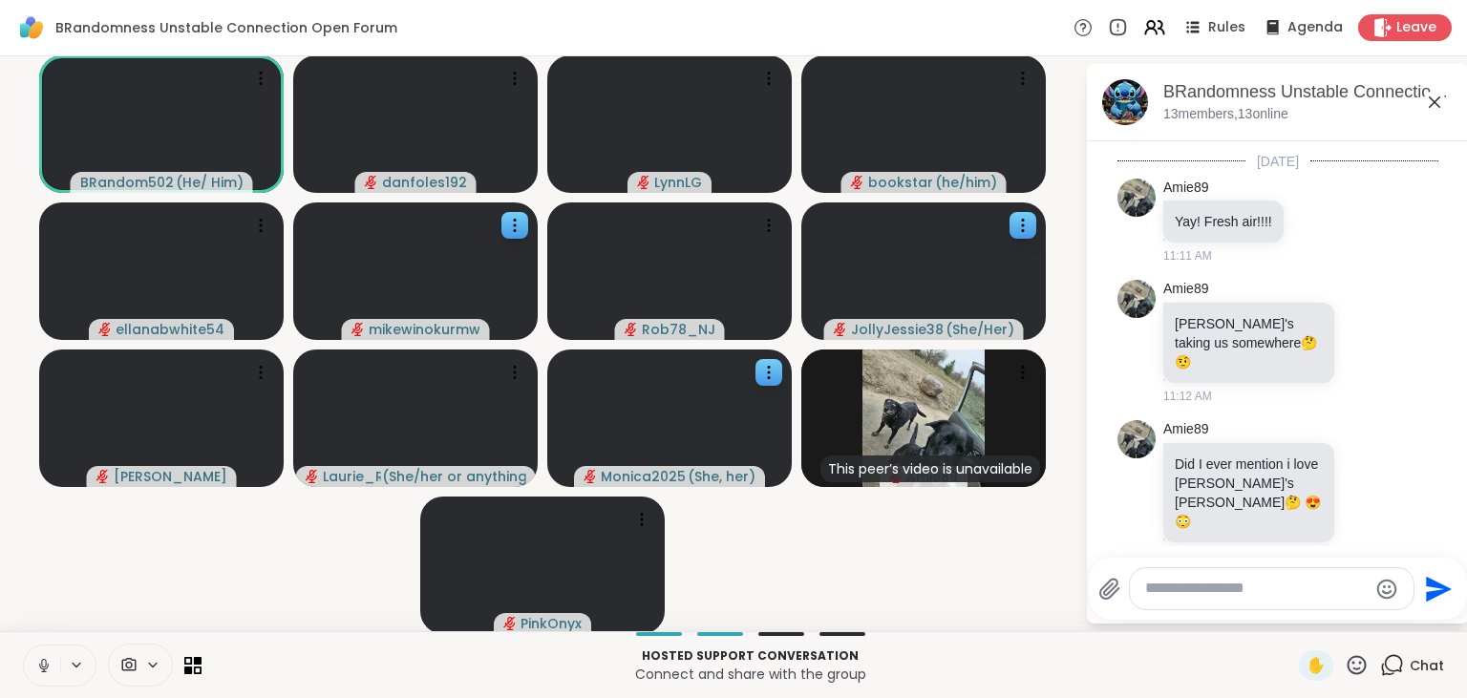
scroll to position [2484, 0]
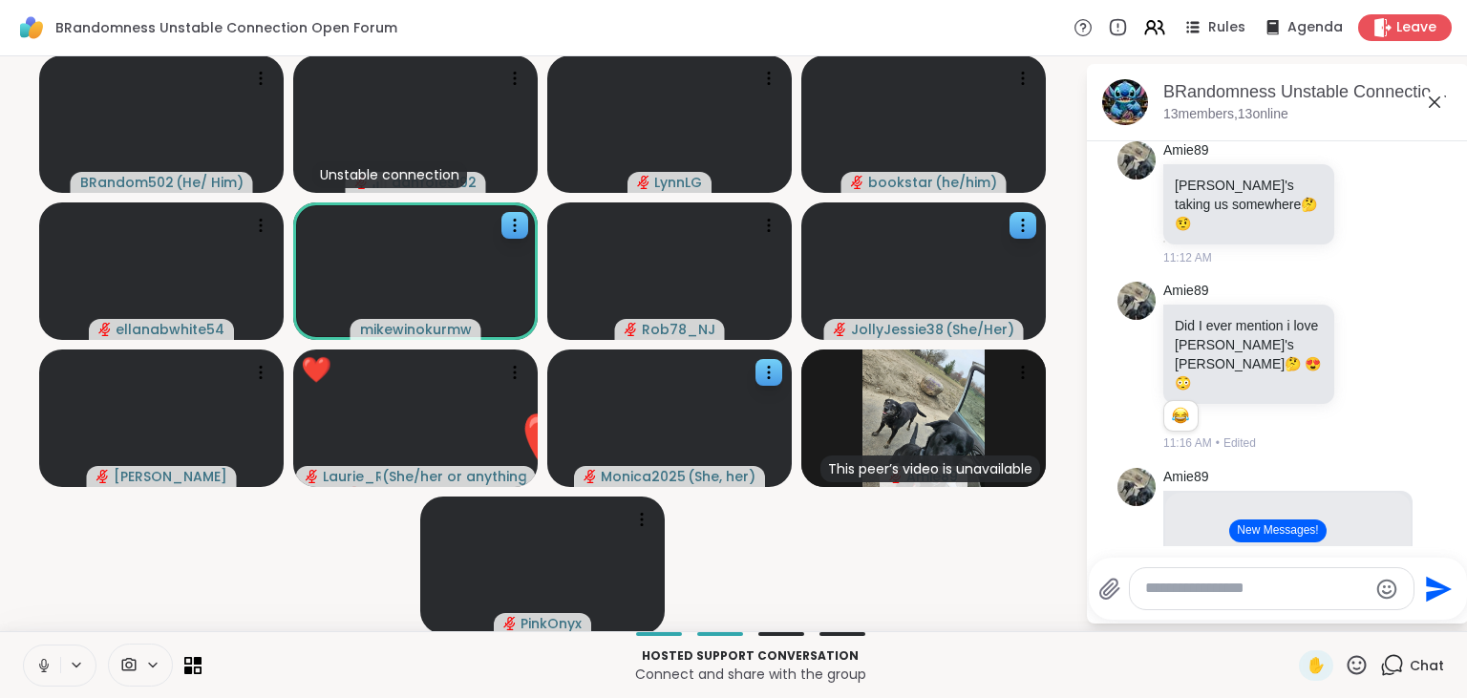
click at [1267, 534] on button "New Messages!" at bounding box center [1277, 531] width 96 height 23
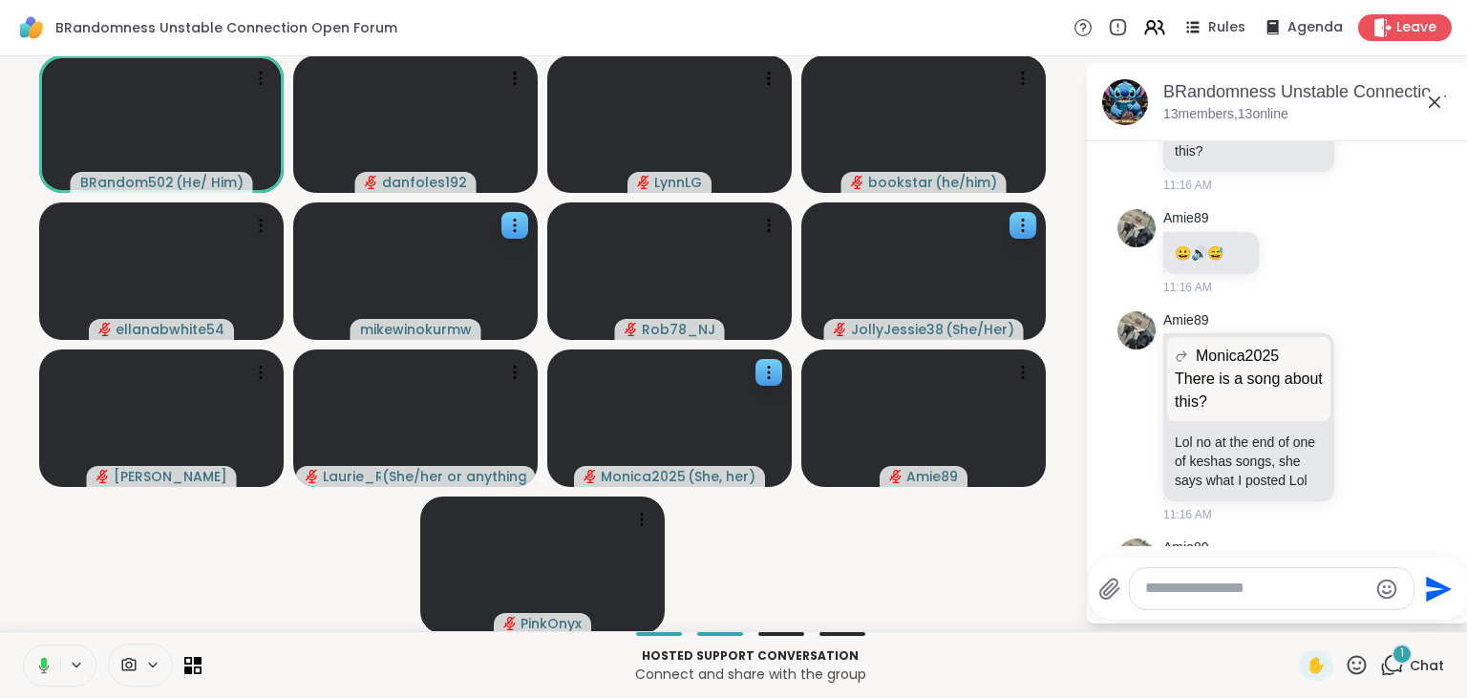
scroll to position [3549, 0]
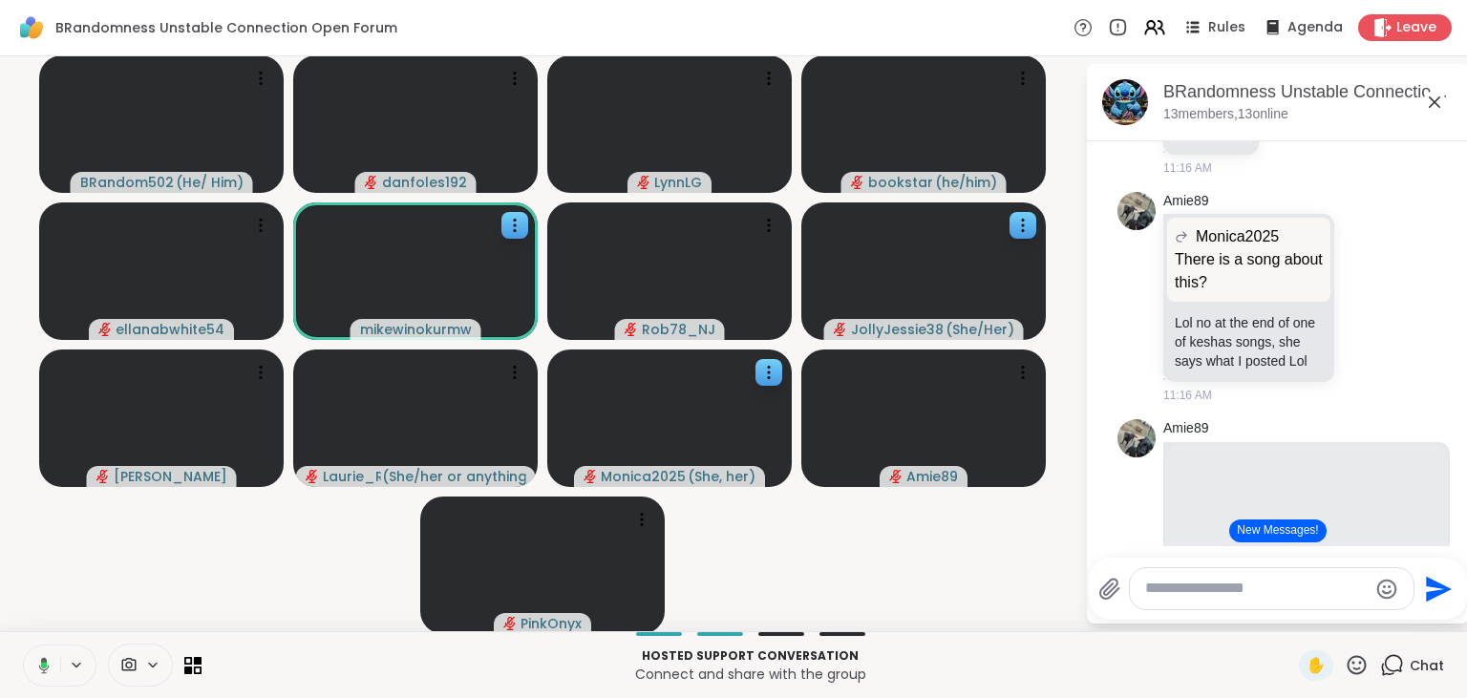
click at [1284, 539] on button "New Messages!" at bounding box center [1277, 531] width 96 height 23
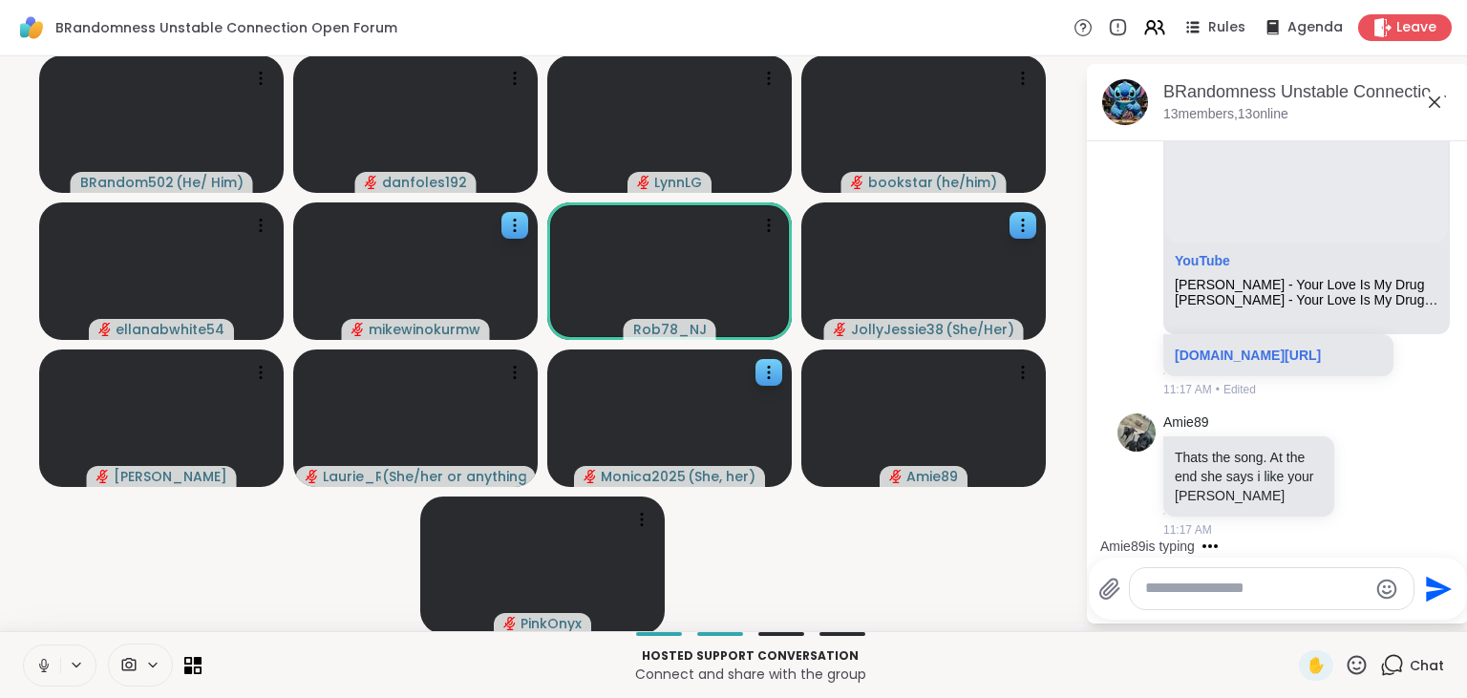
click at [40, 661] on icon at bounding box center [43, 665] width 17 height 17
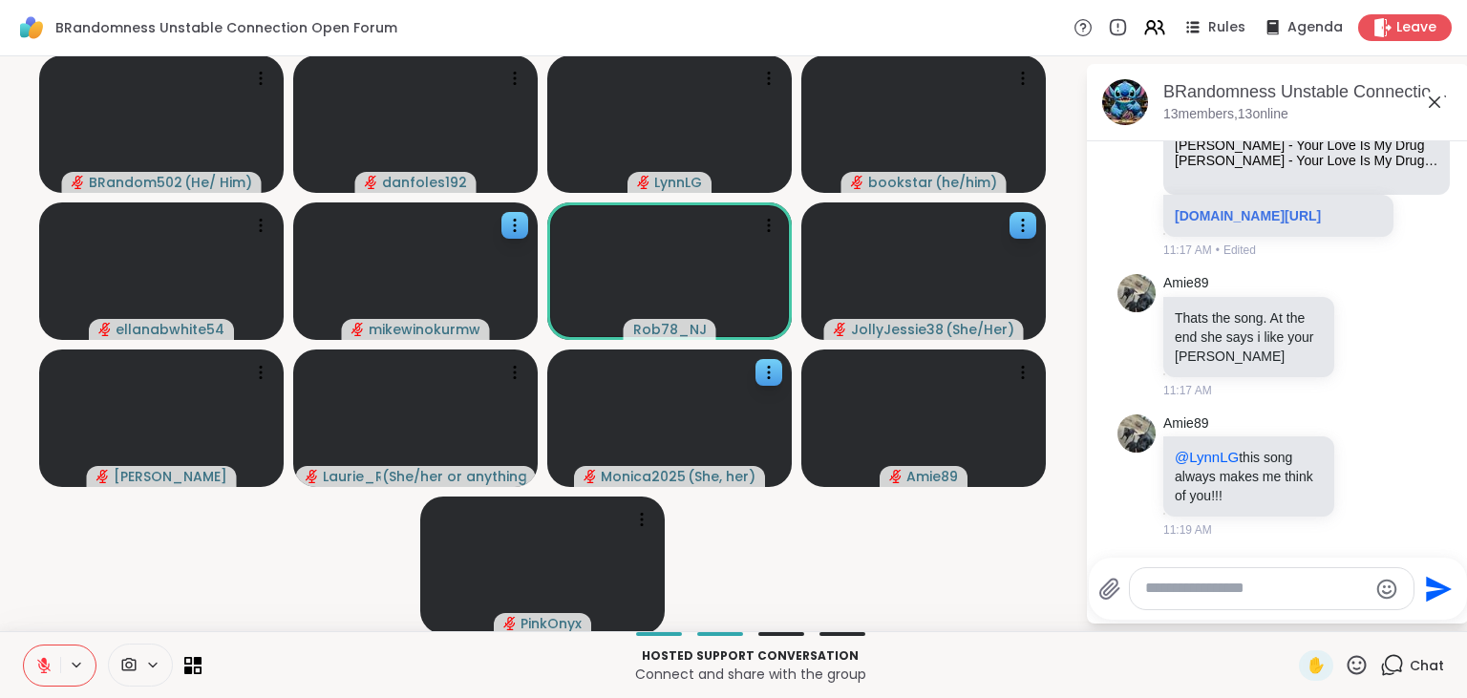
scroll to position [4336, 0]
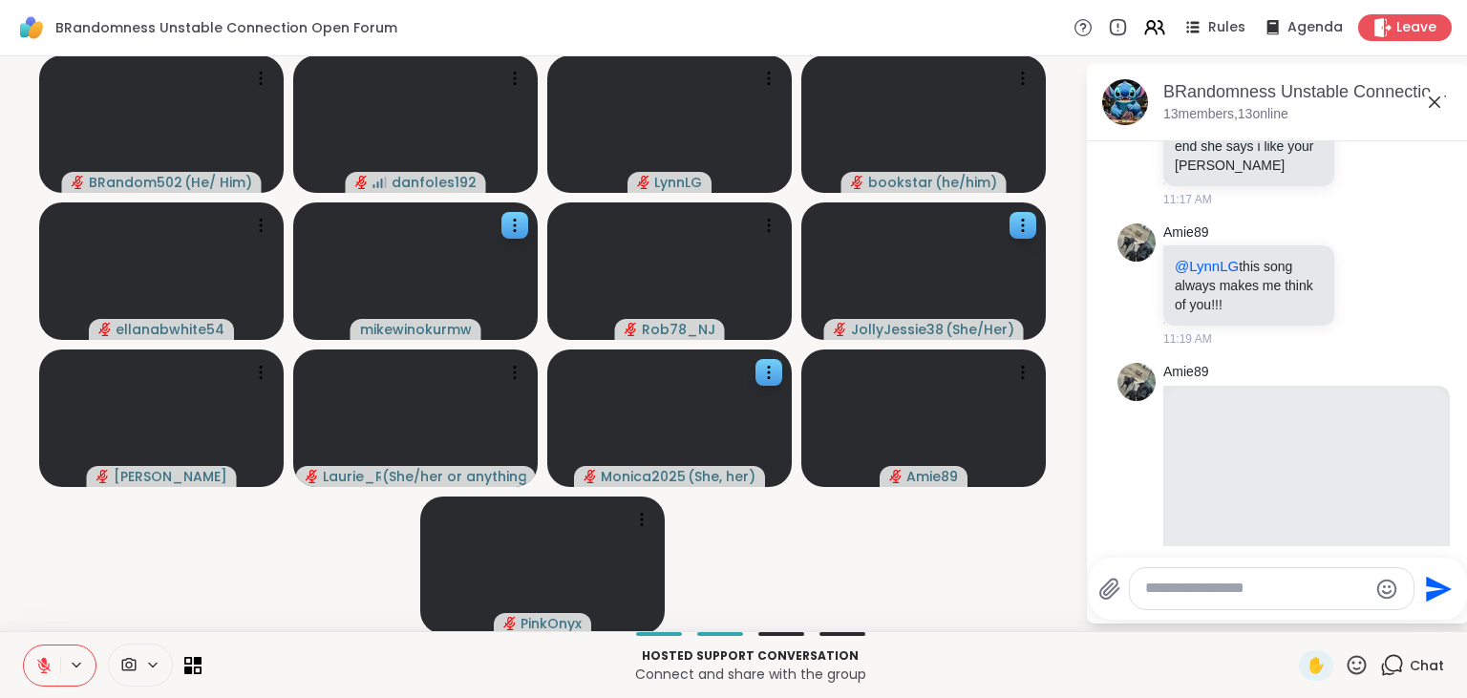
click at [40, 661] on icon at bounding box center [43, 665] width 17 height 17
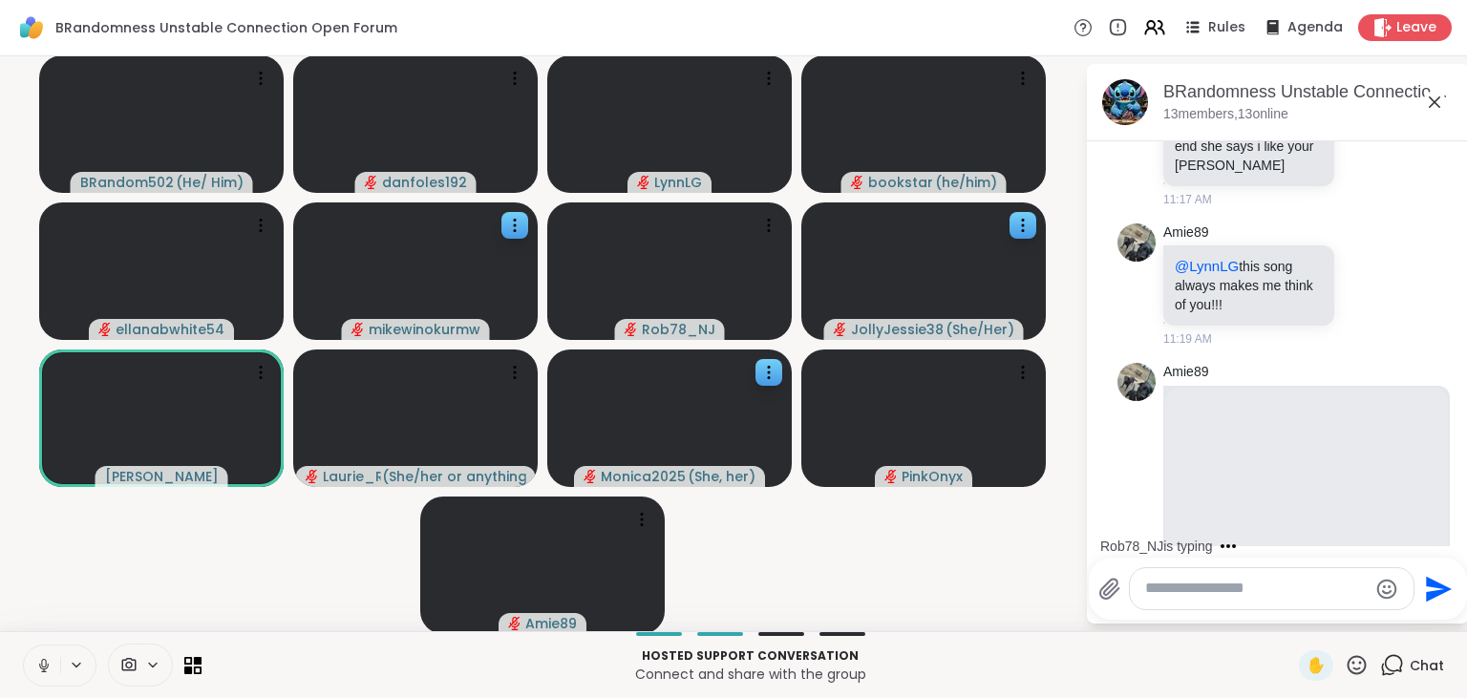
click at [1397, 663] on icon at bounding box center [1392, 665] width 24 height 24
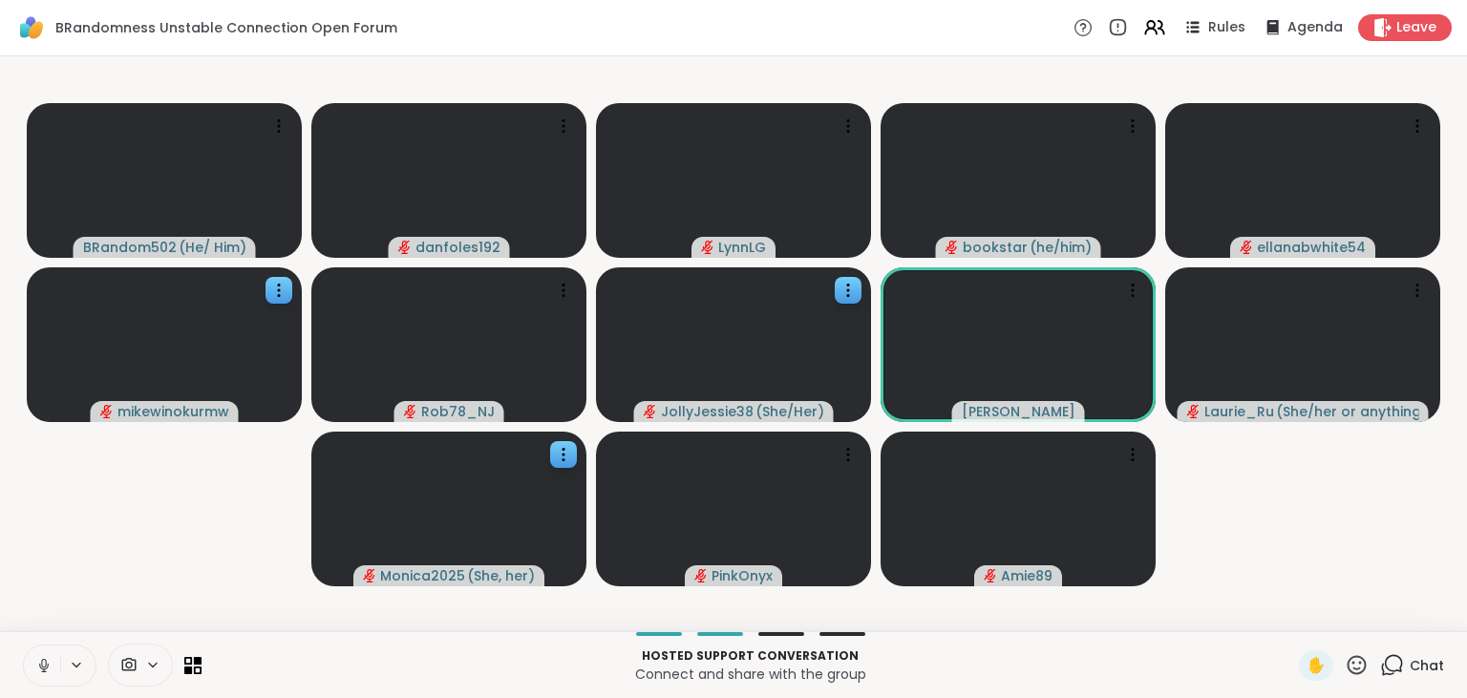
click at [1397, 663] on icon at bounding box center [1392, 665] width 24 height 24
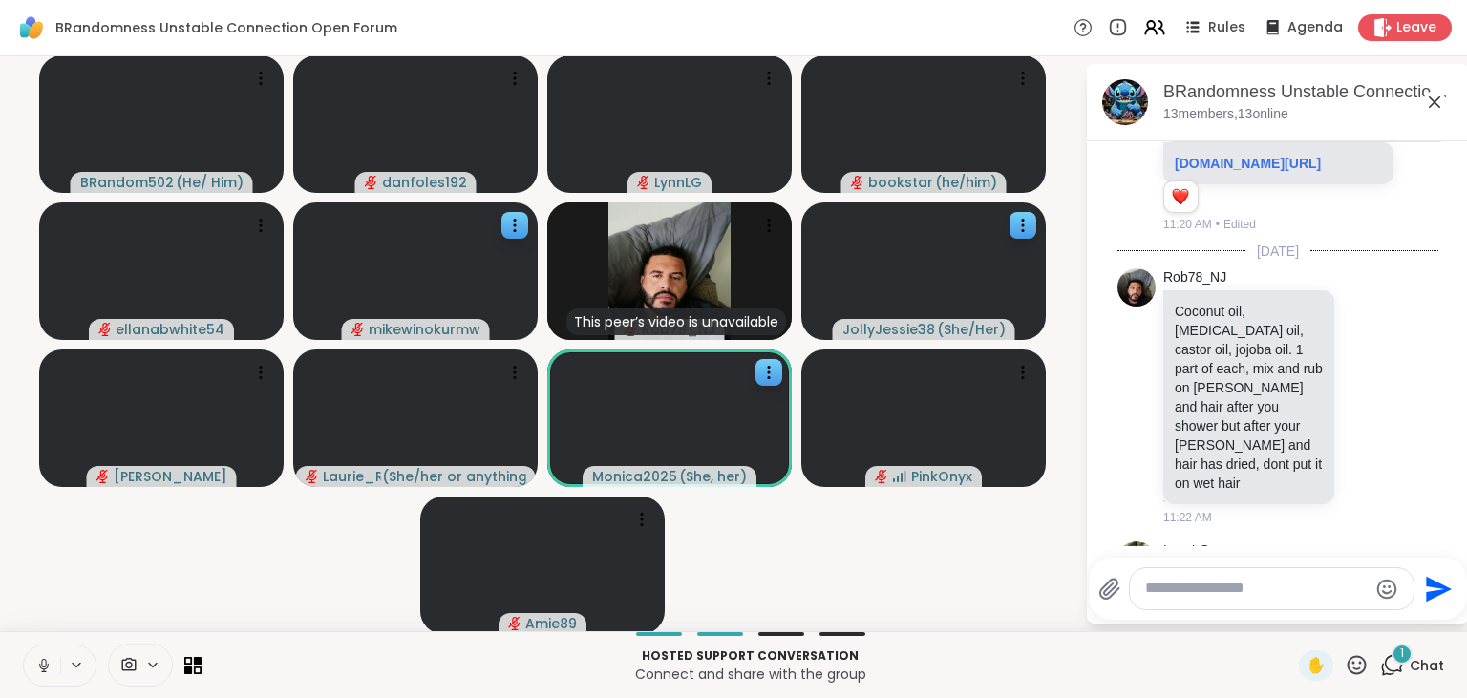
scroll to position [5049, 0]
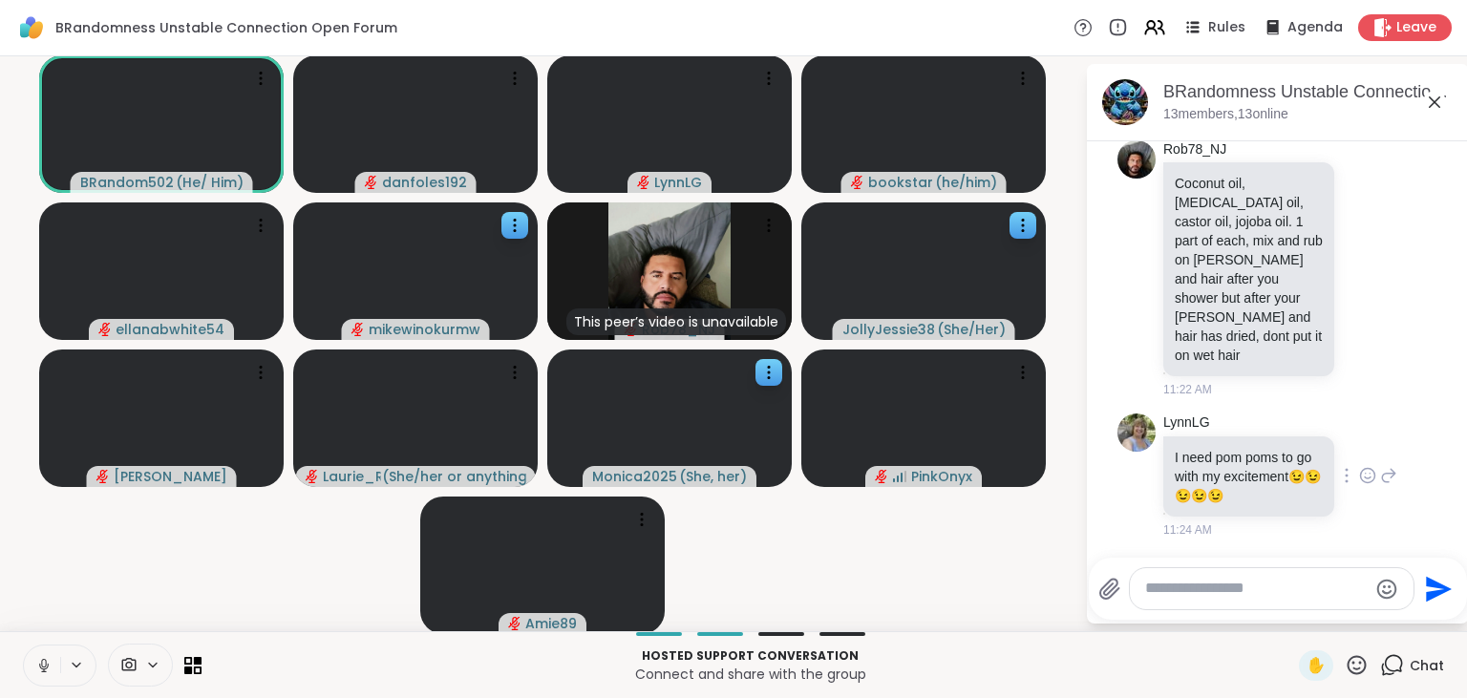
click at [1369, 477] on icon at bounding box center [1367, 475] width 17 height 19
click at [1219, 442] on div "Select Reaction: Heart" at bounding box center [1215, 444] width 17 height 17
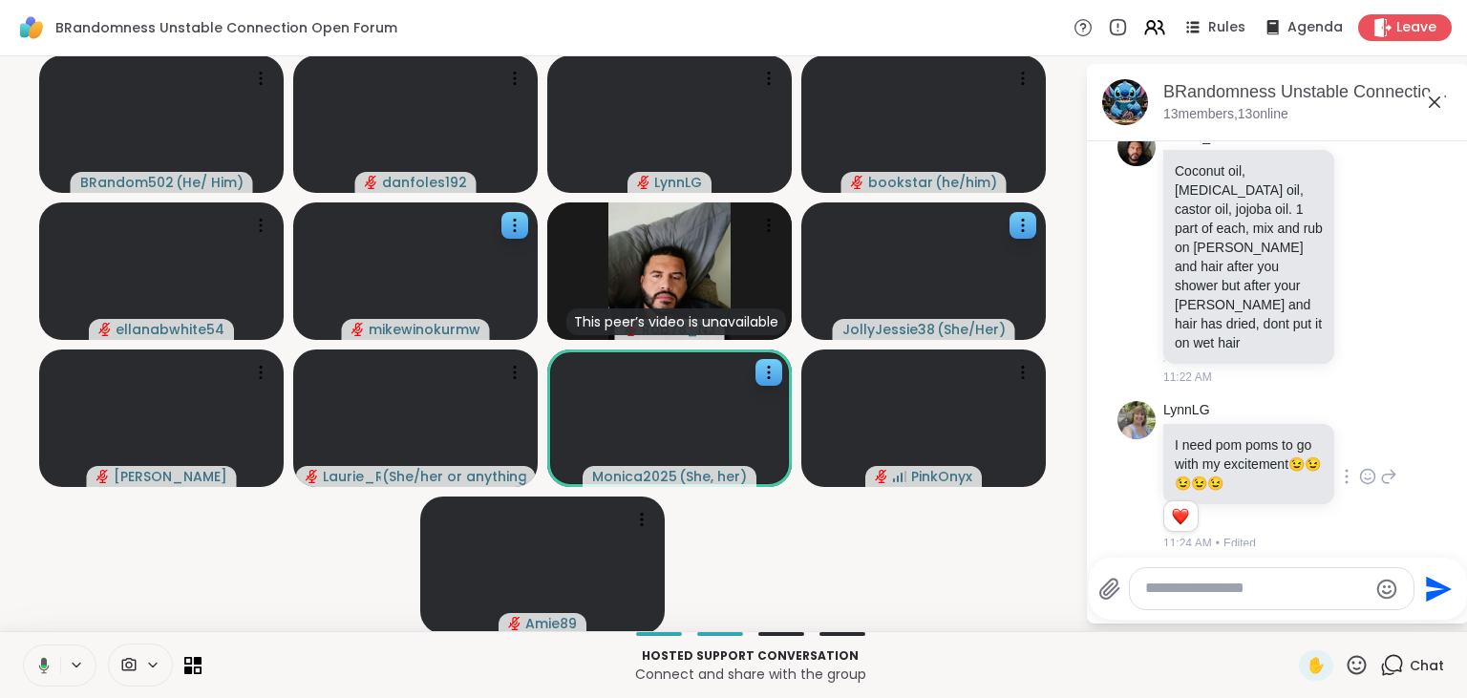
scroll to position [5076, 0]
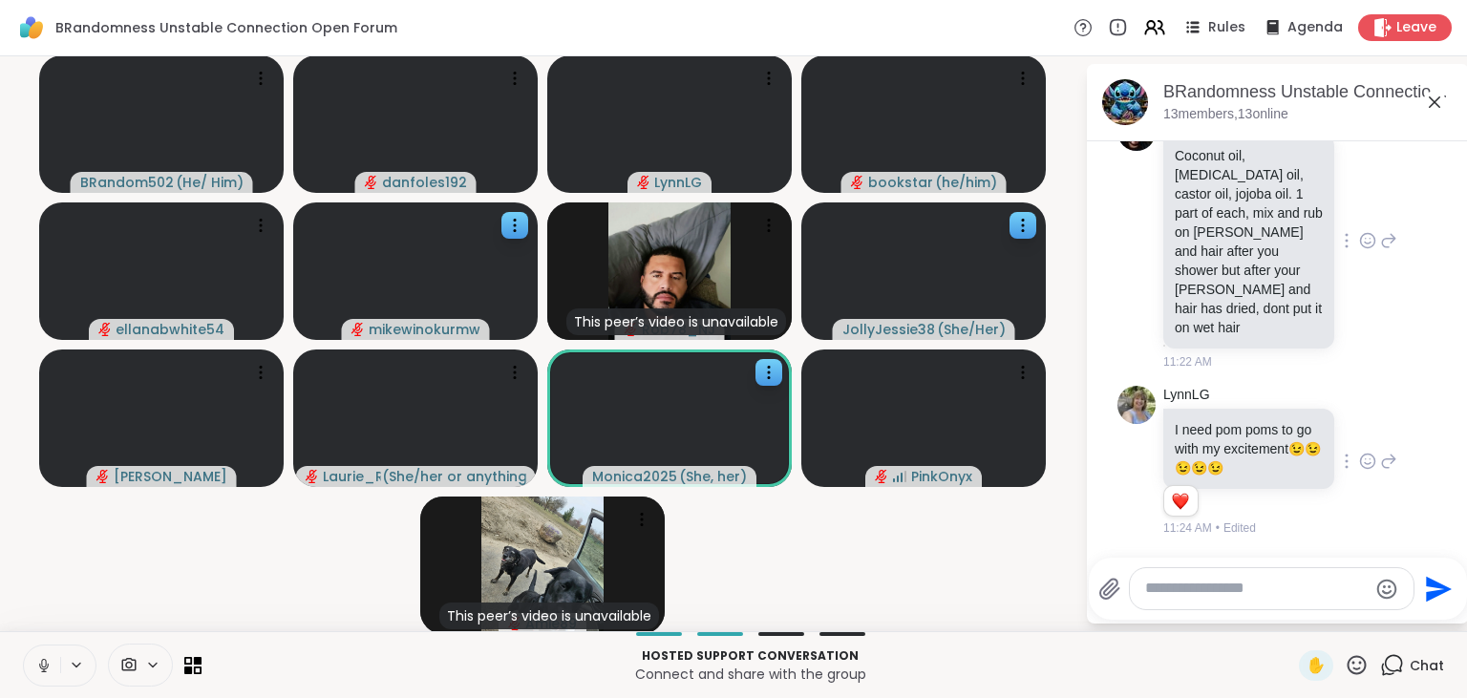
click at [1369, 247] on icon at bounding box center [1368, 240] width 14 height 14
click at [1212, 219] on div "Select Reaction: Heart" at bounding box center [1215, 210] width 17 height 17
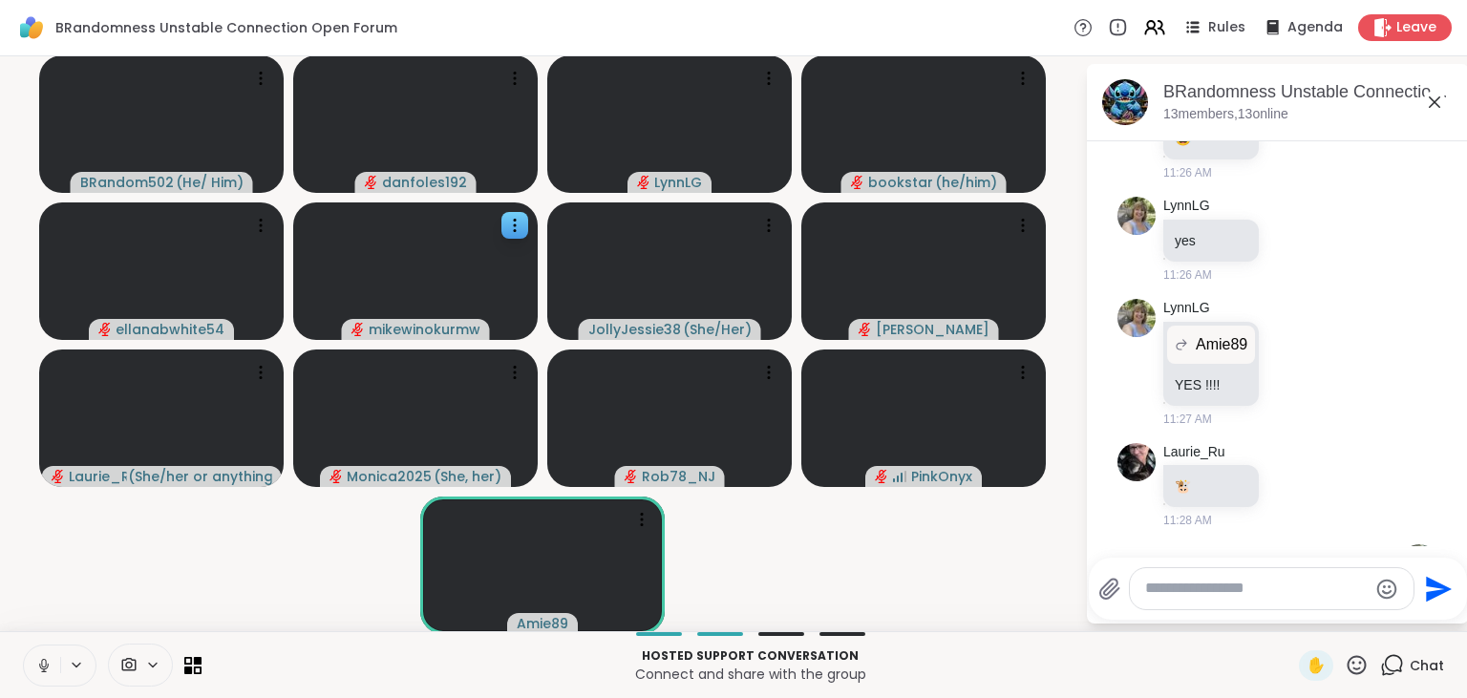
scroll to position [6417, 0]
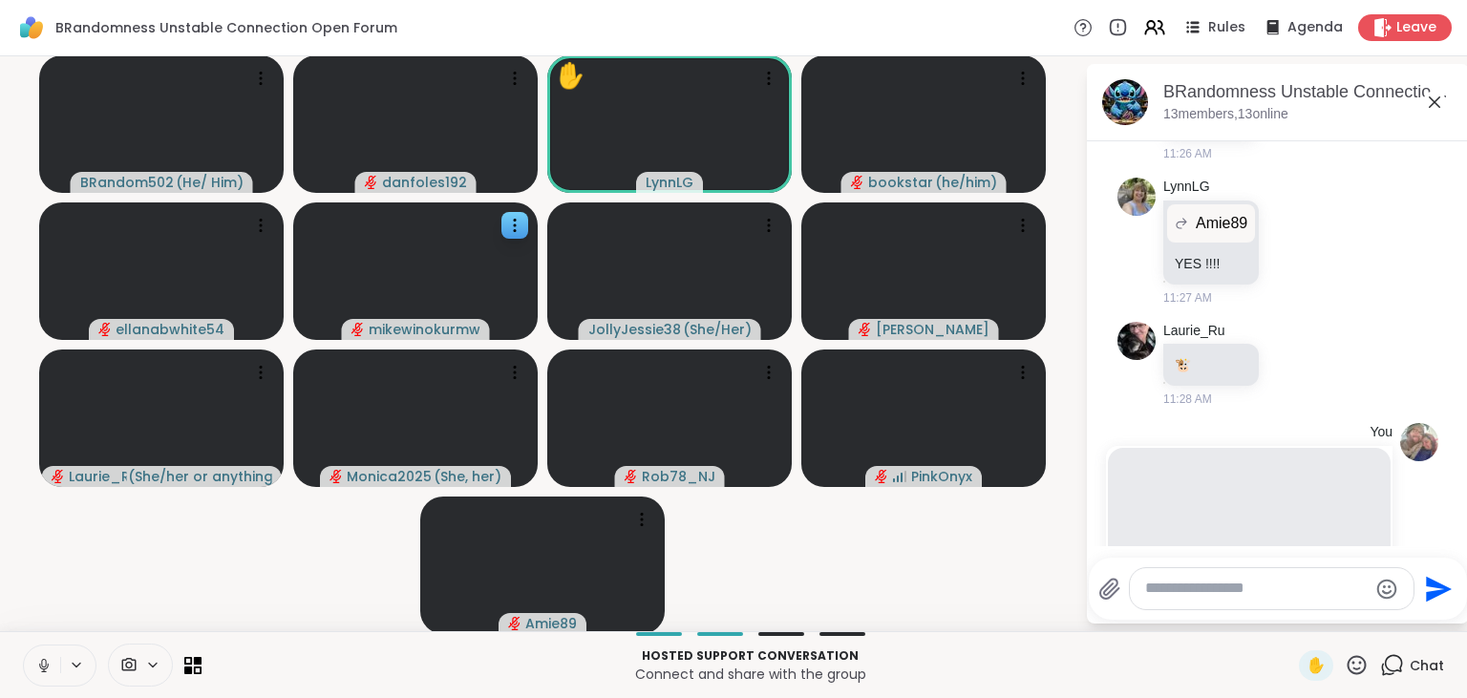
click at [48, 663] on icon at bounding box center [43, 665] width 17 height 17
click at [39, 665] on icon at bounding box center [43, 665] width 13 height 13
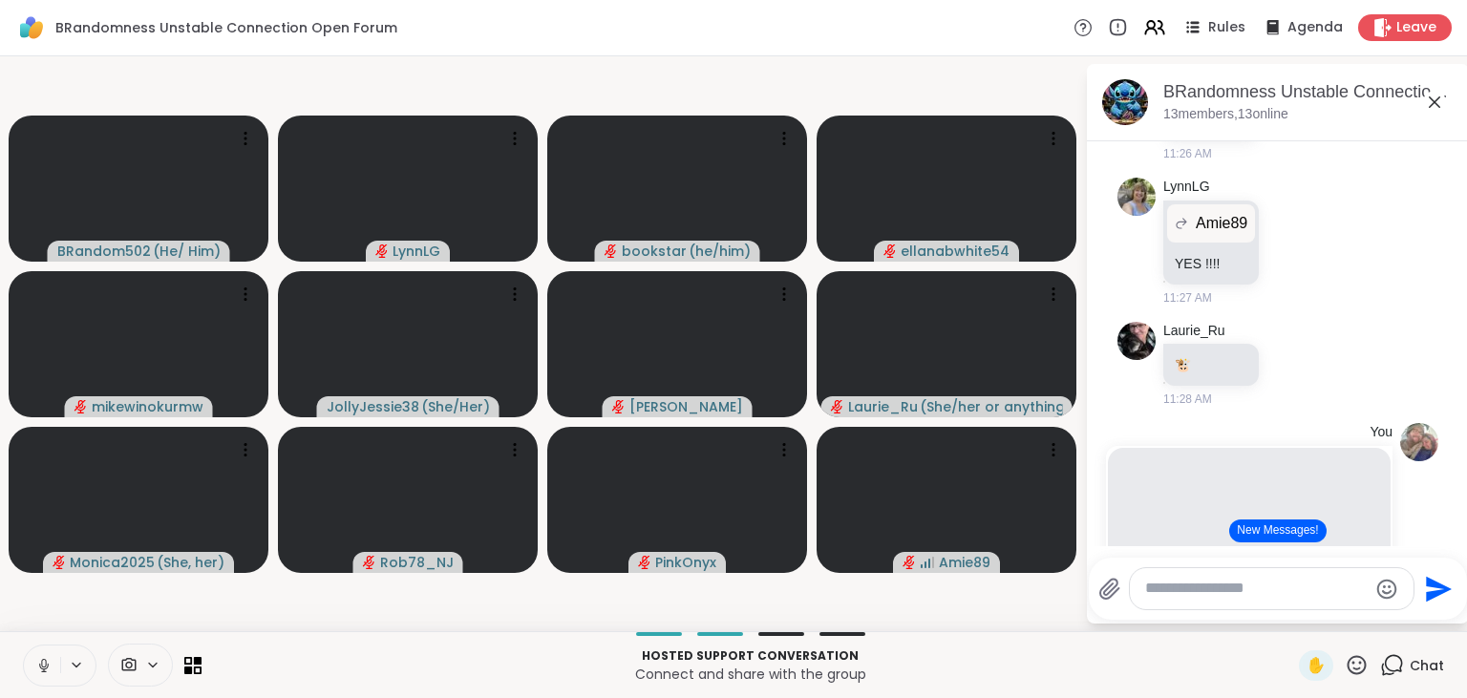
click at [1389, 667] on icon at bounding box center [1392, 665] width 24 height 24
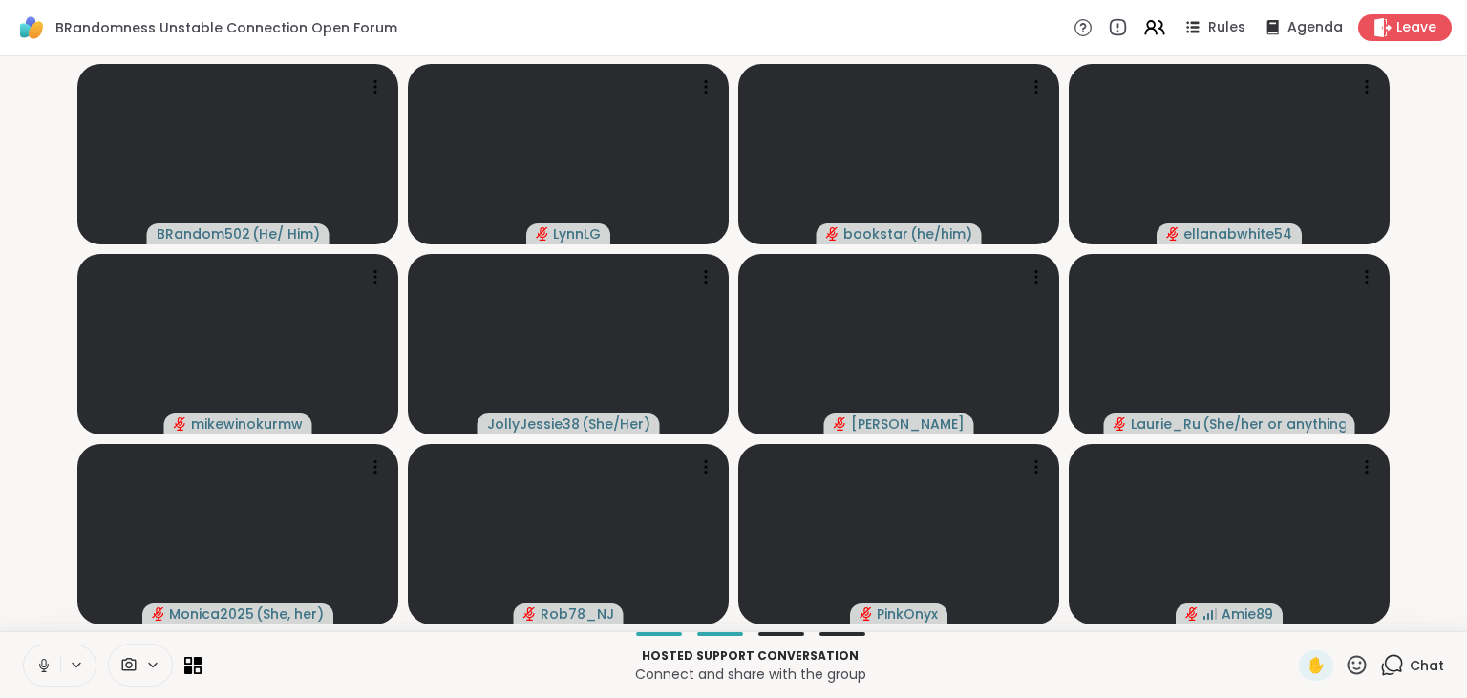
click at [1389, 667] on icon at bounding box center [1392, 665] width 24 height 24
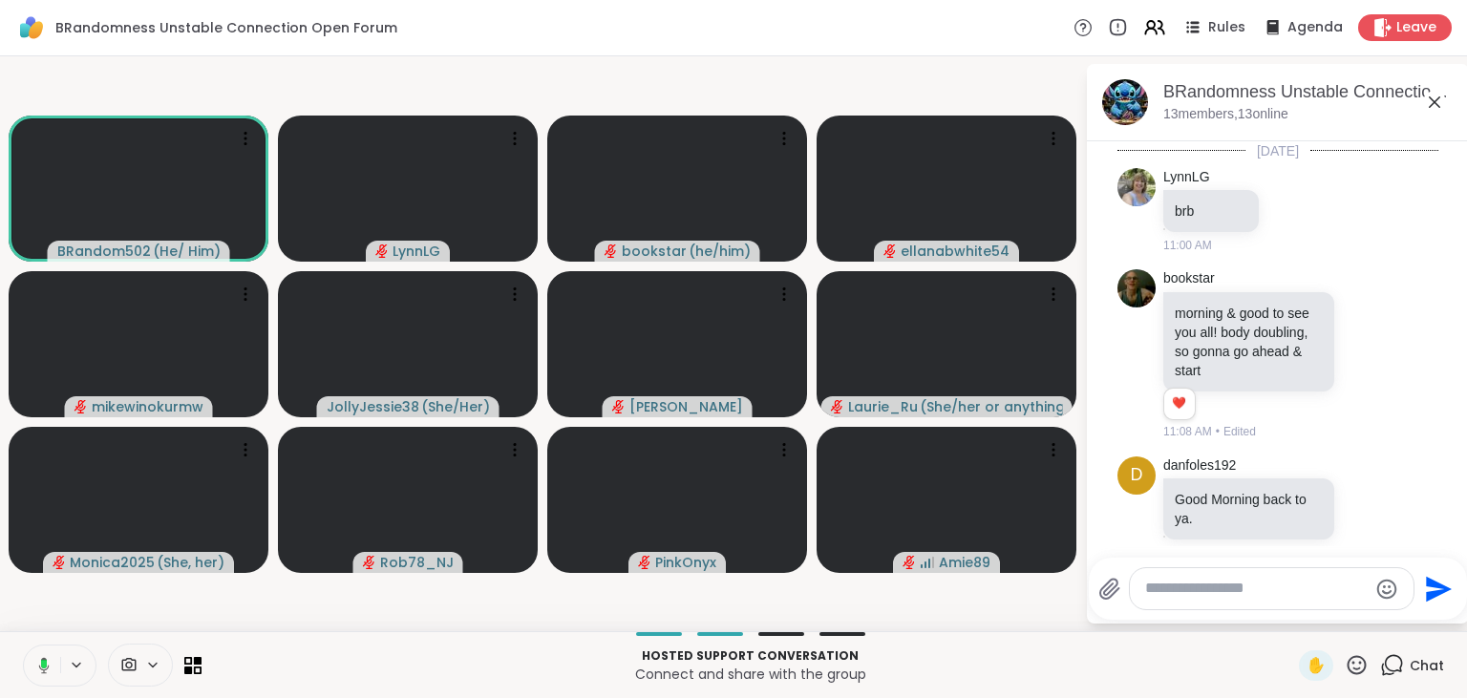
scroll to position [6962, 0]
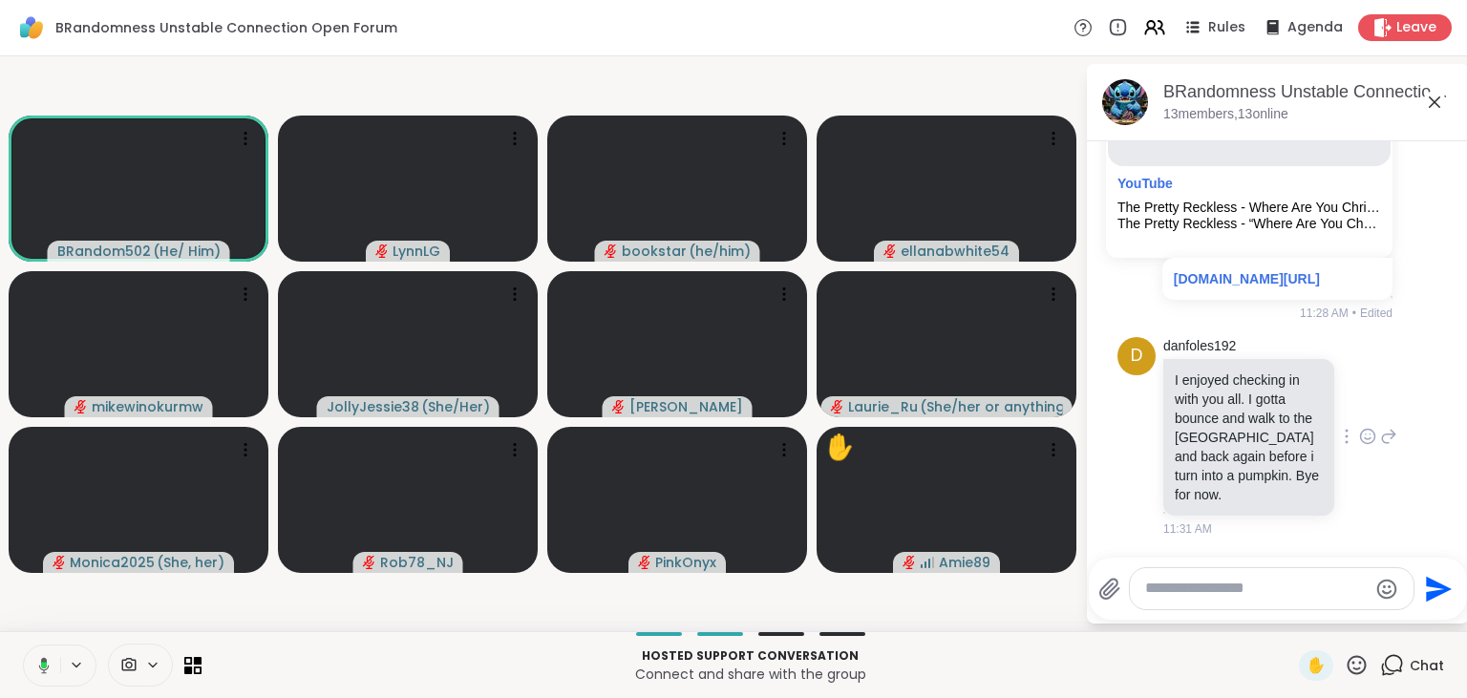
click at [1362, 439] on icon at bounding box center [1368, 437] width 14 height 14
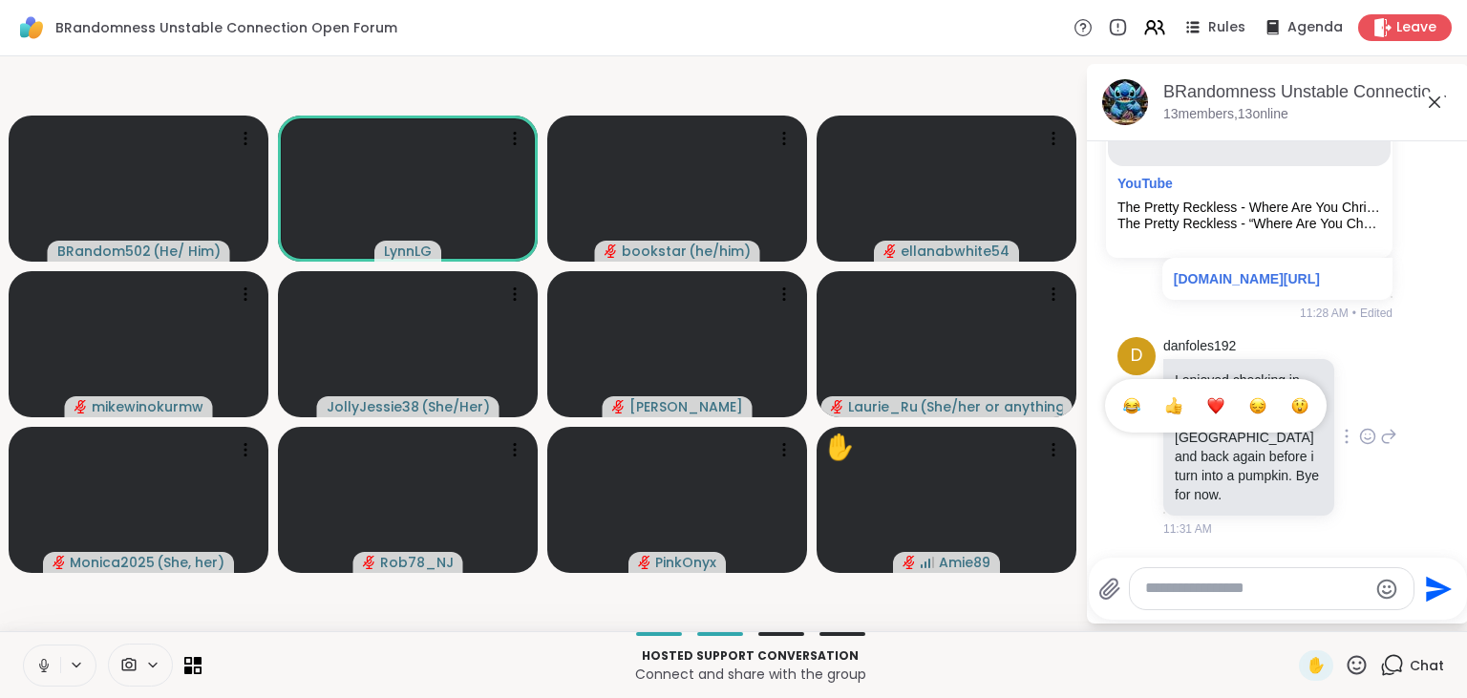
click at [1212, 409] on div "Select Reaction: Heart" at bounding box center [1215, 405] width 17 height 17
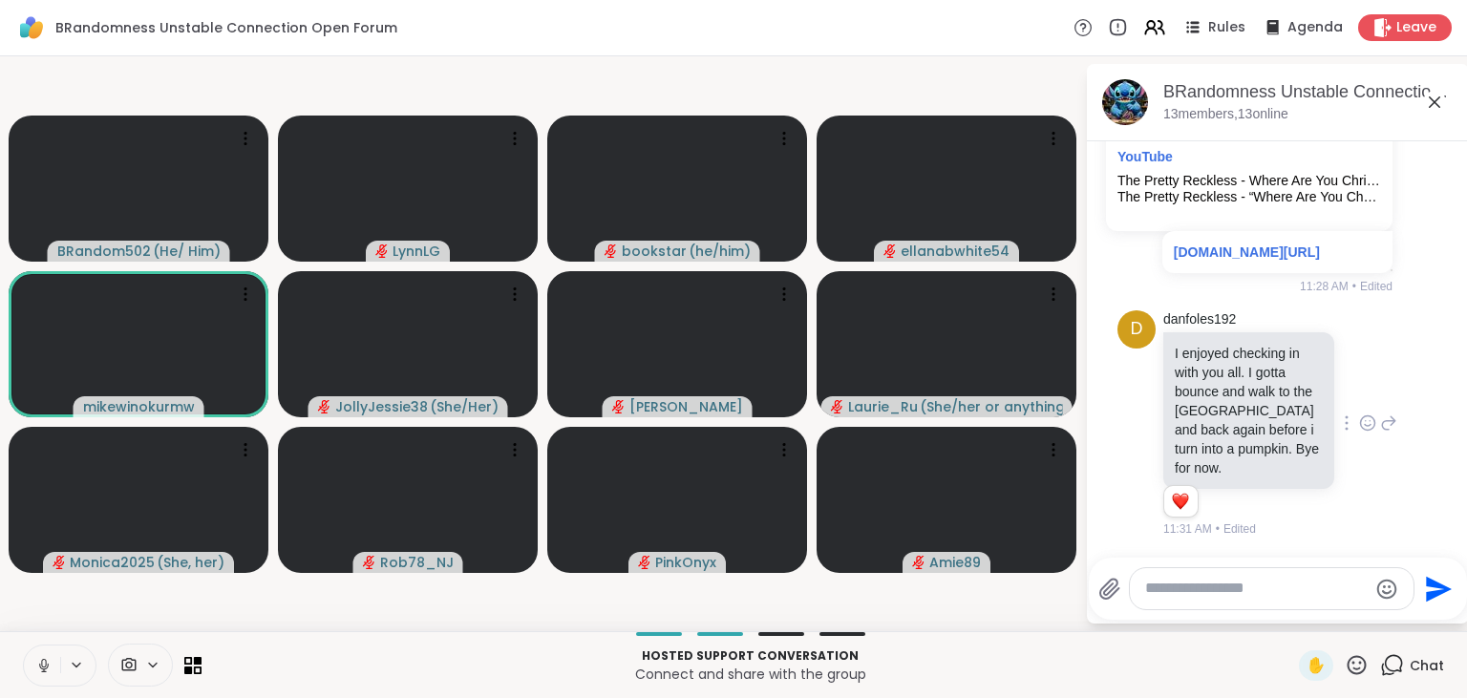
scroll to position [7110, 0]
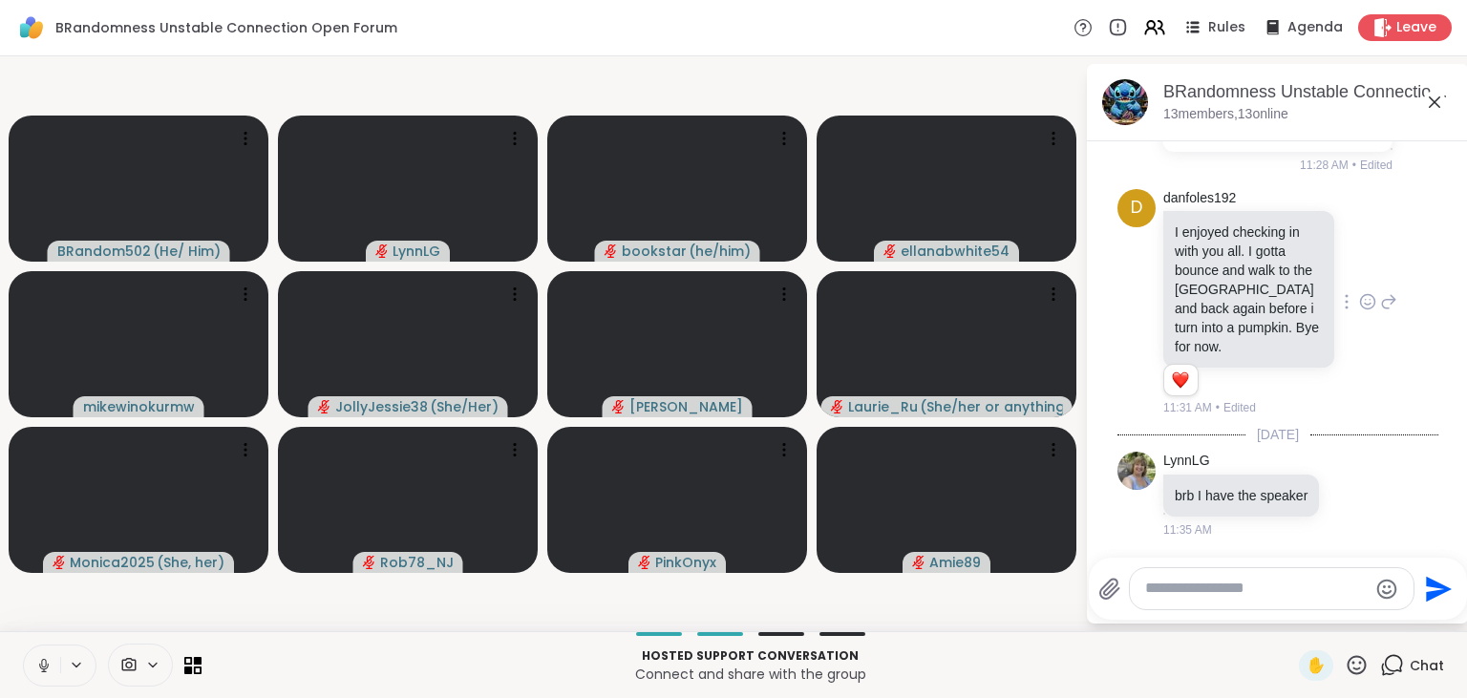
click at [40, 662] on icon at bounding box center [43, 665] width 17 height 17
click at [40, 662] on icon at bounding box center [43, 665] width 13 height 13
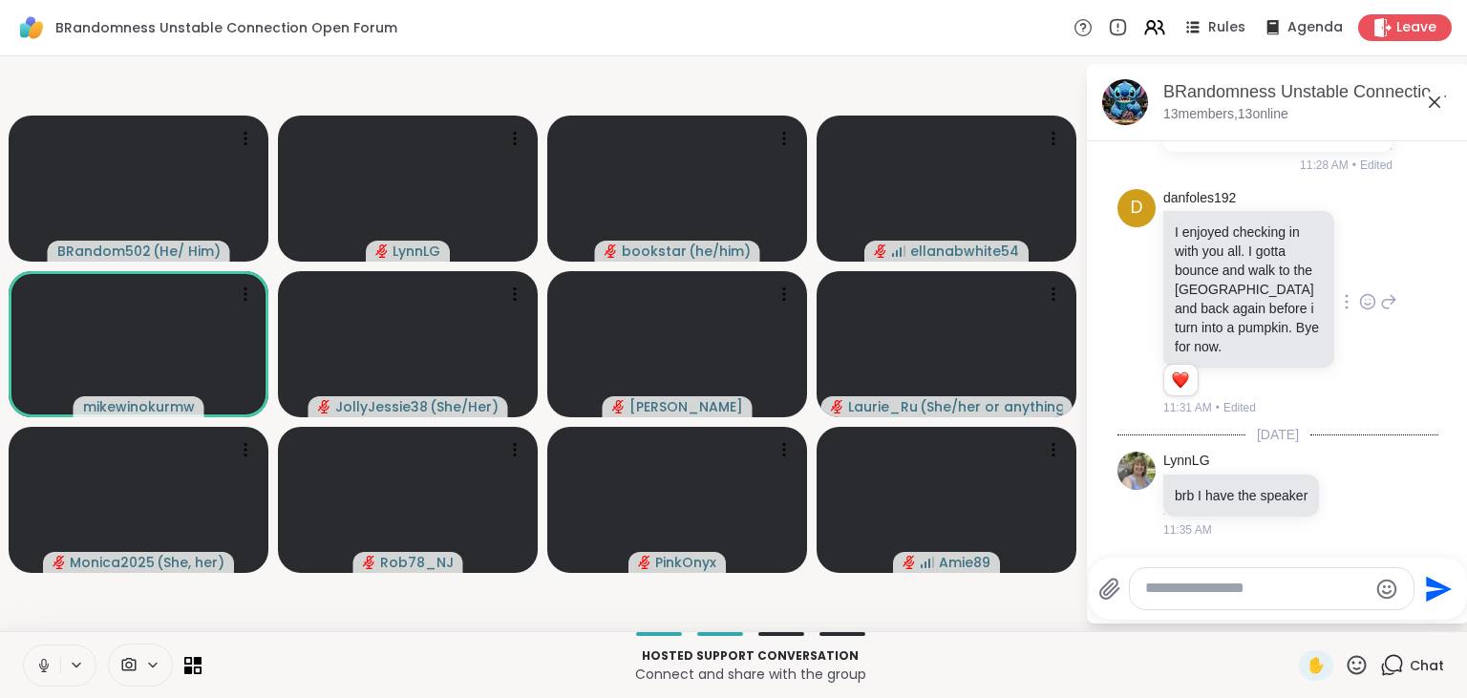
scroll to position [7268, 0]
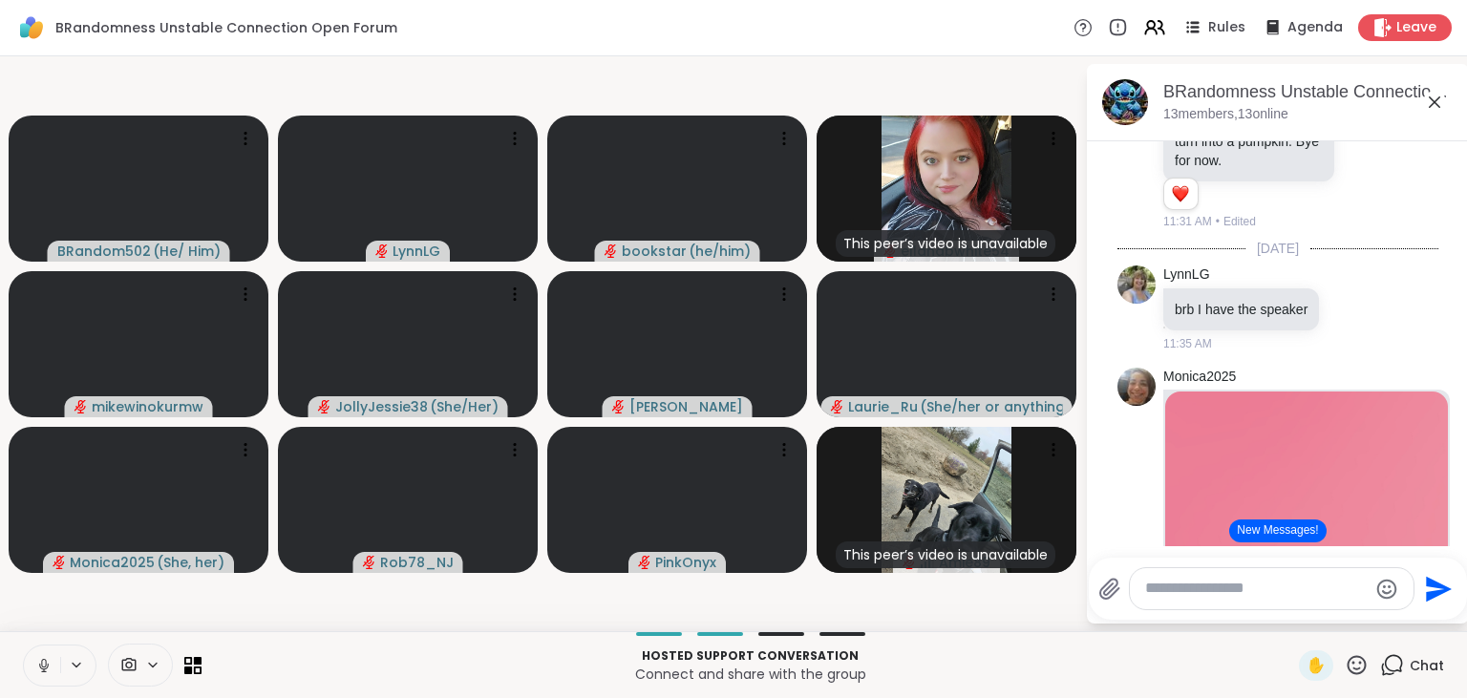
click at [1270, 539] on button "New Messages!" at bounding box center [1277, 531] width 96 height 23
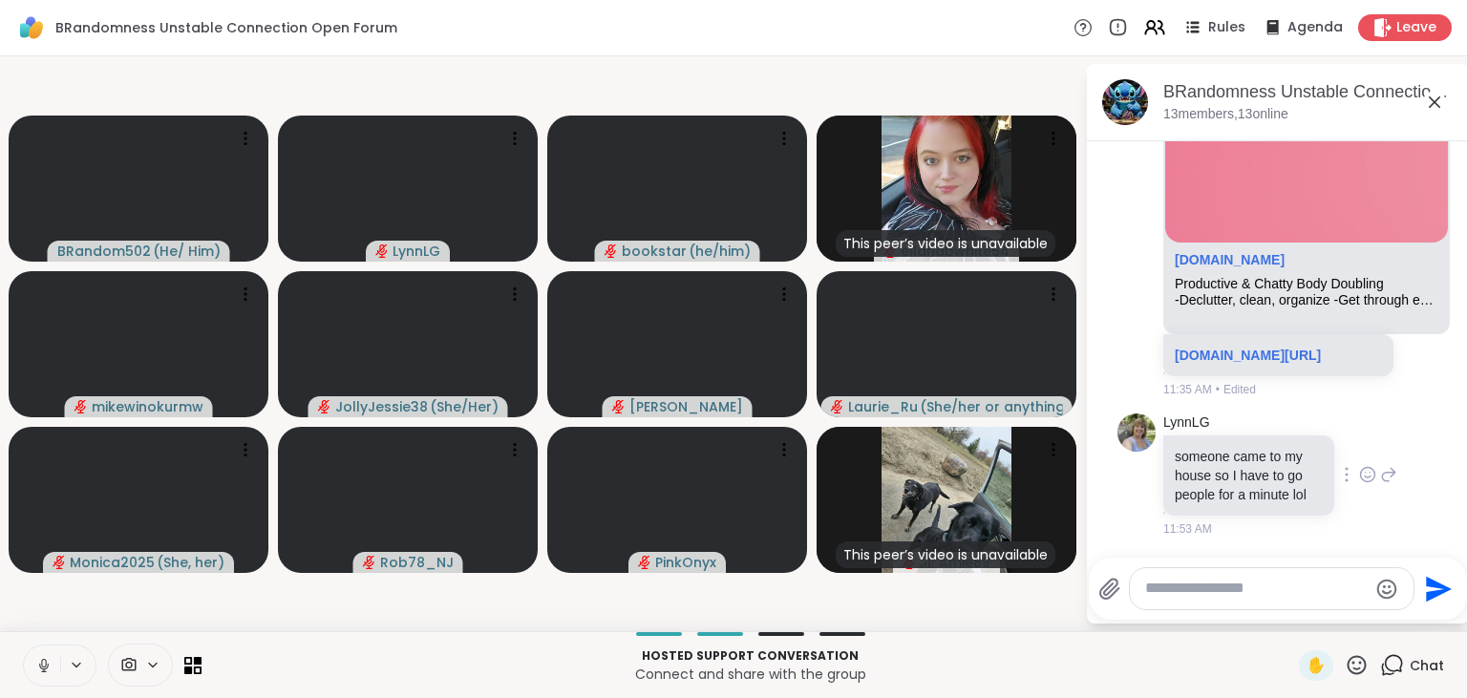
click at [1377, 473] on div at bounding box center [1367, 474] width 59 height 23
click at [1374, 474] on icon at bounding box center [1368, 475] width 14 height 14
click at [1222, 440] on div "Select Reaction: Heart" at bounding box center [1215, 443] width 17 height 17
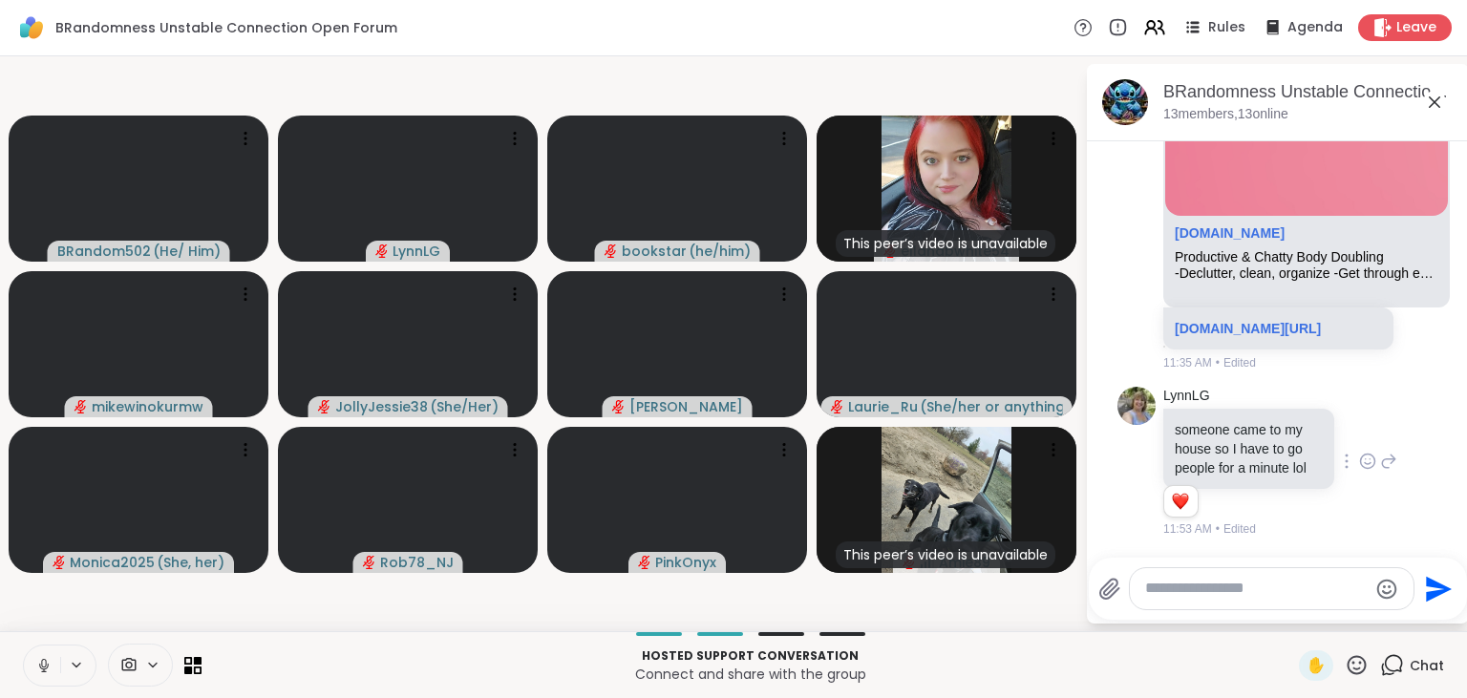
click at [44, 659] on icon at bounding box center [43, 665] width 17 height 17
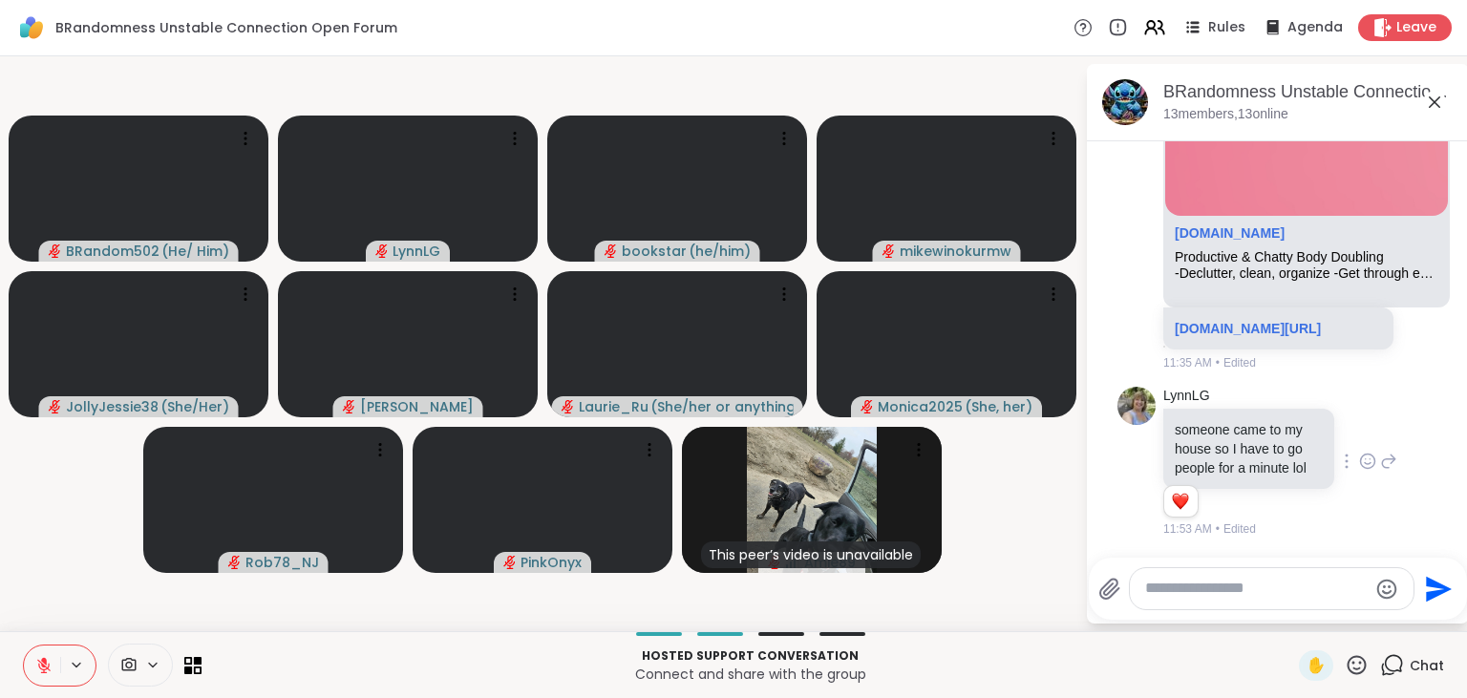
click at [44, 659] on icon at bounding box center [44, 661] width 6 height 8
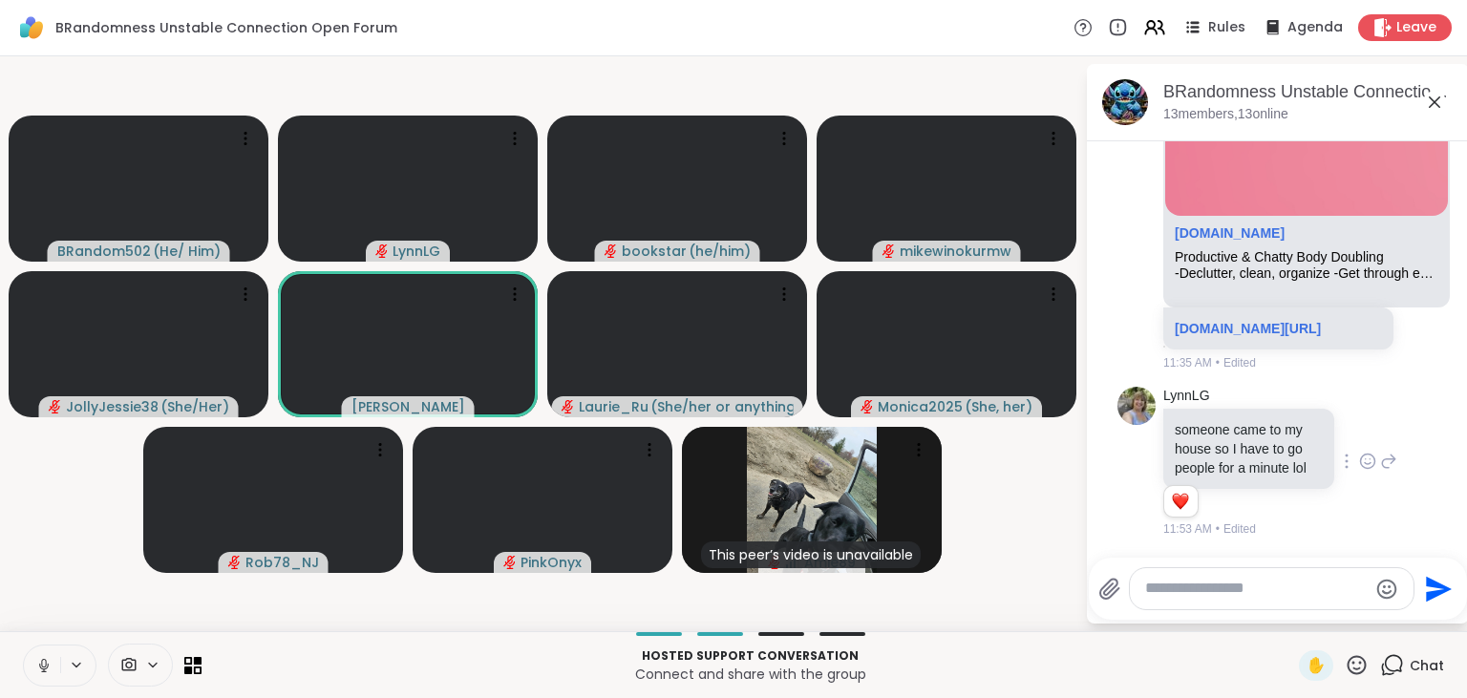
click at [44, 659] on icon at bounding box center [43, 665] width 17 height 17
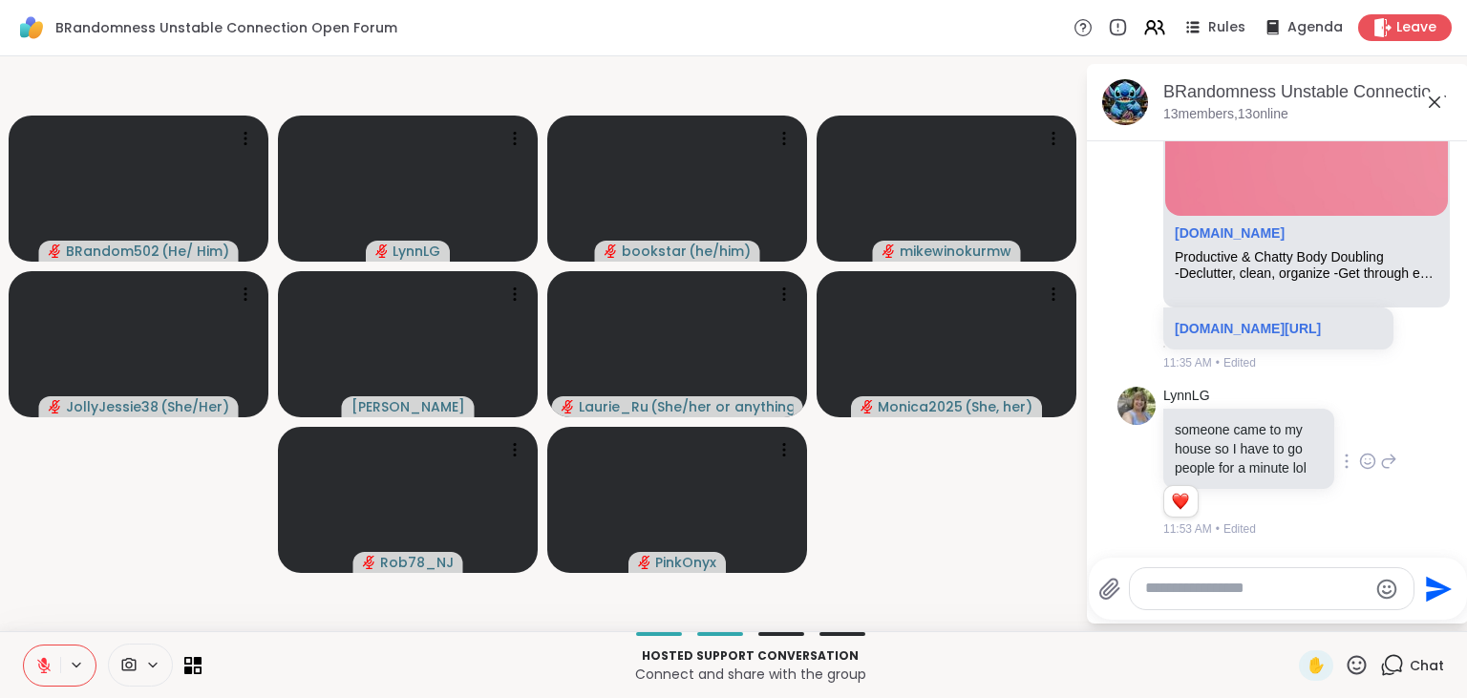
click at [45, 655] on button at bounding box center [42, 666] width 36 height 40
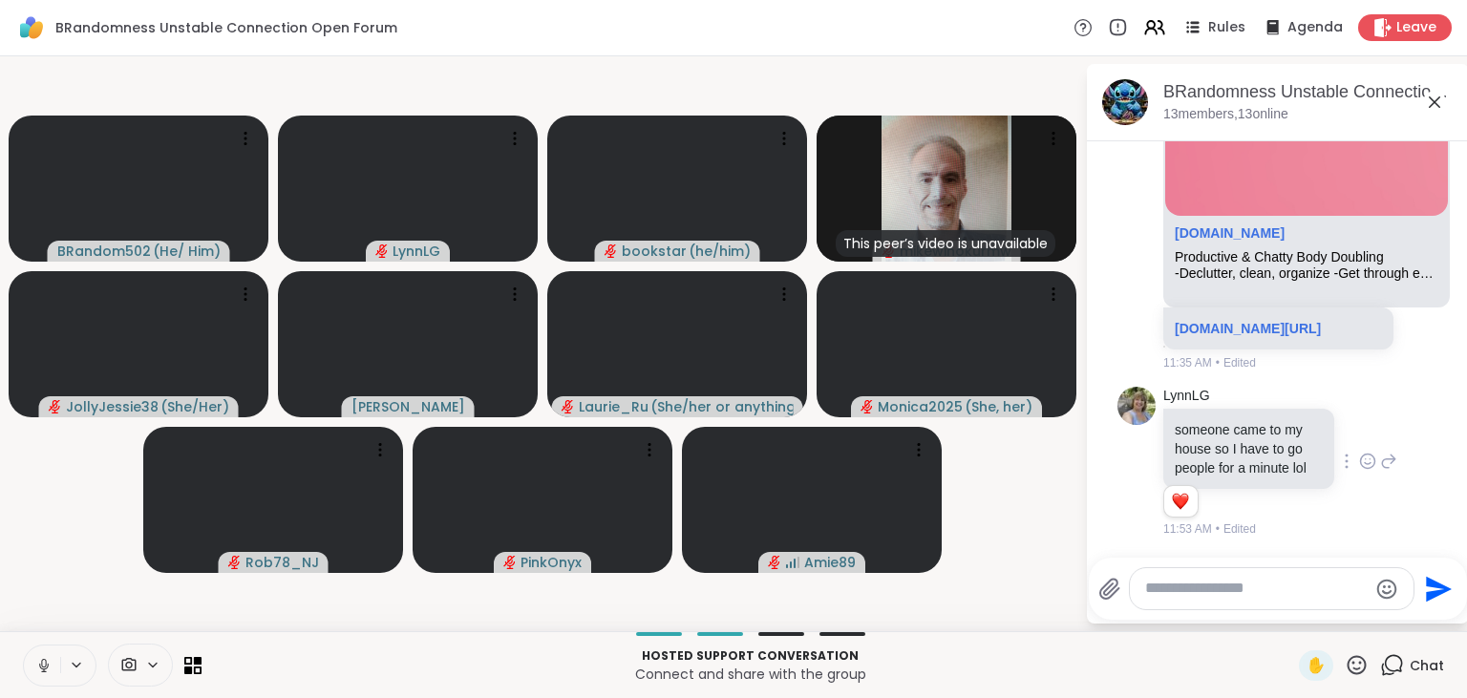
click at [41, 659] on icon at bounding box center [43, 665] width 17 height 17
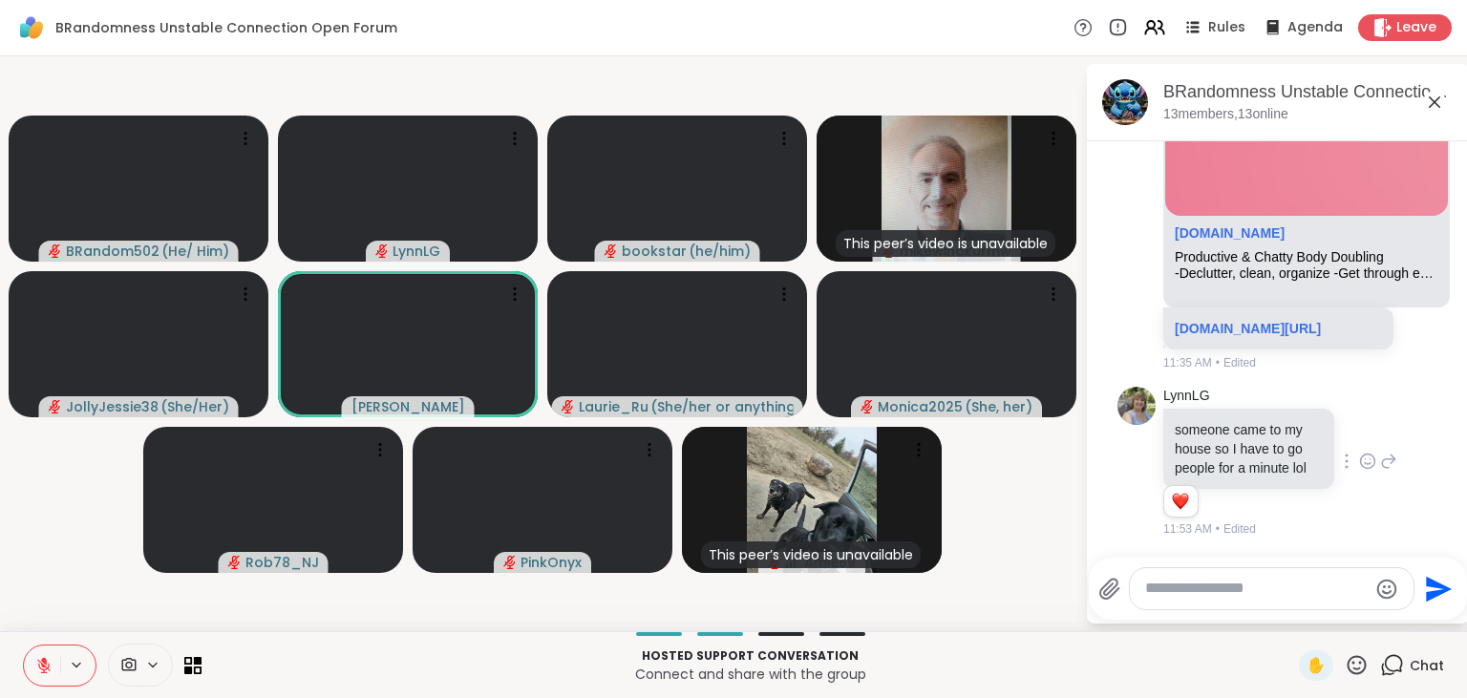
click at [43, 651] on button at bounding box center [42, 666] width 36 height 40
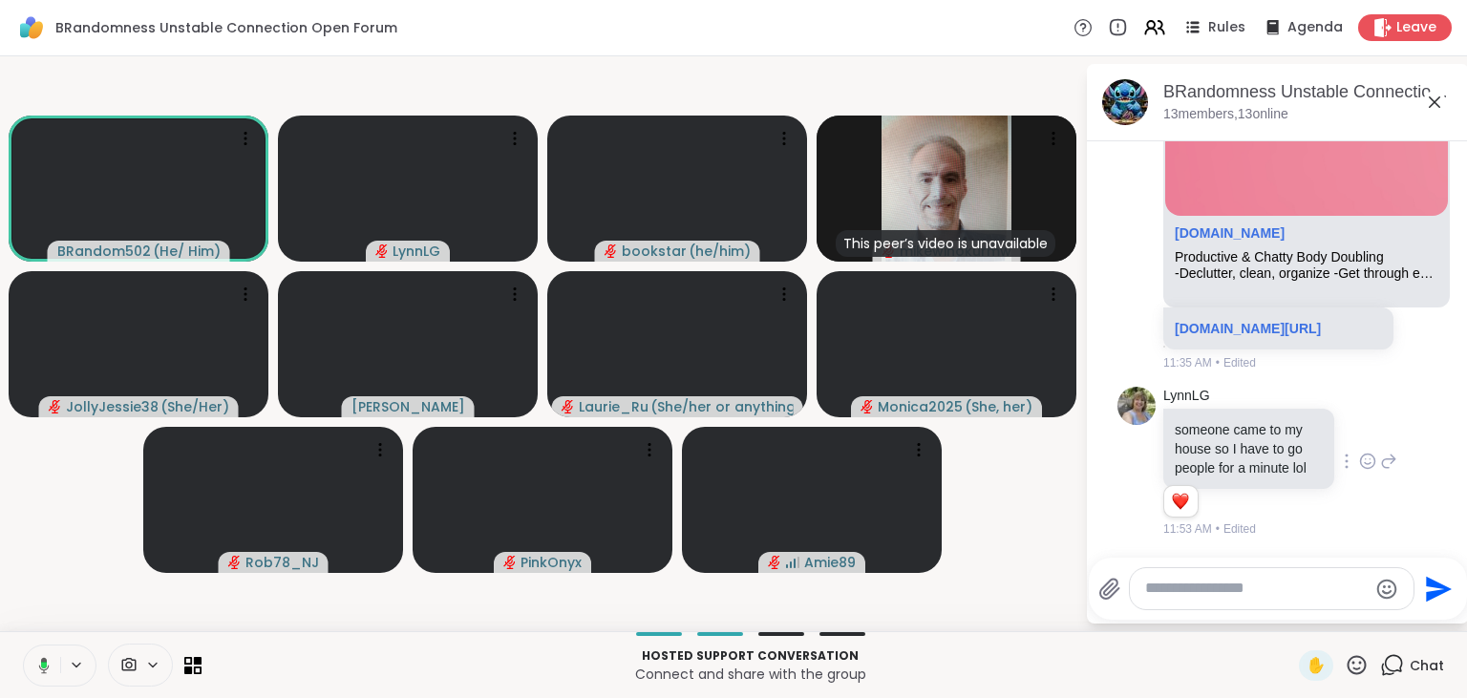
scroll to position [7906, 0]
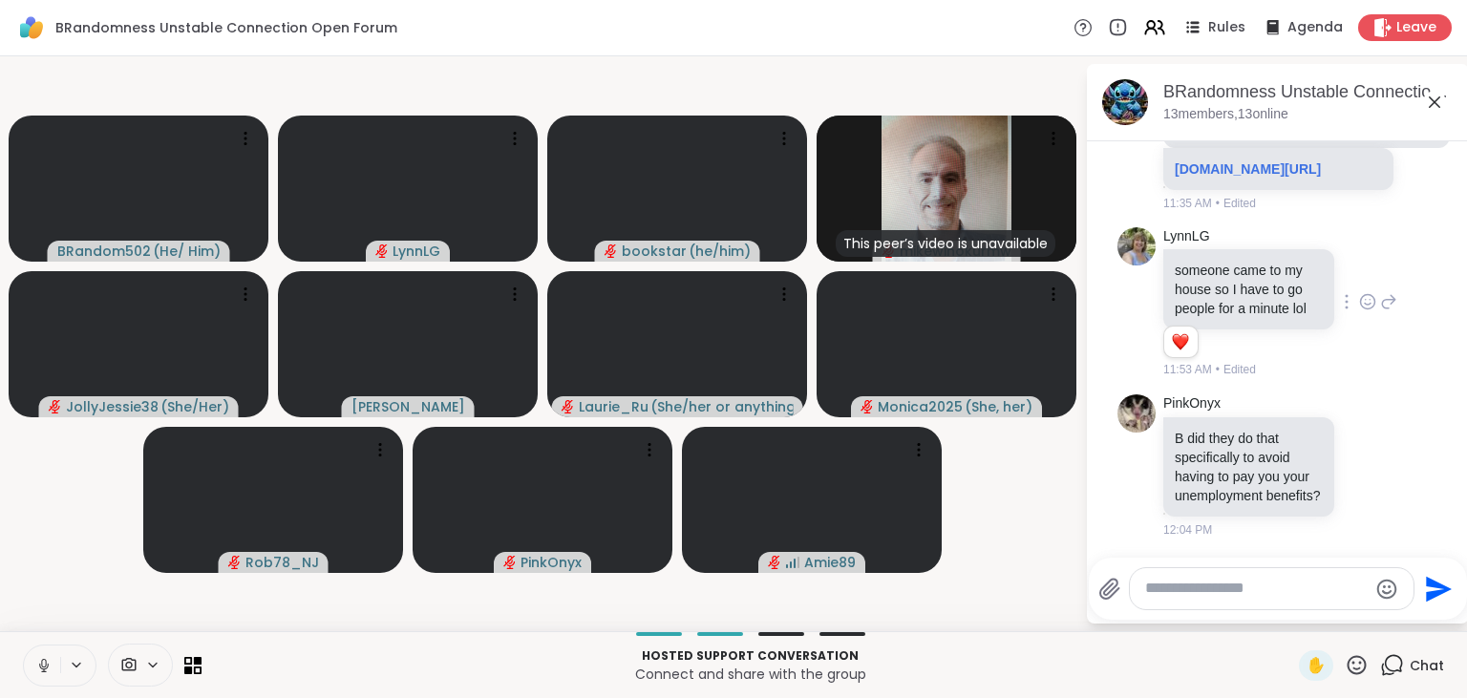
click at [41, 663] on icon at bounding box center [43, 663] width 5 height 9
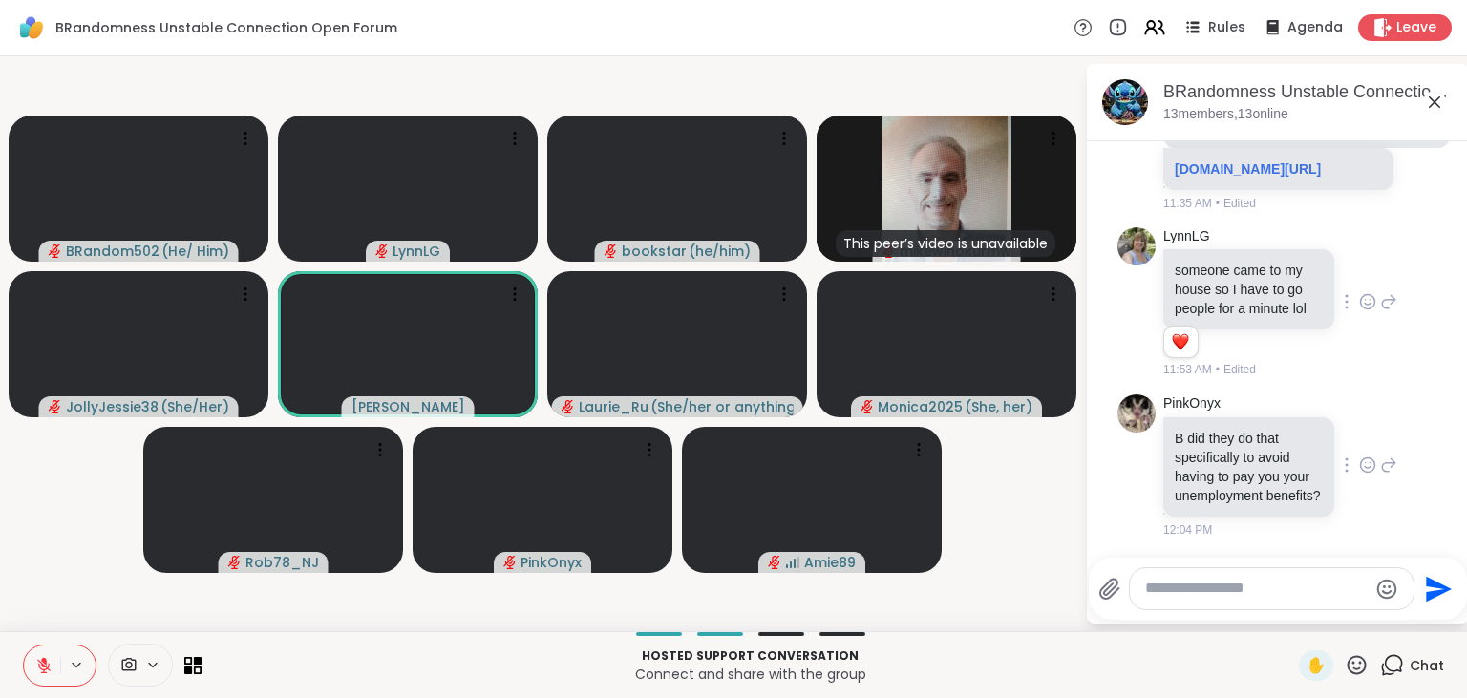
click at [1387, 469] on icon at bounding box center [1388, 465] width 17 height 23
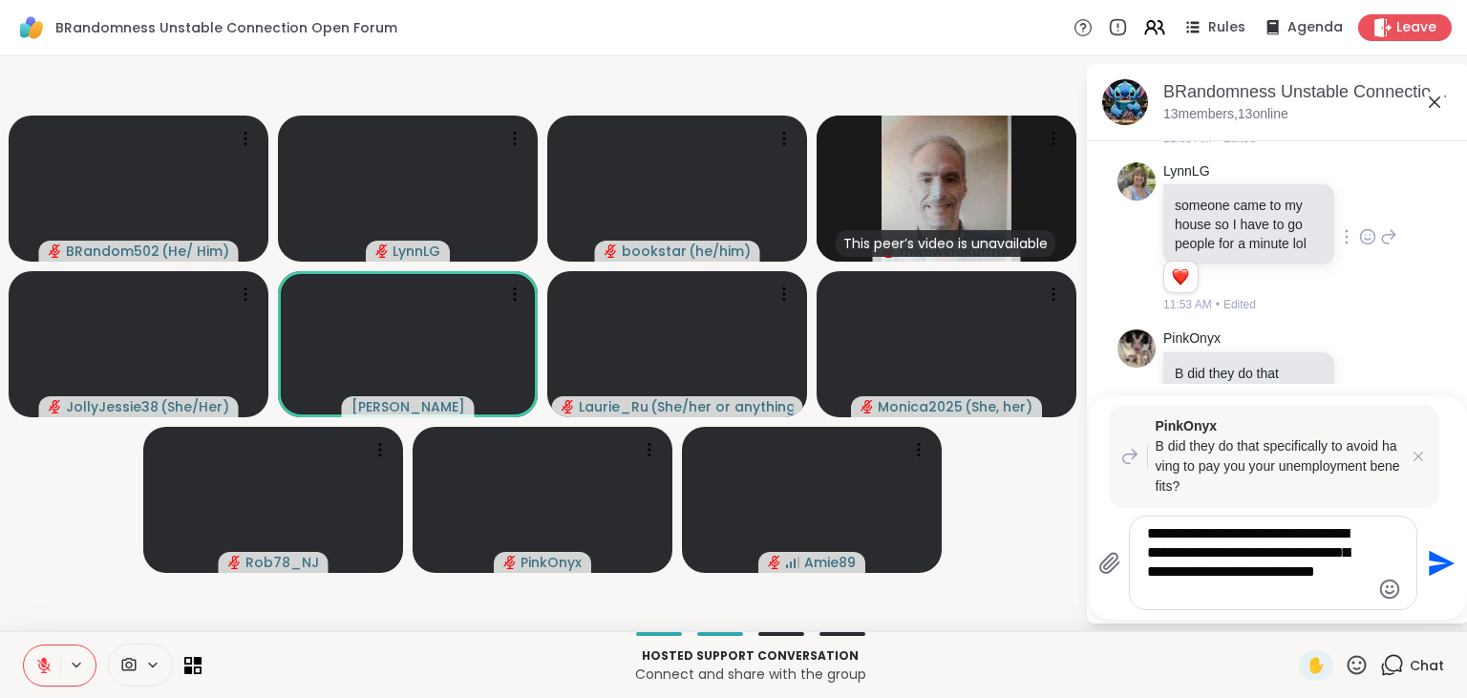
click at [42, 655] on button at bounding box center [42, 666] width 36 height 40
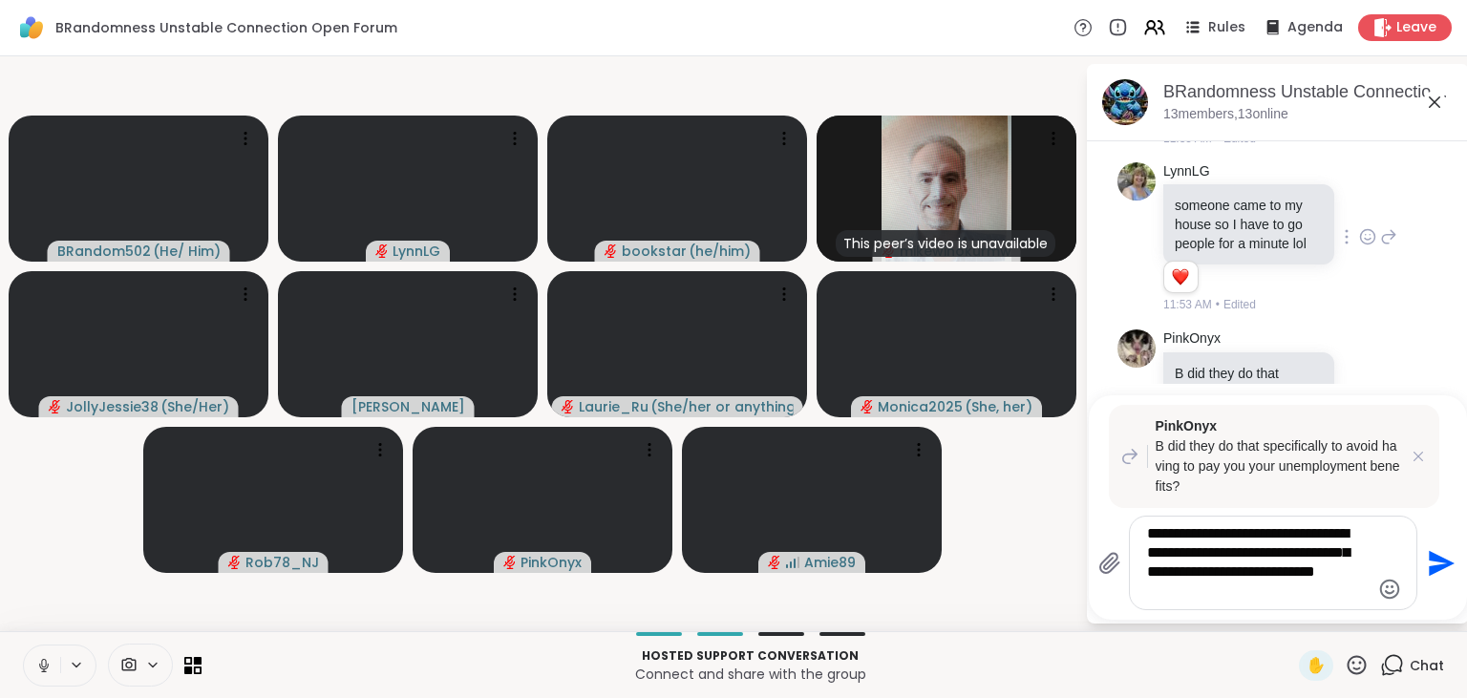
click at [1239, 598] on textarea "**********" at bounding box center [1258, 562] width 223 height 77
click at [44, 664] on icon at bounding box center [43, 665] width 17 height 17
click at [1219, 598] on textarea "**********" at bounding box center [1258, 562] width 223 height 77
click at [47, 666] on icon at bounding box center [43, 665] width 17 height 17
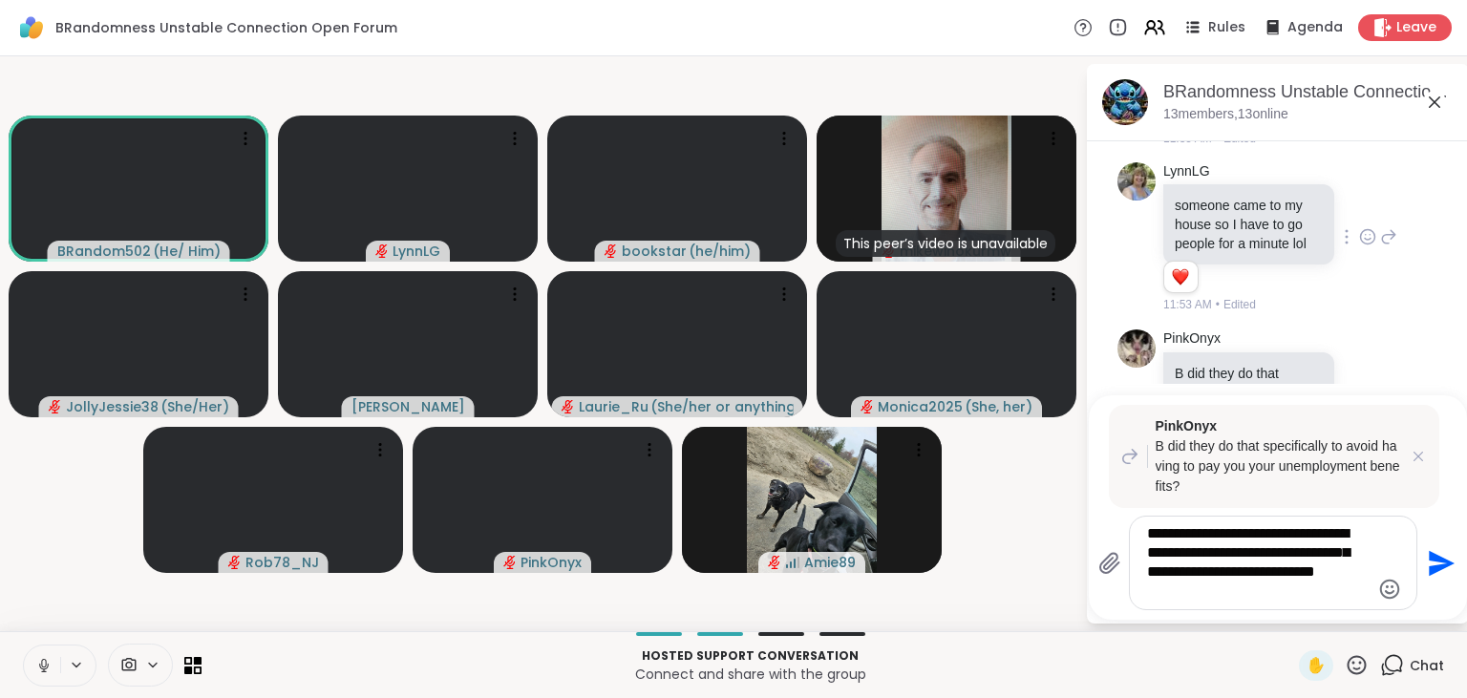
click at [47, 666] on icon at bounding box center [43, 665] width 17 height 17
click at [1228, 597] on textarea "**********" at bounding box center [1258, 562] width 223 height 77
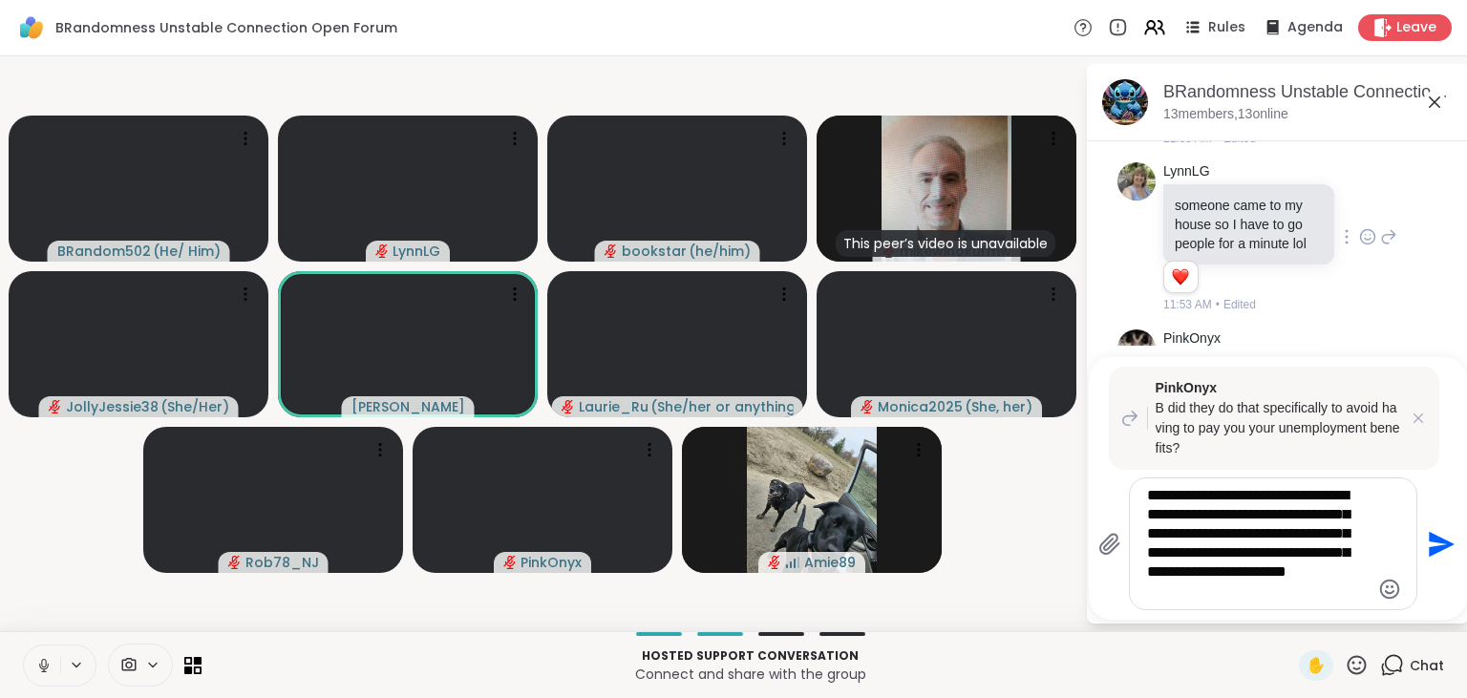
type textarea "**********"
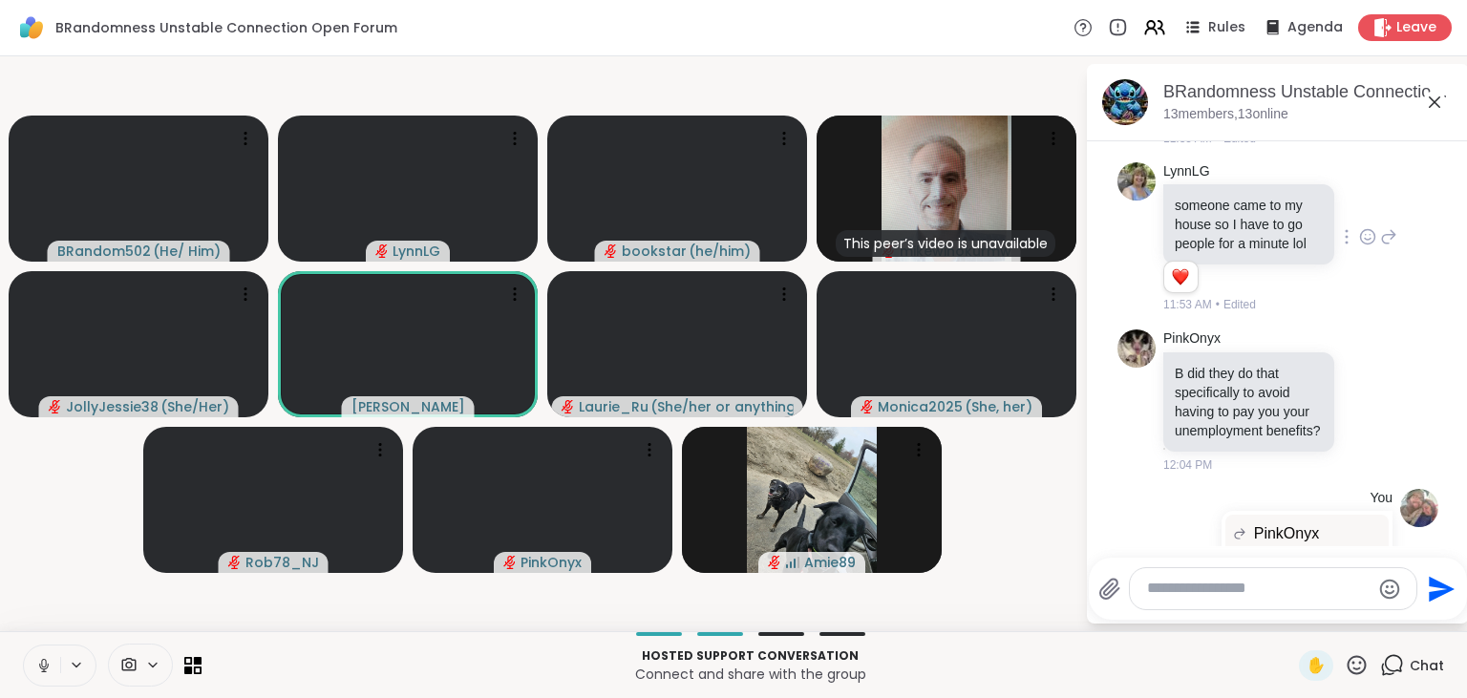
scroll to position [8252, 0]
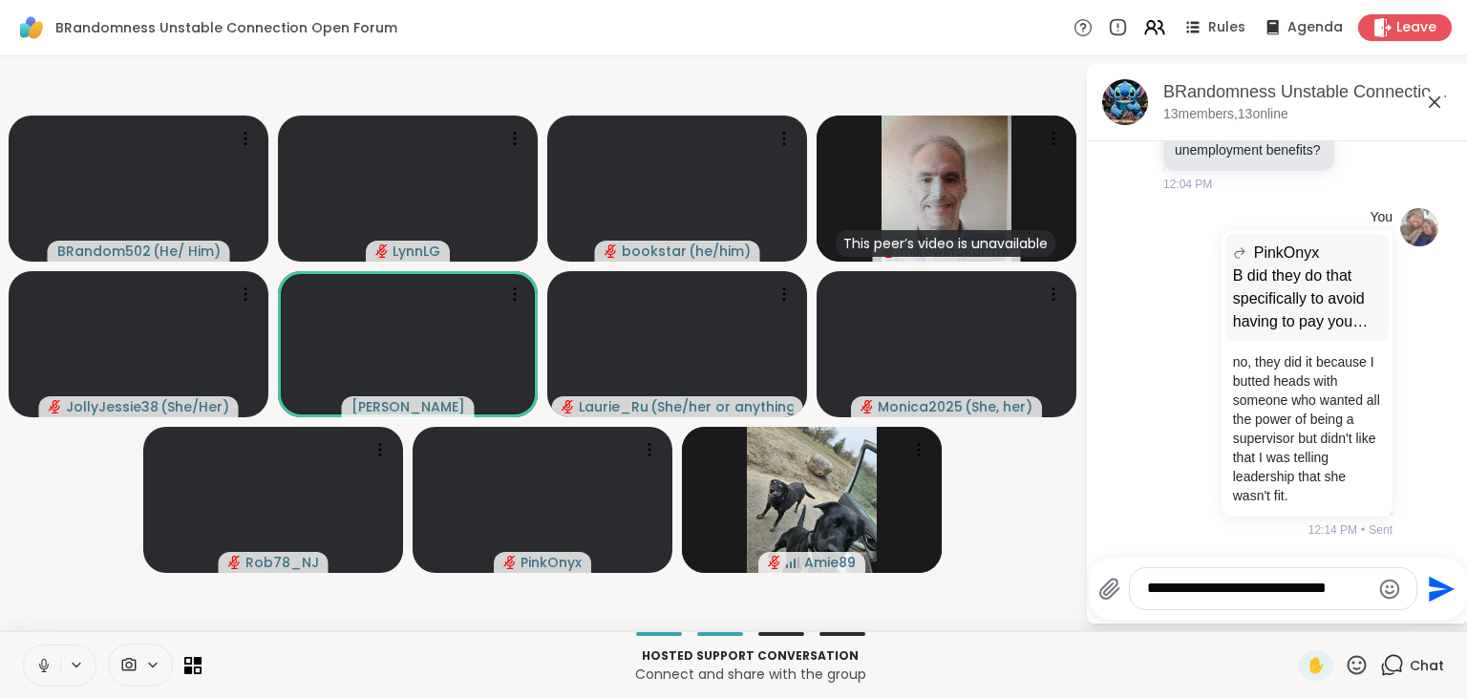
type textarea "**********"
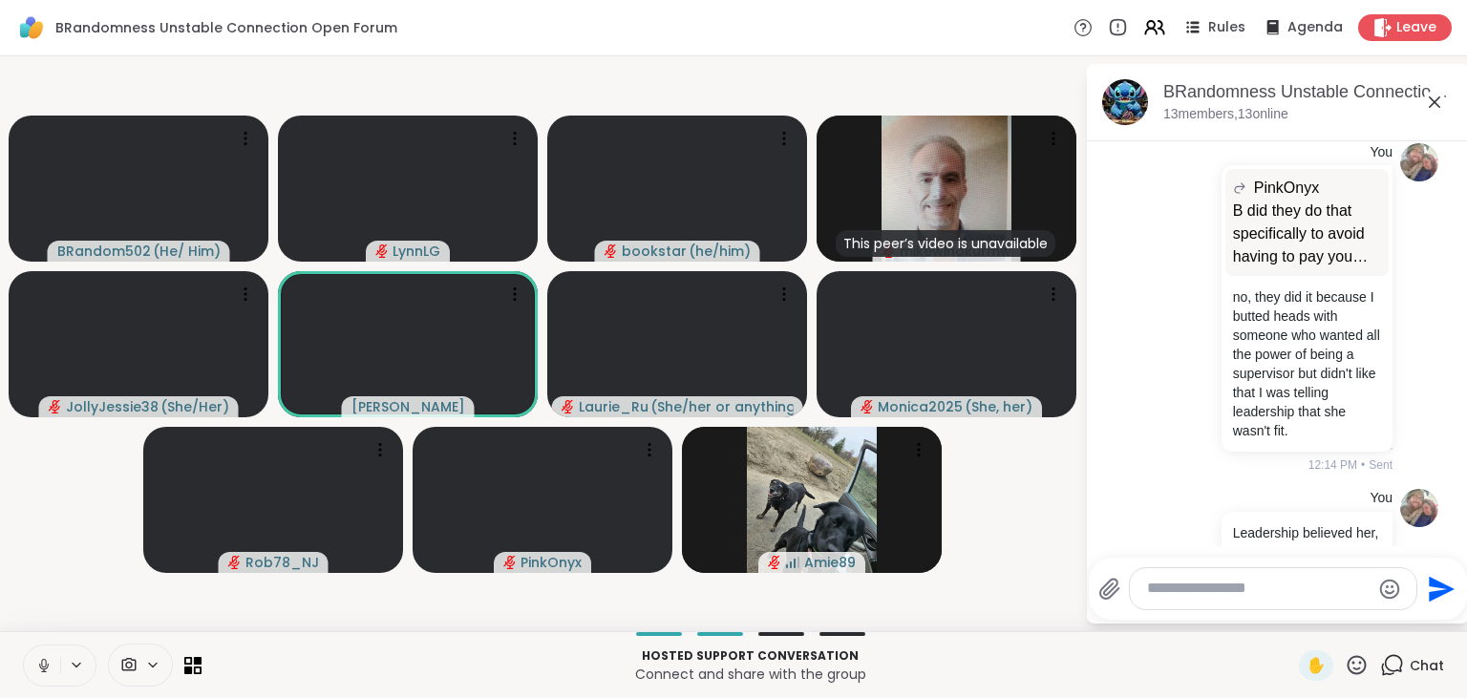
scroll to position [8372, 0]
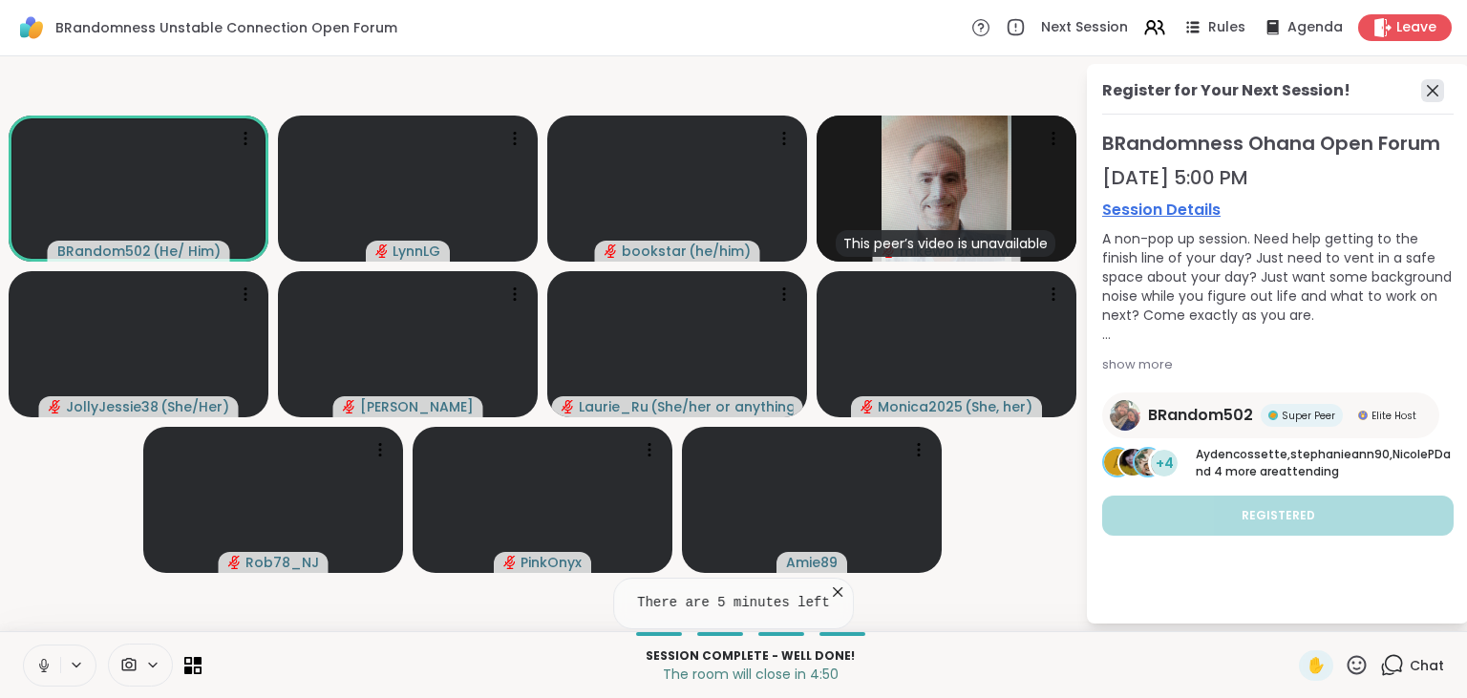
click at [1434, 91] on icon at bounding box center [1432, 90] width 11 height 11
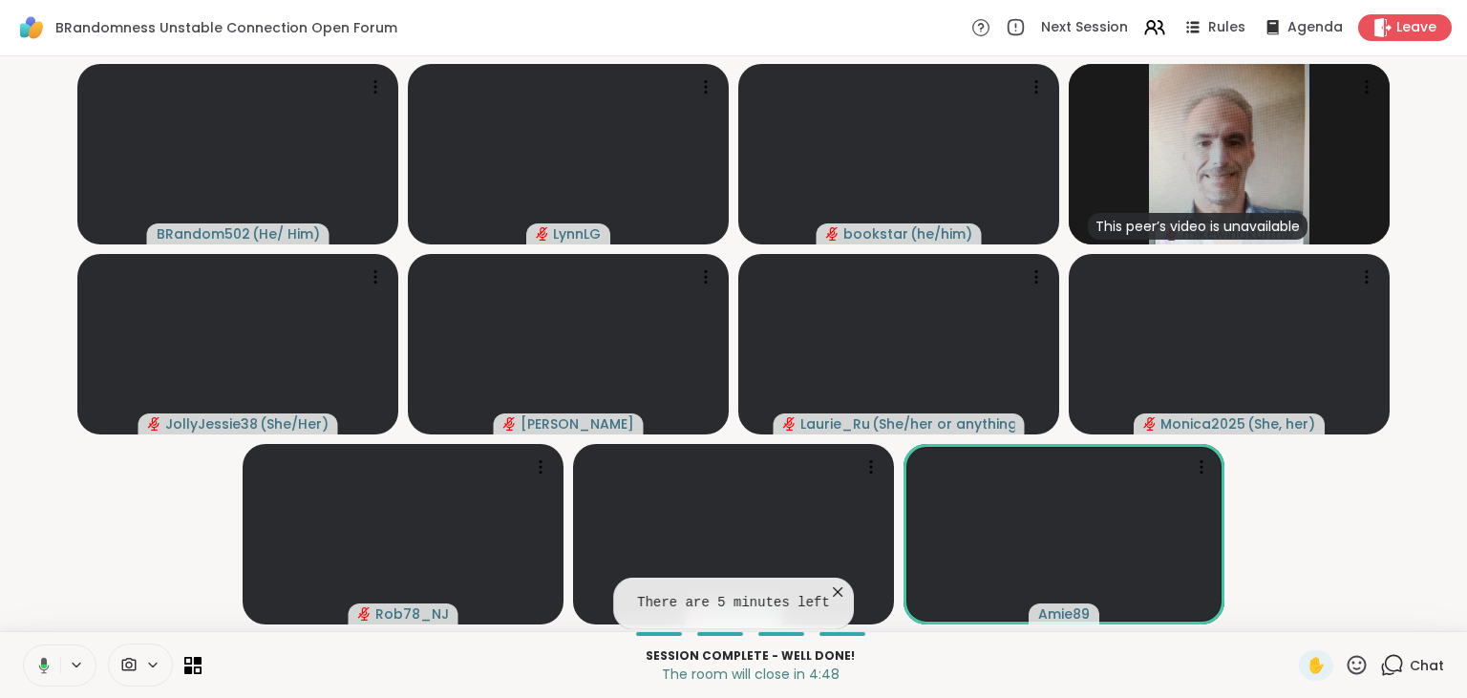
click at [1393, 672] on icon at bounding box center [1394, 663] width 18 height 17
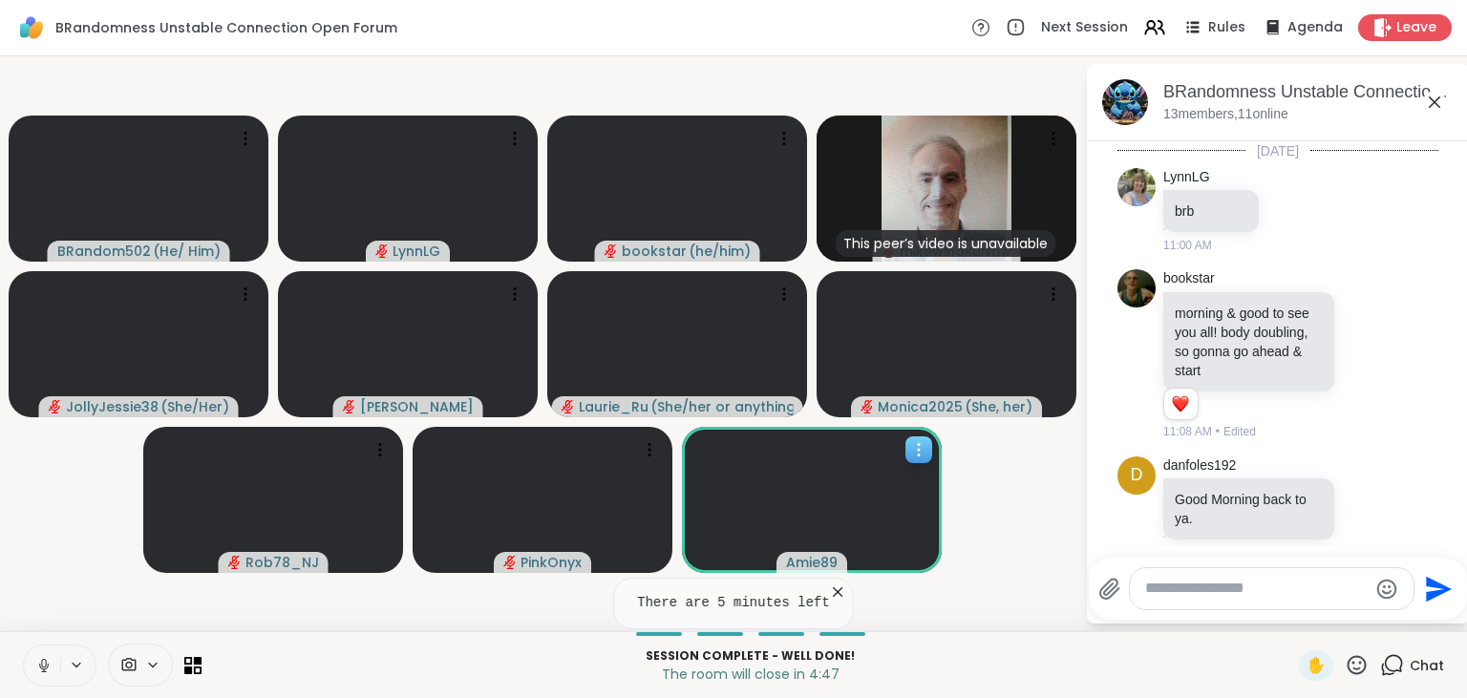
scroll to position [8353, 0]
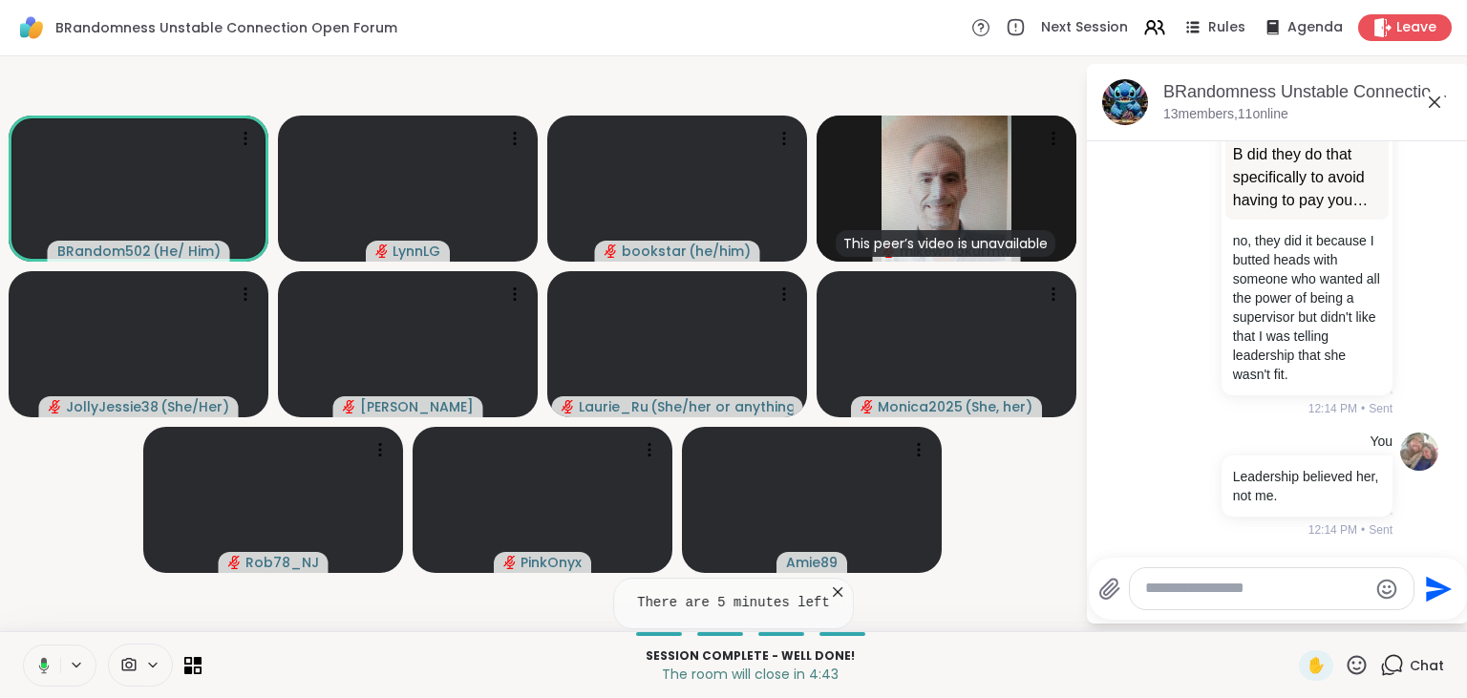
click at [833, 591] on icon at bounding box center [838, 592] width 10 height 10
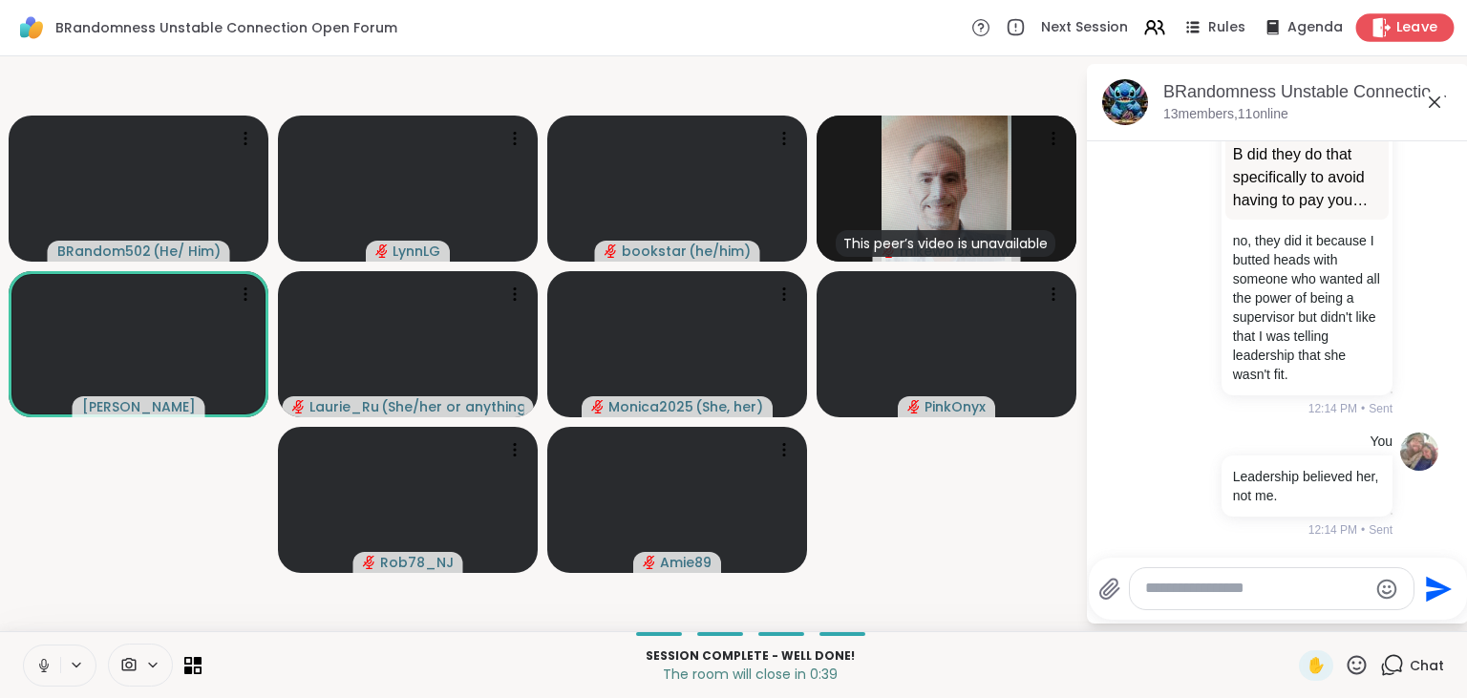
click at [1403, 31] on span "Leave" at bounding box center [1417, 28] width 42 height 20
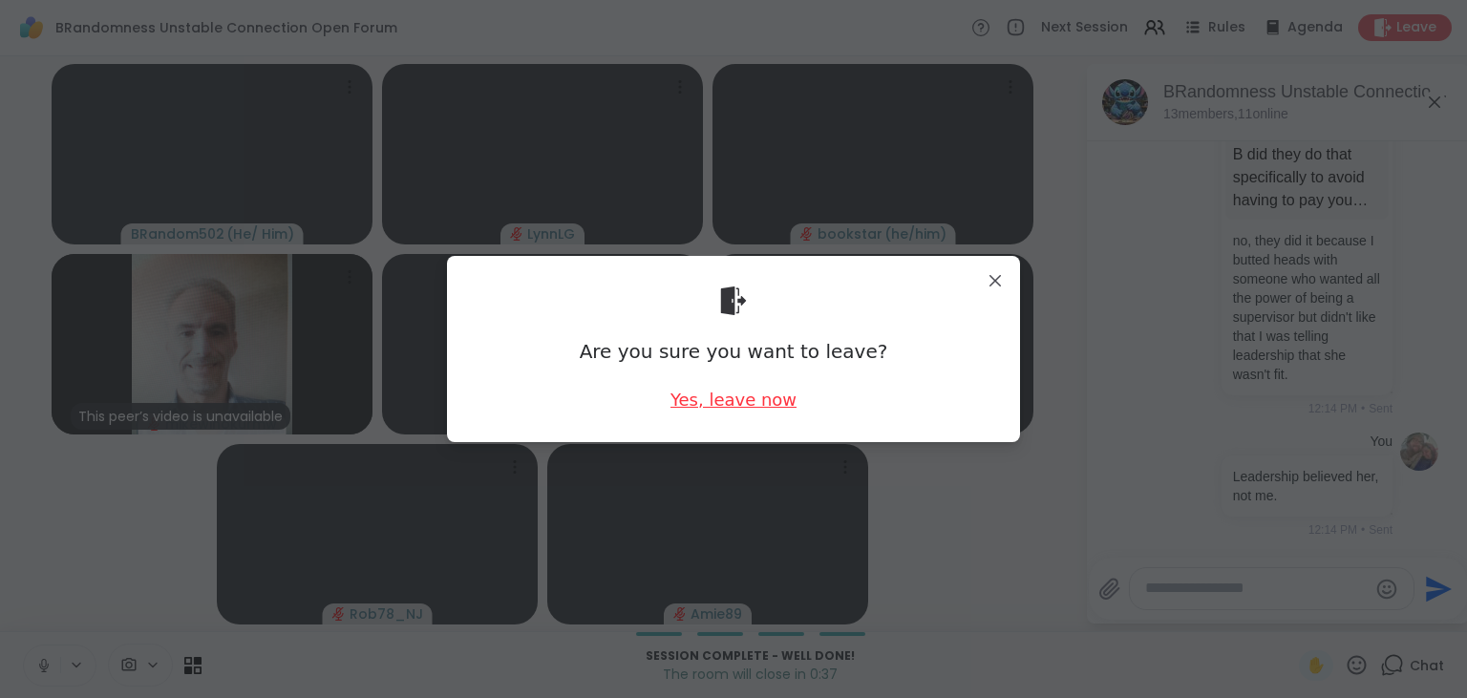
click at [709, 395] on div "Yes, leave now" at bounding box center [733, 400] width 126 height 24
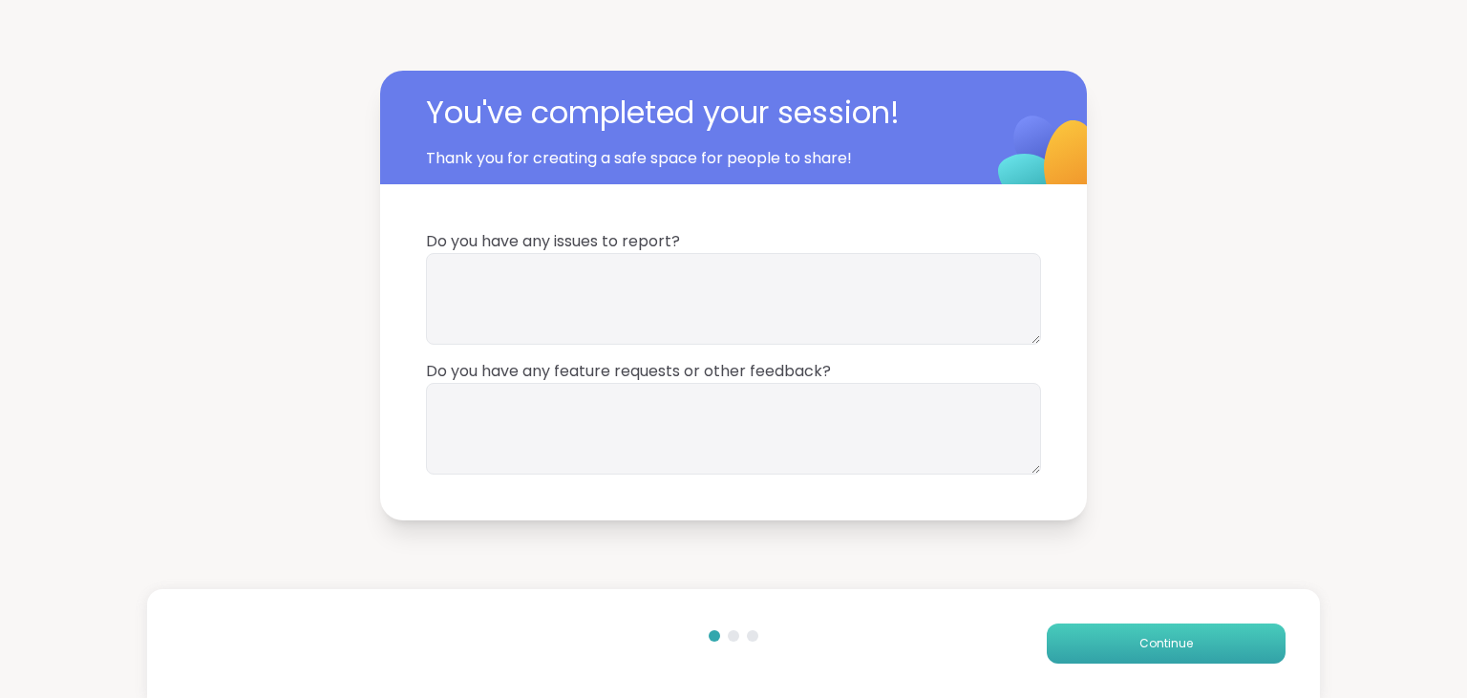
click at [1177, 637] on span "Continue" at bounding box center [1165, 643] width 53 height 17
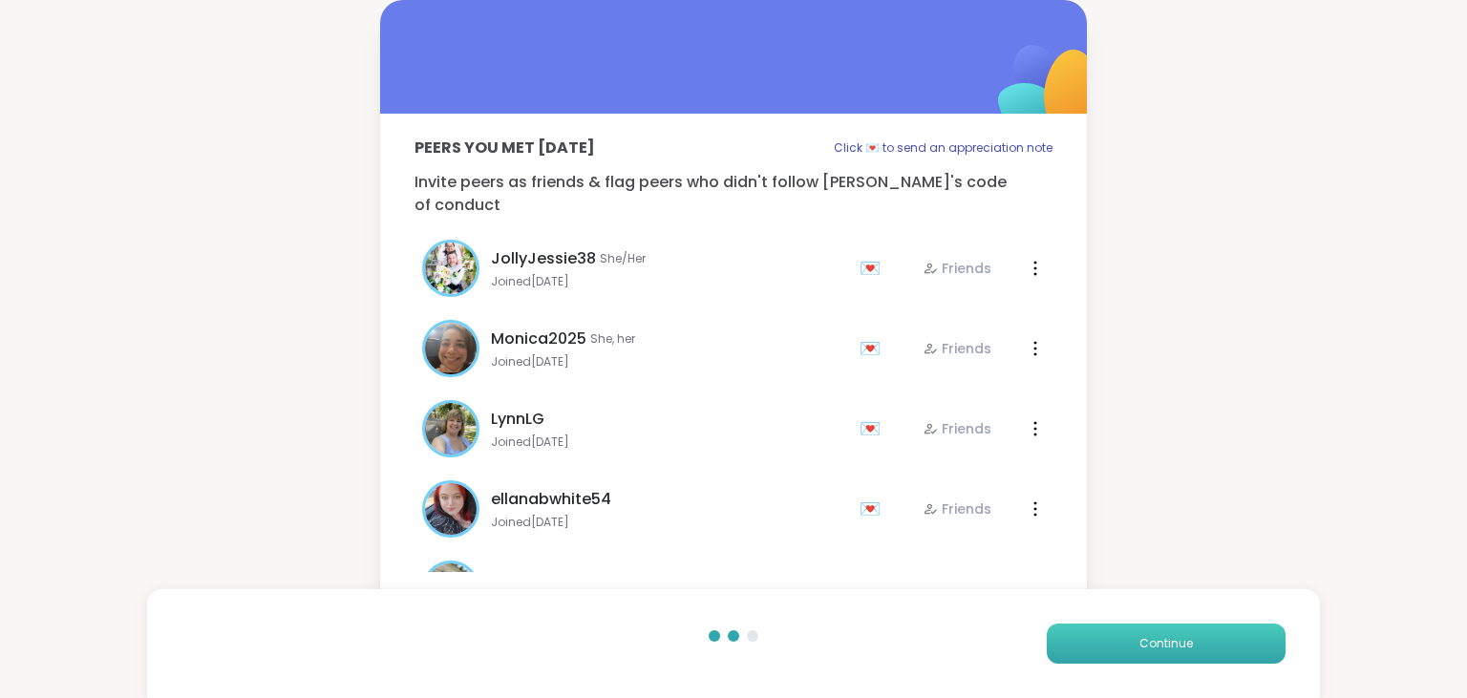
click at [1177, 637] on span "Continue" at bounding box center [1165, 643] width 53 height 17
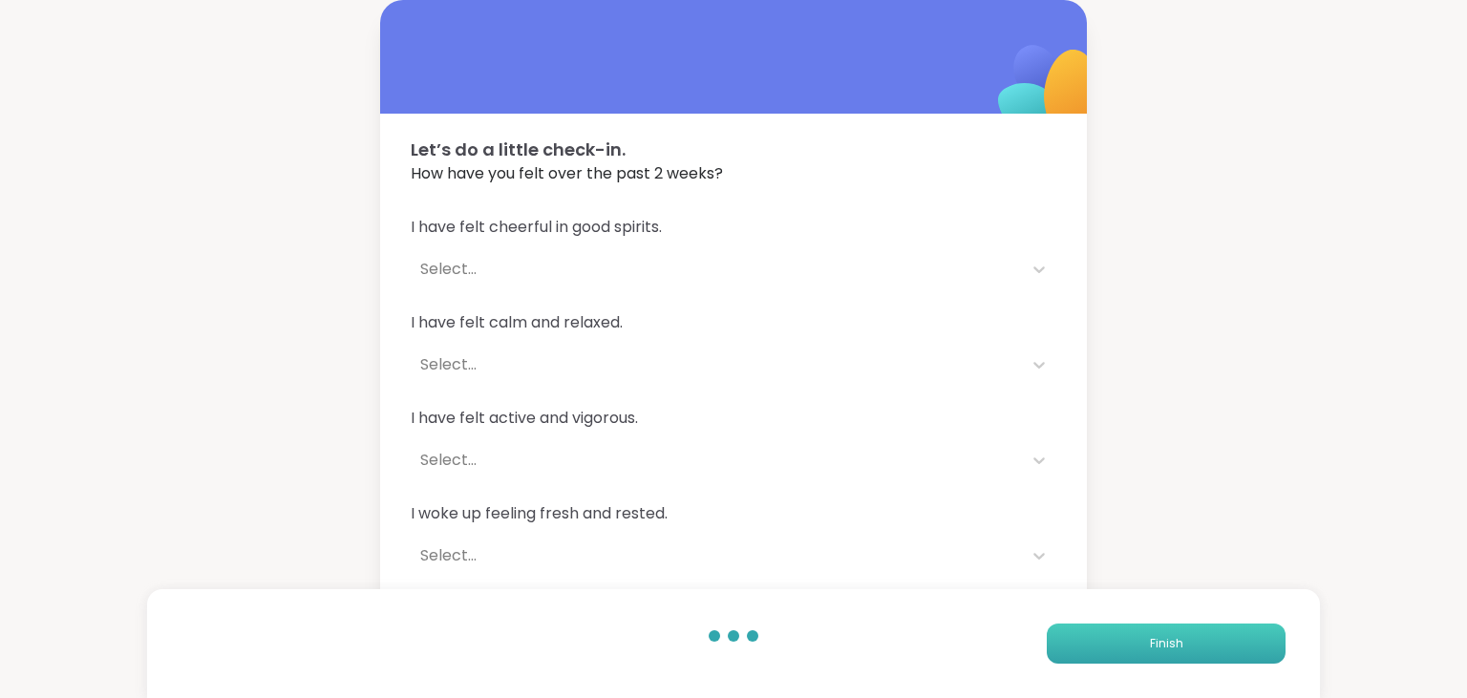
click at [1177, 637] on span "Finish" at bounding box center [1166, 643] width 33 height 17
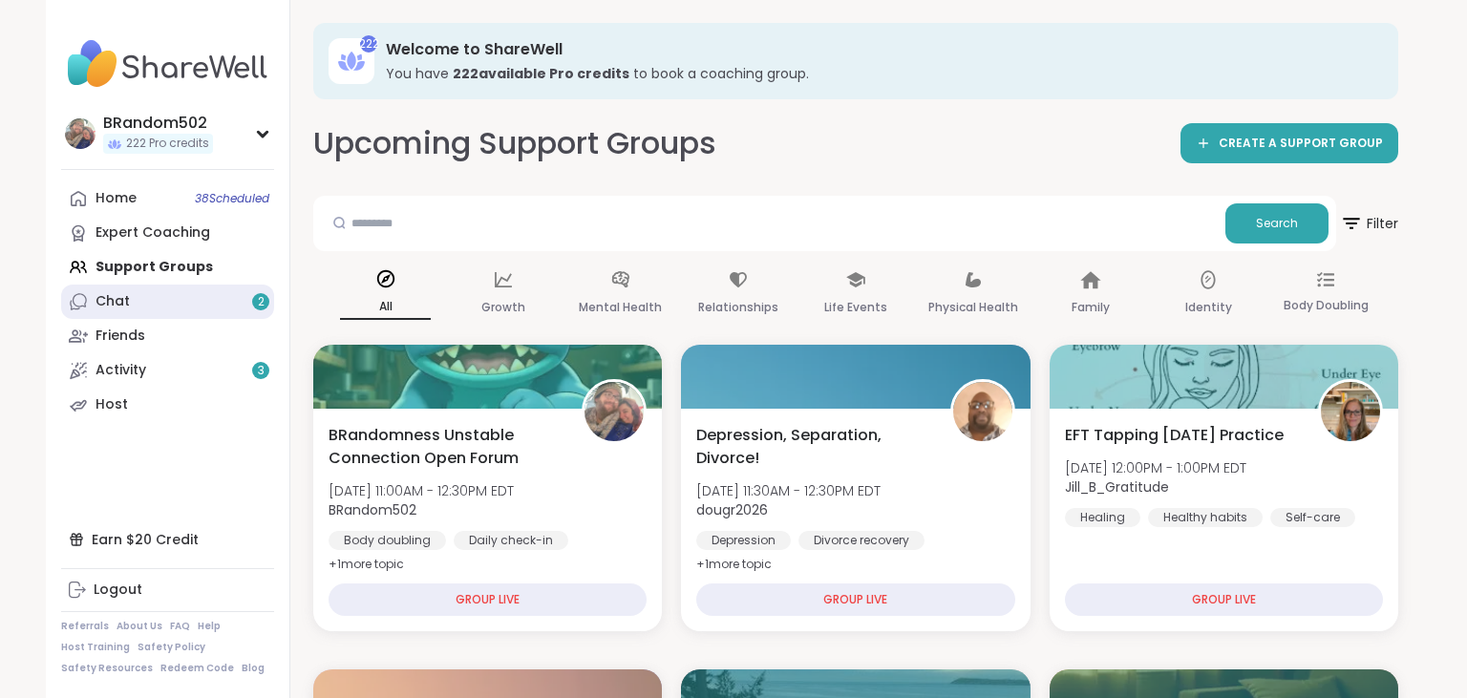
click at [124, 308] on div "Chat 2" at bounding box center [112, 301] width 34 height 19
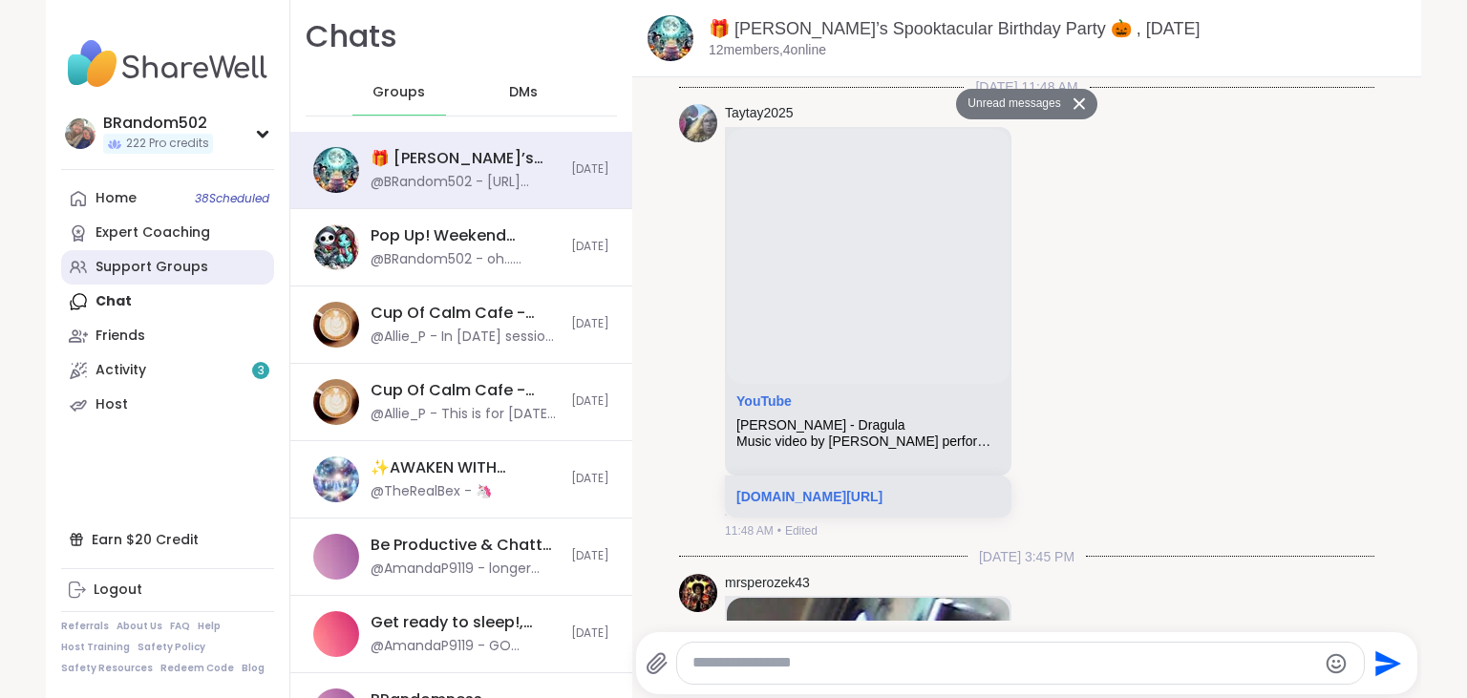
scroll to position [2954, 0]
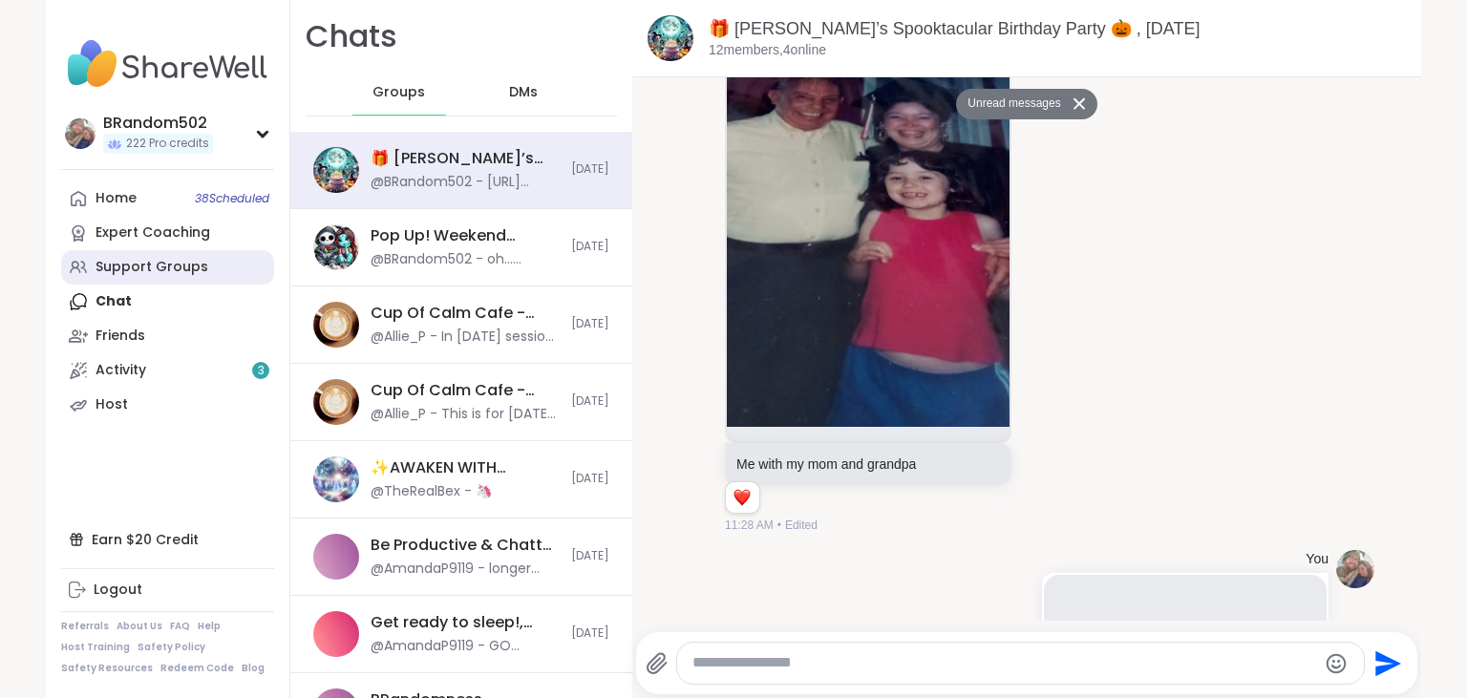
click at [156, 274] on div "Support Groups" at bounding box center [151, 267] width 113 height 19
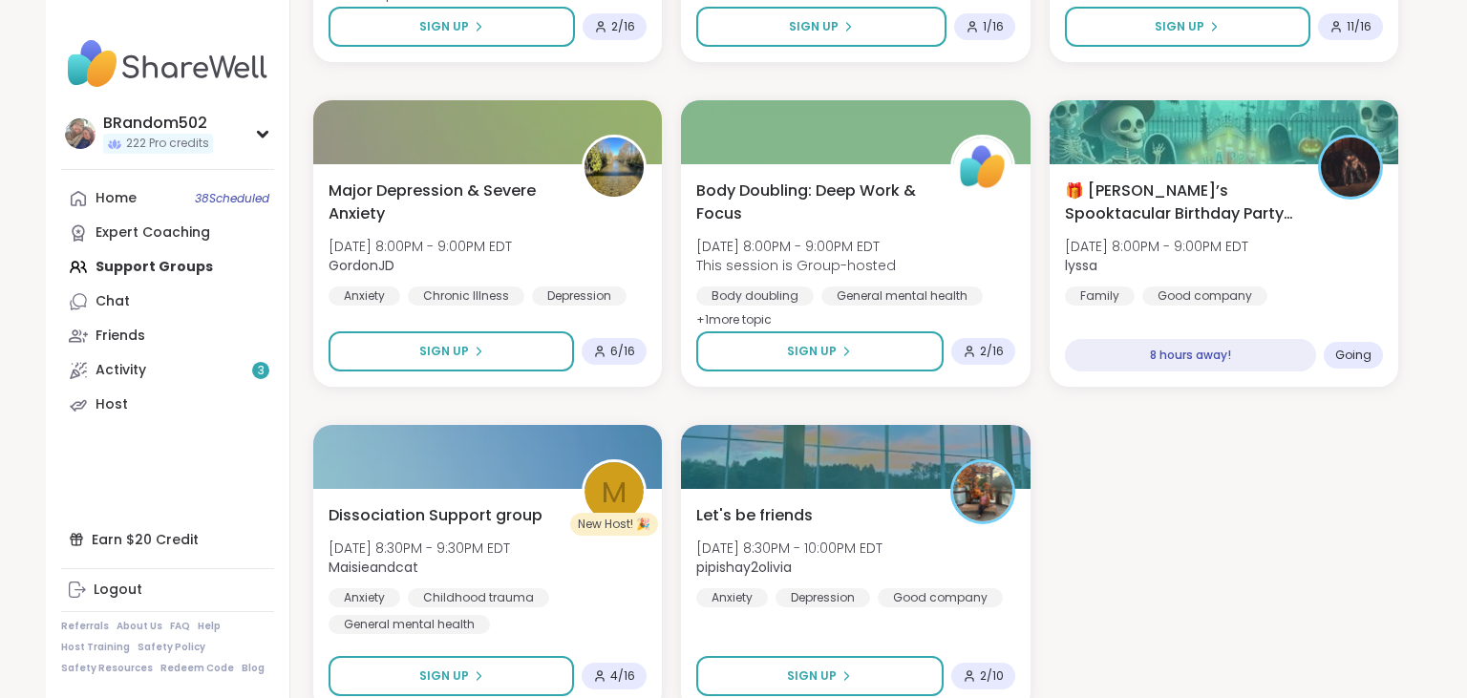
scroll to position [3582, 0]
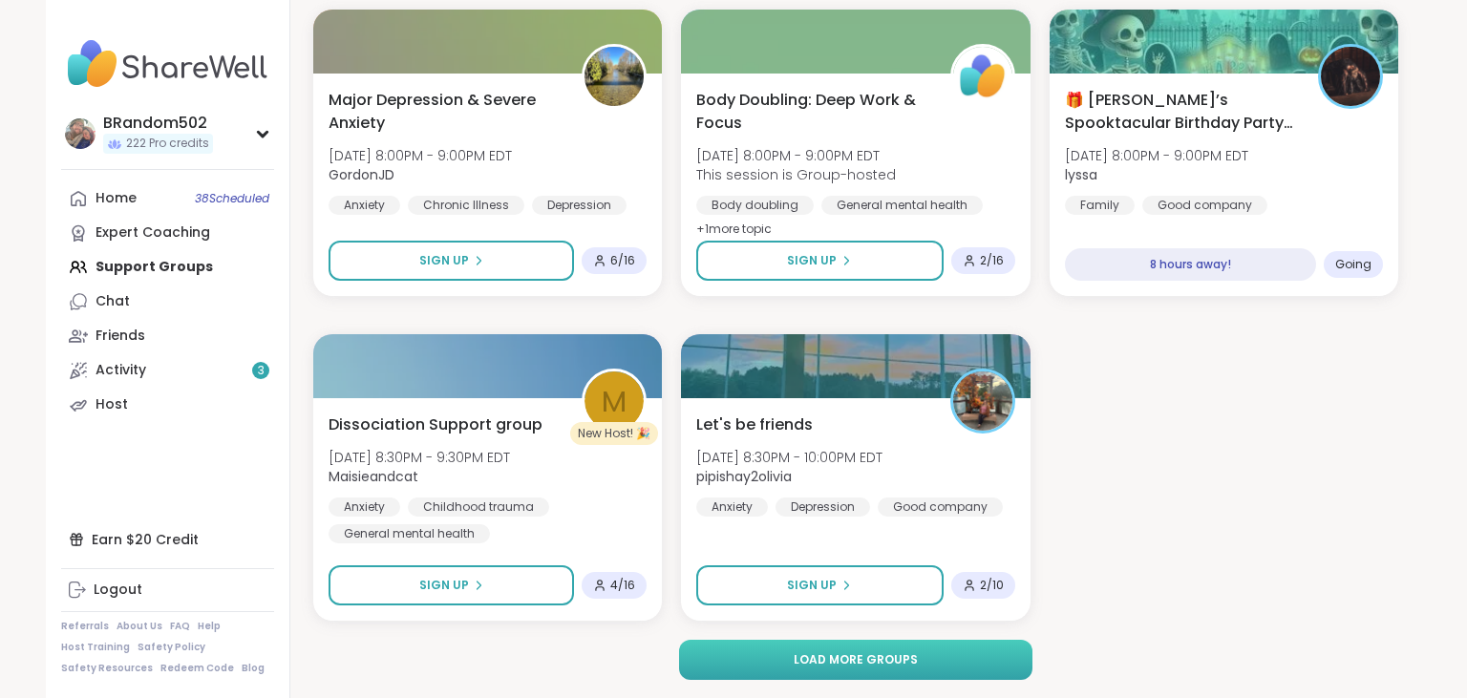
click at [878, 657] on span "Load more groups" at bounding box center [856, 659] width 124 height 17
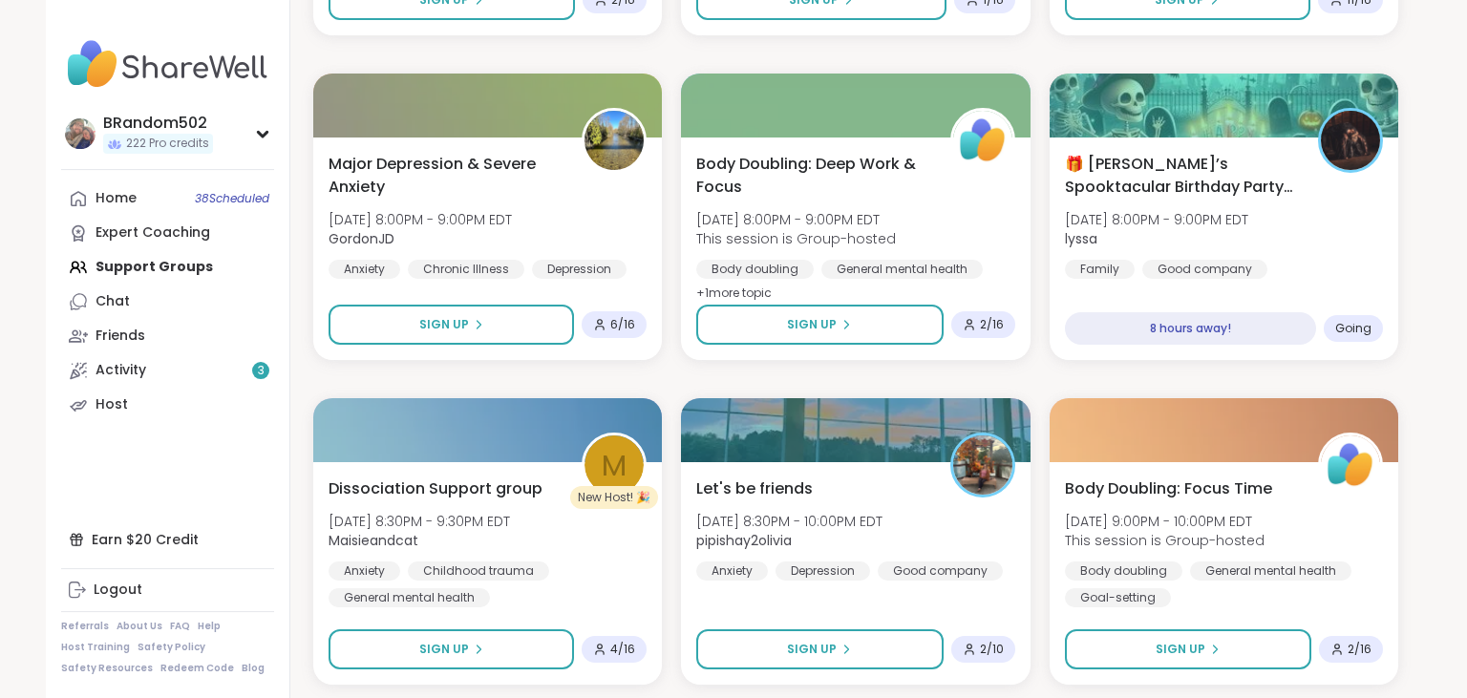
scroll to position [3446, 0]
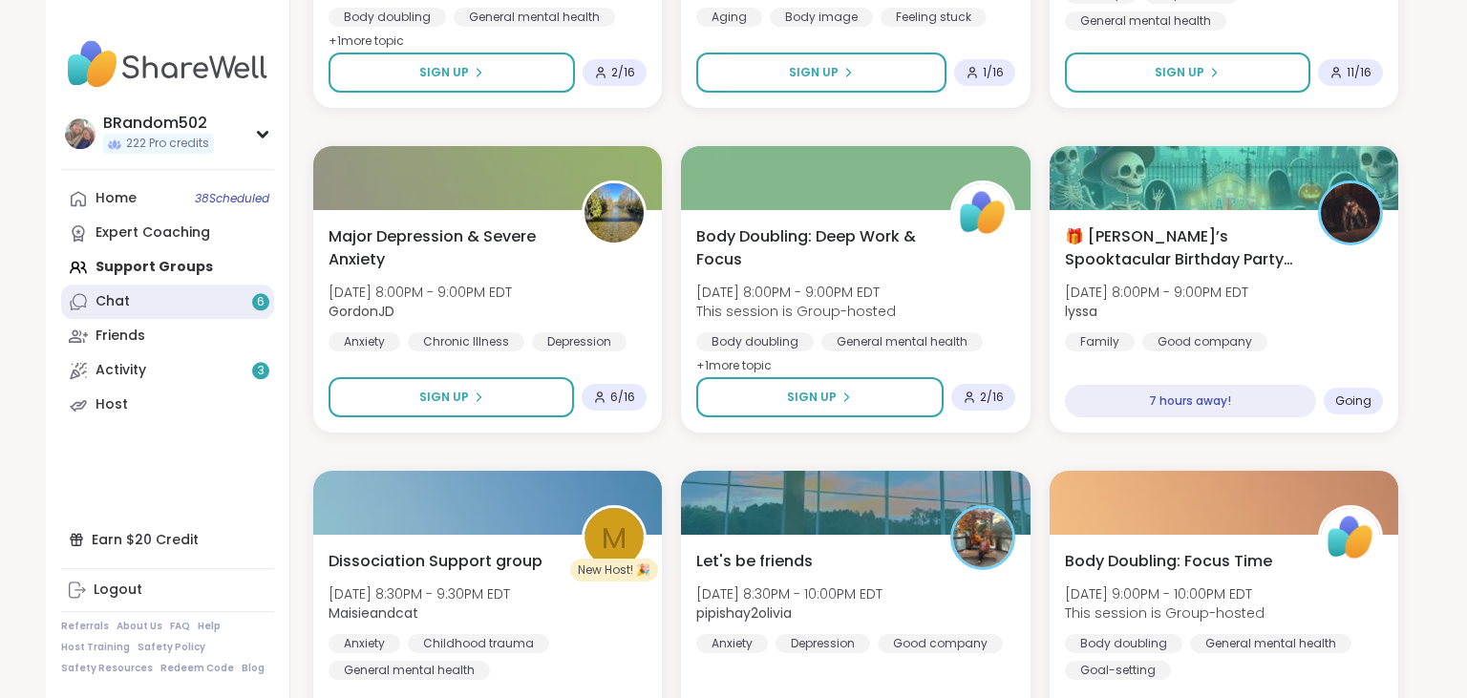
scroll to position [3446, 0]
click at [194, 295] on link "Chat 6" at bounding box center [167, 302] width 213 height 34
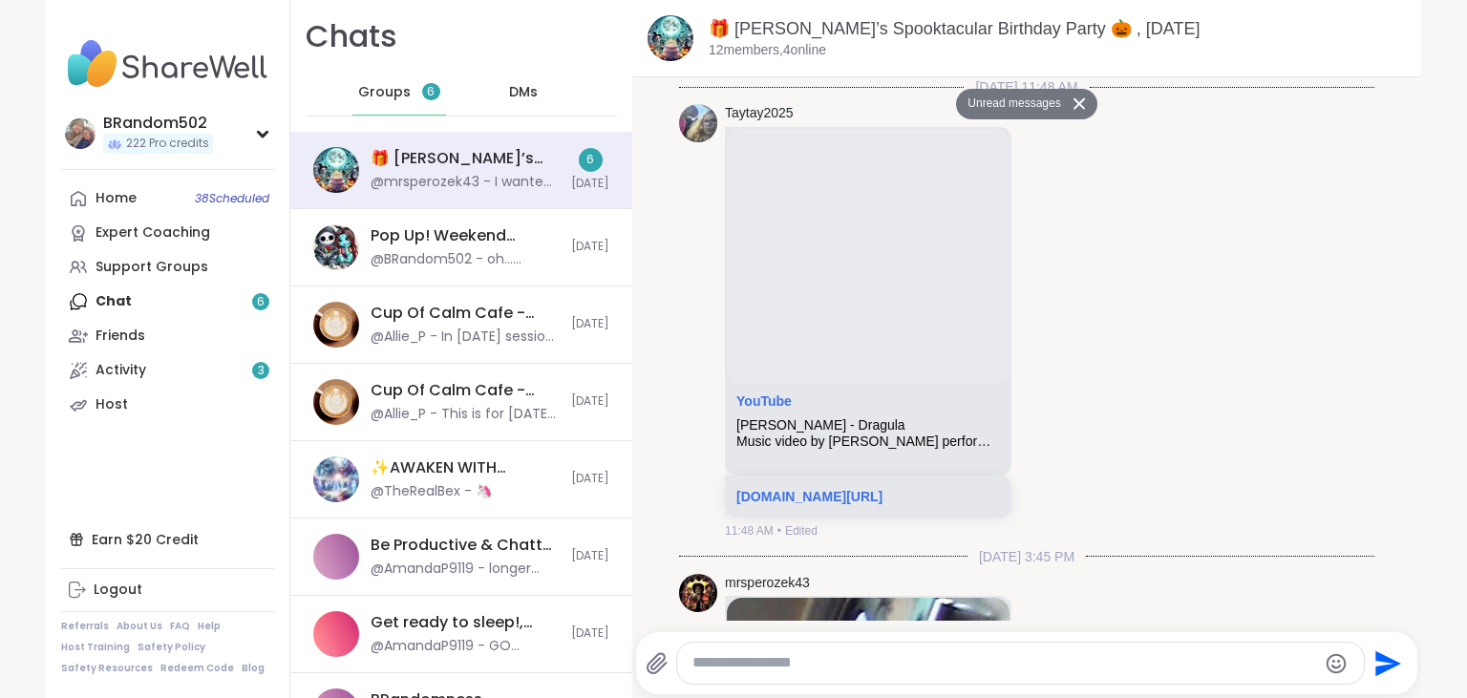
scroll to position [5722, 0]
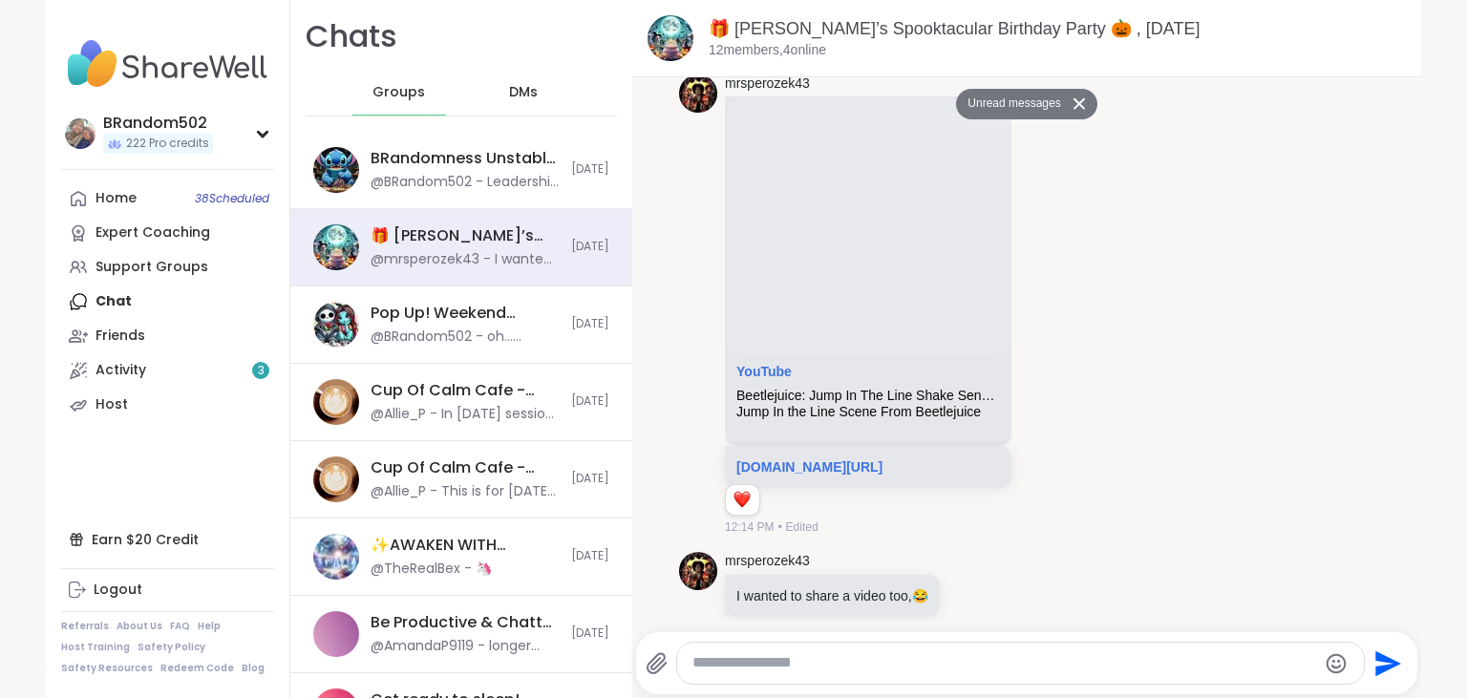
click at [509, 90] on div "DMs" at bounding box center [524, 93] width 94 height 46
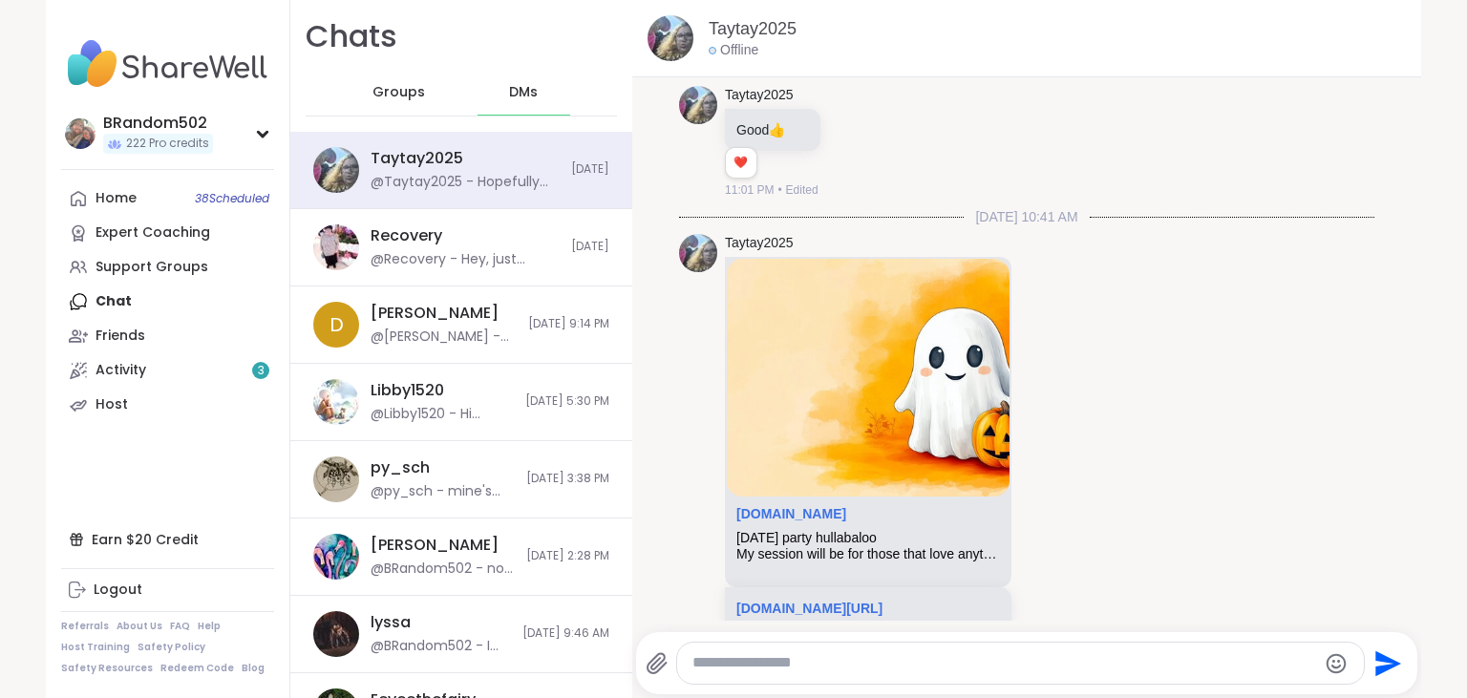
scroll to position [18778, 0]
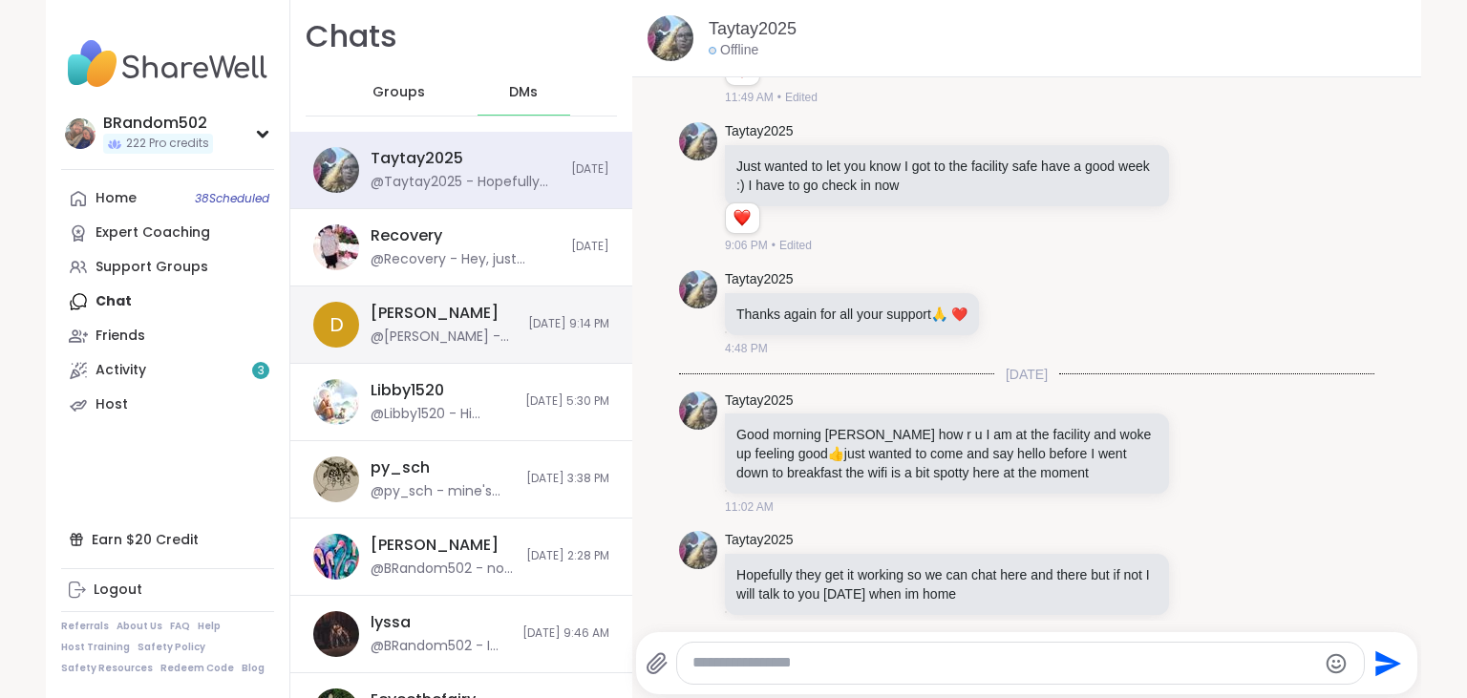
click at [446, 302] on div "D Donald @Donald - got it, ty 10/10/2025, 9:14 PM" at bounding box center [461, 324] width 342 height 77
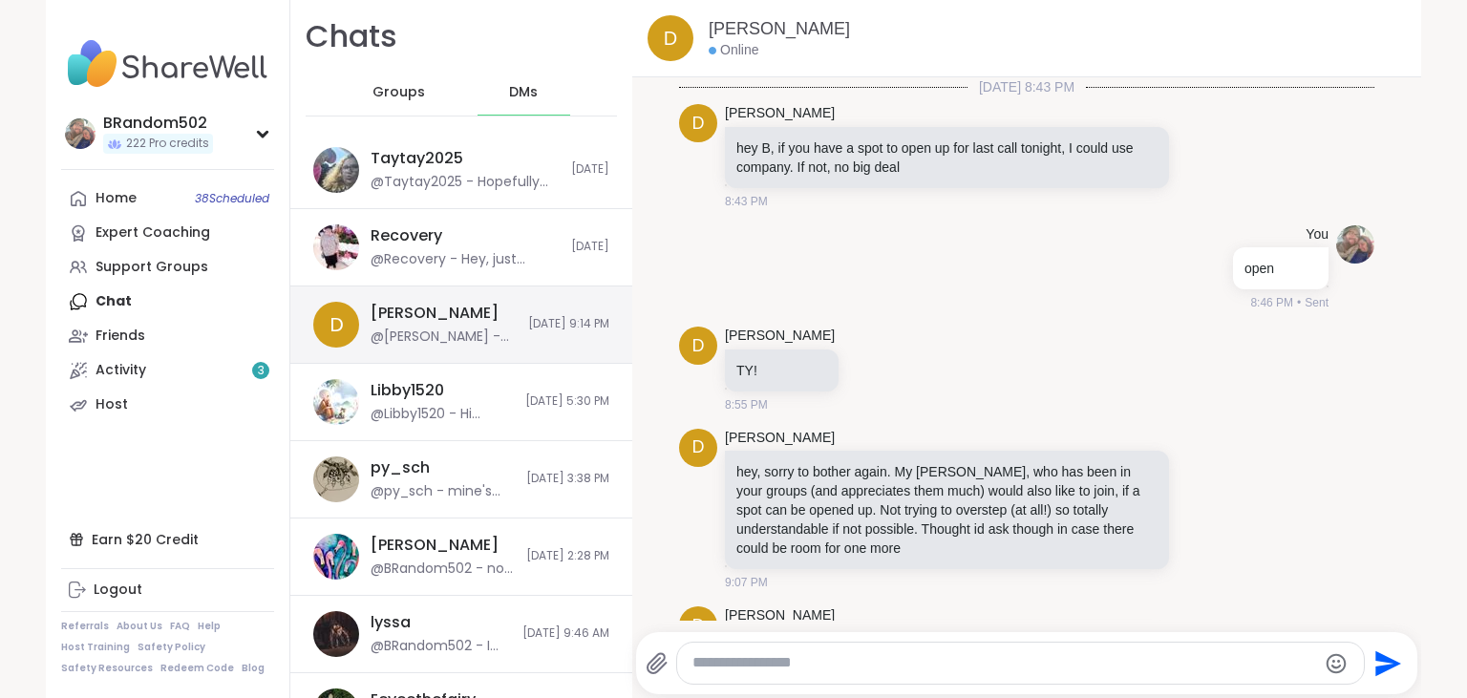
scroll to position [1941, 0]
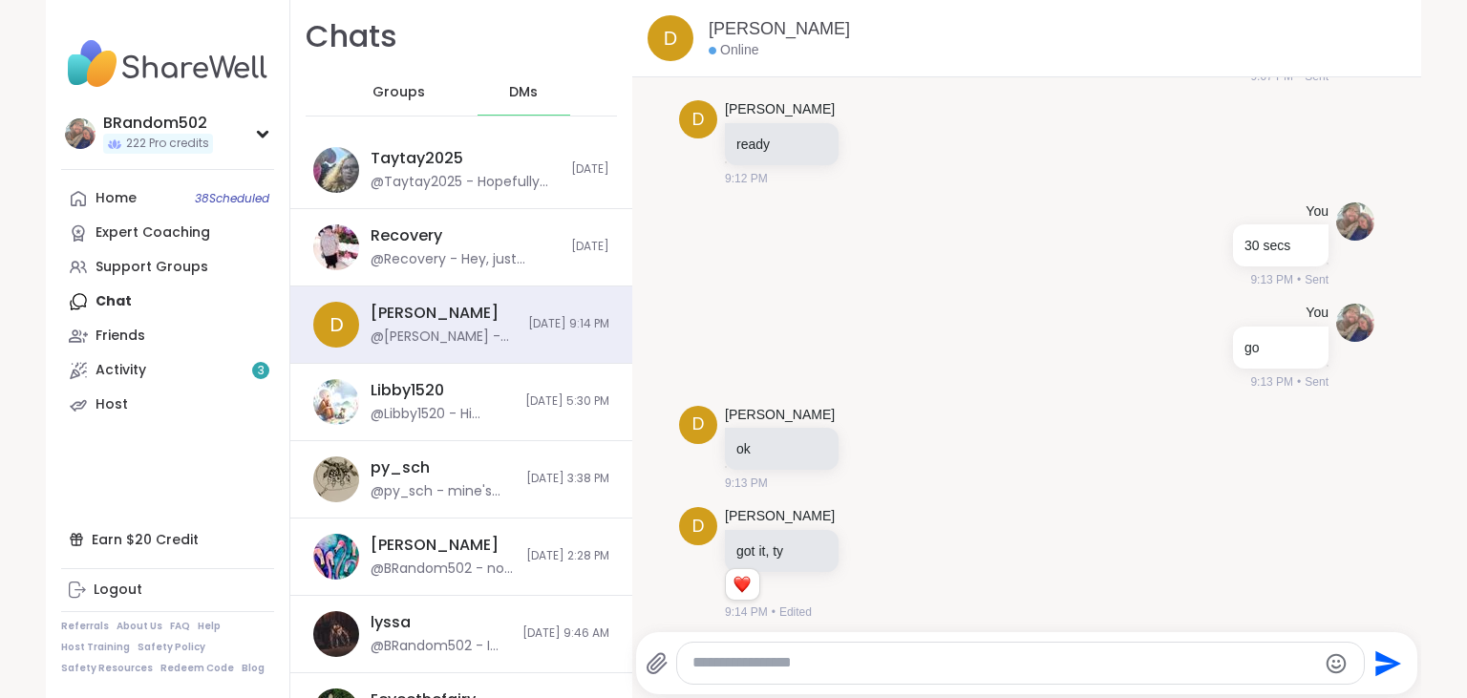
click at [753, 664] on textarea "Type your message" at bounding box center [1004, 663] width 624 height 20
type textarea "*"
type textarea "**********"
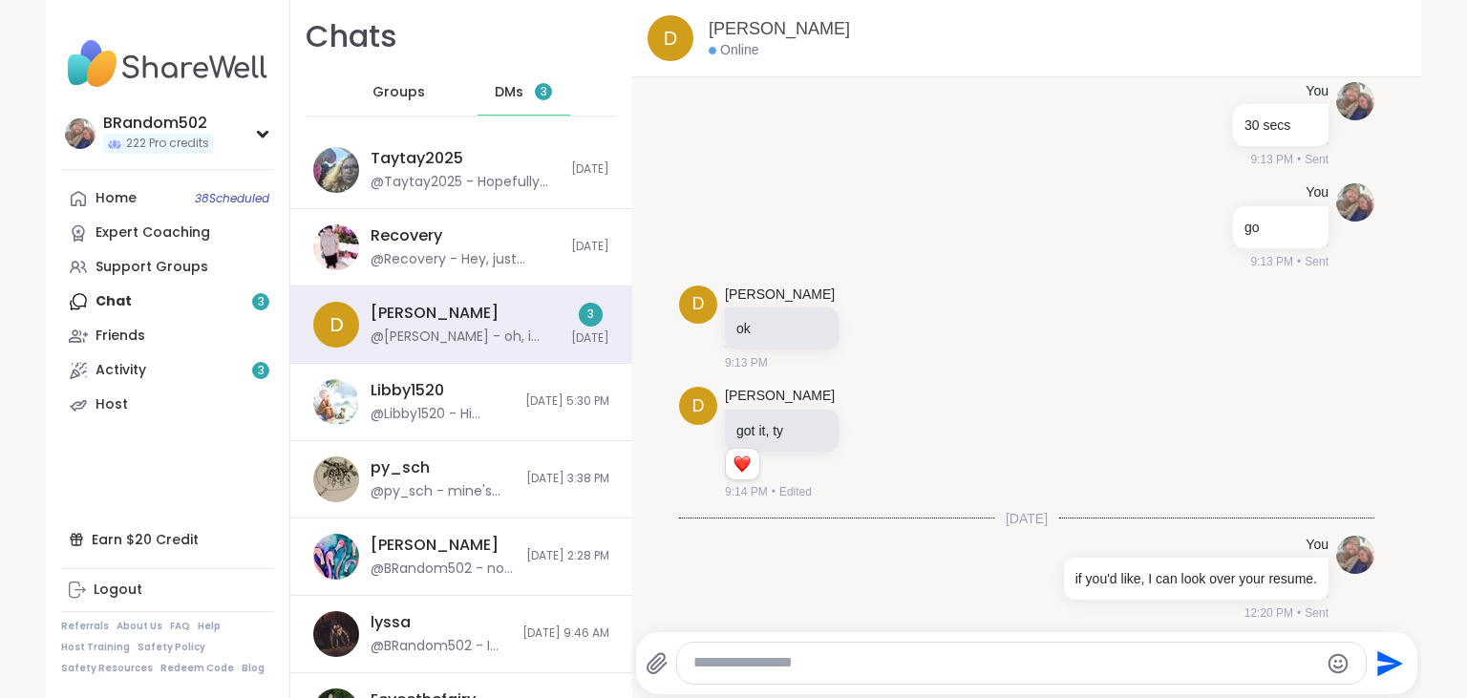
scroll to position [2443, 0]
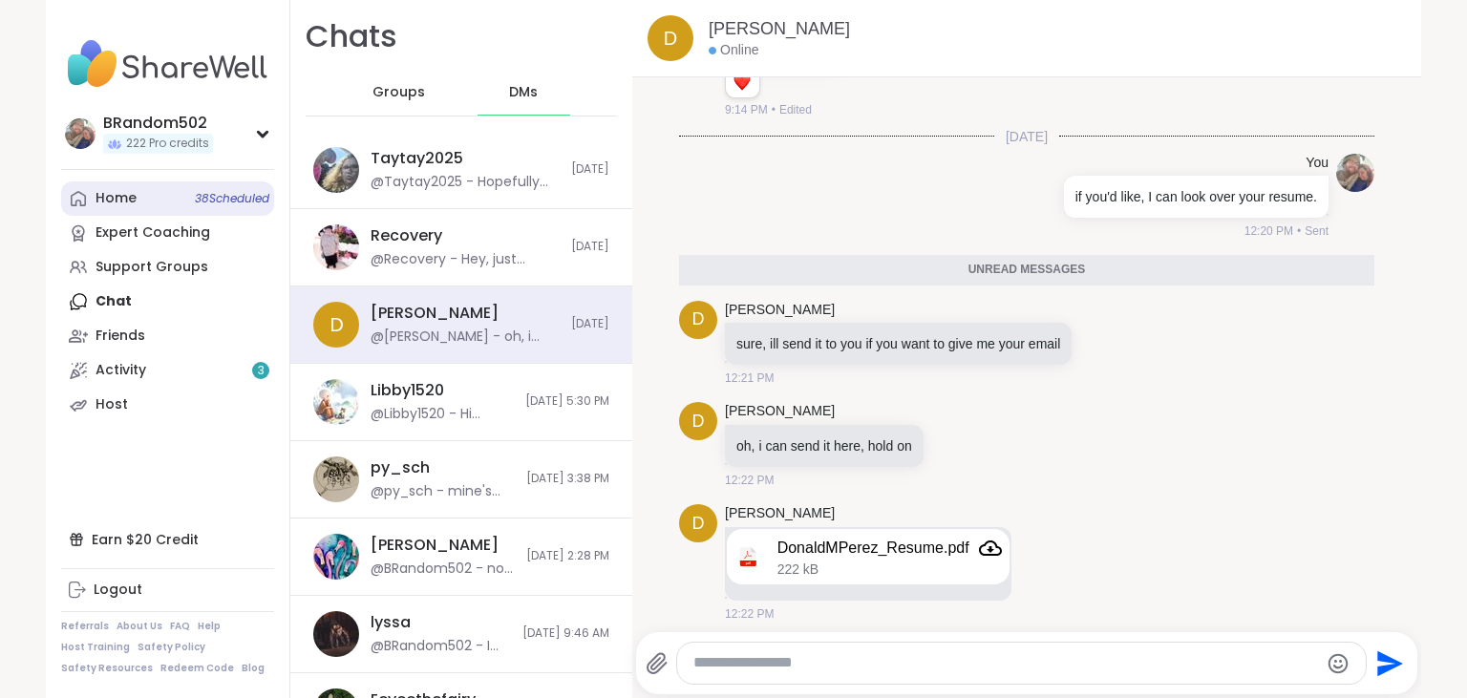
click at [159, 193] on link "Home 38 Scheduled" at bounding box center [167, 198] width 213 height 34
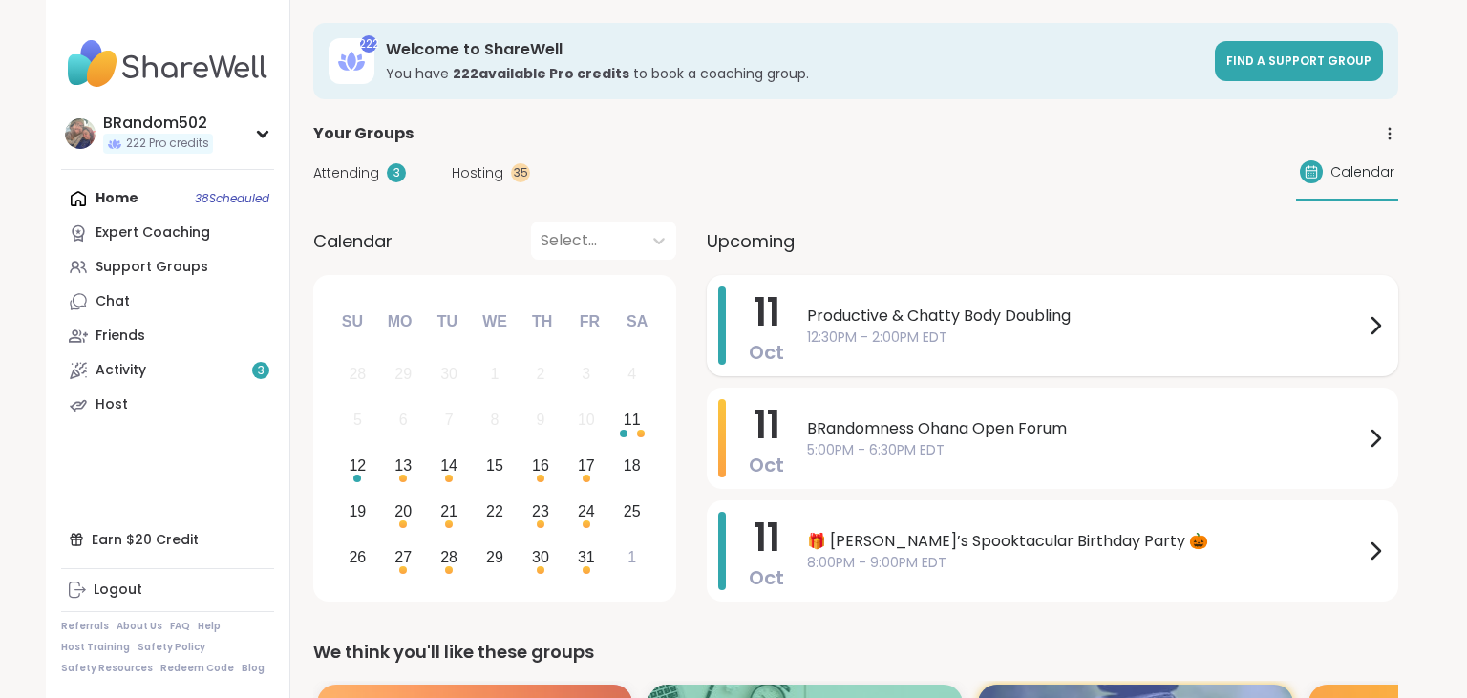
click at [868, 335] on span "12:30PM - 2:00PM EDT" at bounding box center [1085, 338] width 557 height 20
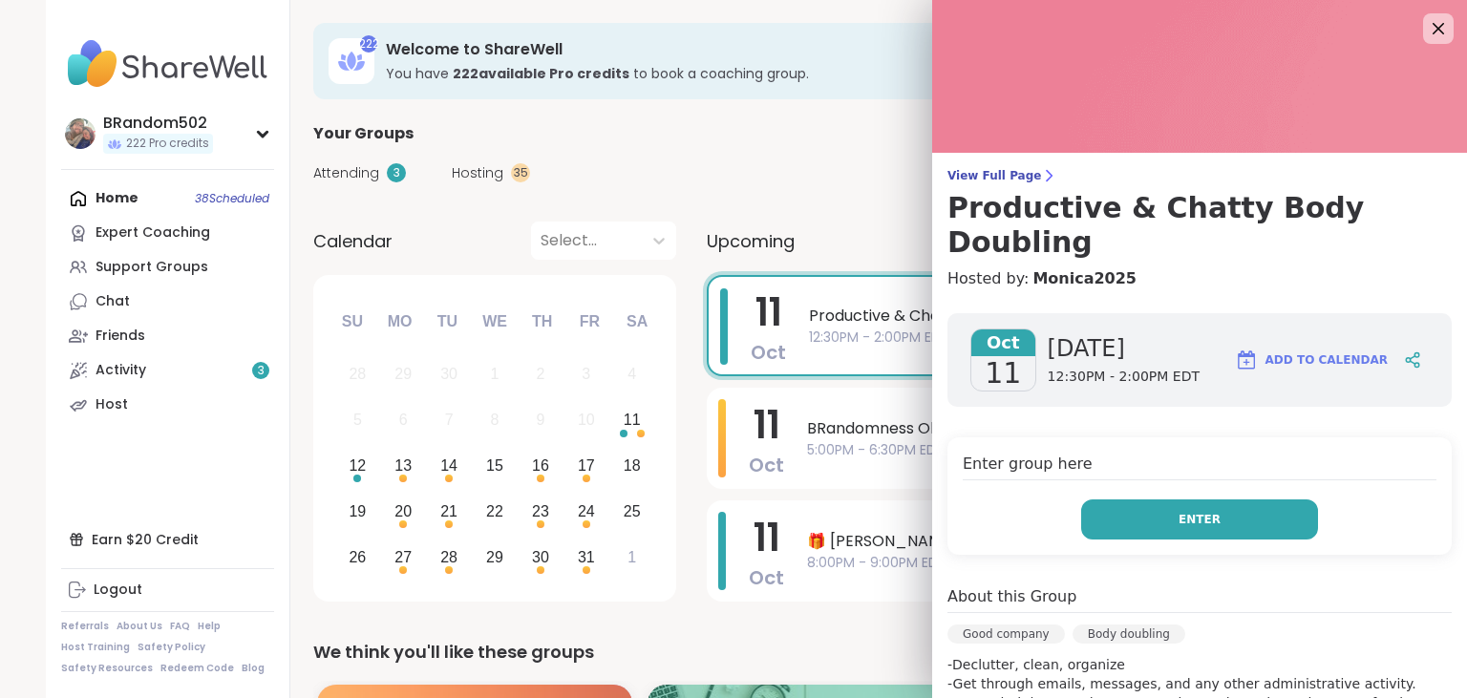
click at [1167, 499] on button "Enter" at bounding box center [1199, 519] width 237 height 40
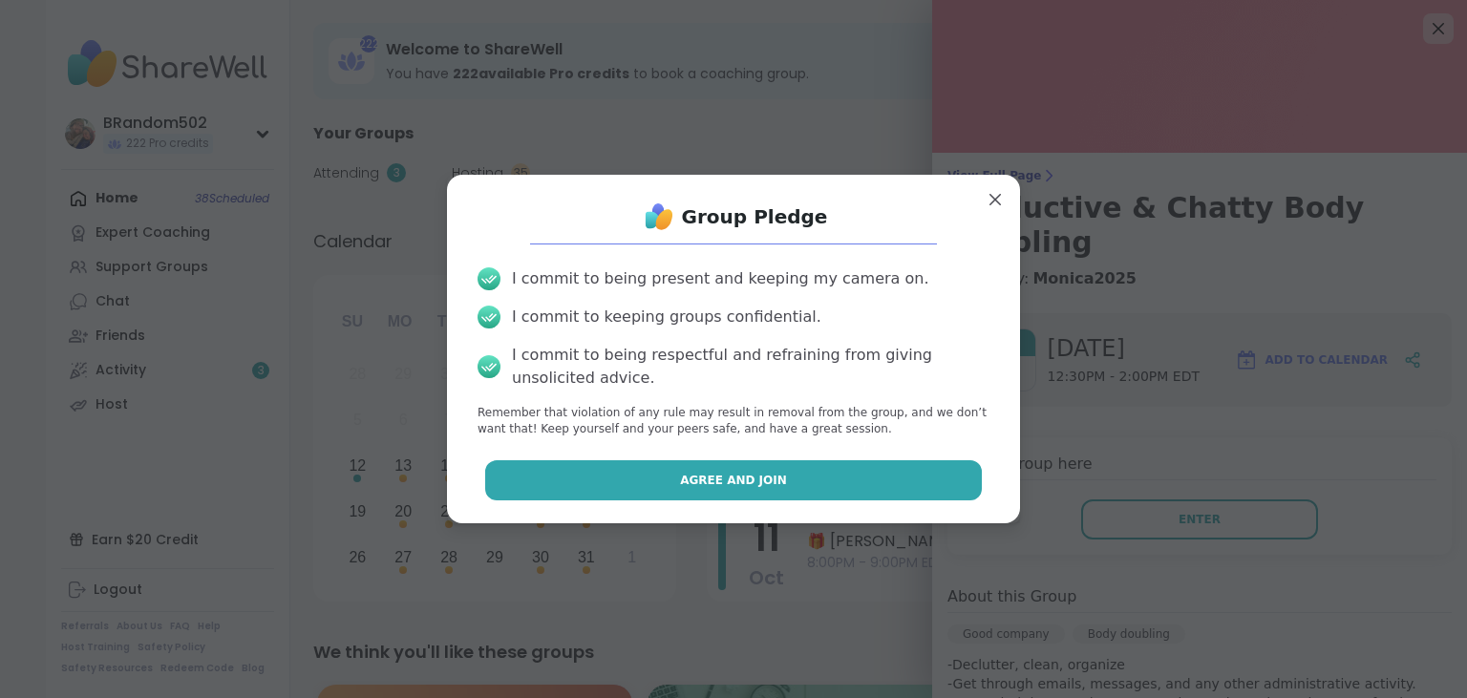
click at [880, 476] on button "Agree and Join" at bounding box center [734, 480] width 498 height 40
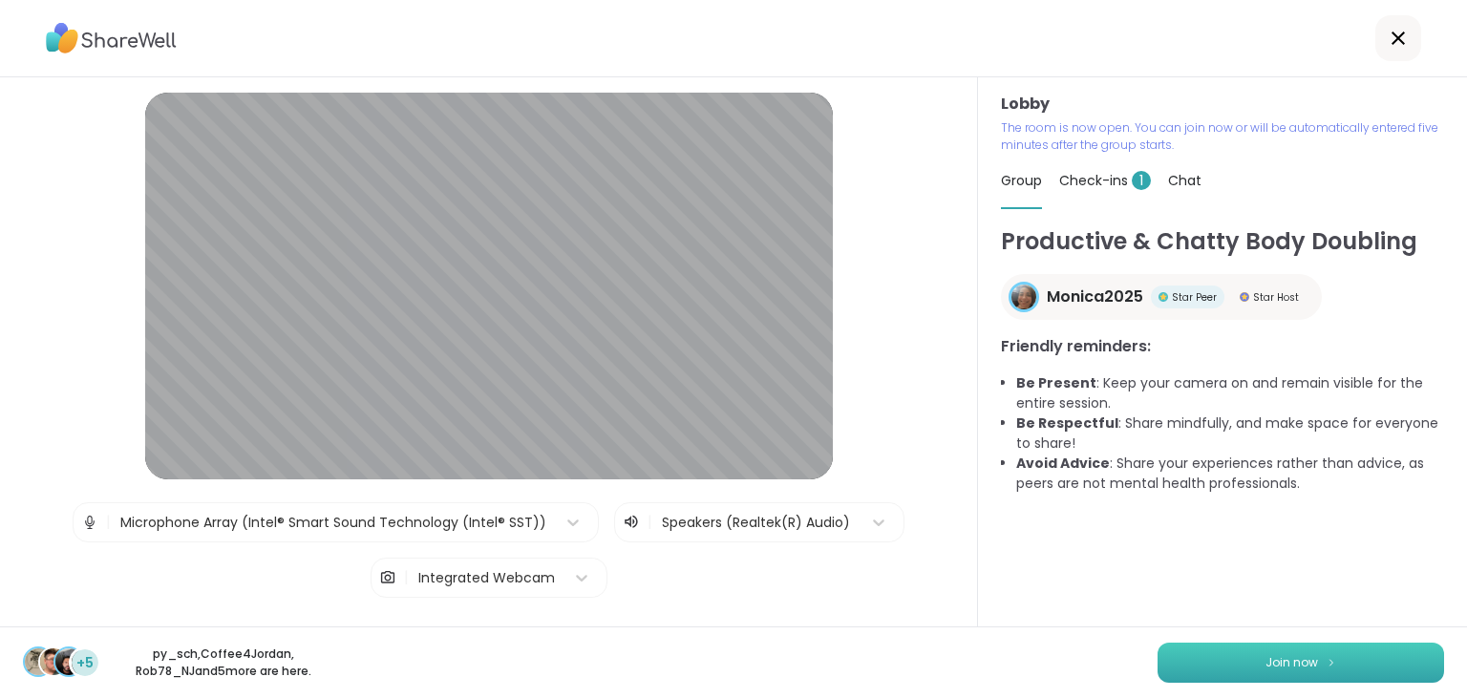
click at [1249, 662] on button "Join now" at bounding box center [1300, 663] width 286 height 40
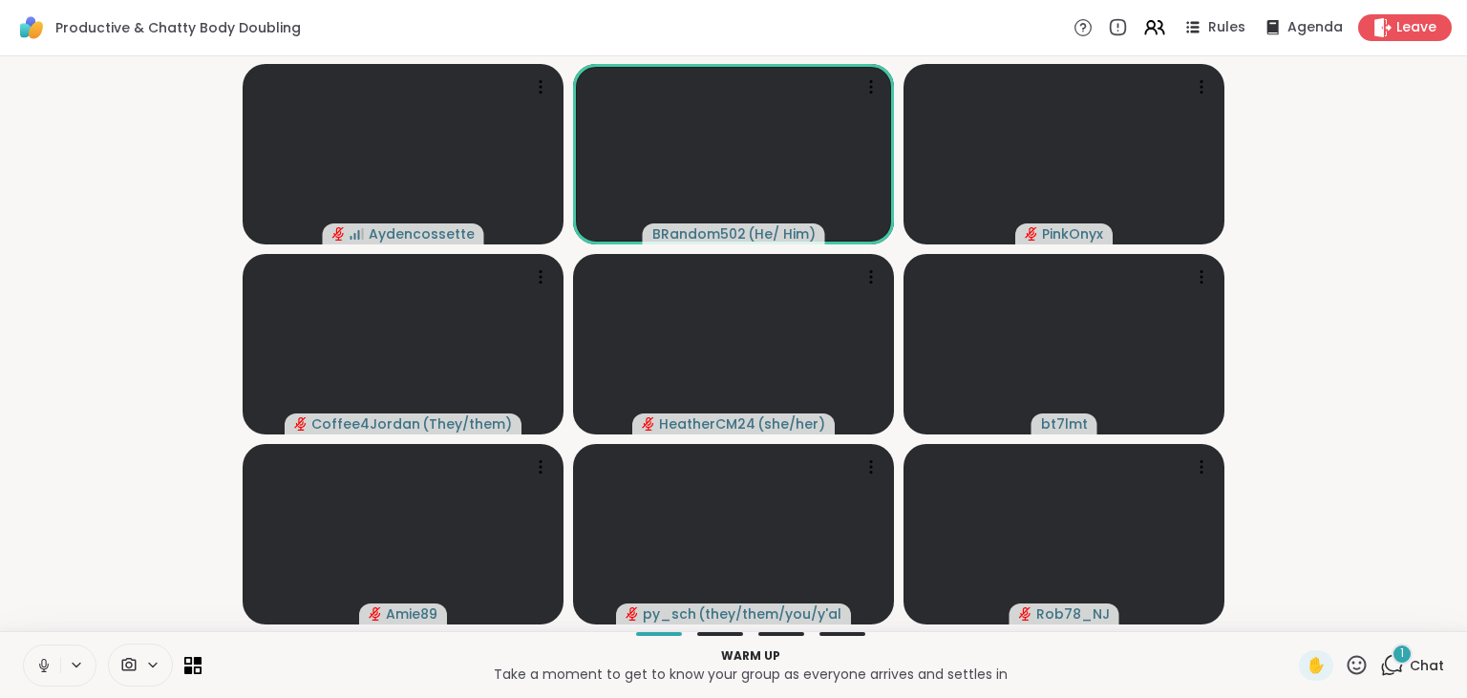
click at [1394, 660] on icon at bounding box center [1392, 665] width 24 height 24
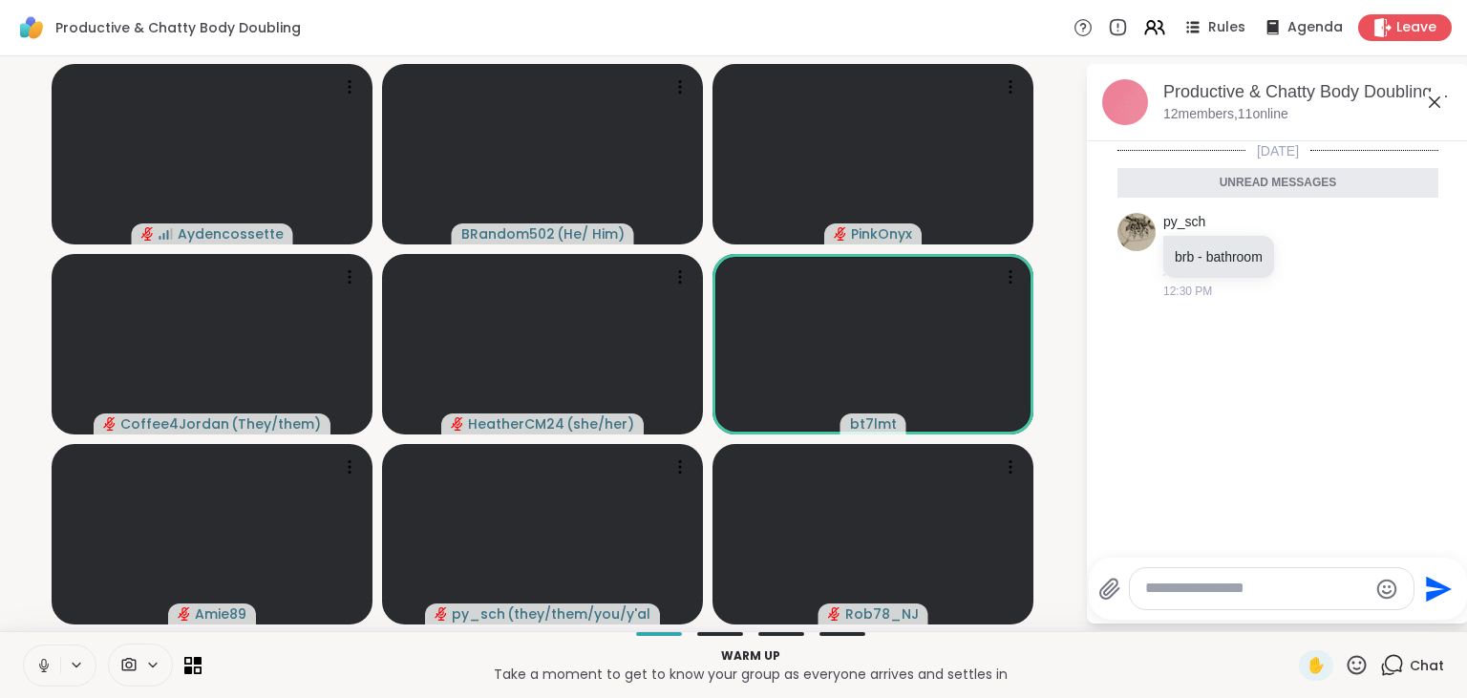
click at [34, 655] on button at bounding box center [42, 666] width 36 height 40
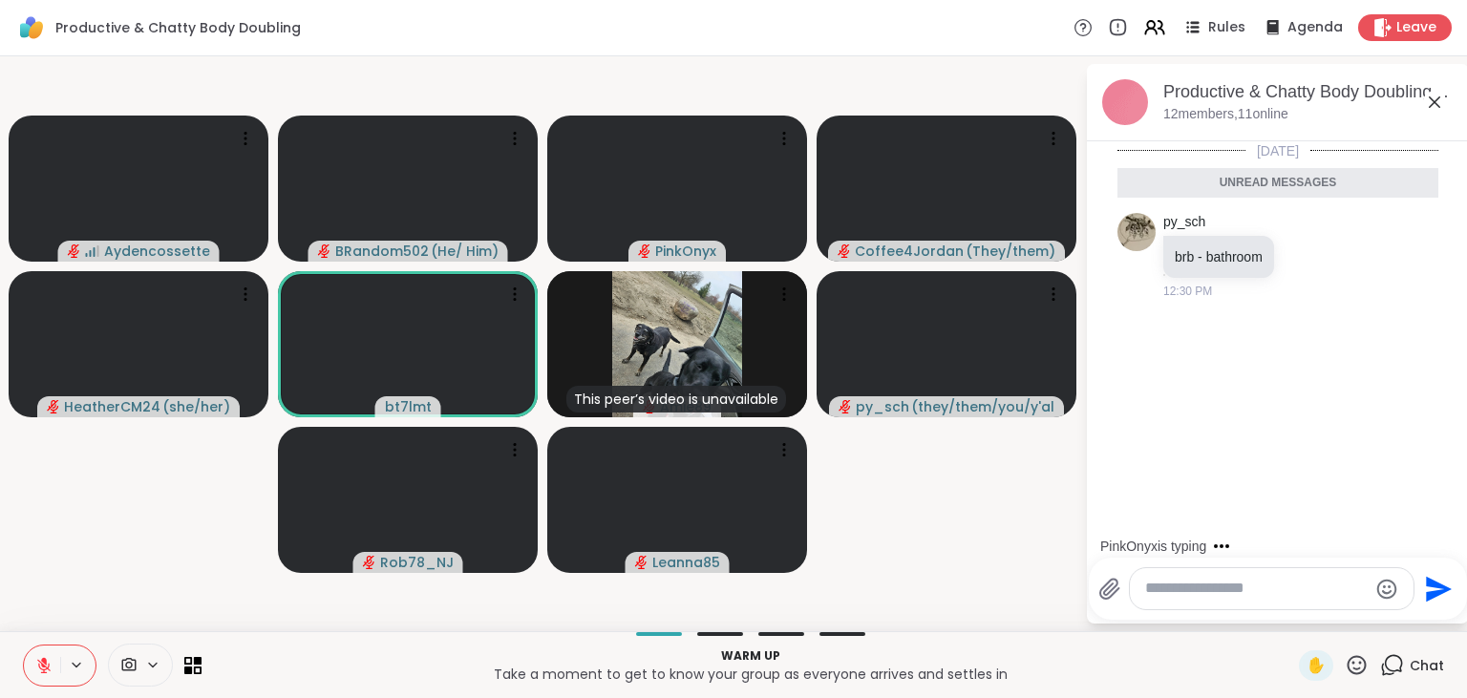
click at [34, 655] on button at bounding box center [42, 666] width 36 height 40
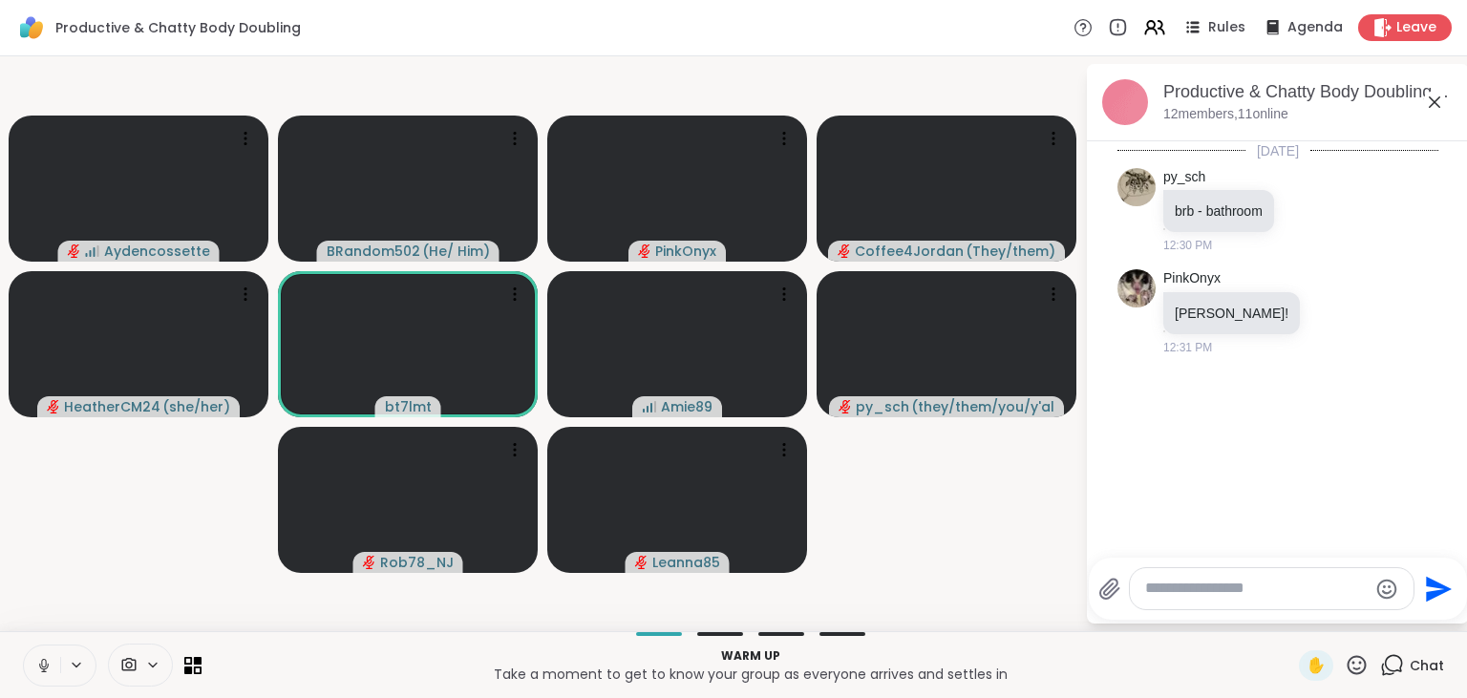
click at [34, 655] on button at bounding box center [42, 666] width 36 height 40
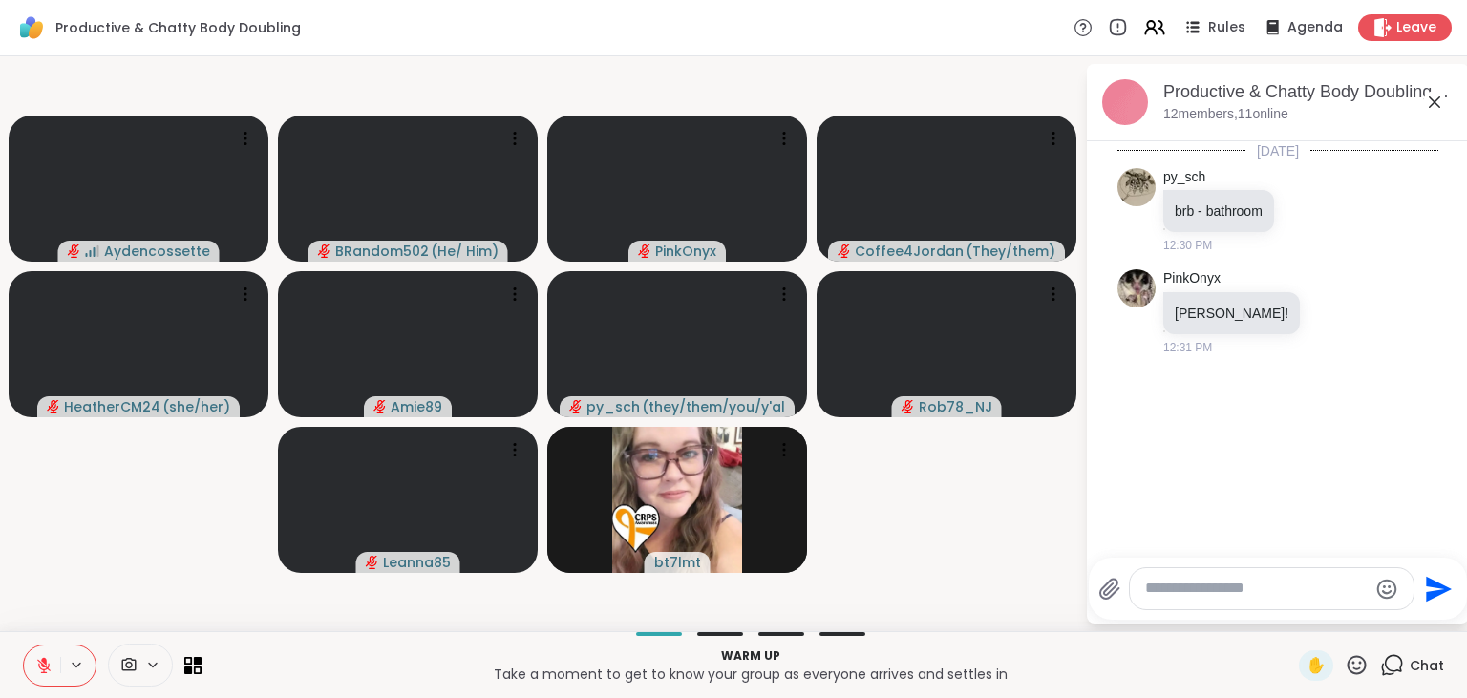
click at [34, 655] on button at bounding box center [42, 666] width 36 height 40
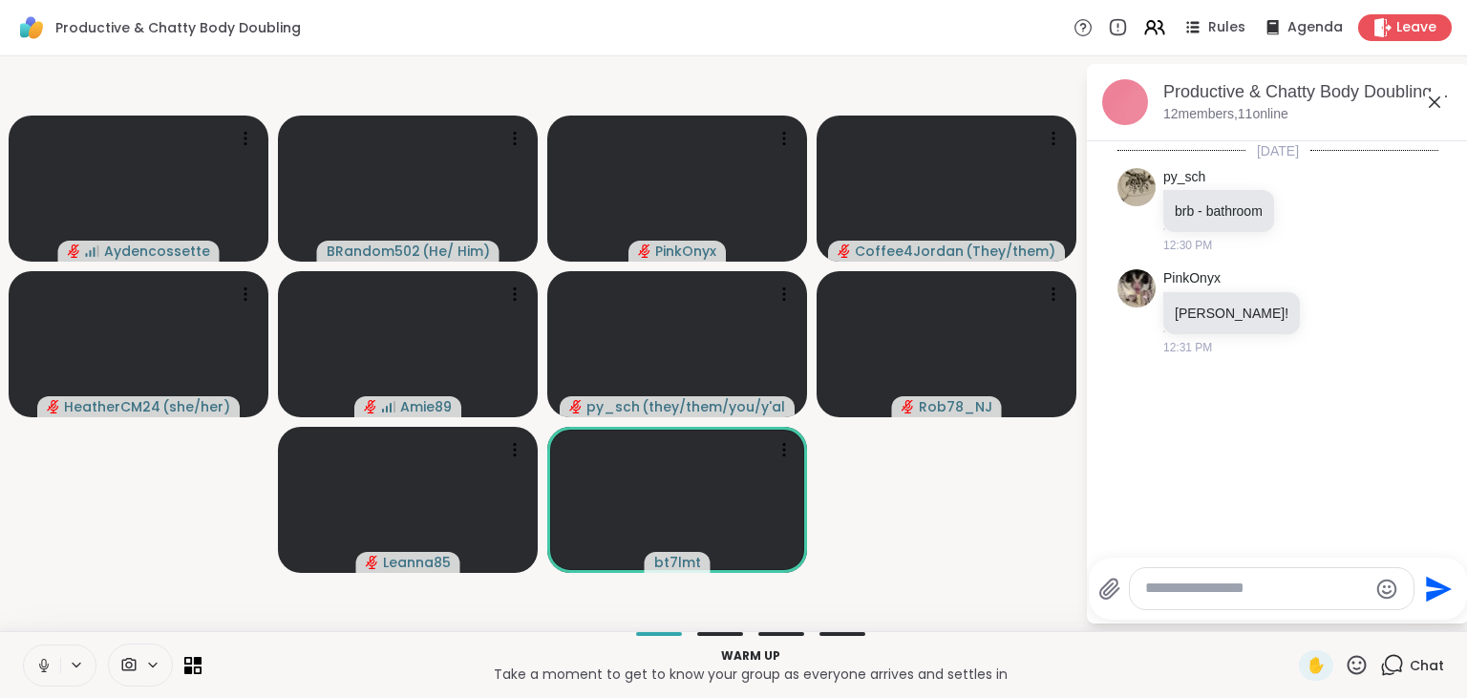
click at [34, 655] on button at bounding box center [42, 666] width 36 height 40
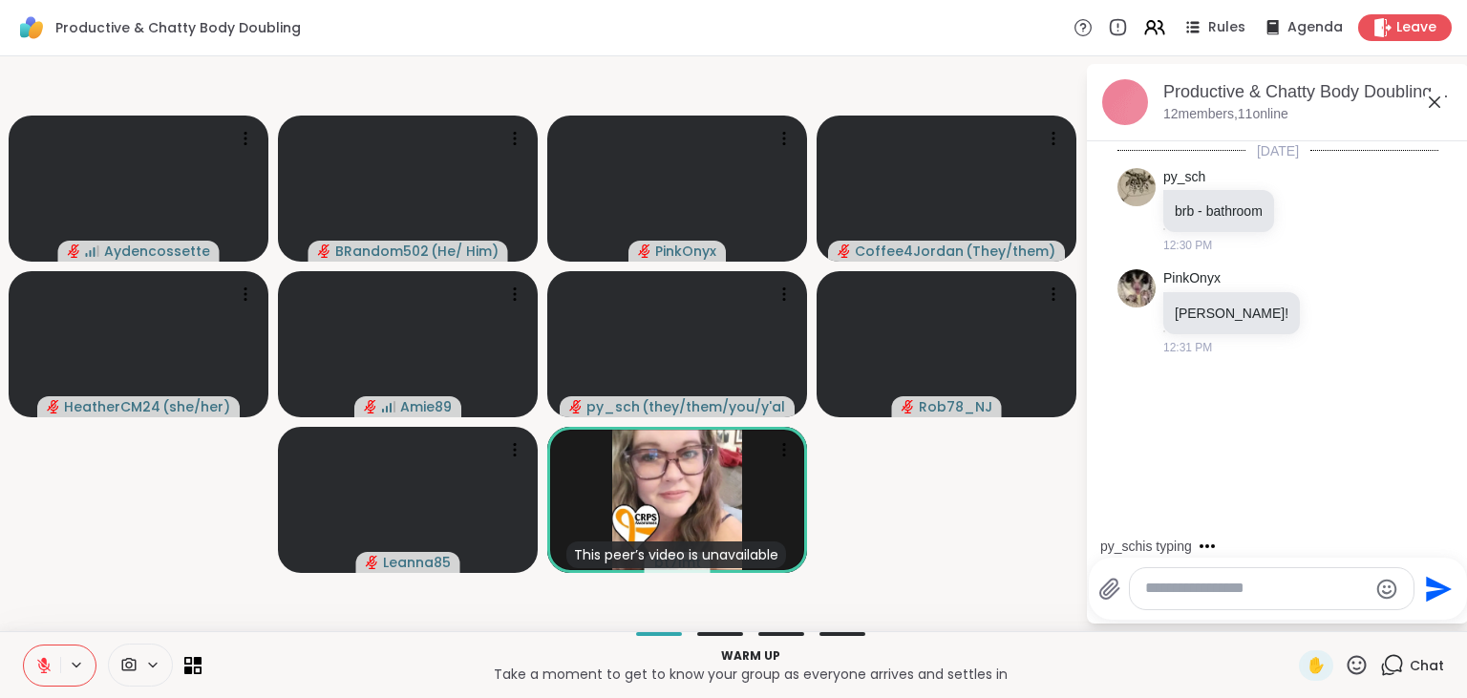
click at [34, 655] on button at bounding box center [42, 666] width 36 height 40
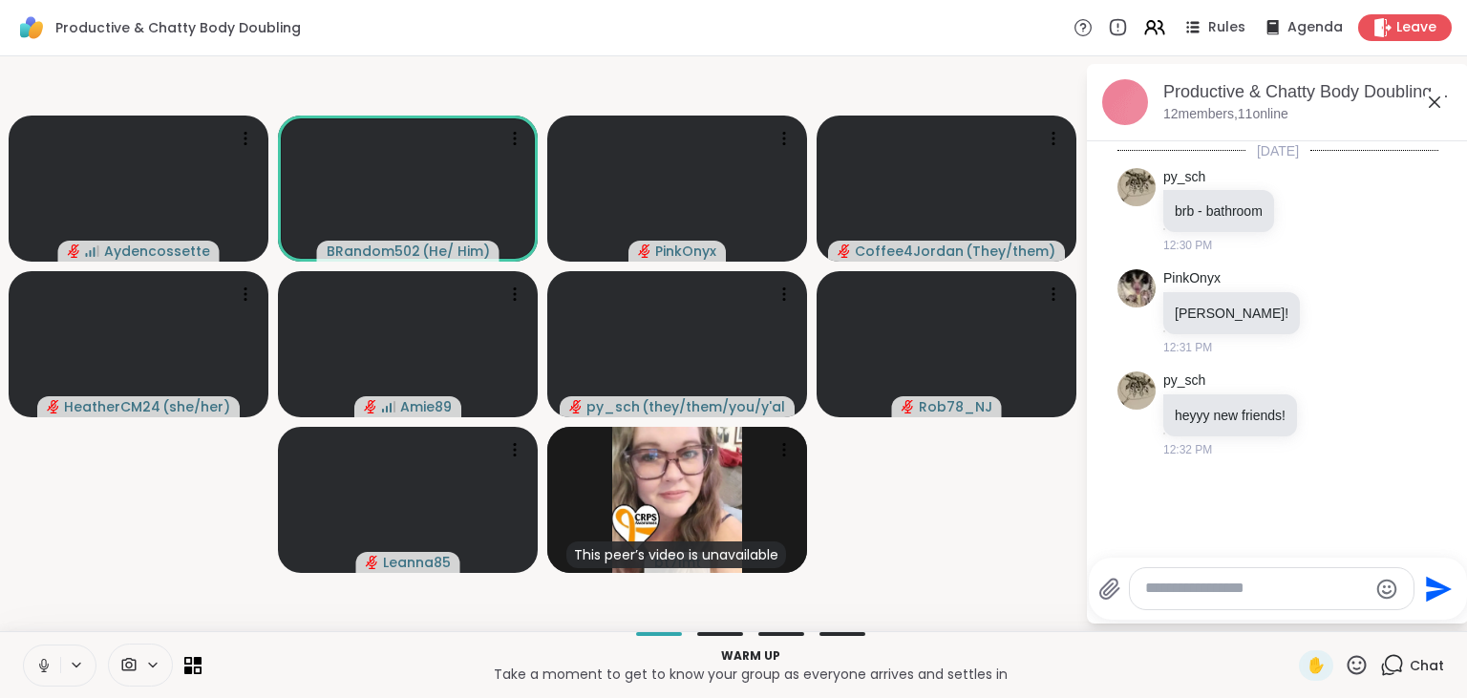
click at [34, 655] on button at bounding box center [42, 666] width 36 height 40
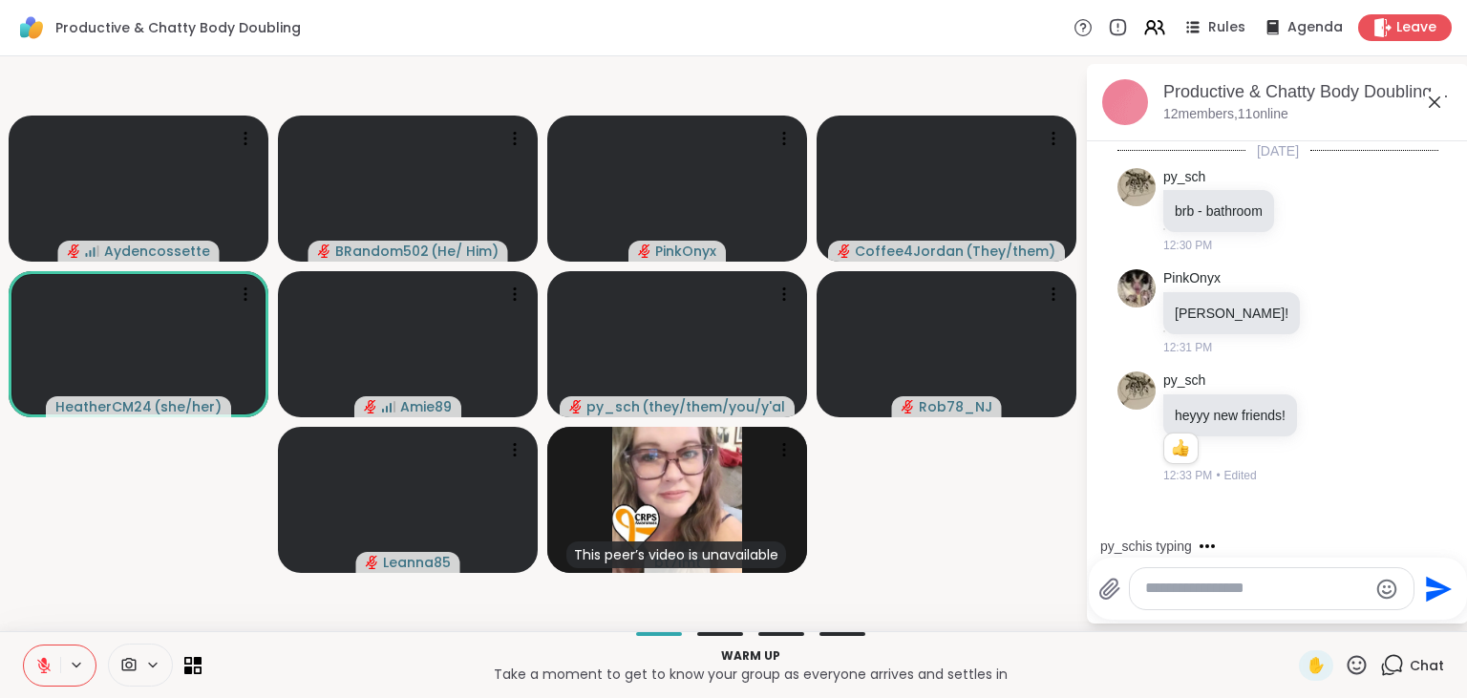
scroll to position [84, 0]
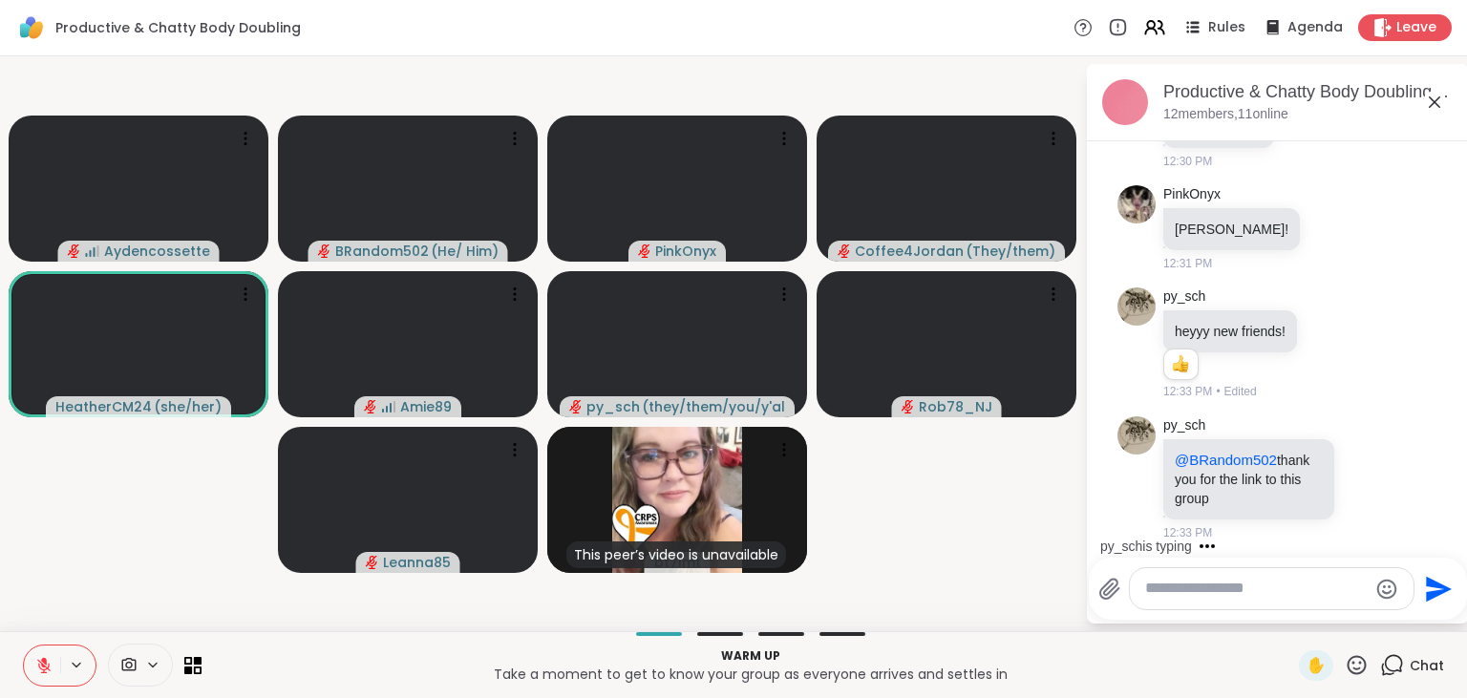
click at [34, 655] on button at bounding box center [42, 666] width 36 height 40
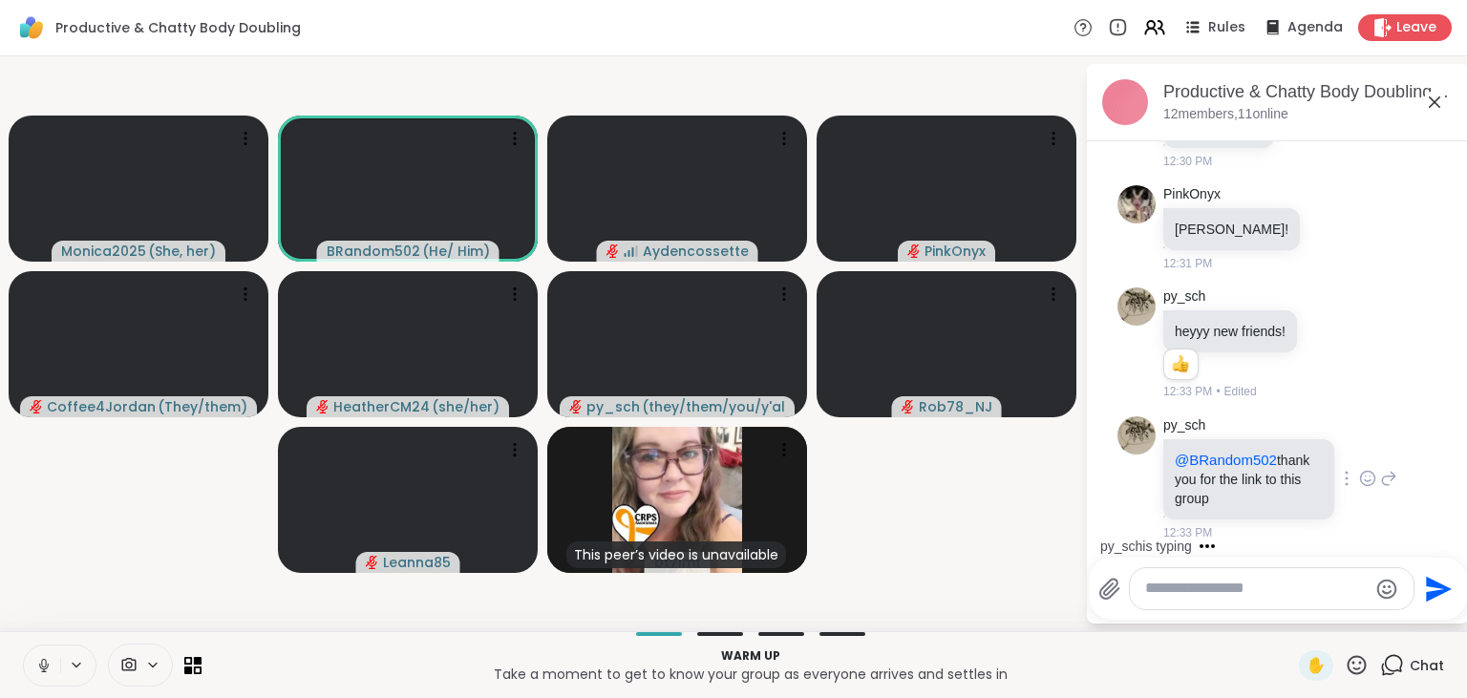
click at [1371, 480] on icon at bounding box center [1367, 478] width 17 height 19
click at [1220, 443] on div "Select Reaction: Heart" at bounding box center [1215, 447] width 17 height 17
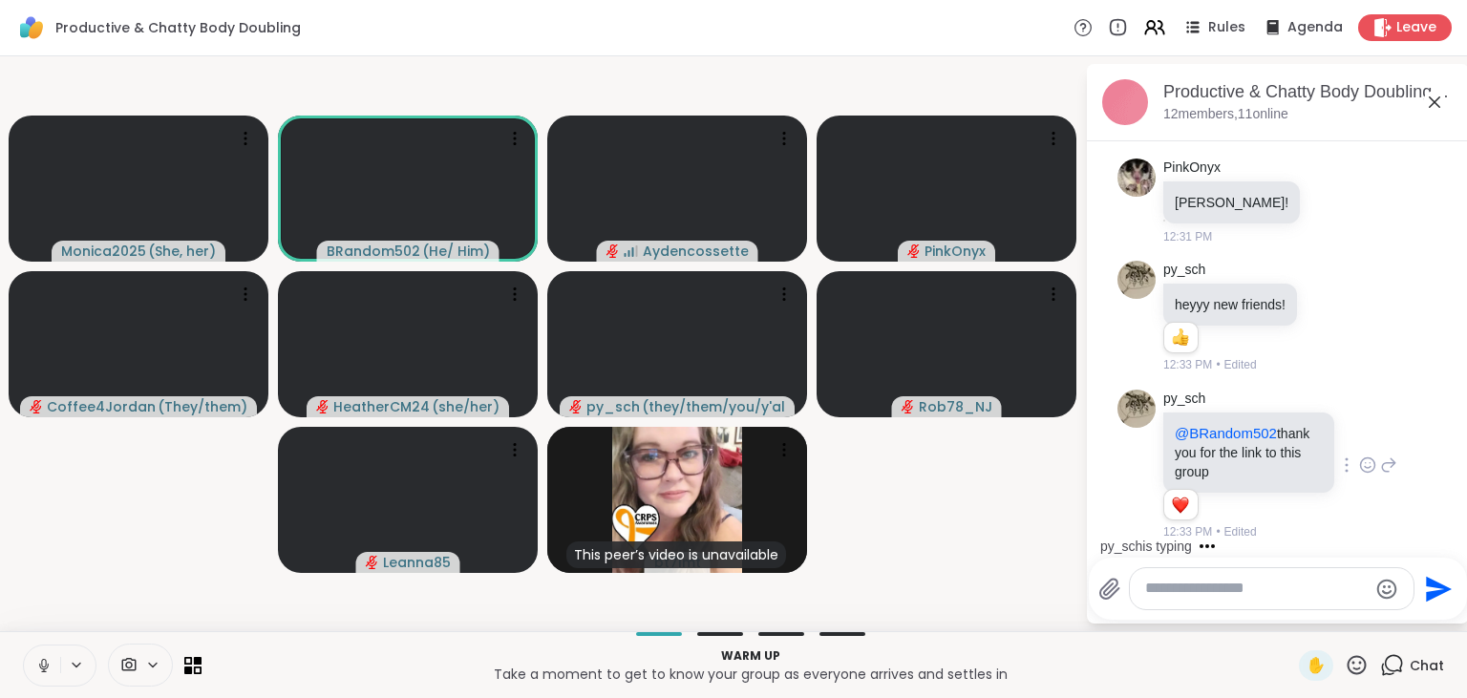
click at [1389, 461] on icon at bounding box center [1388, 465] width 17 height 23
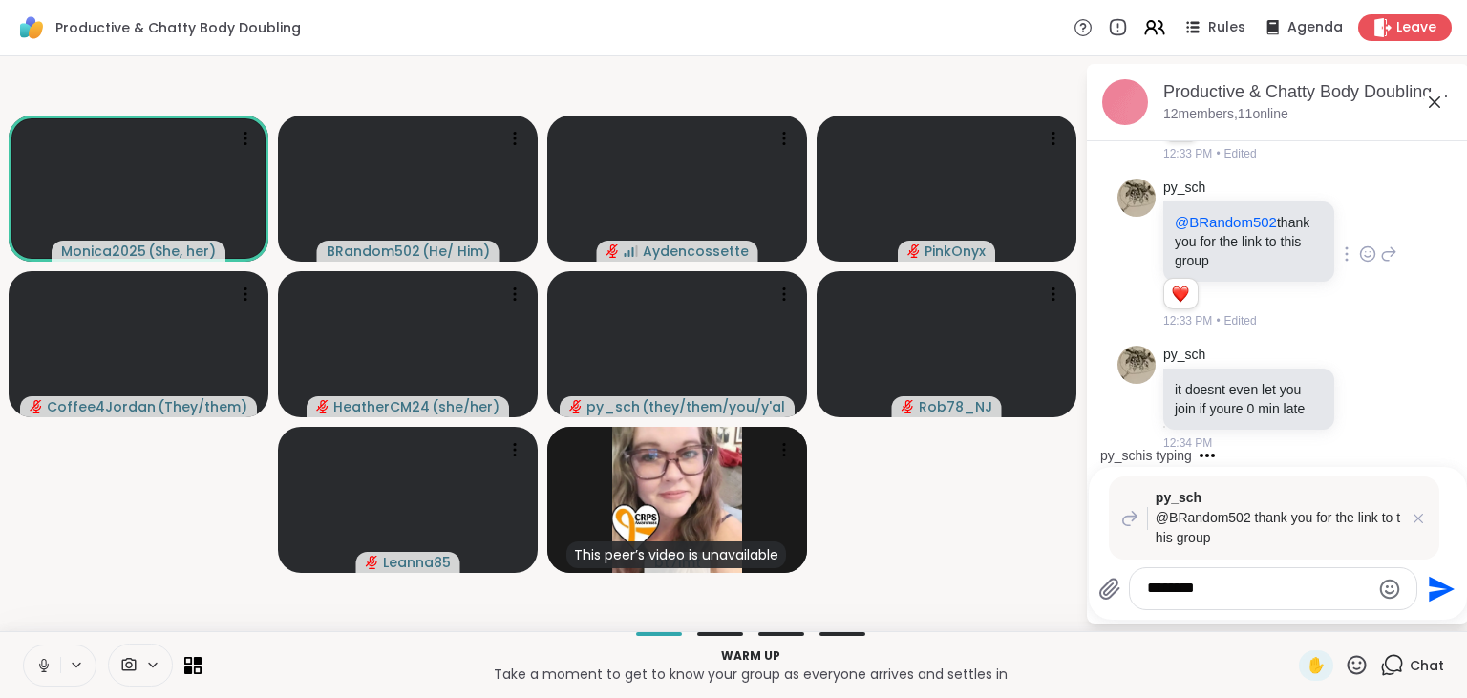
type textarea "*********"
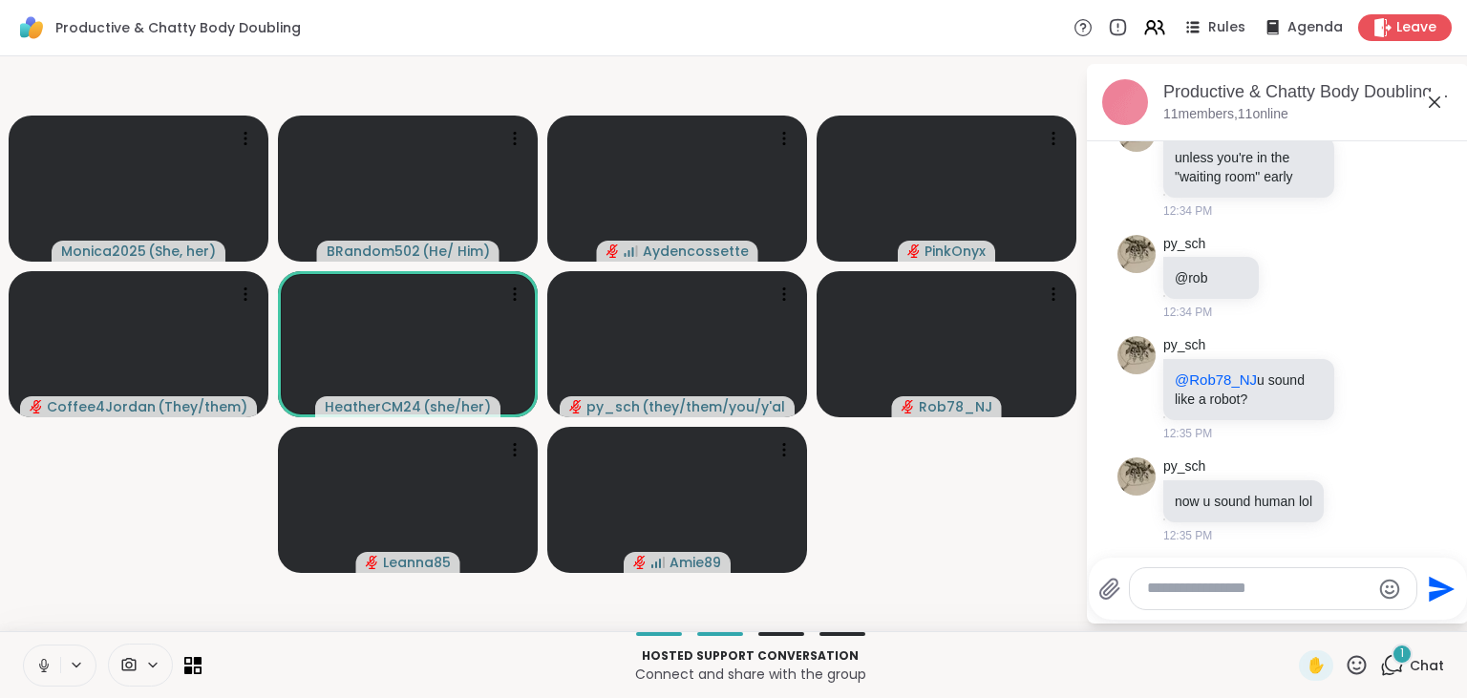
scroll to position [1054, 0]
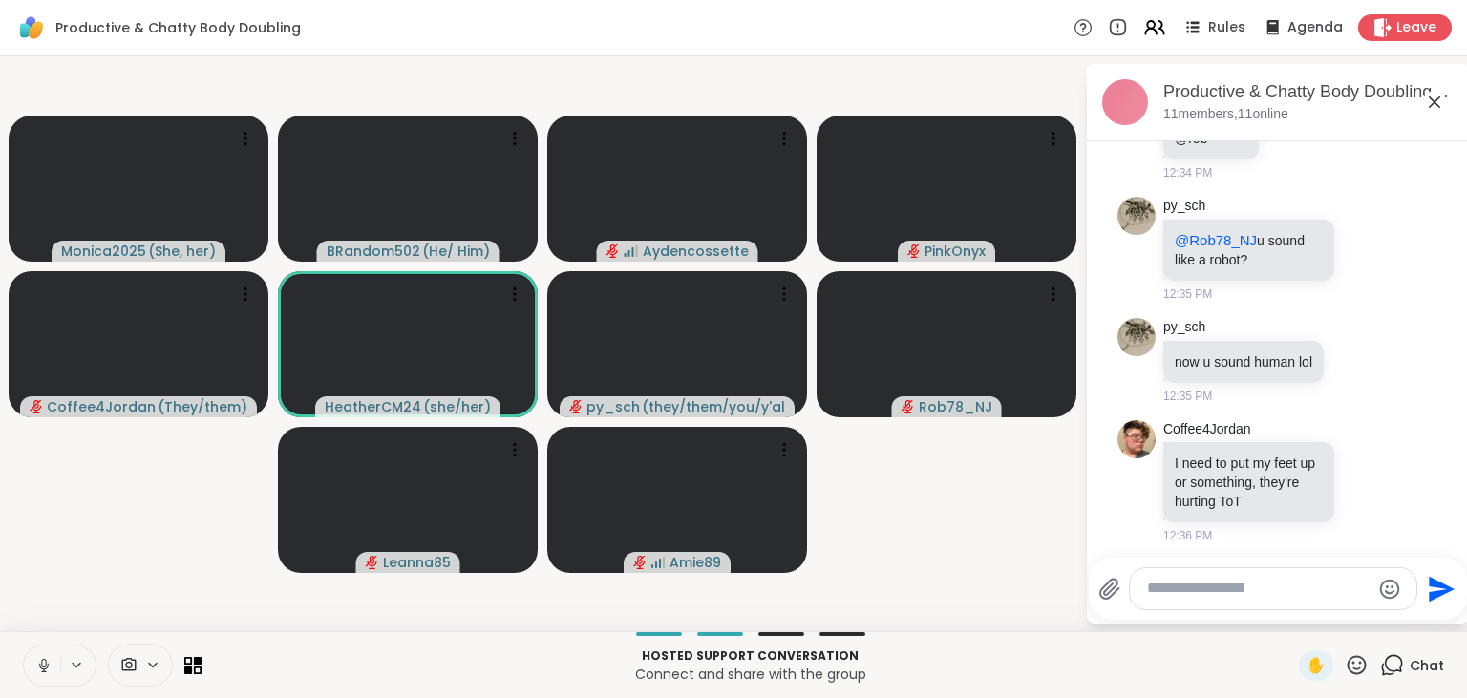
click at [43, 667] on icon at bounding box center [43, 663] width 5 height 9
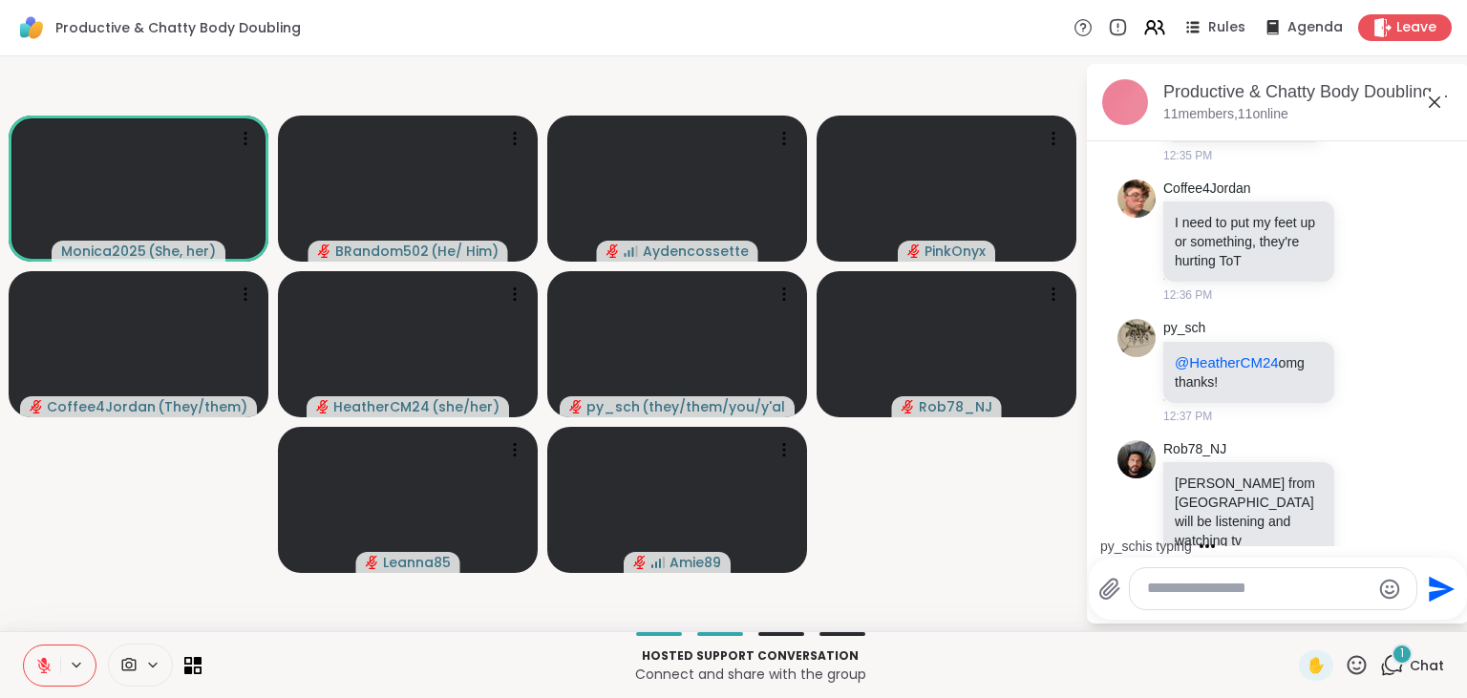
scroll to position [1435, 0]
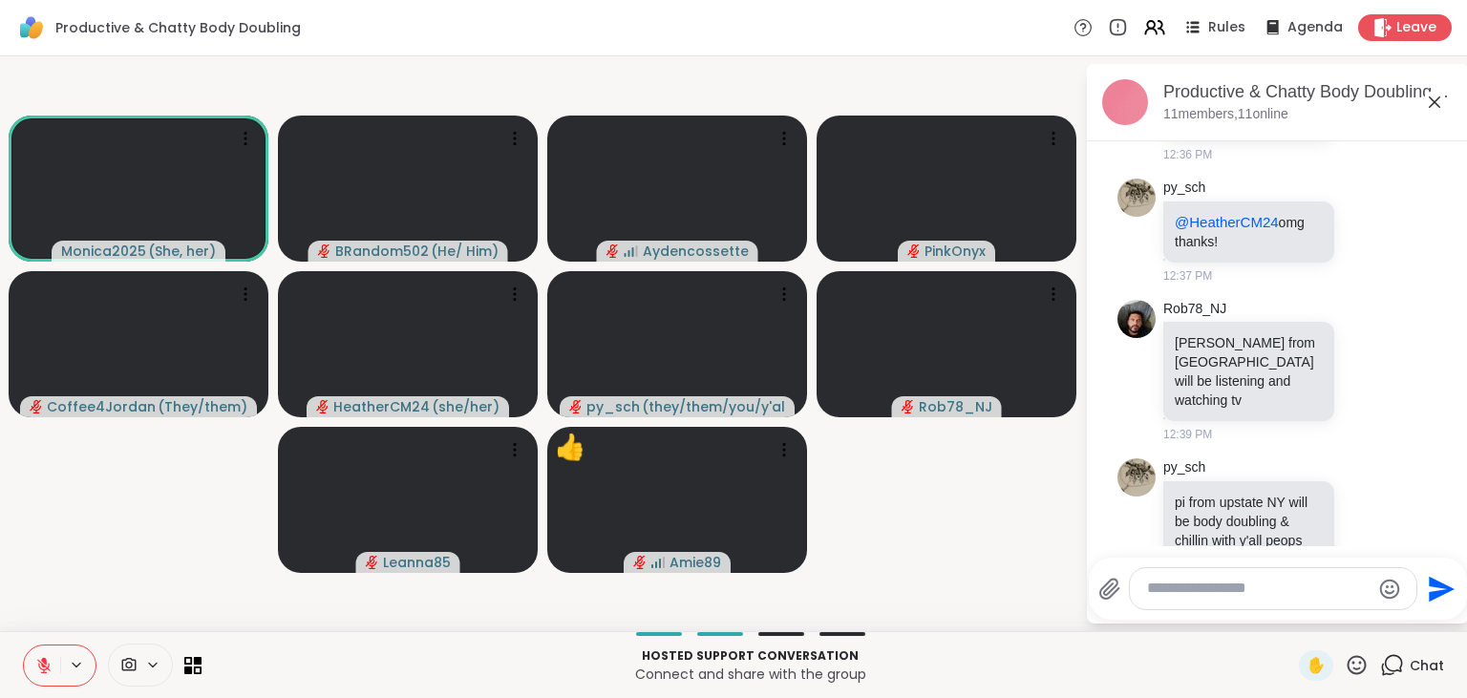
click at [52, 655] on button at bounding box center [42, 666] width 36 height 40
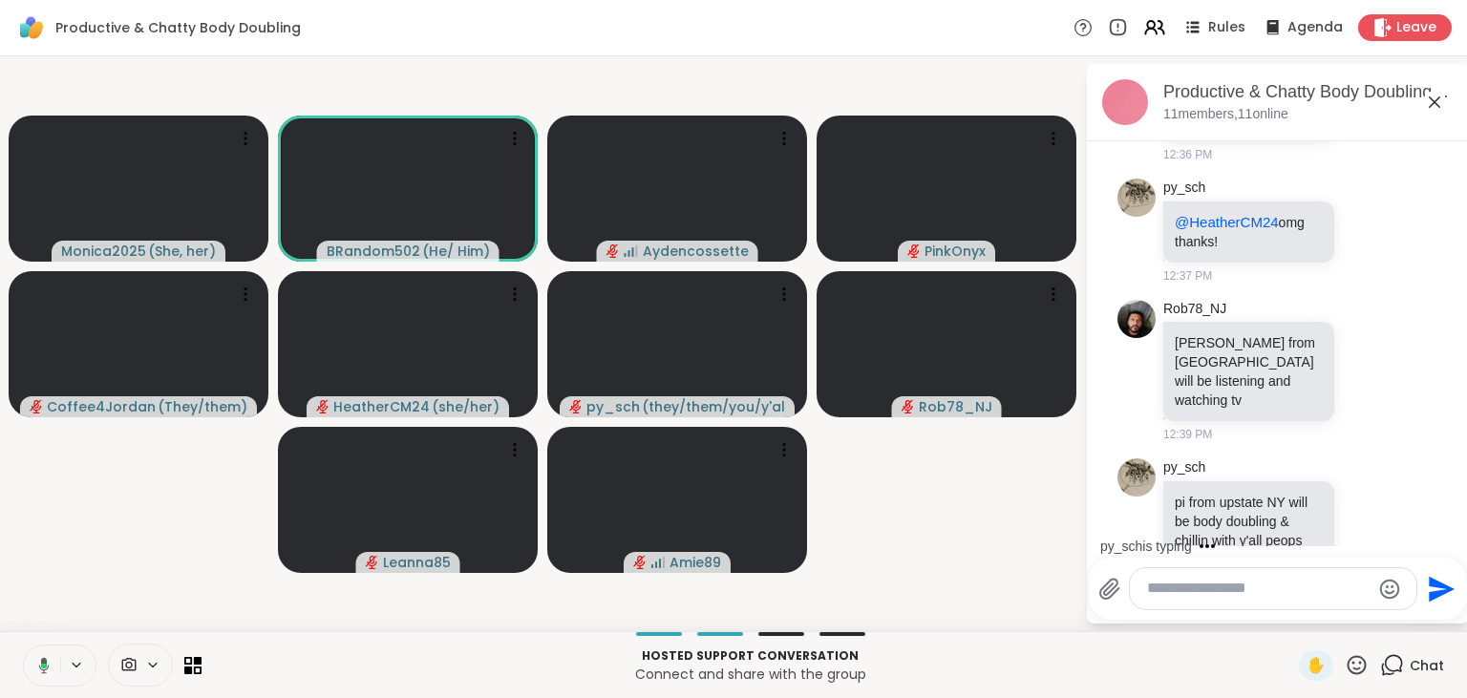
scroll to position [1556, 0]
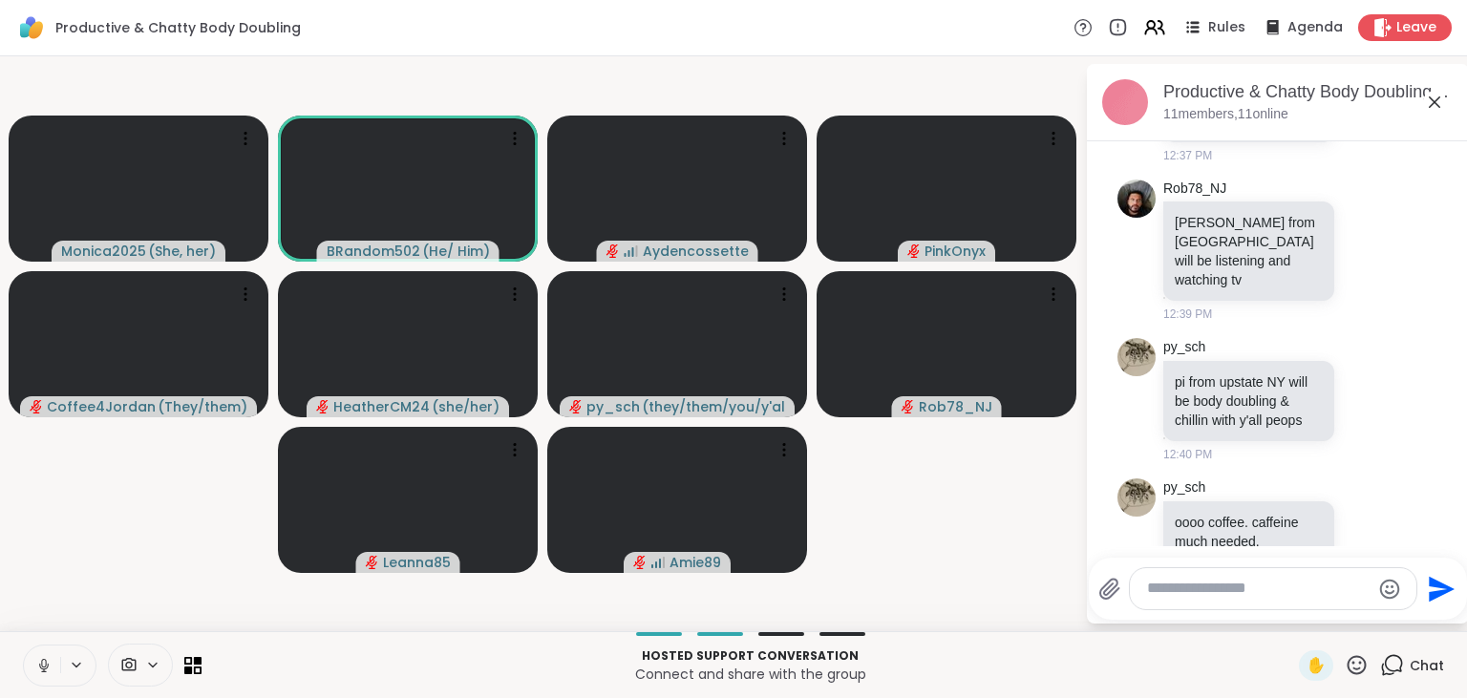
click at [52, 655] on button at bounding box center [42, 666] width 36 height 40
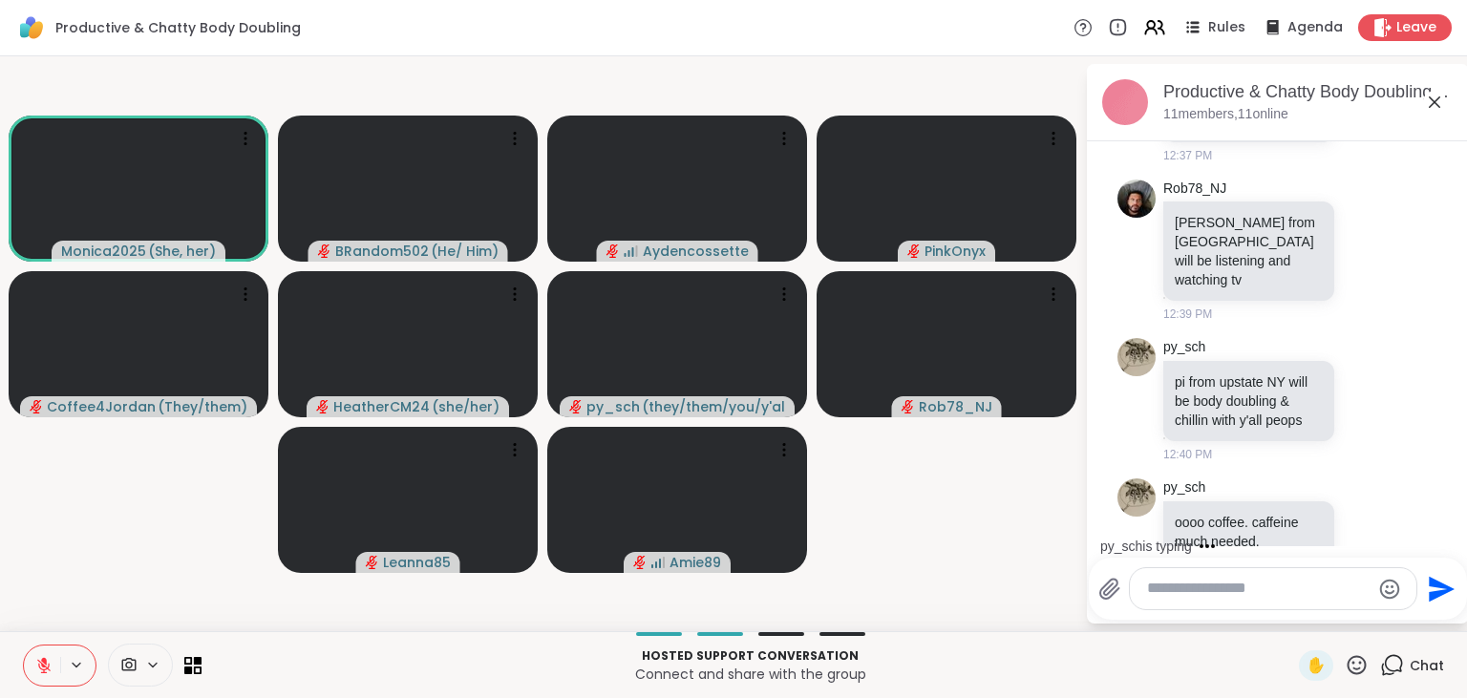
scroll to position [1657, 0]
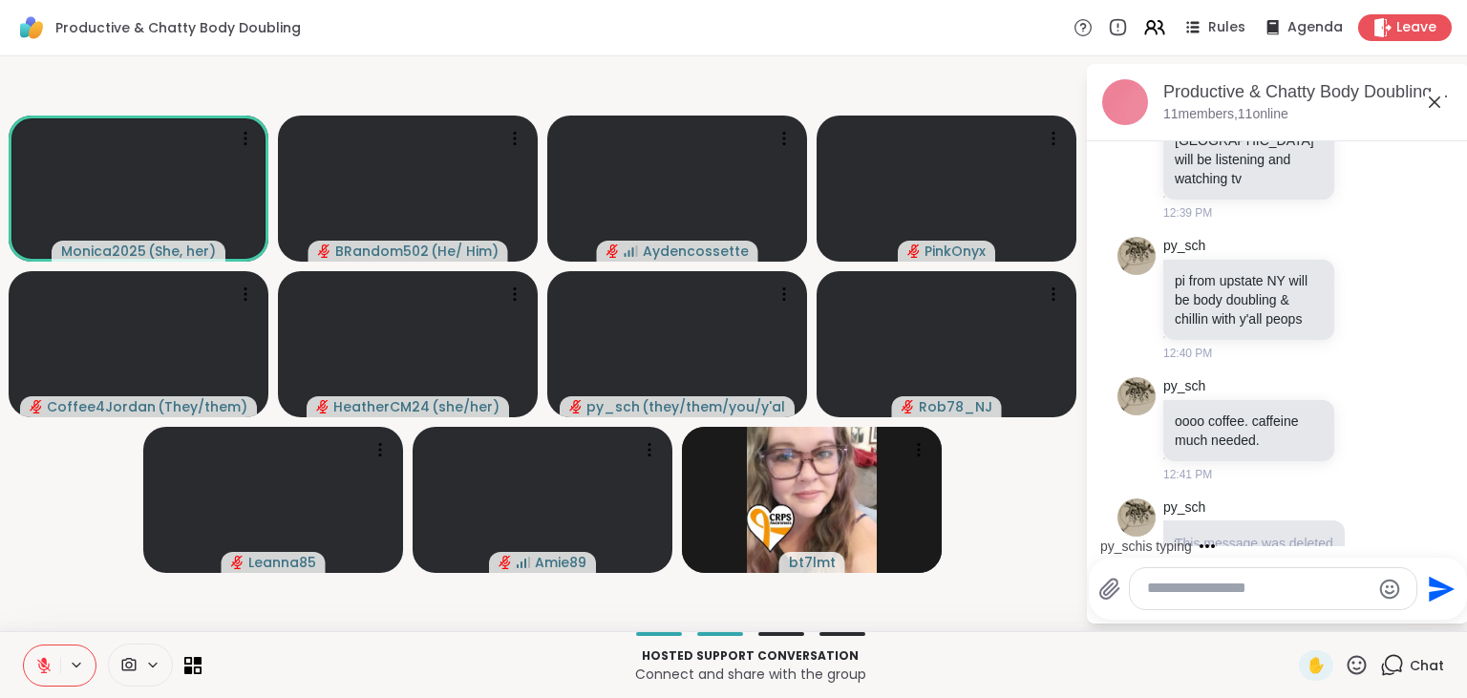
click at [1351, 672] on icon at bounding box center [1356, 664] width 19 height 19
click at [1293, 621] on span "❤️" at bounding box center [1300, 615] width 19 height 23
click at [52, 664] on icon at bounding box center [43, 665] width 17 height 17
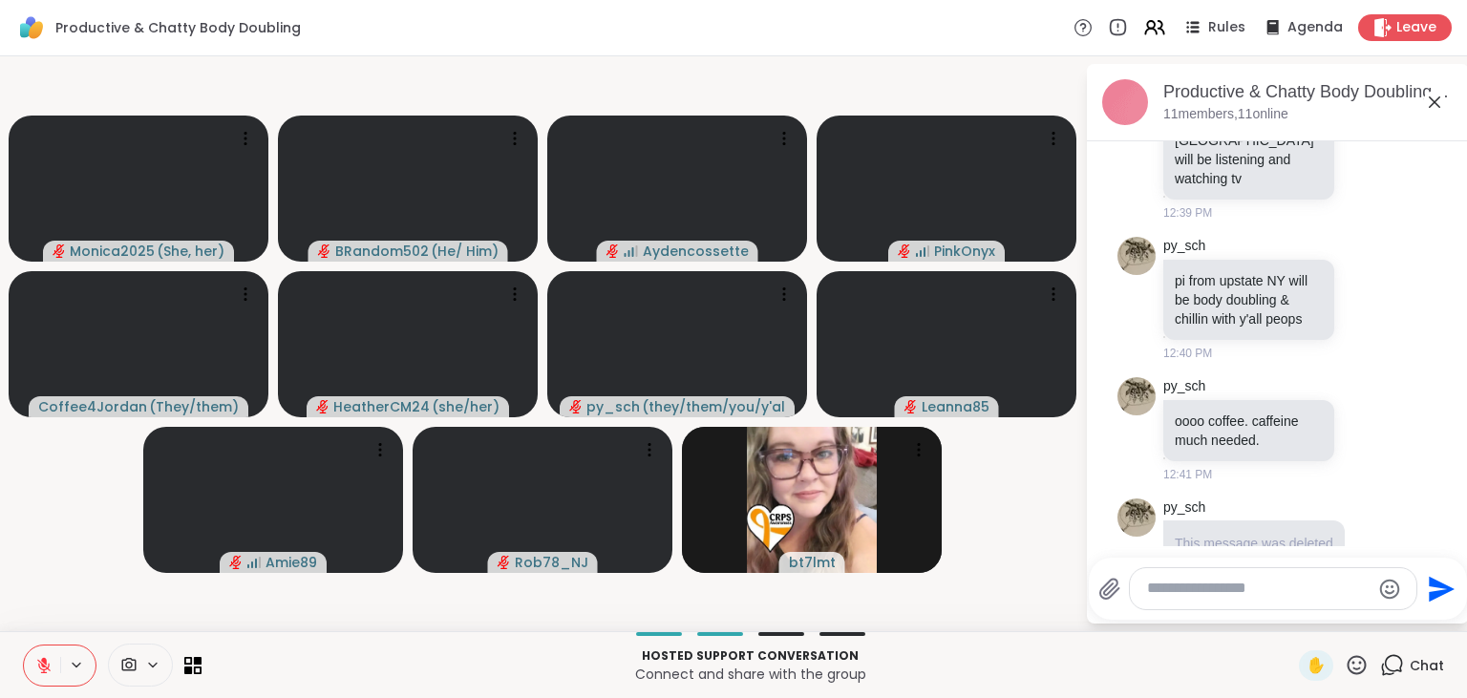
click at [46, 655] on button at bounding box center [42, 666] width 36 height 40
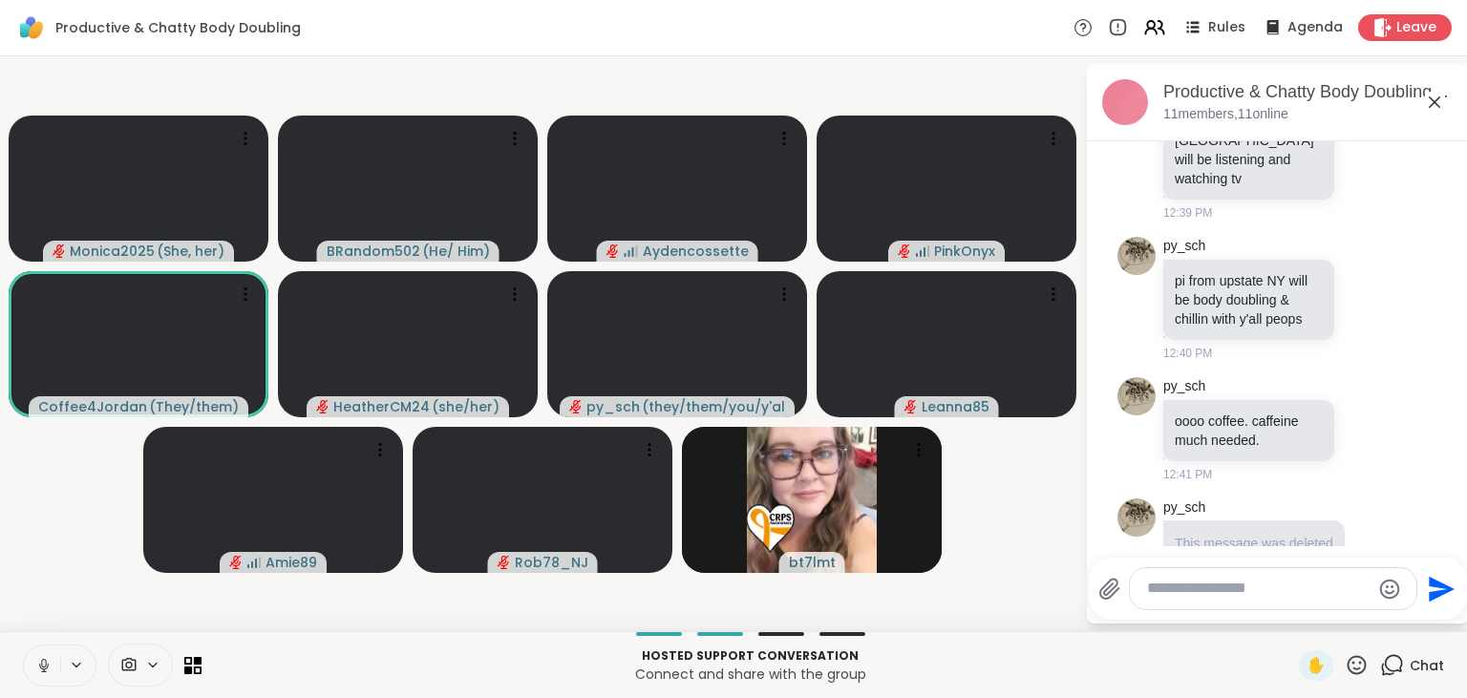
click at [46, 655] on button at bounding box center [42, 666] width 36 height 40
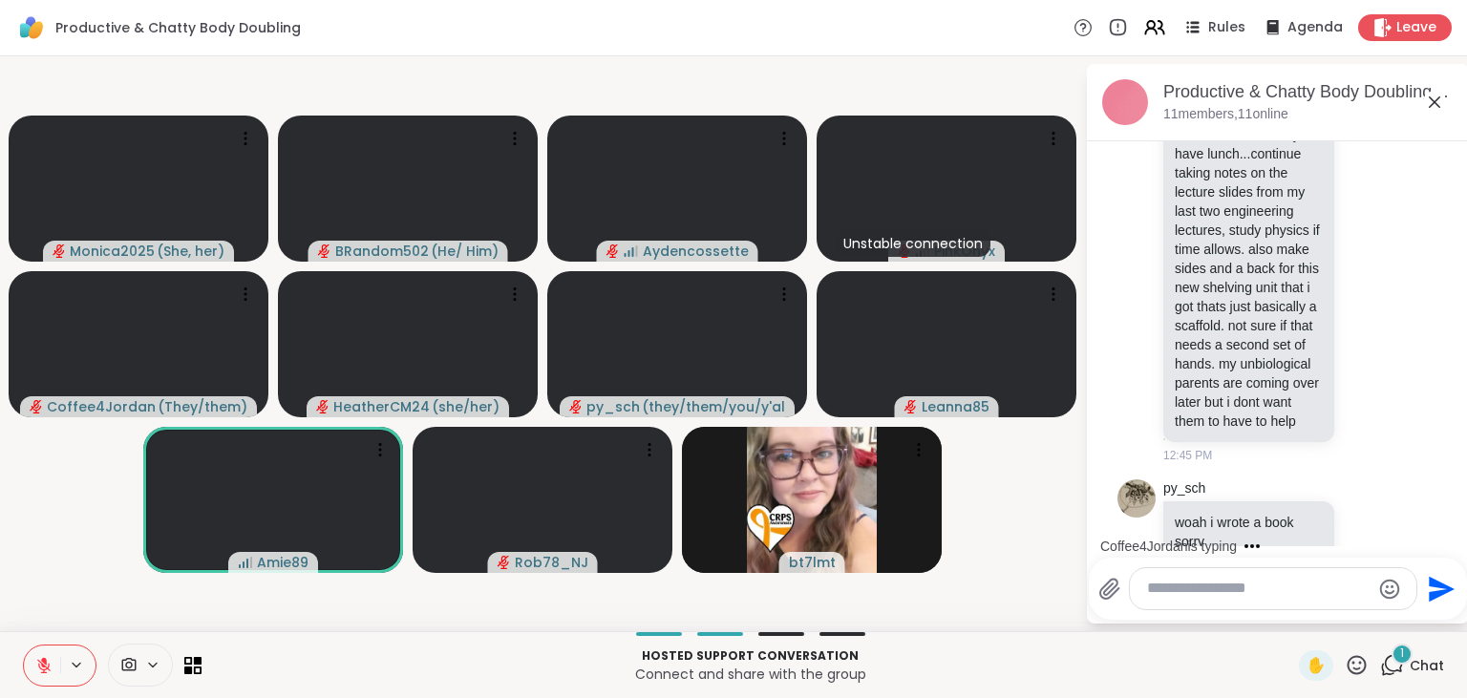
scroll to position [2307, 0]
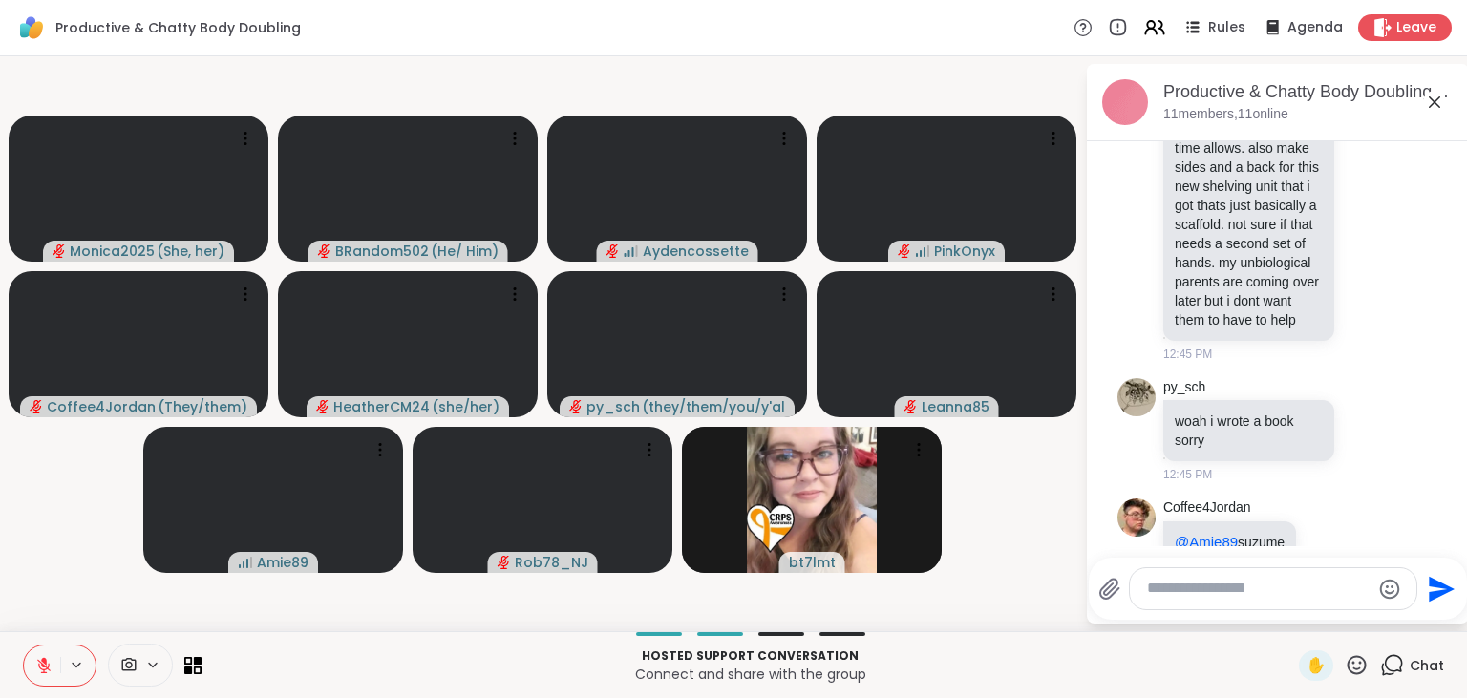
click at [1182, 586] on textarea "Type your message" at bounding box center [1258, 589] width 223 height 20
type textarea "***"
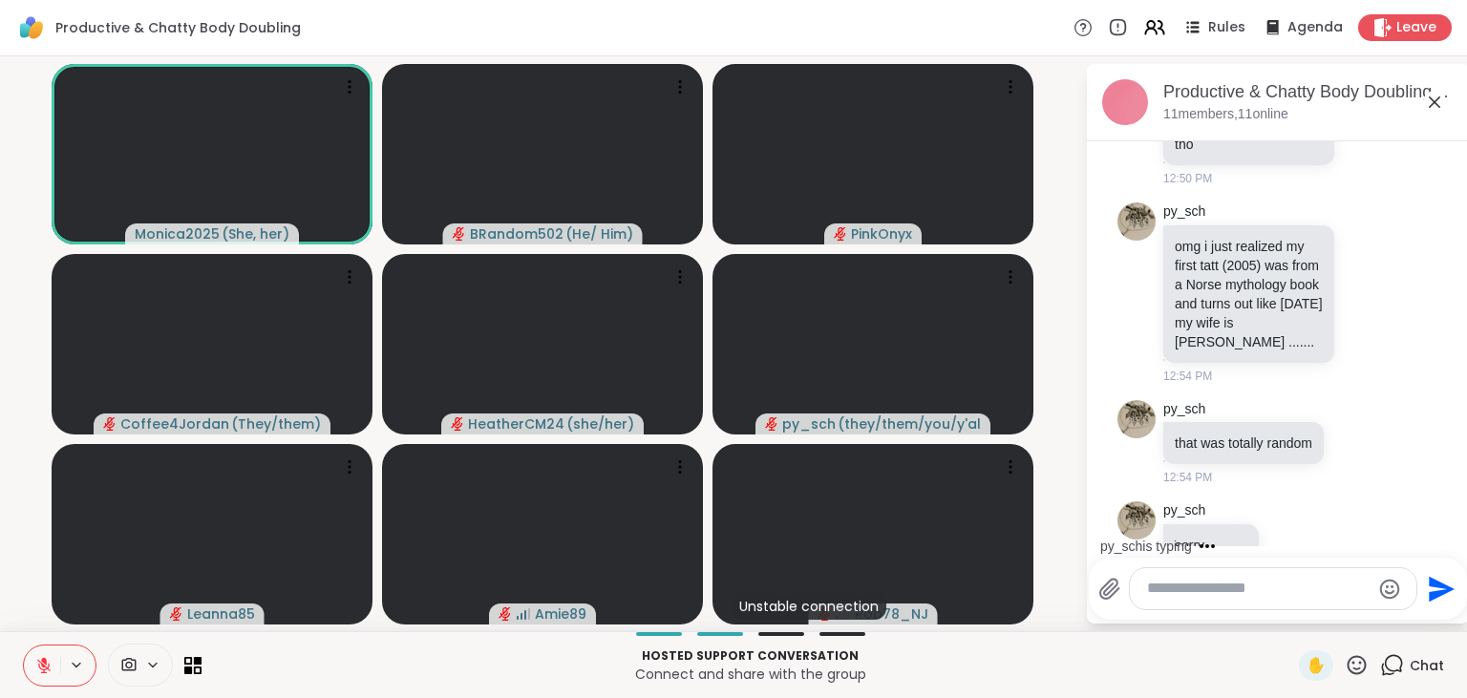
scroll to position [3432, 0]
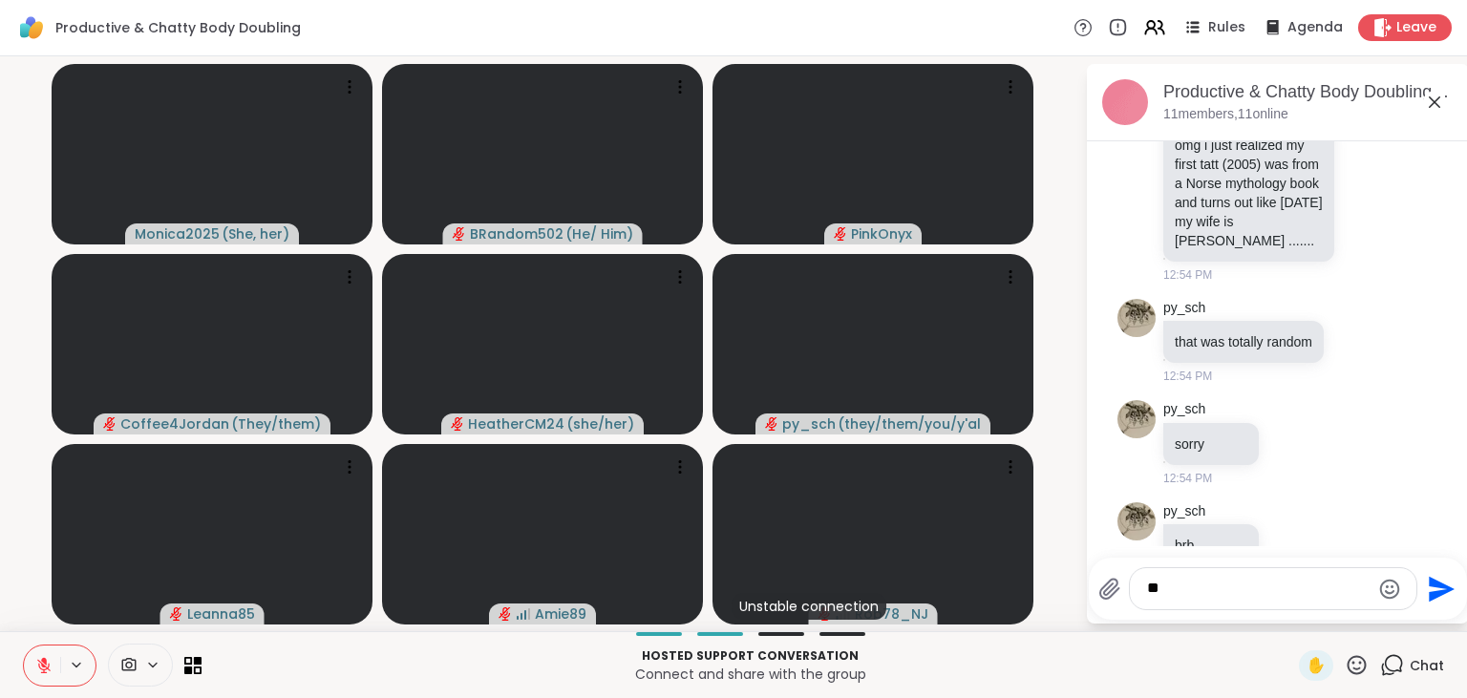
type textarea "*"
click at [1166, 595] on textarea "Type your message" at bounding box center [1258, 589] width 223 height 20
type textarea "***"
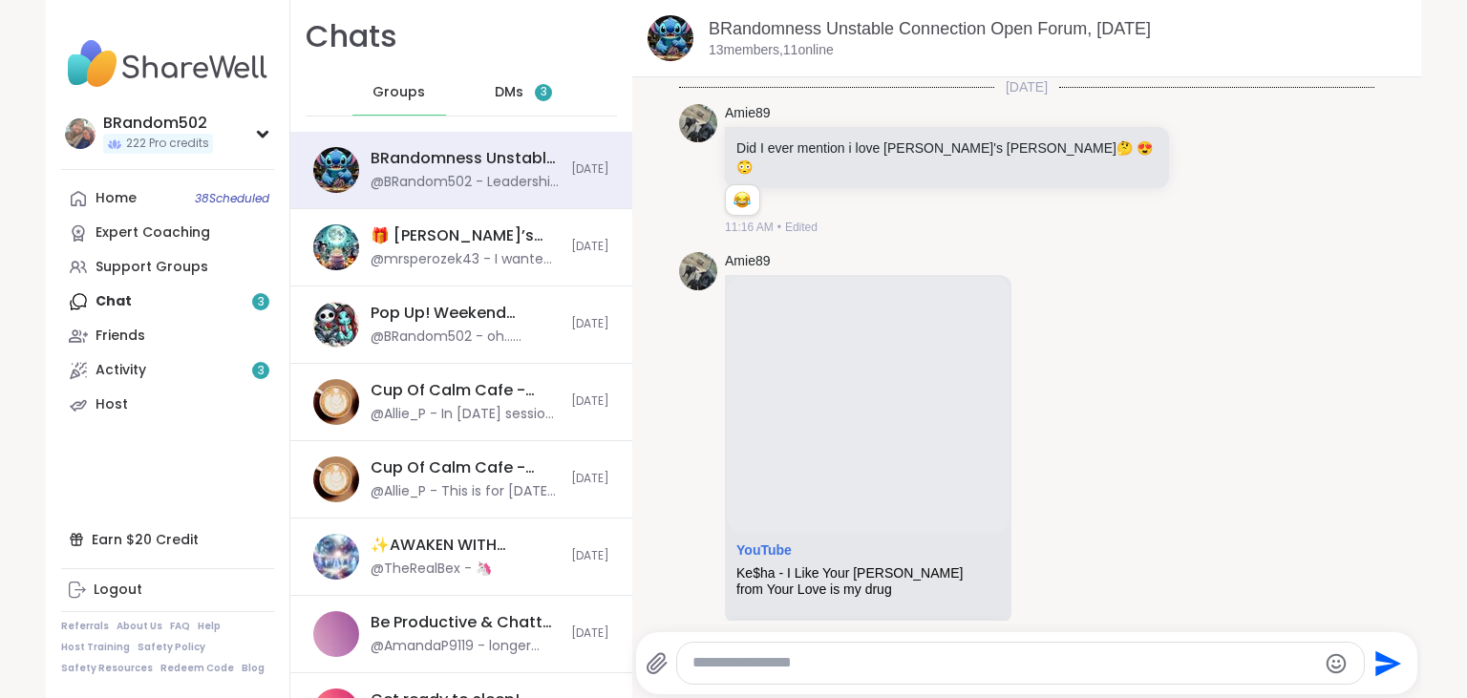
scroll to position [4863, 0]
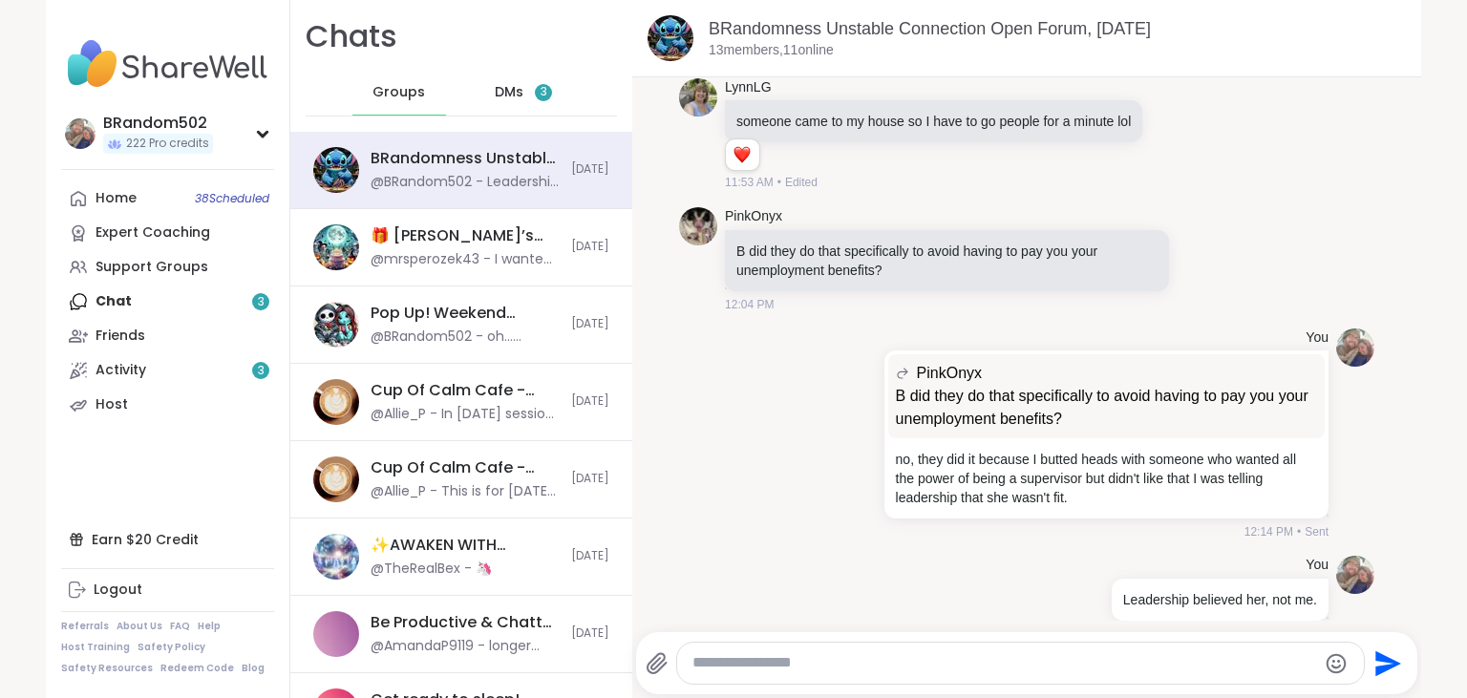
click at [529, 93] on div "DMs 3" at bounding box center [524, 93] width 94 height 46
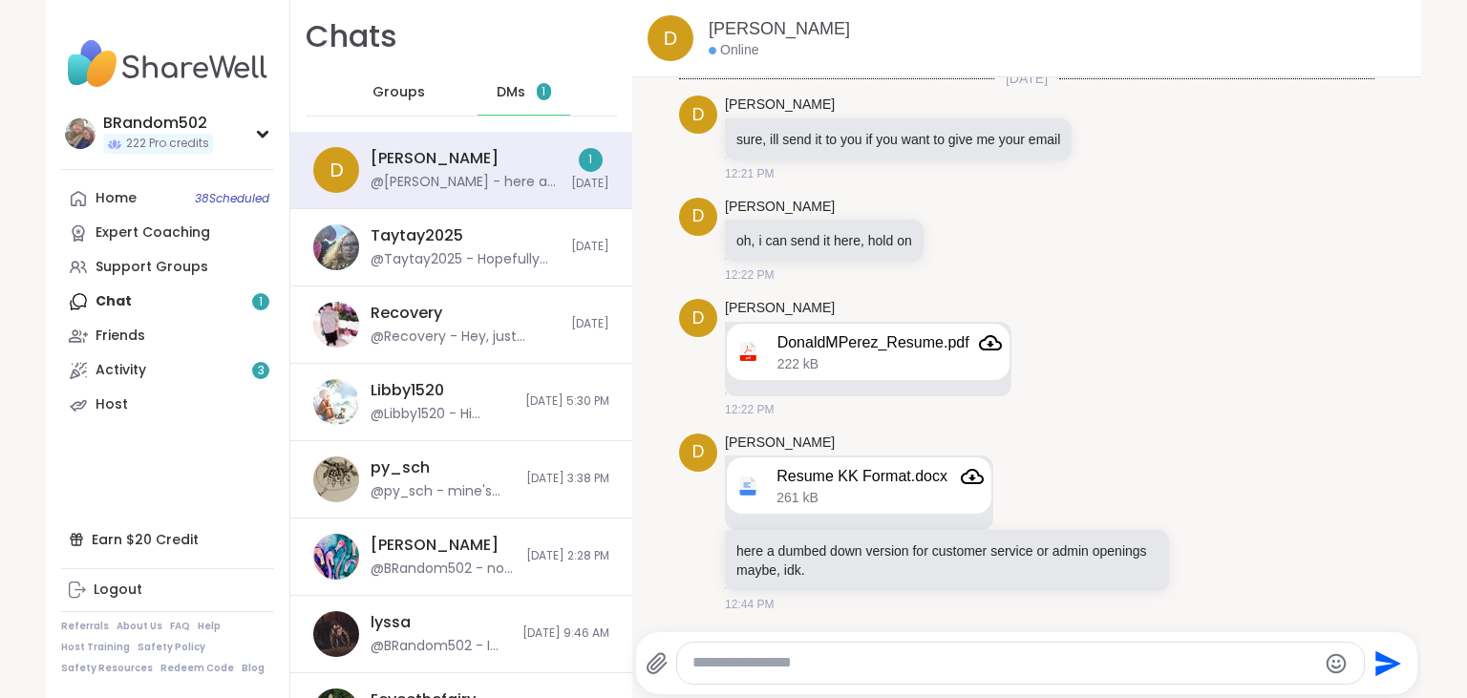
scroll to position [2611, 0]
